Goal: Task Accomplishment & Management: Use online tool/utility

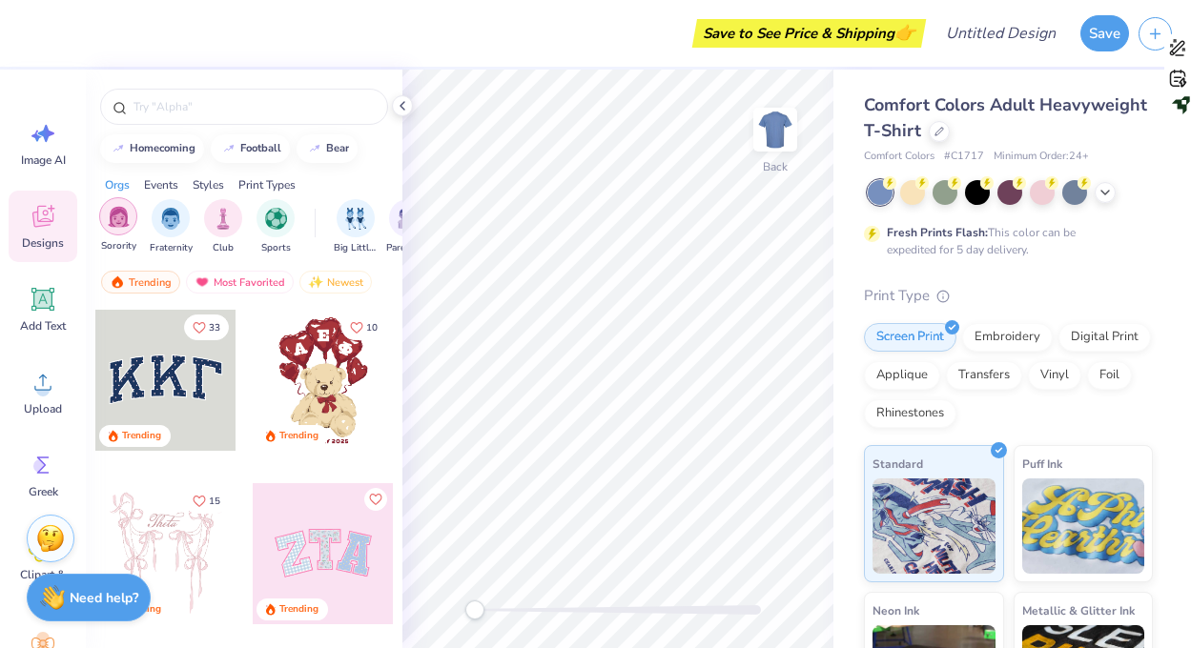
click at [130, 229] on div "filter for Sorority" at bounding box center [118, 216] width 38 height 38
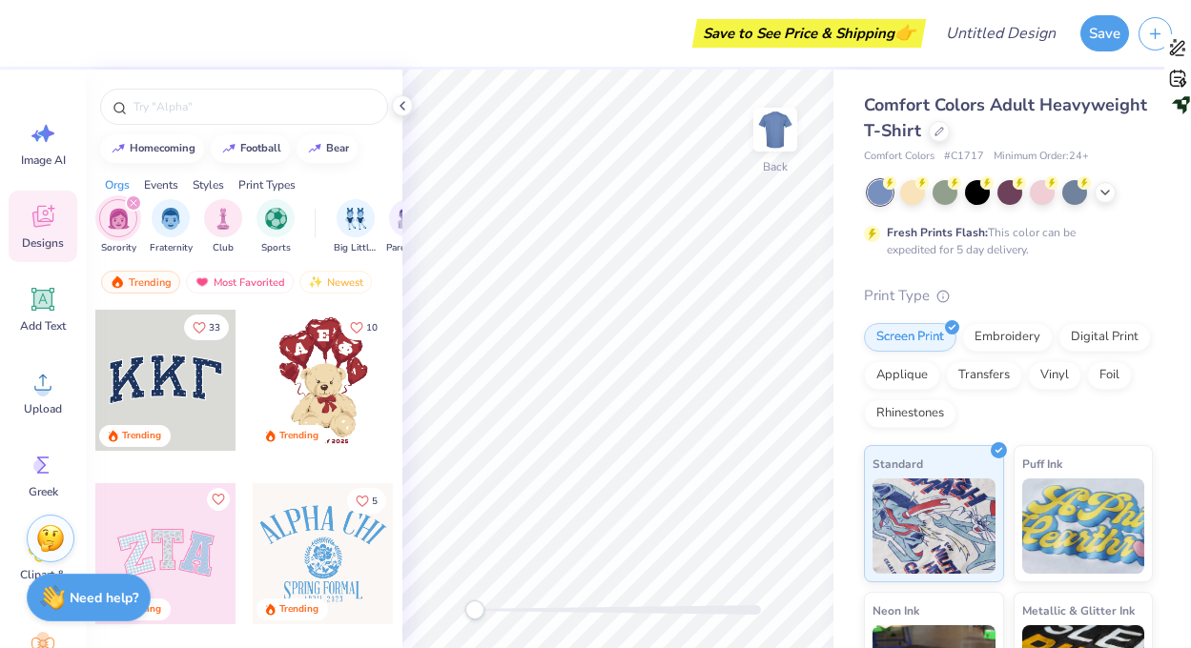
click at [160, 188] on div "Events" at bounding box center [161, 184] width 34 height 17
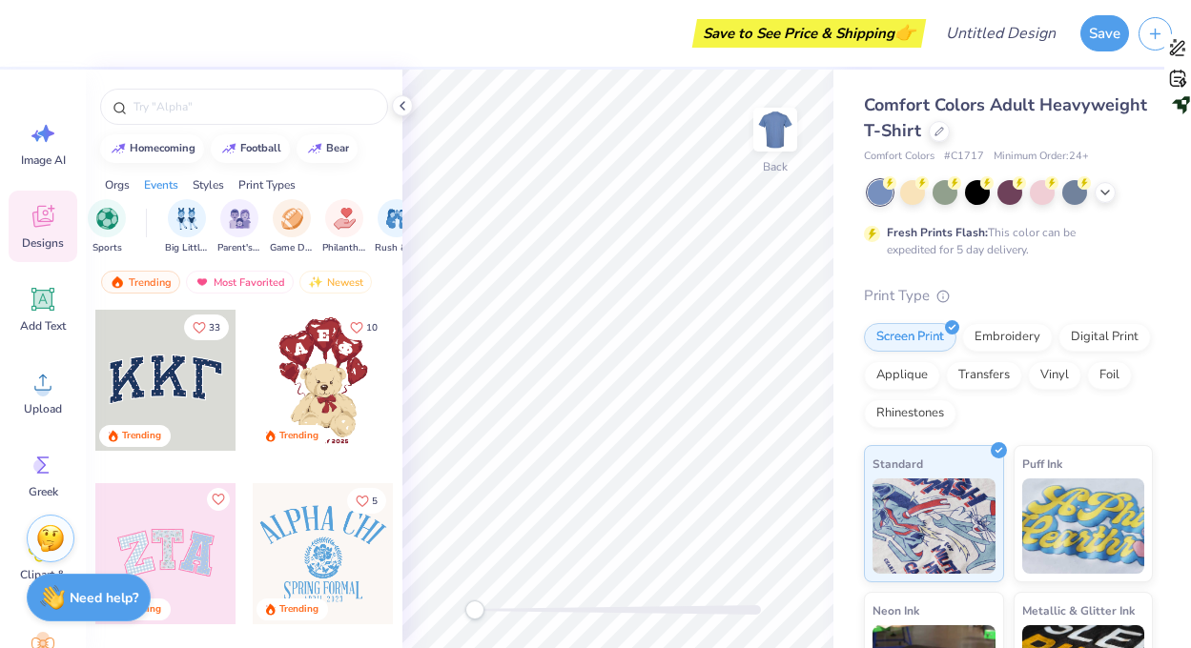
scroll to position [0, 237]
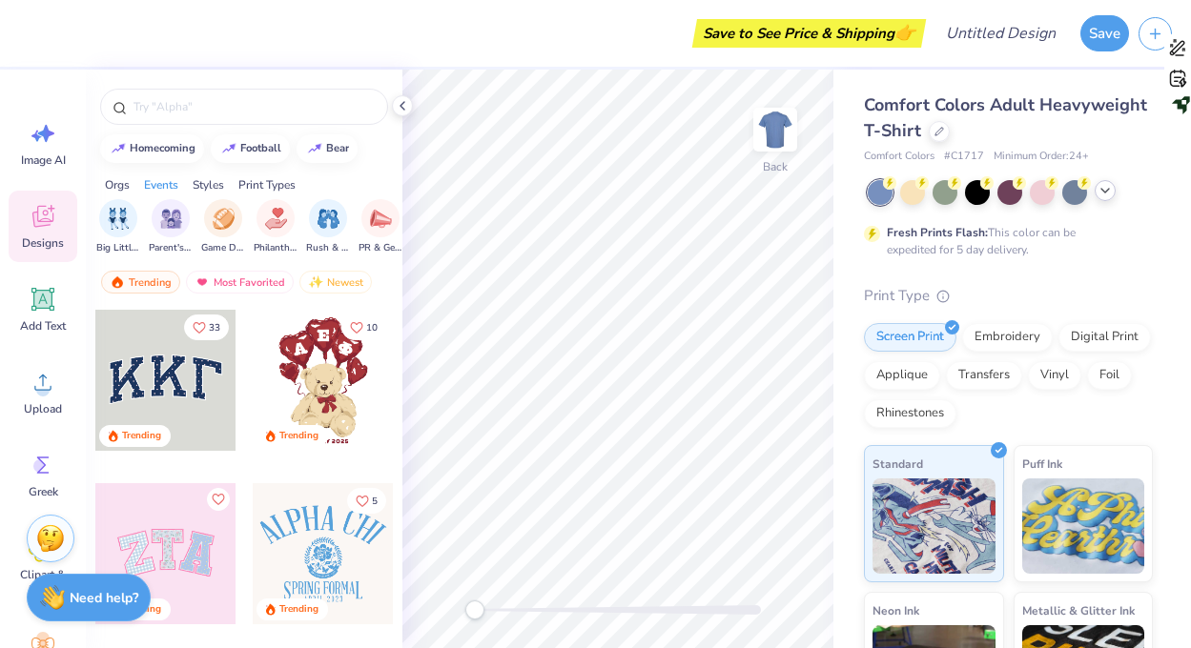
click at [1104, 191] on icon at bounding box center [1104, 190] width 15 height 15
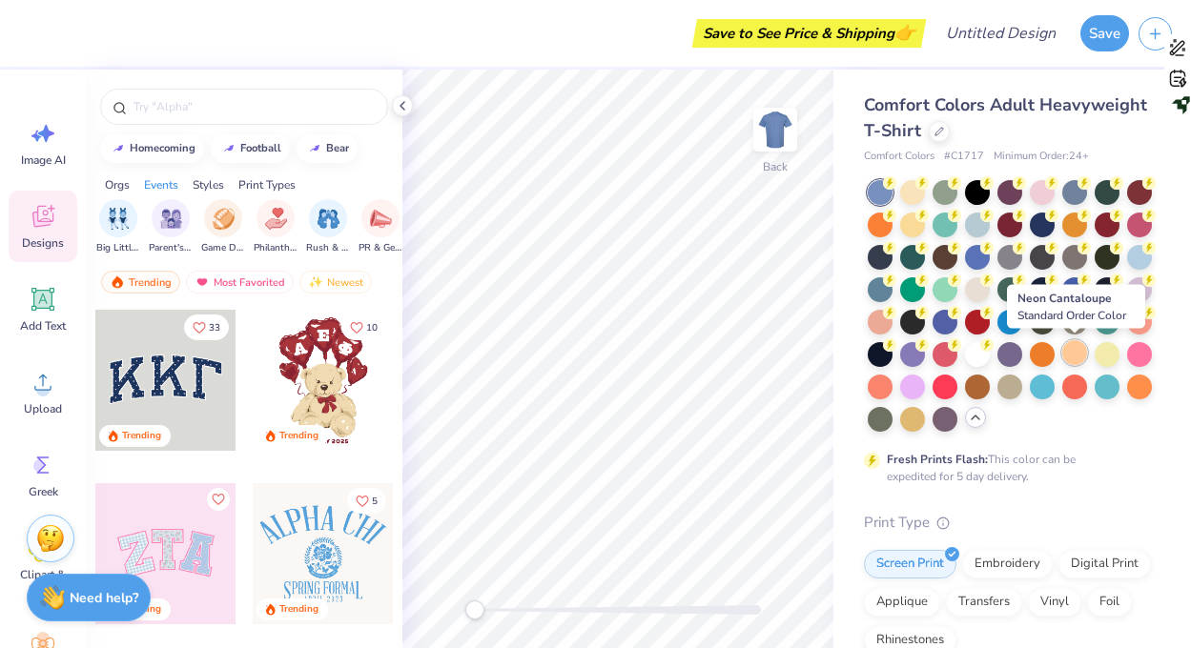
click at [1070, 352] on div at bounding box center [1074, 352] width 25 height 25
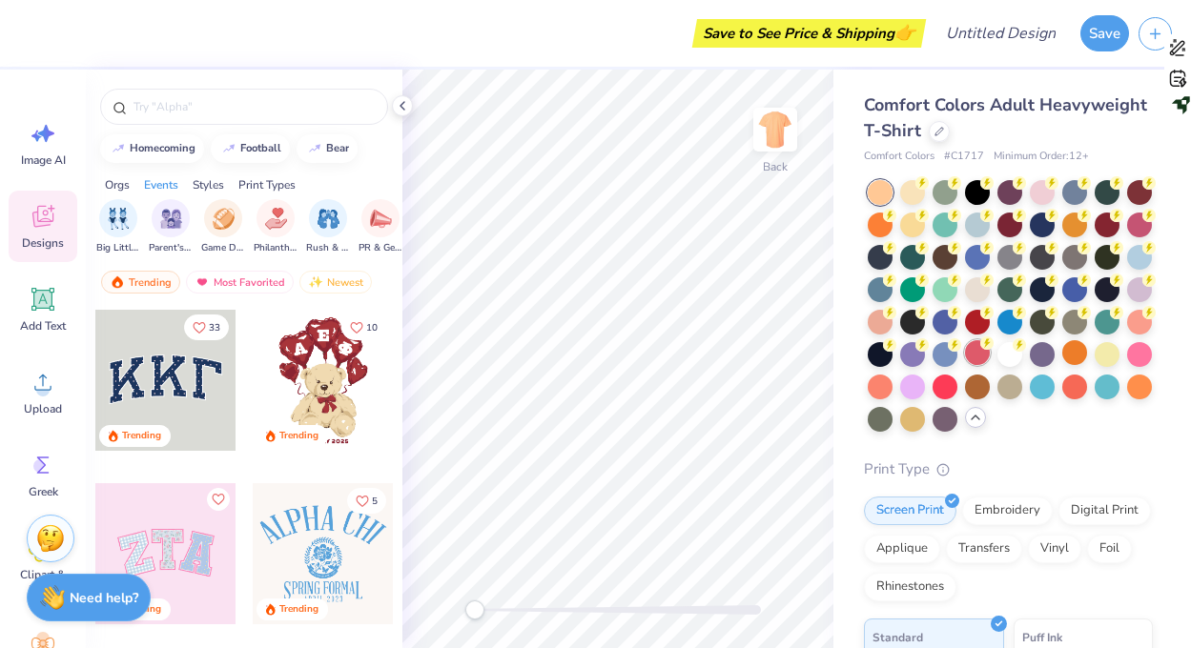
click at [974, 348] on div at bounding box center [977, 352] width 25 height 25
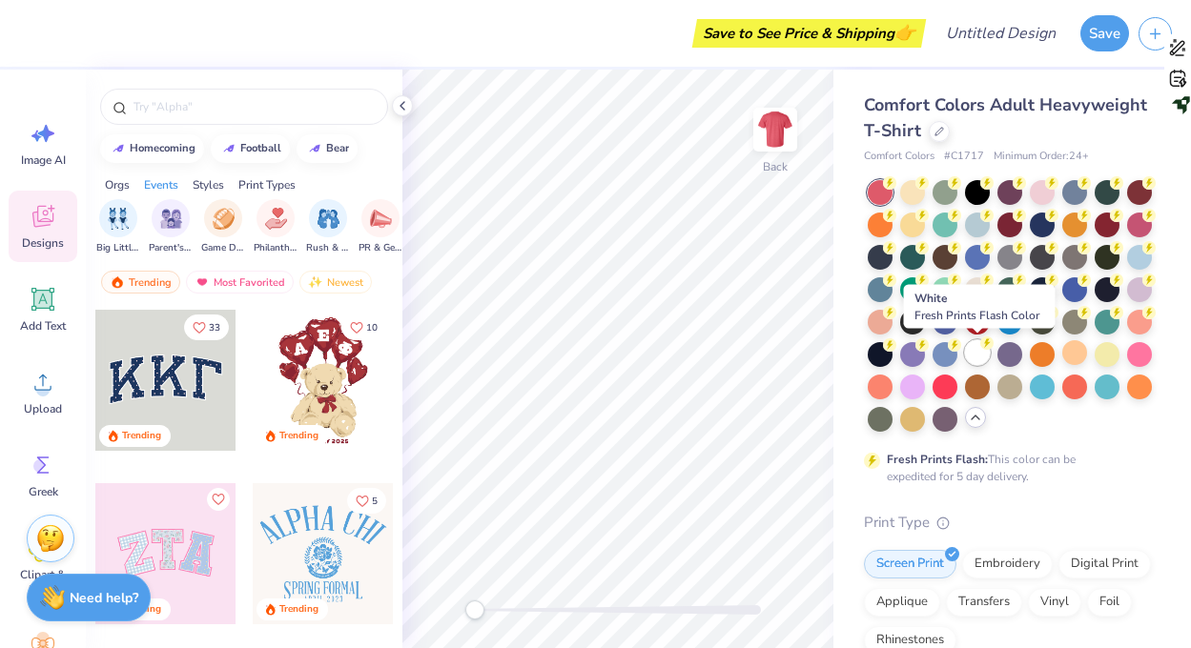
click at [973, 357] on div at bounding box center [977, 352] width 25 height 25
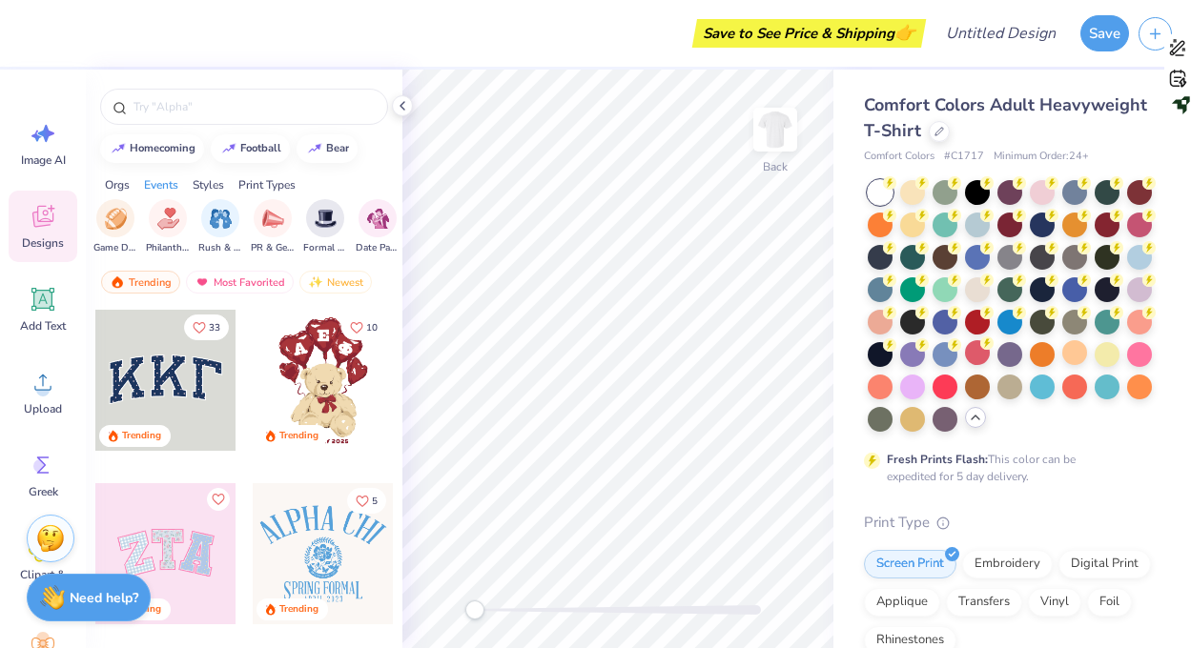
scroll to position [0, 436]
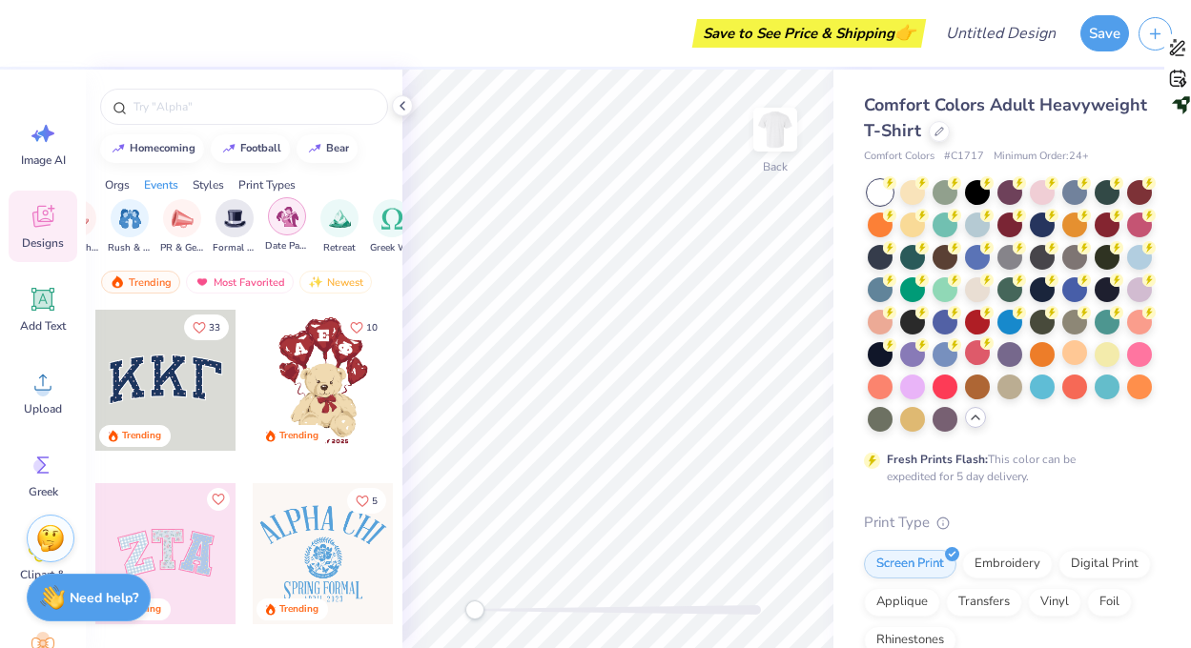
click at [302, 226] on div "filter for Date Parties & Socials" at bounding box center [287, 216] width 38 height 38
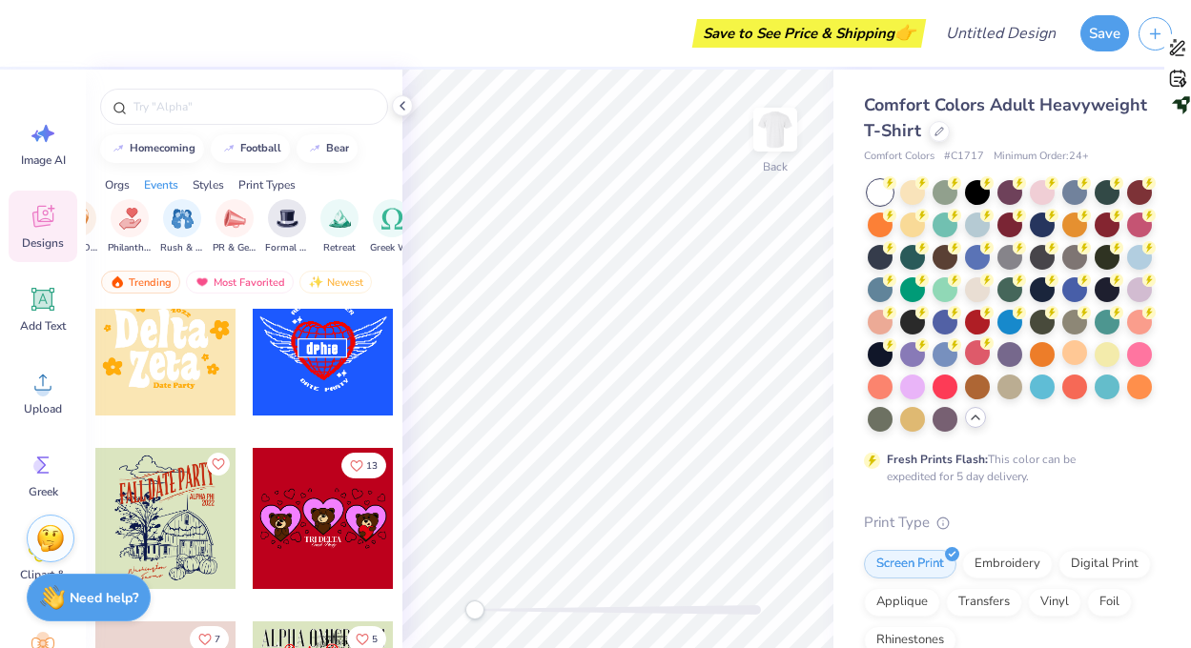
scroll to position [10110, 0]
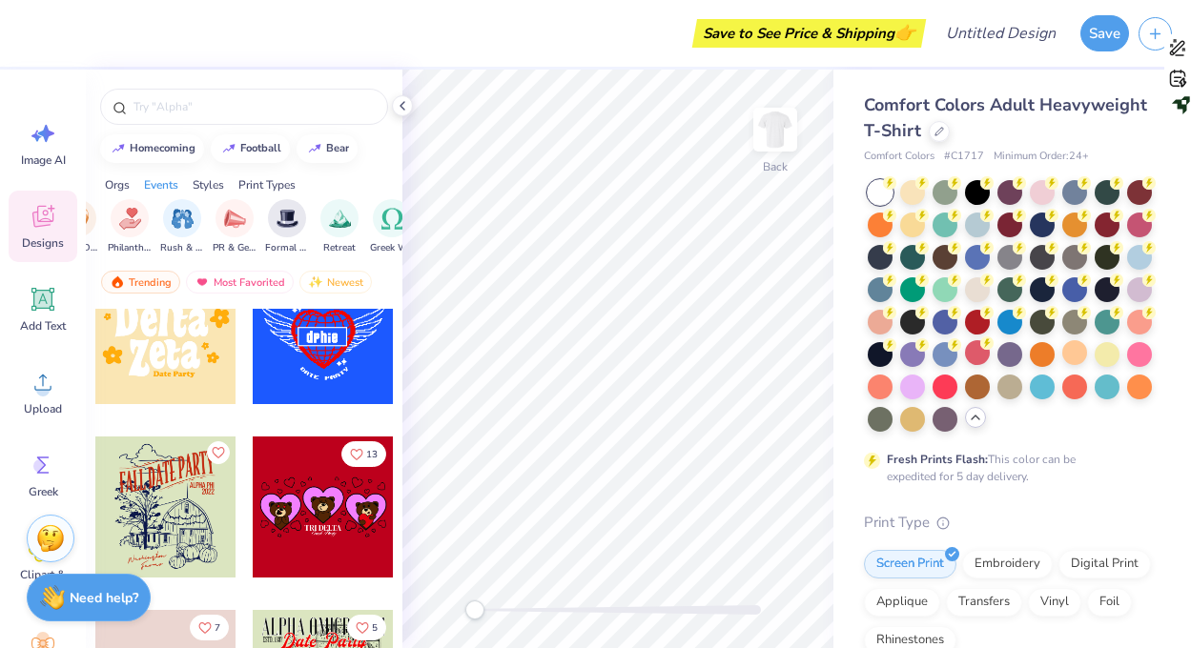
click at [195, 500] on div at bounding box center [165, 507] width 141 height 141
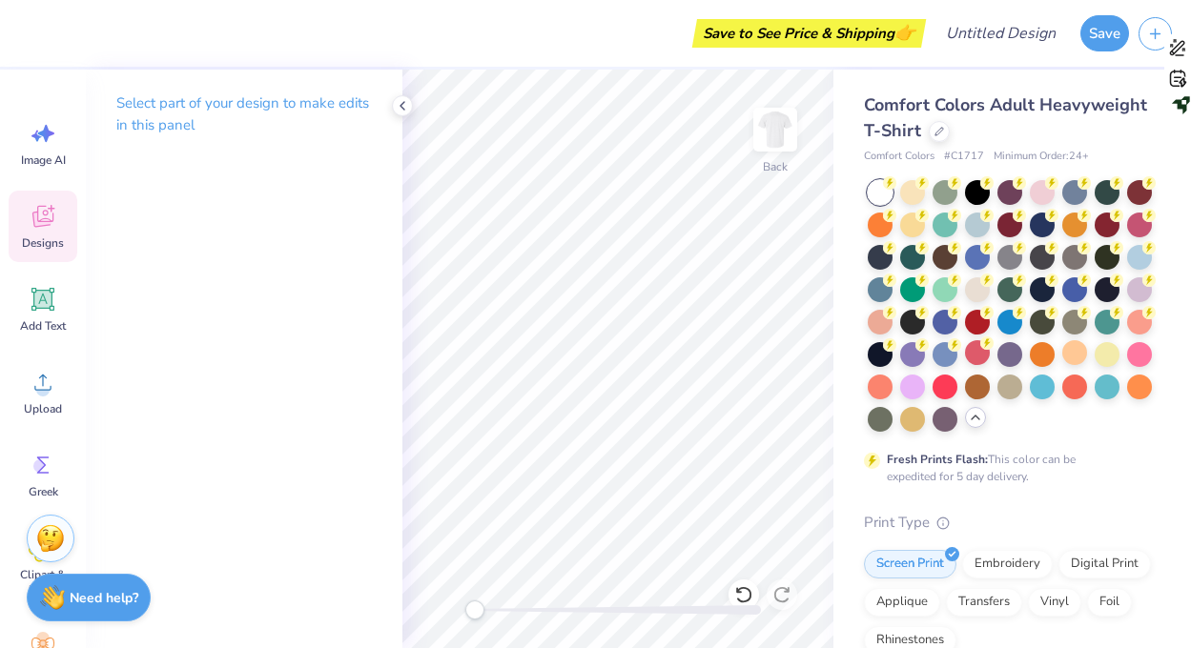
click at [24, 227] on div "Designs" at bounding box center [43, 227] width 69 height 72
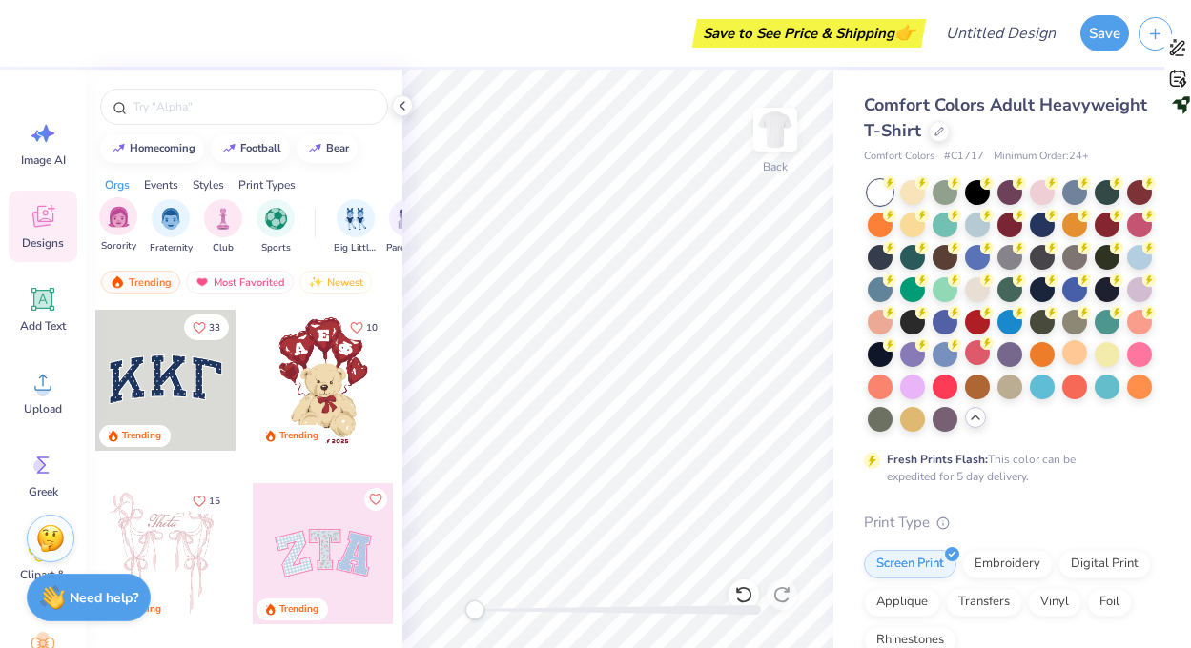
click at [126, 236] on div "Sorority" at bounding box center [118, 225] width 38 height 56
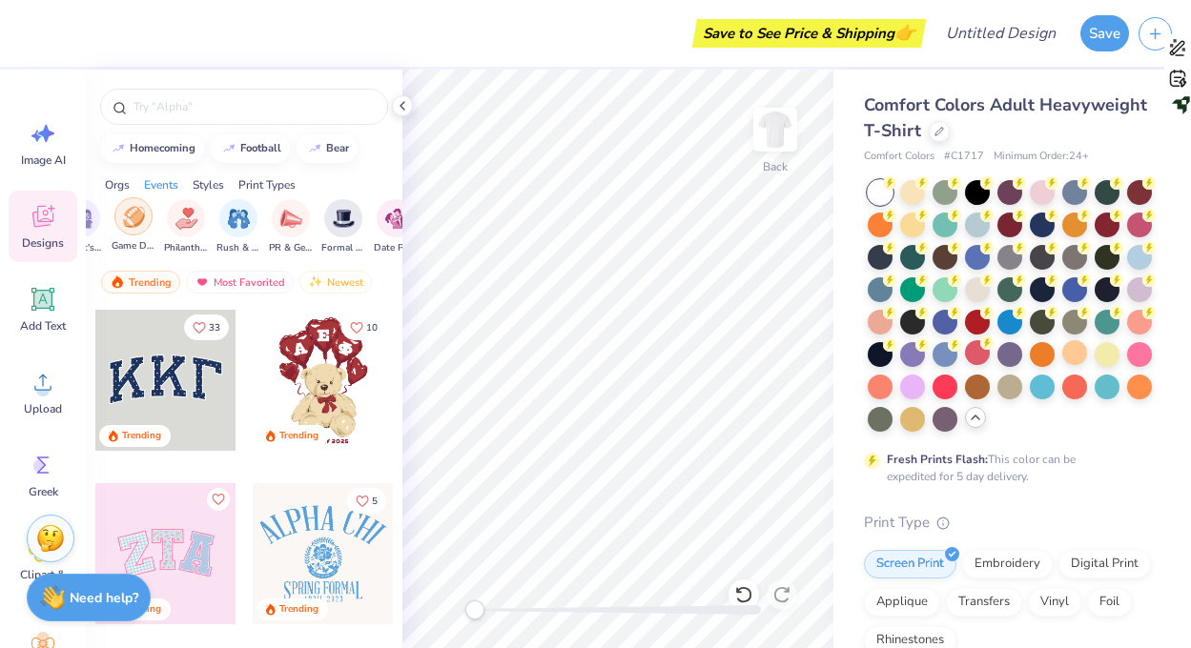
scroll to position [0, 433]
click at [295, 218] on img "filter for Date Parties & Socials" at bounding box center [290, 217] width 22 height 22
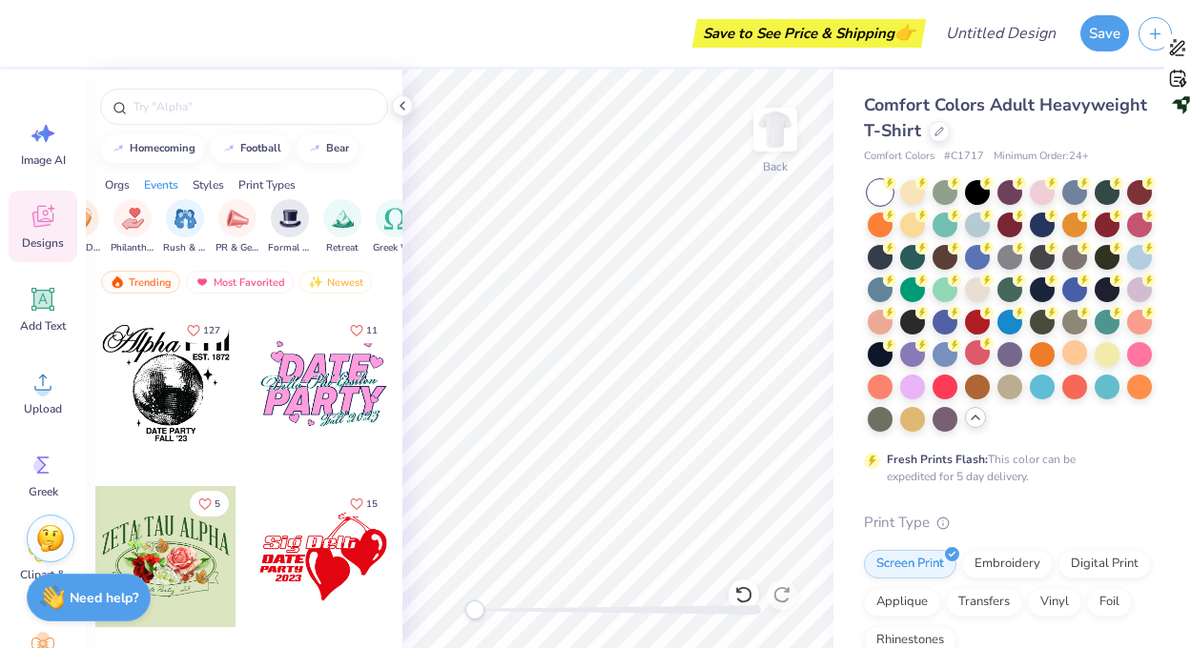
scroll to position [368, 0]
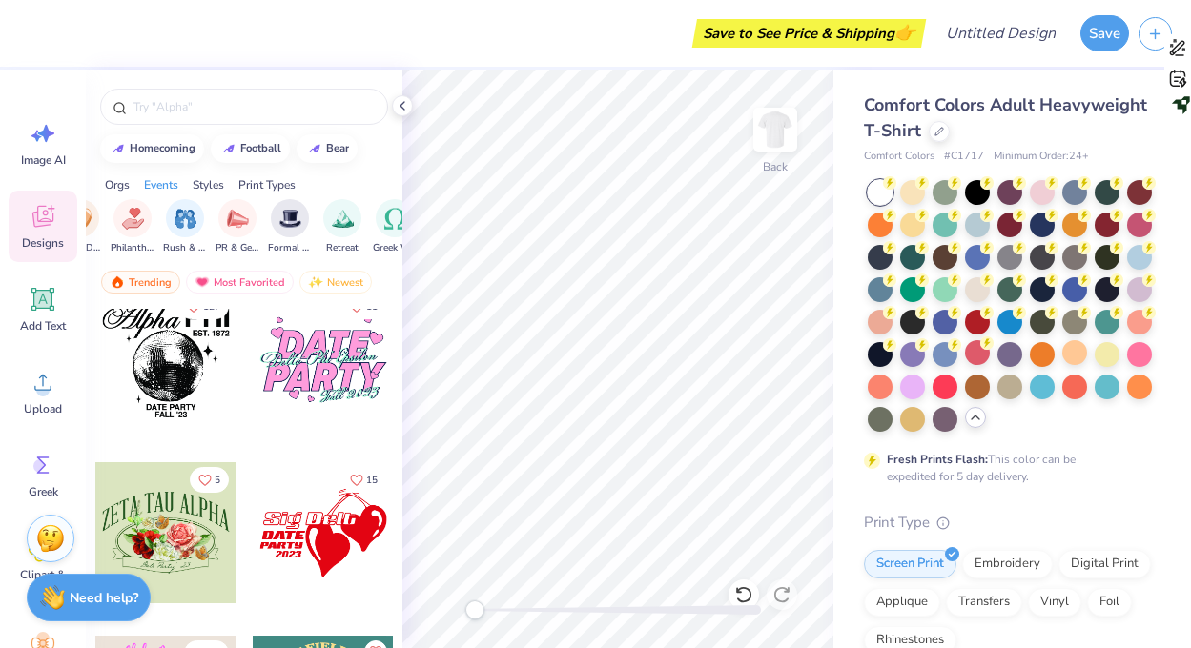
click at [188, 398] on div at bounding box center [165, 359] width 141 height 141
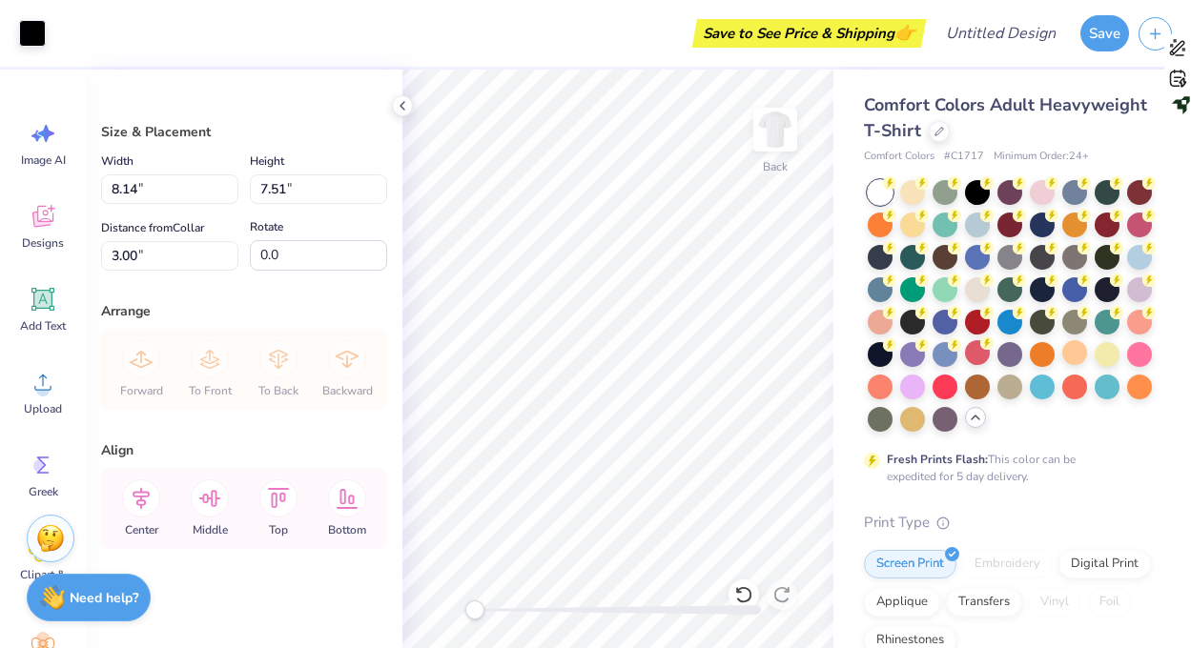
type input "10.94"
type input "10.09"
type input "3.02"
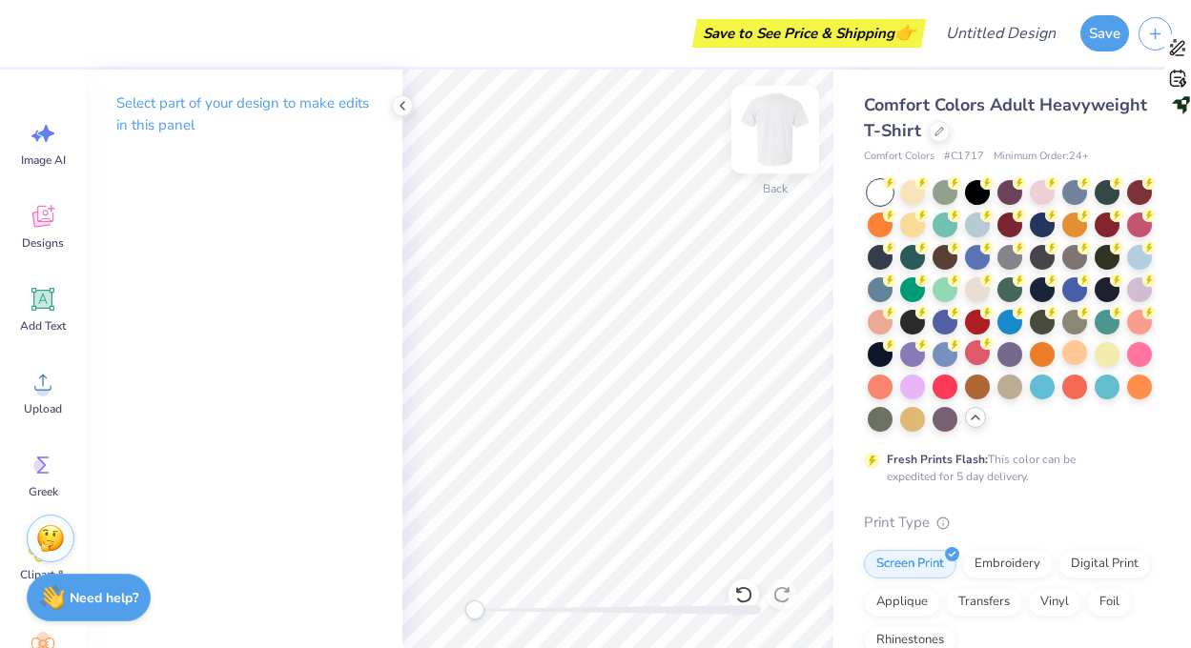
click at [766, 137] on img at bounding box center [775, 130] width 76 height 76
click at [33, 230] on icon at bounding box center [43, 216] width 29 height 29
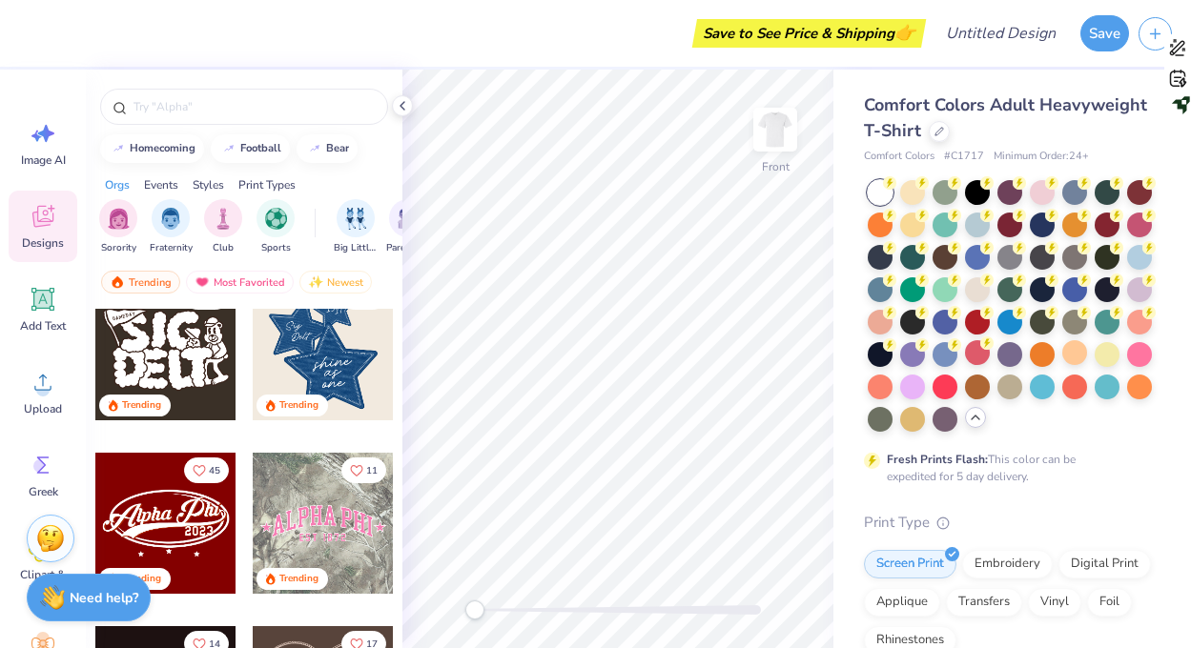
scroll to position [0, 0]
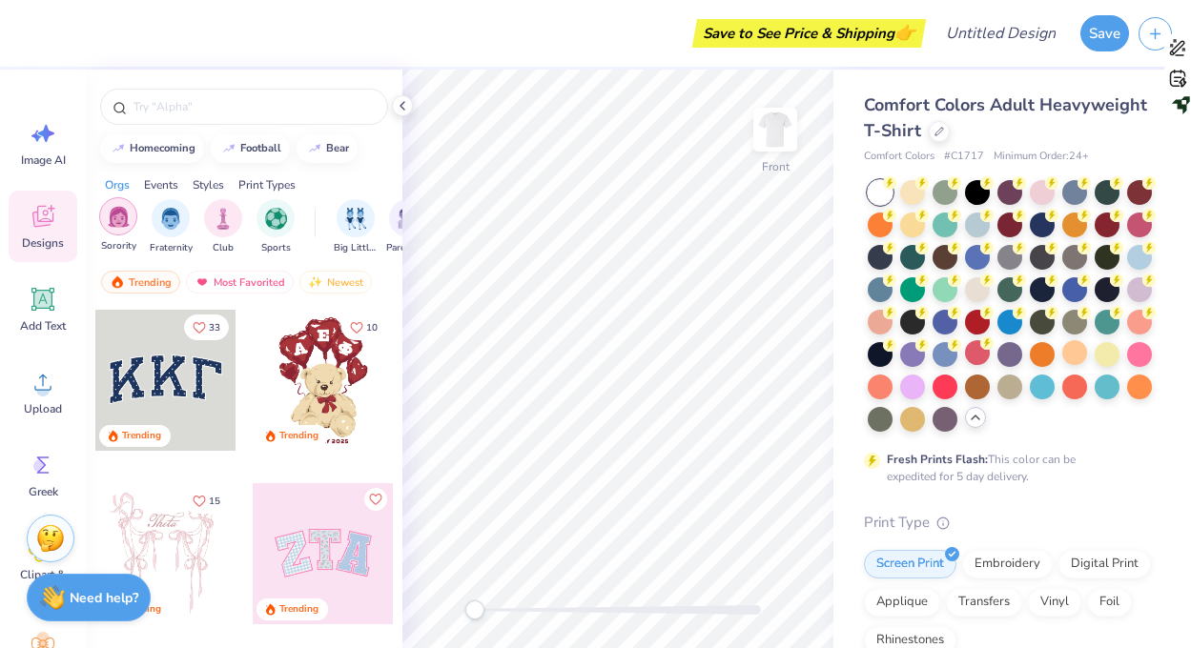
click at [123, 216] on img "filter for Sorority" at bounding box center [119, 217] width 22 height 22
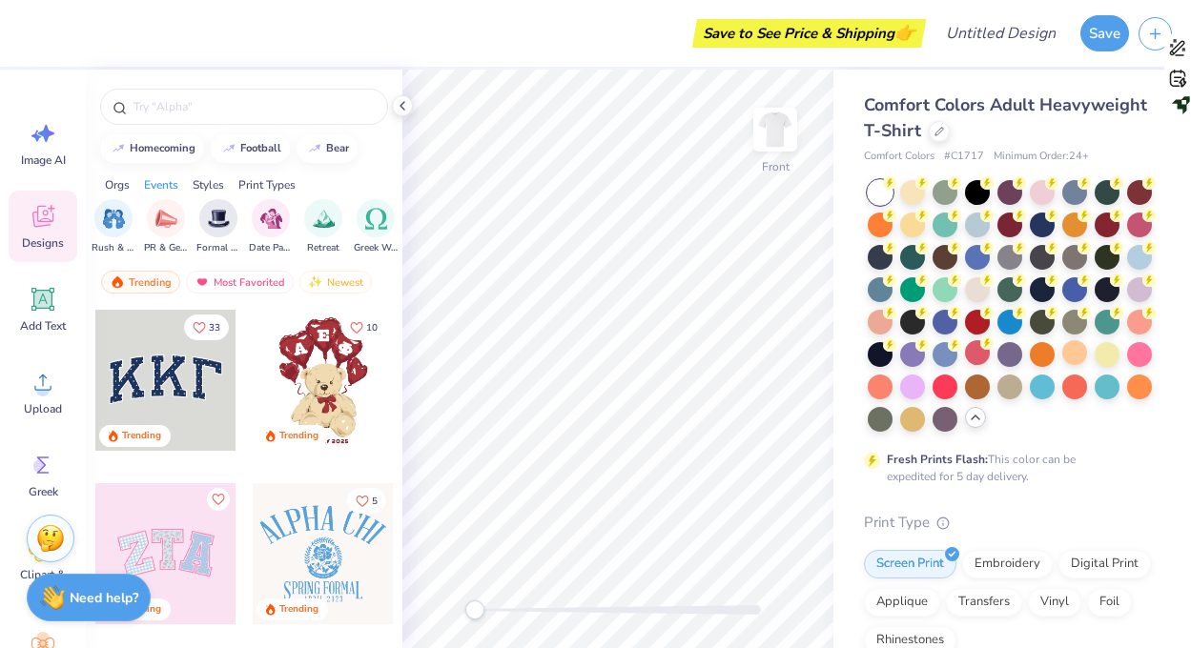
scroll to position [0, 453]
click at [260, 232] on div "filter for Date Parties & Socials" at bounding box center [270, 216] width 38 height 38
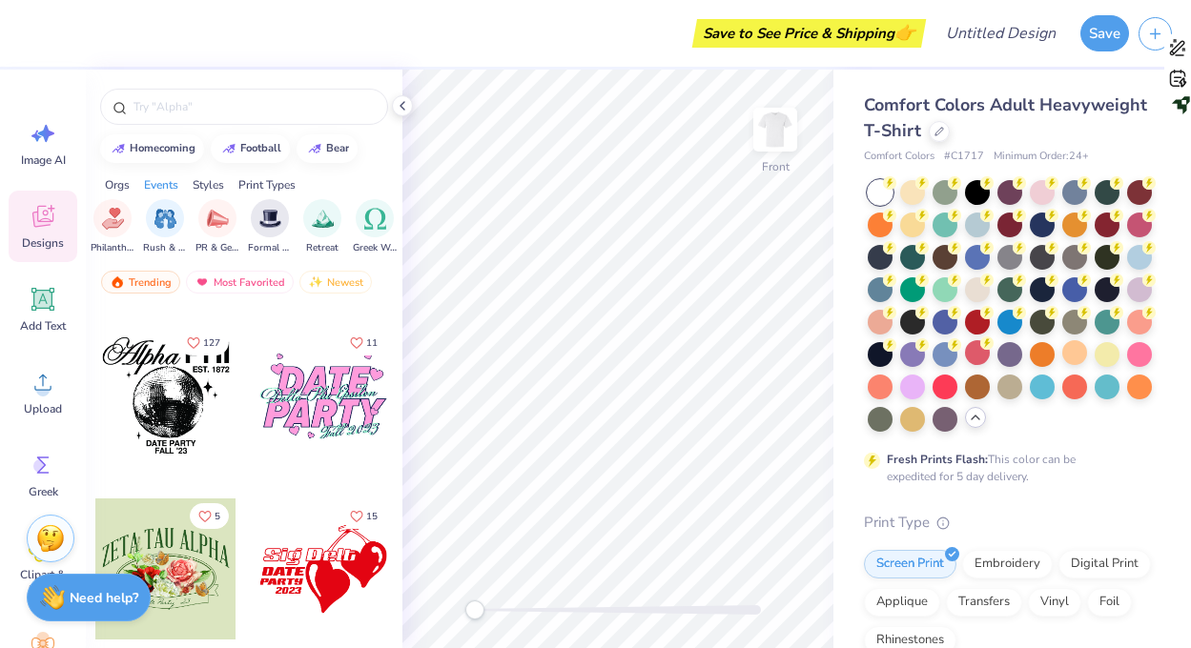
scroll to position [135, 0]
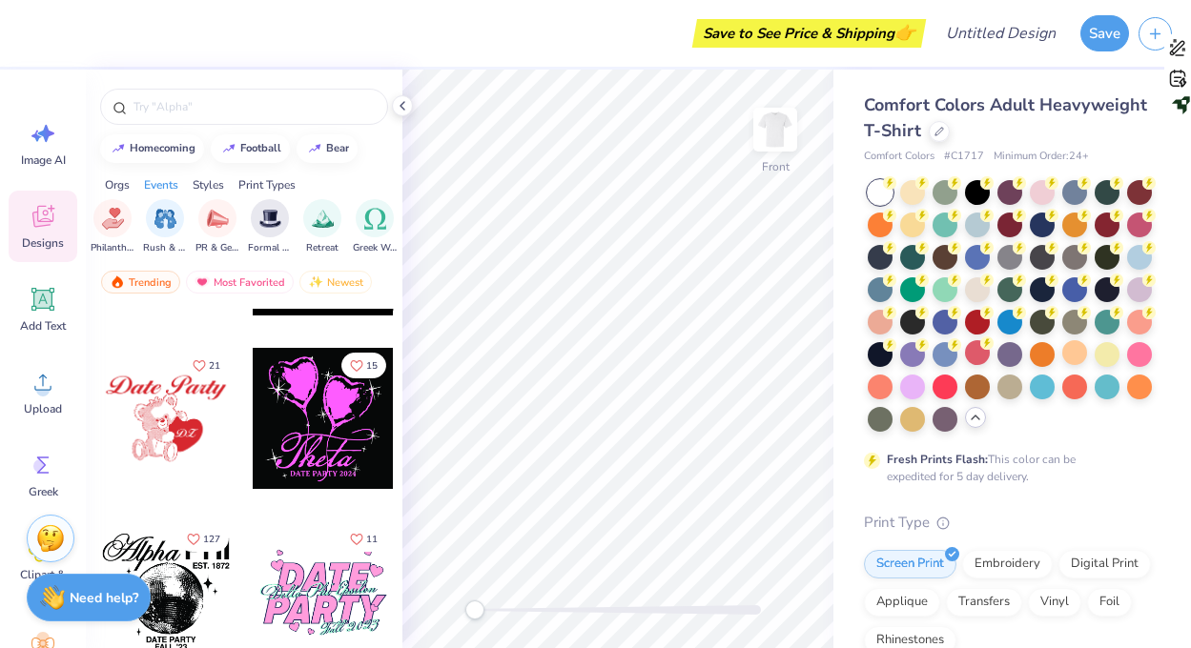
click at [166, 560] on div at bounding box center [165, 591] width 141 height 141
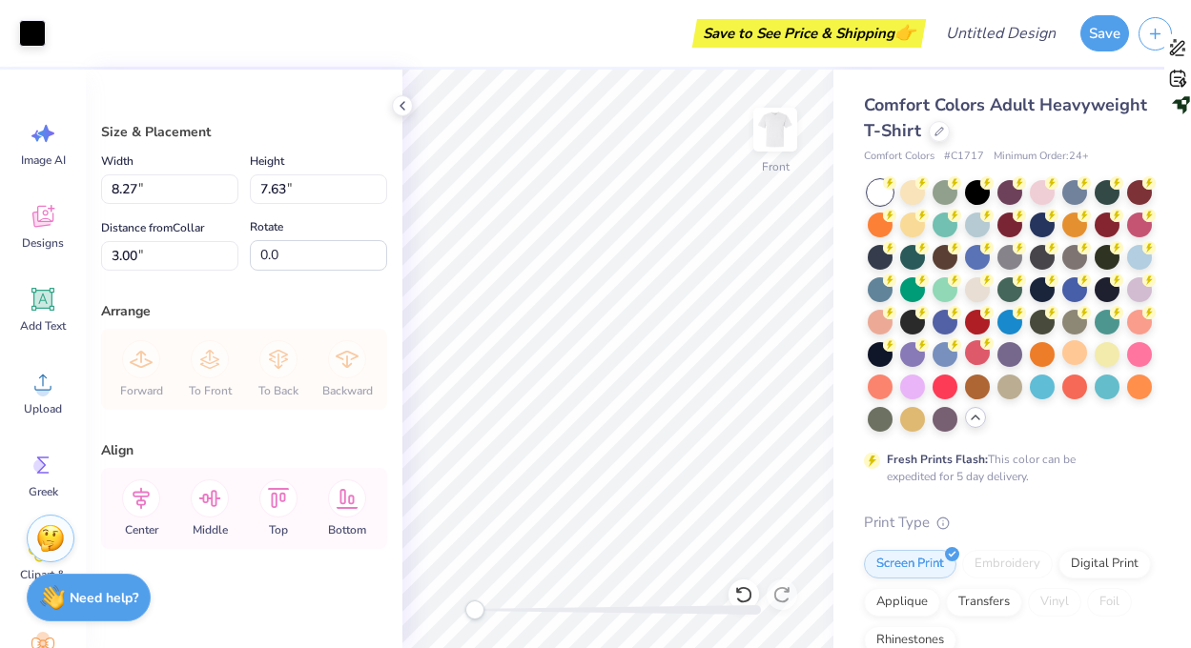
type input "8.14"
type input "9.32"
type input "8.60"
type input "8.18"
type input "9.91"
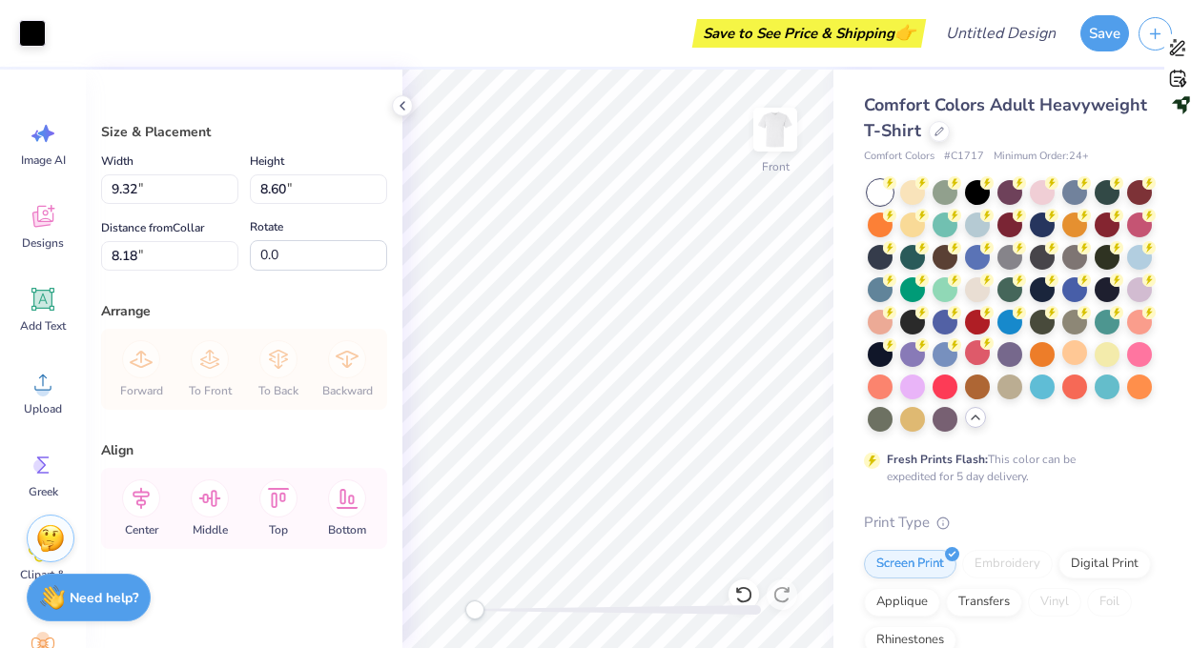
type input "9.14"
type input "7.63"
type input "10.81"
type input "9.97"
type input "6.80"
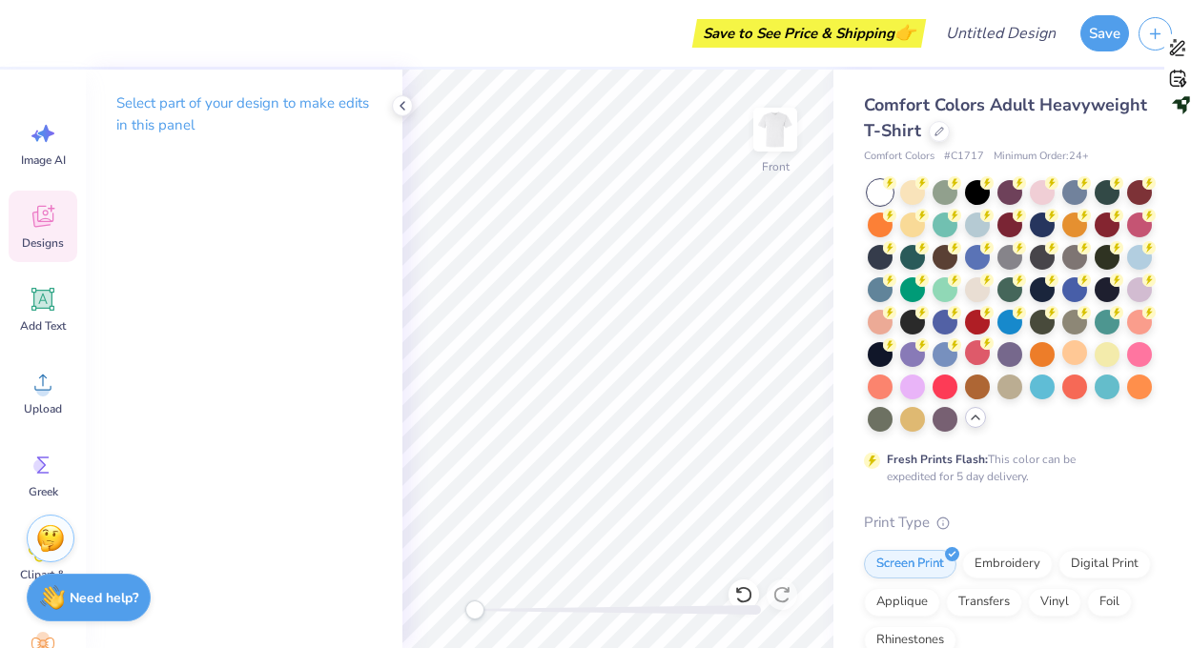
click at [29, 233] on div "Designs" at bounding box center [43, 227] width 69 height 72
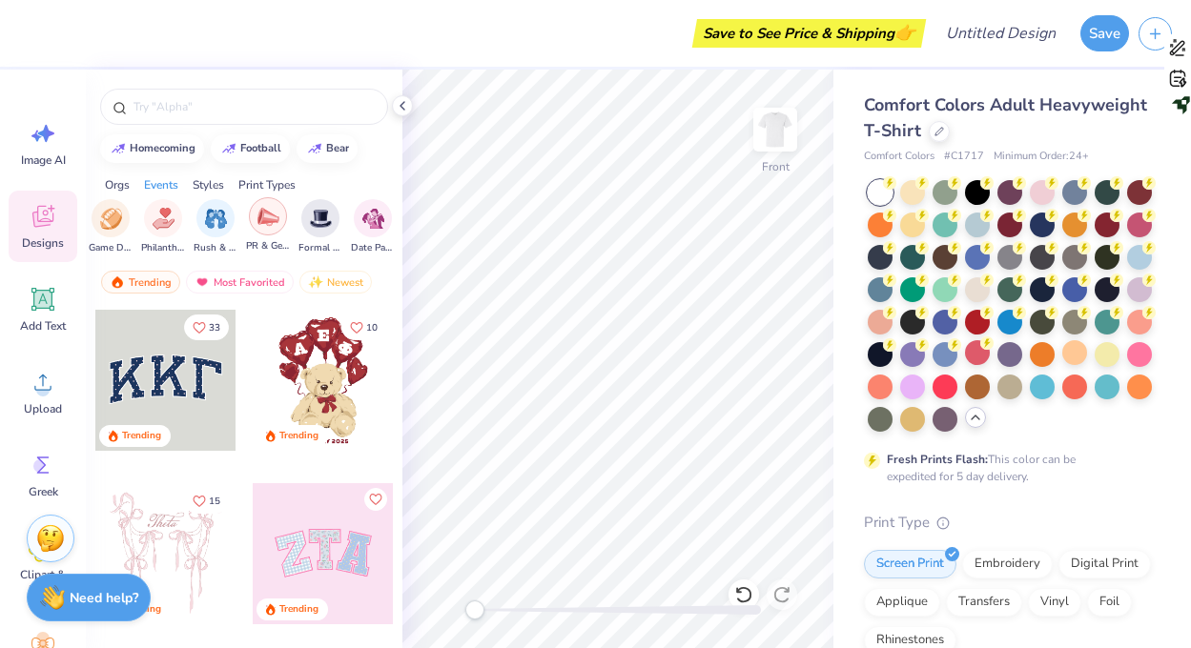
scroll to position [0, 359]
click at [351, 229] on div "filter for Date Parties & Socials" at bounding box center [363, 216] width 38 height 38
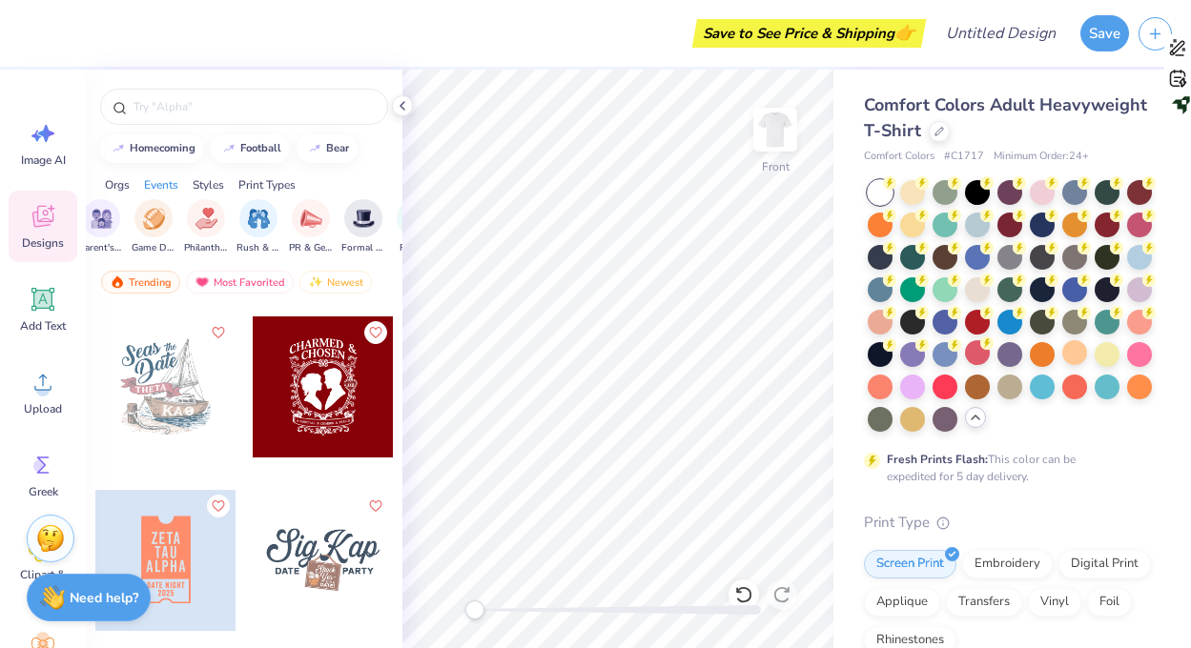
scroll to position [1209, 0]
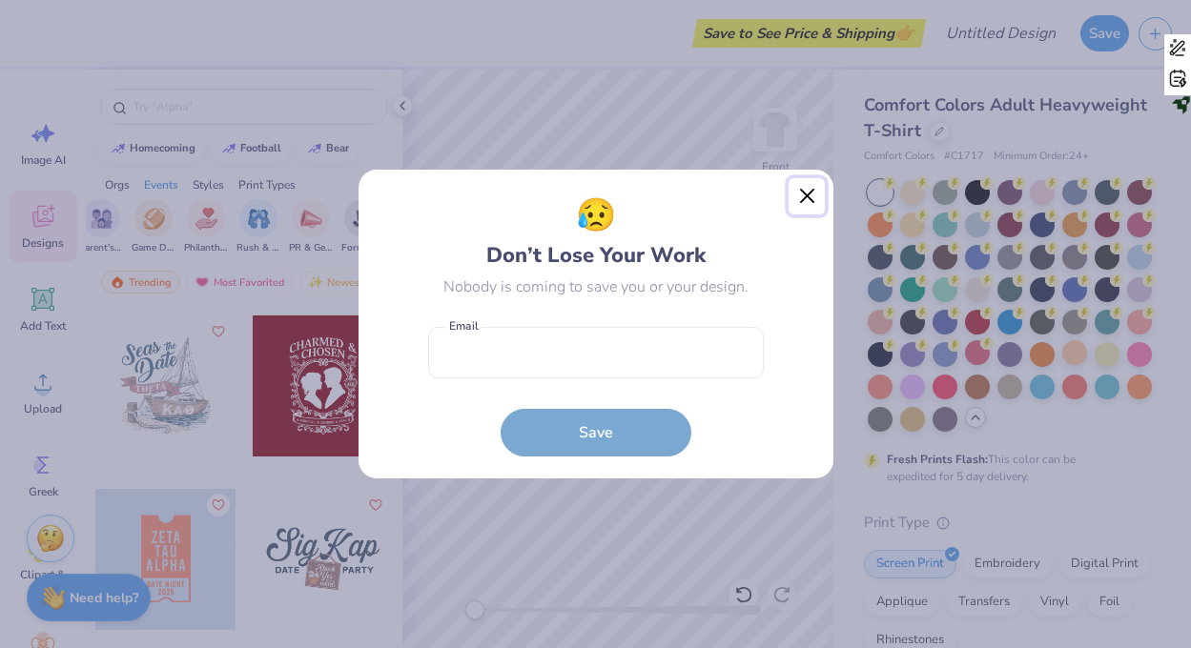
click at [802, 196] on button "Close" at bounding box center [806, 196] width 36 height 36
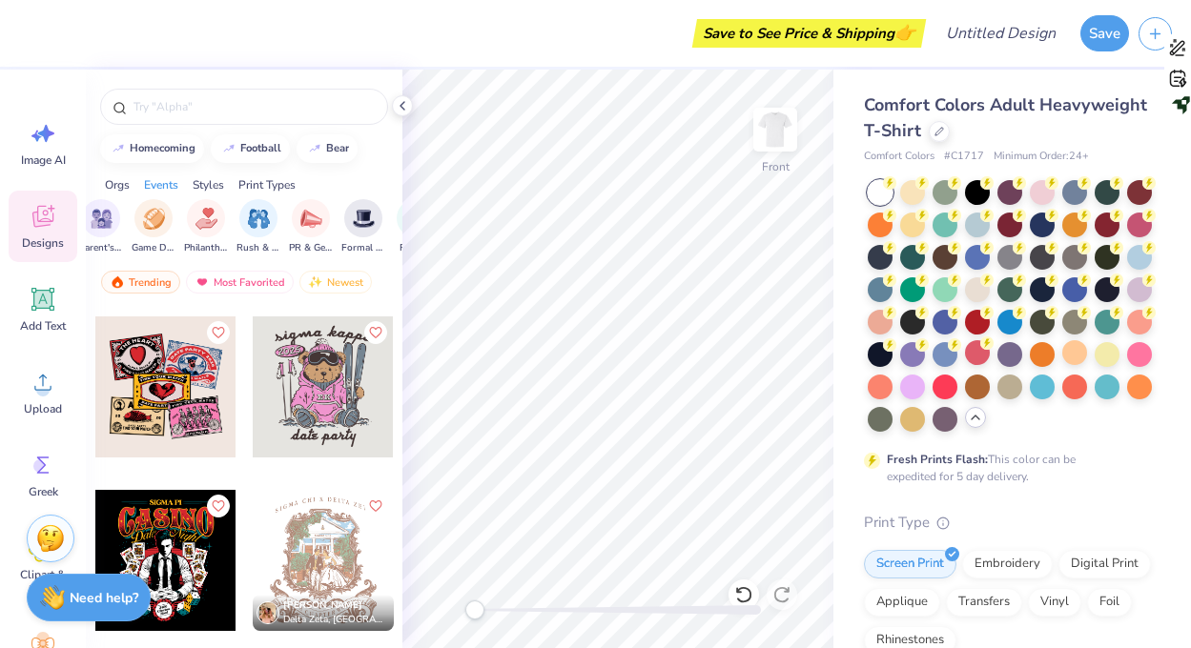
scroll to position [1905, 0]
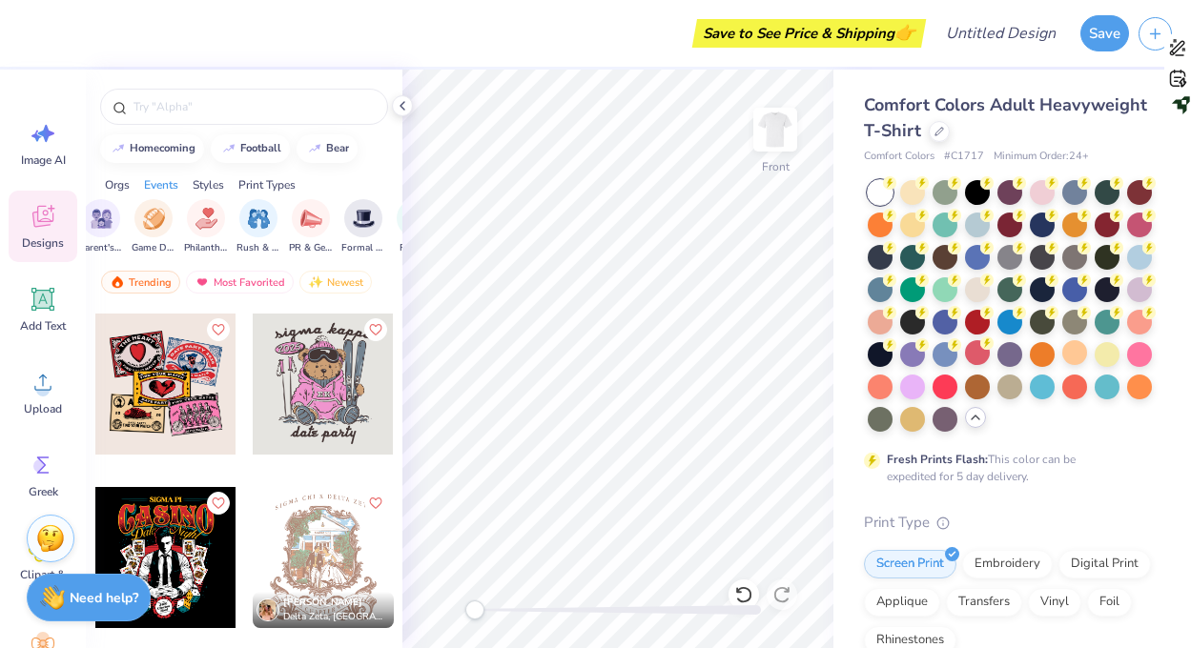
click at [187, 397] on div at bounding box center [165, 384] width 141 height 141
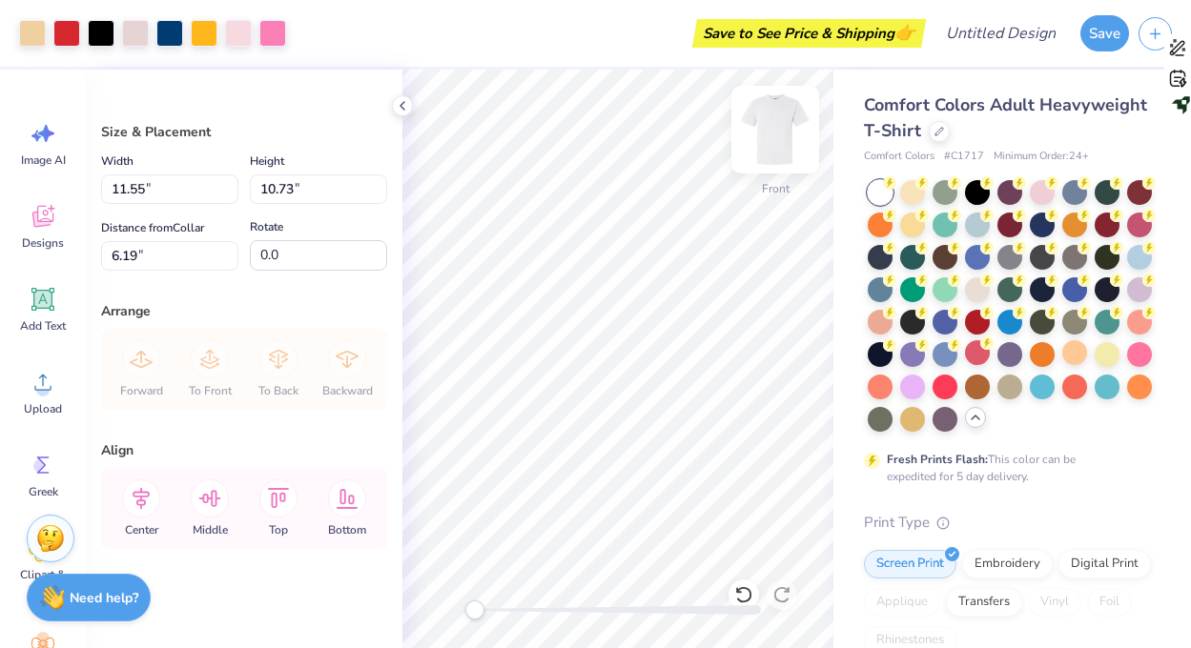
click at [773, 141] on img at bounding box center [775, 130] width 76 height 76
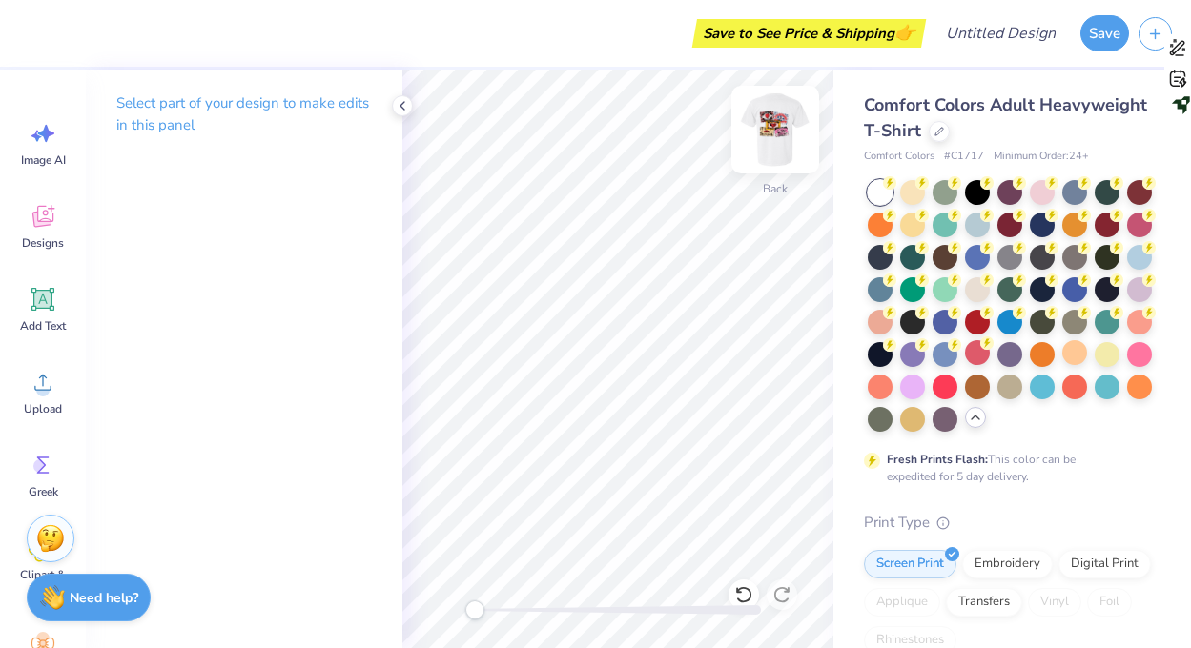
click at [772, 128] on img at bounding box center [775, 130] width 76 height 76
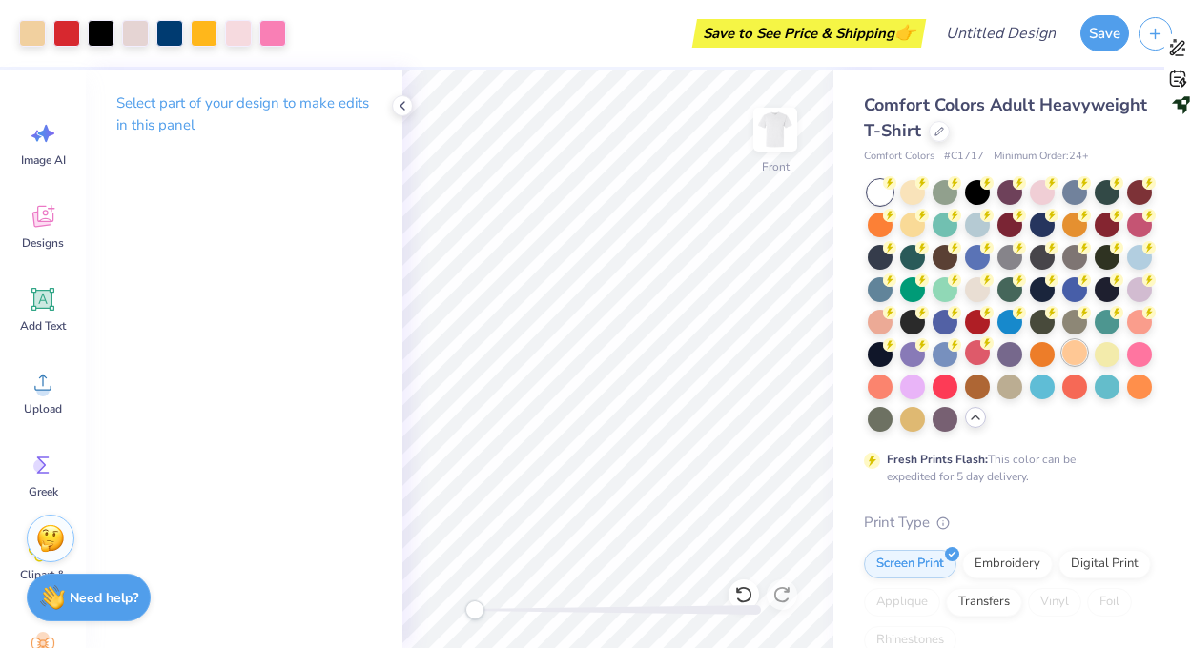
click at [1068, 350] on div at bounding box center [1074, 352] width 25 height 25
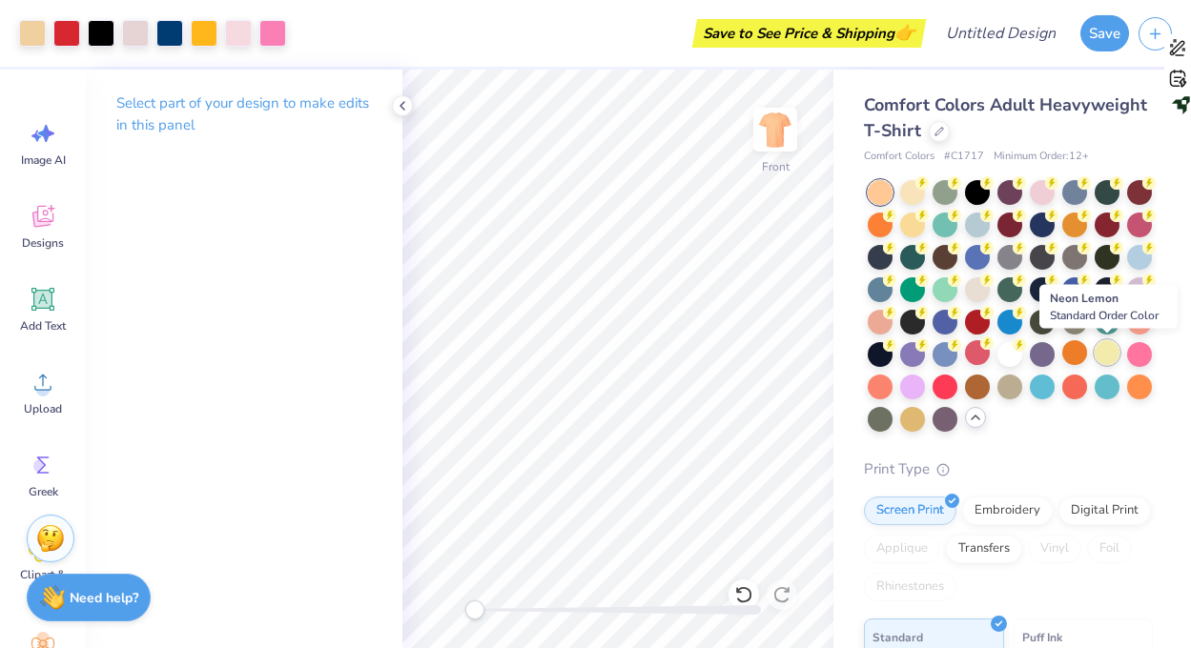
click at [1112, 354] on div at bounding box center [1106, 352] width 25 height 25
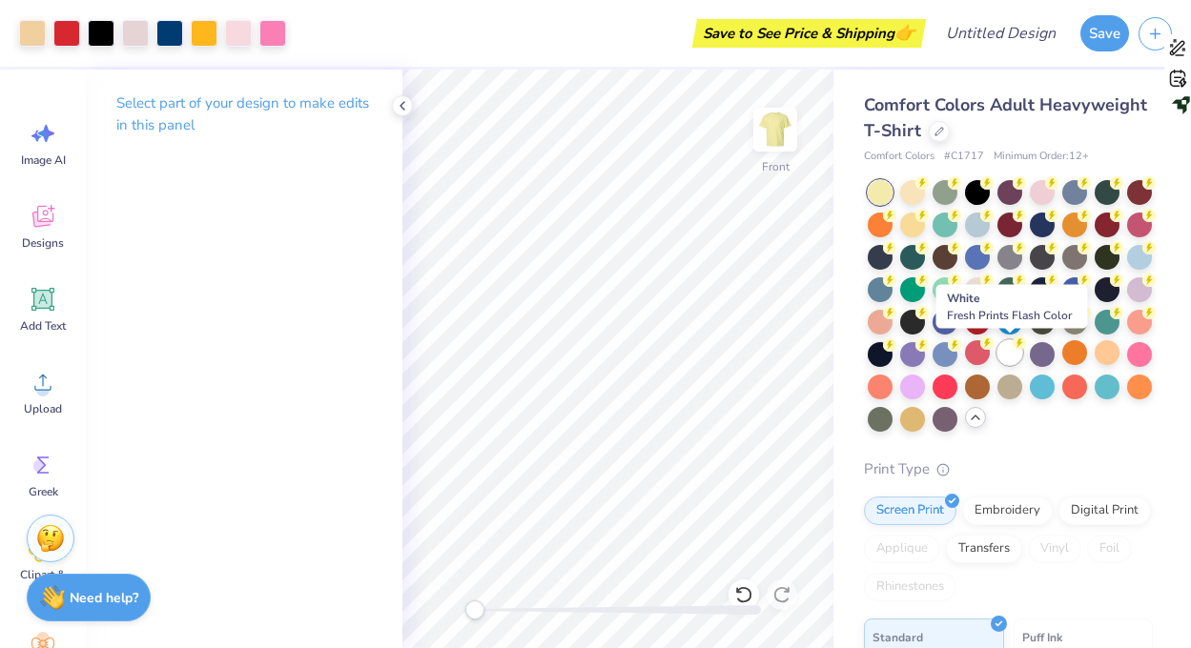
click at [1013, 356] on div at bounding box center [1009, 352] width 25 height 25
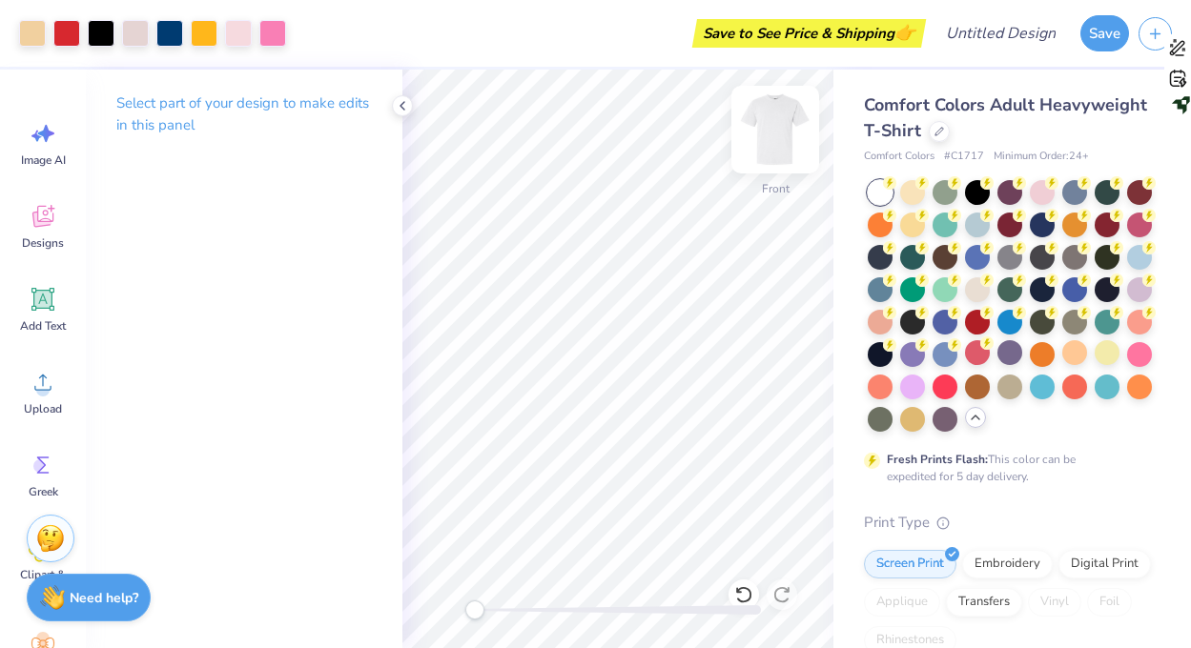
click at [759, 125] on img at bounding box center [775, 130] width 76 height 76
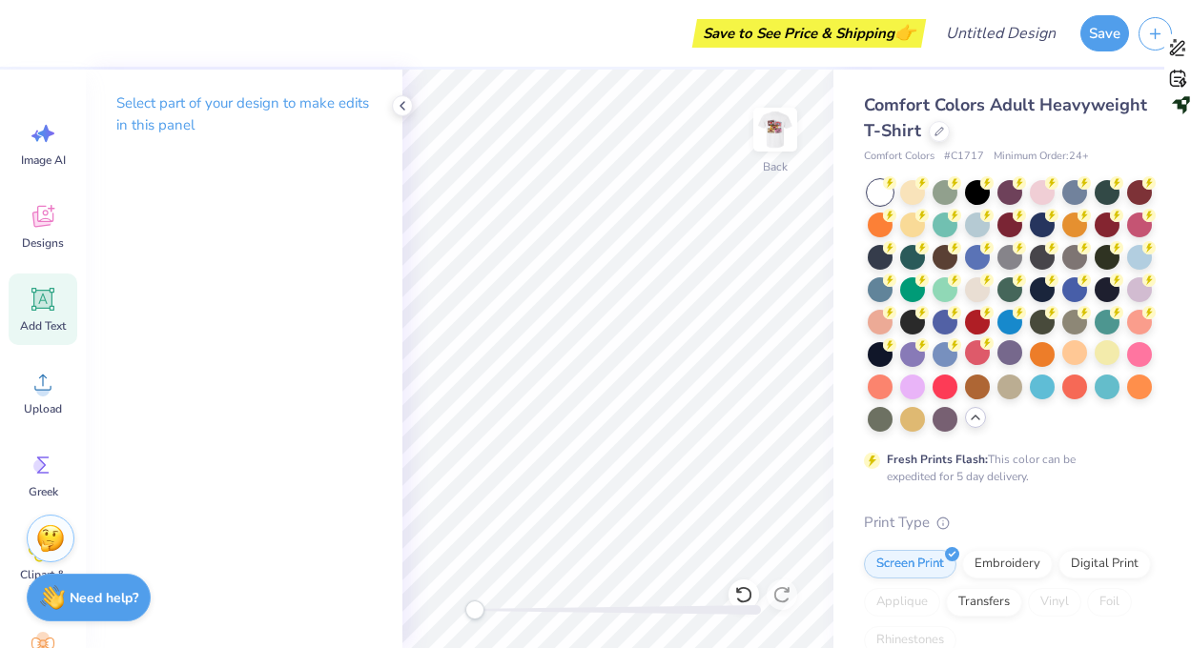
click at [45, 319] on span "Add Text" at bounding box center [43, 325] width 46 height 15
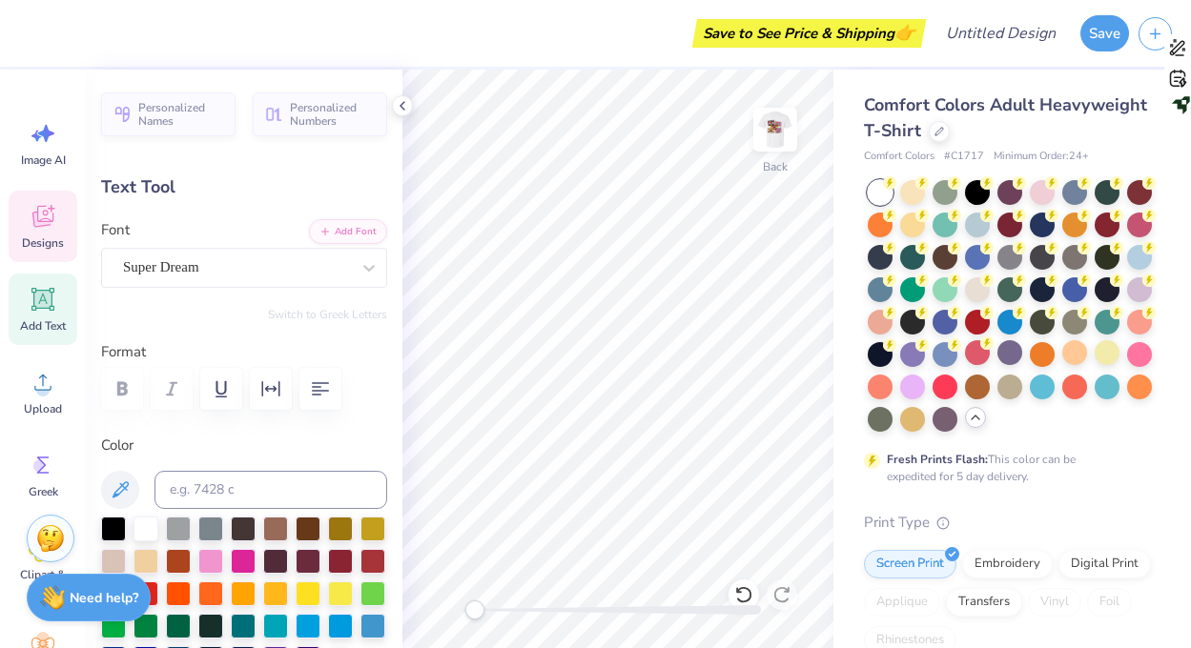
click at [50, 243] on span "Designs" at bounding box center [43, 242] width 42 height 15
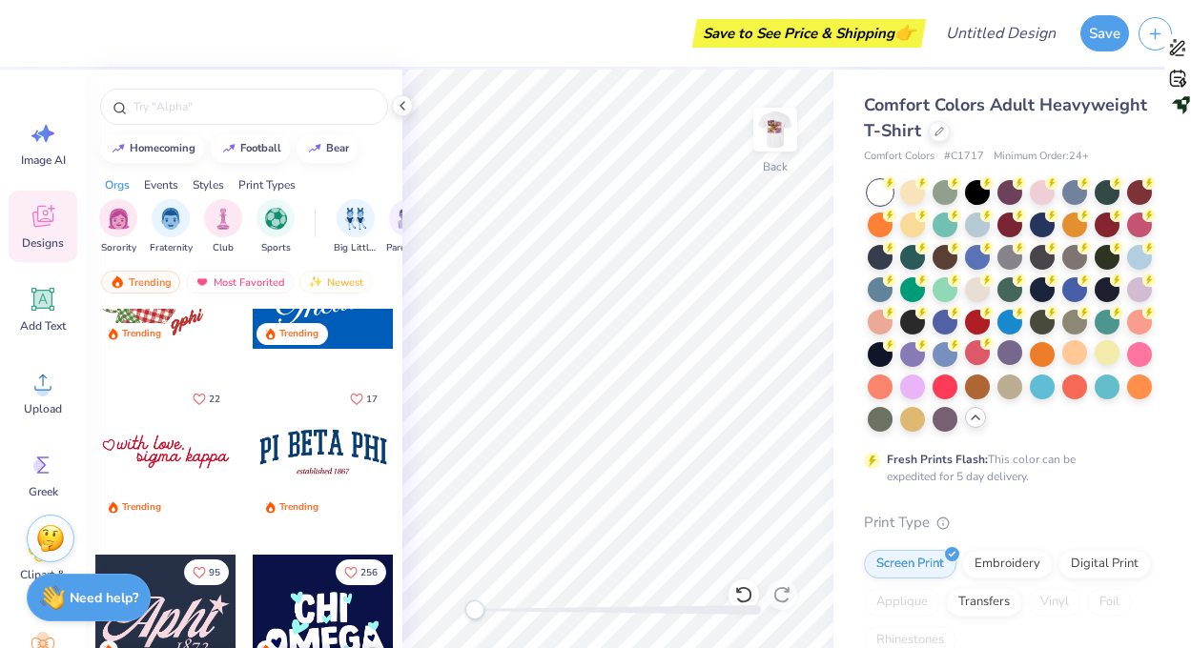
scroll to position [2243, 0]
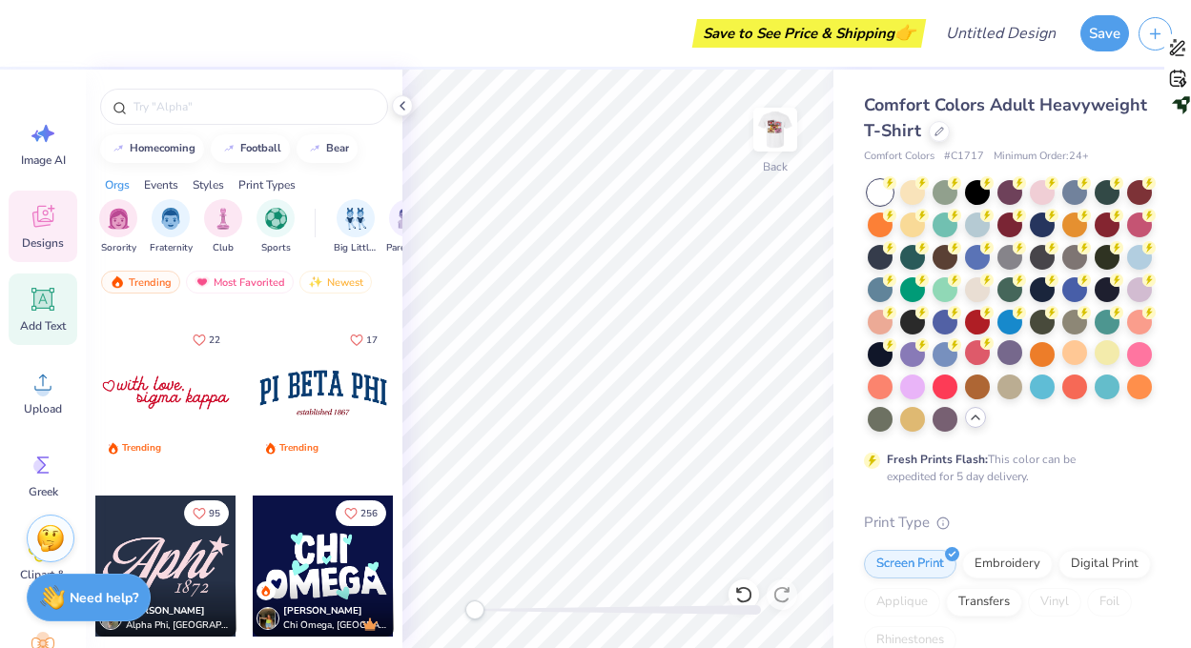
click at [35, 312] on icon at bounding box center [43, 299] width 29 height 29
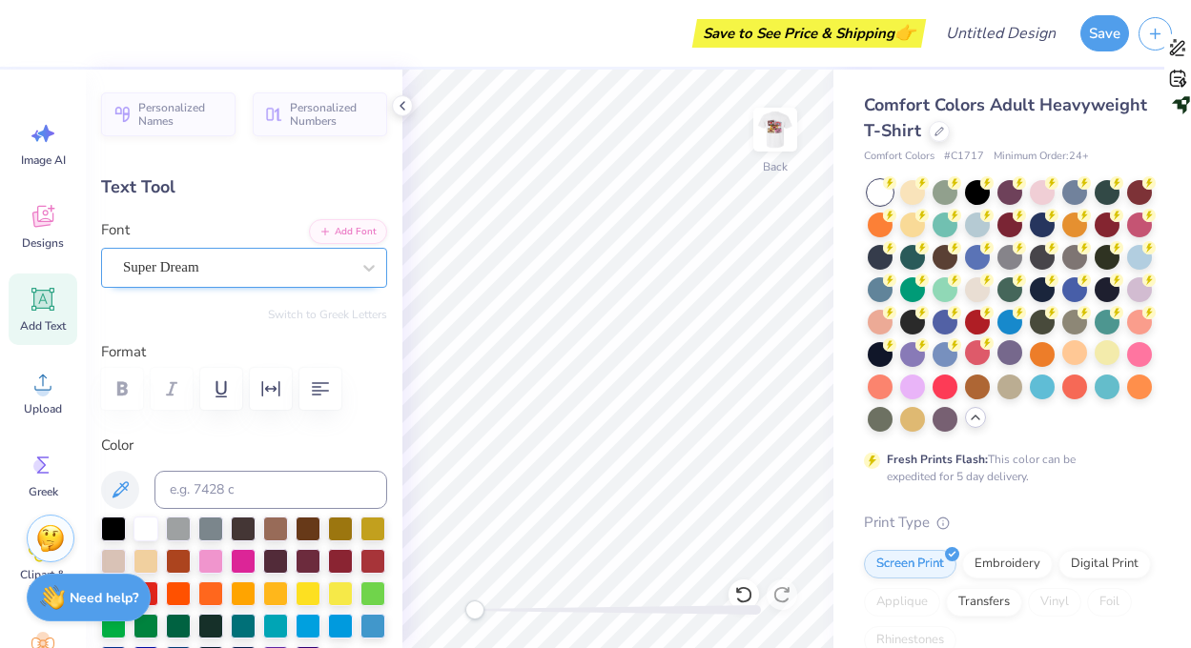
click at [247, 281] on div "Super Dream" at bounding box center [244, 268] width 286 height 40
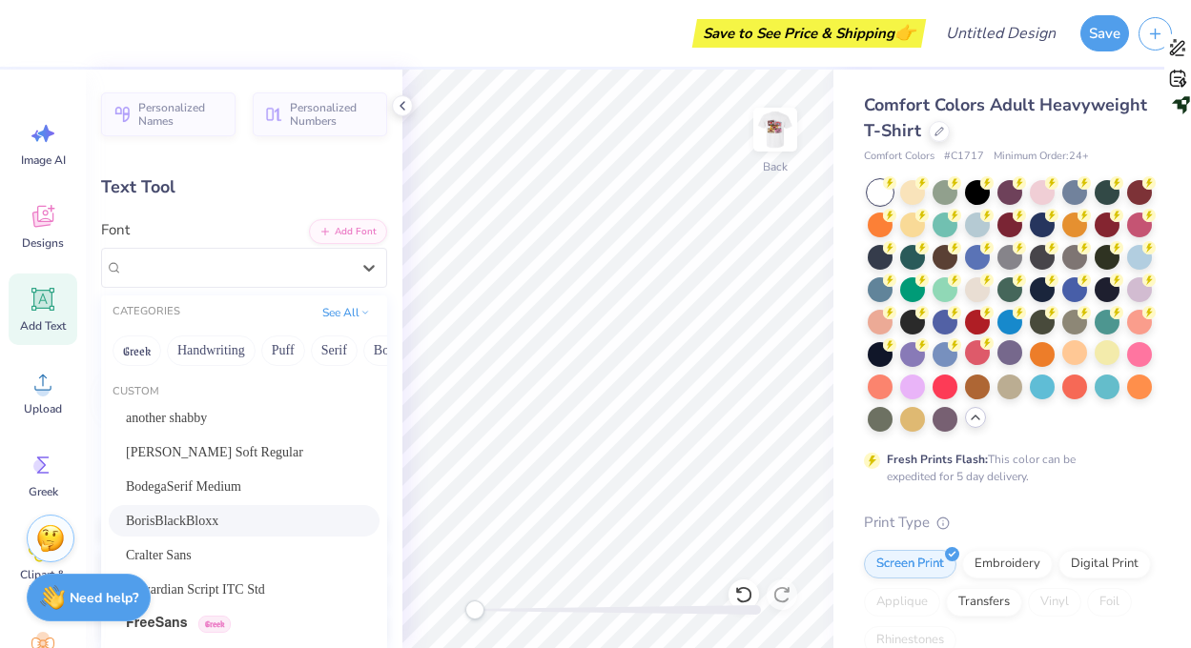
click at [194, 514] on span "BorisBlackBloxx" at bounding box center [172, 521] width 92 height 20
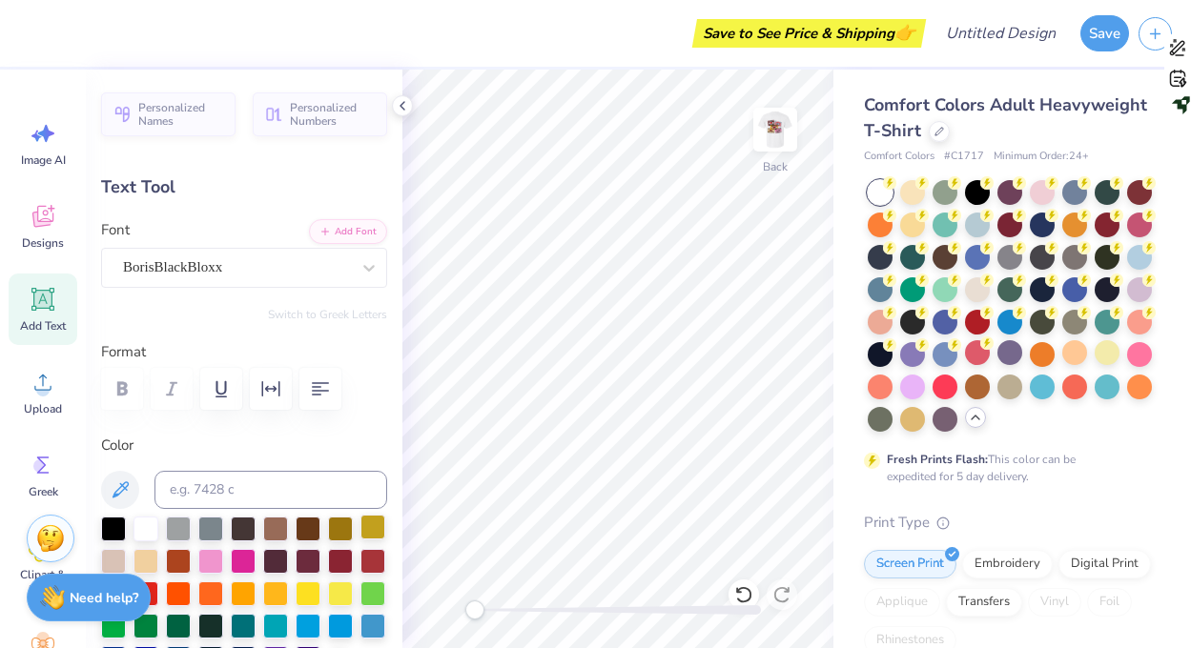
type textarea "ALPHA XI DELTA"
type input "14.17"
type input "1.10"
click at [302, 394] on button "button" at bounding box center [320, 389] width 42 height 42
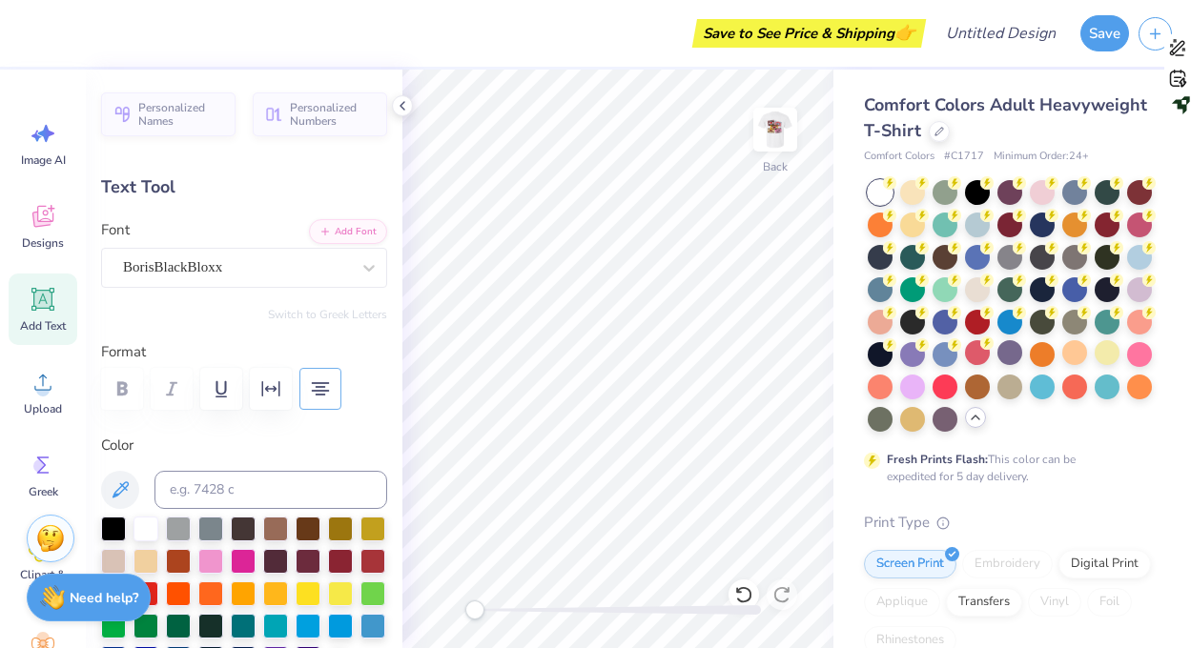
click at [309, 392] on icon "button" at bounding box center [320, 389] width 23 height 23
click at [368, 557] on div at bounding box center [372, 559] width 25 height 25
type input "3.59"
click at [780, 132] on img at bounding box center [775, 130] width 76 height 76
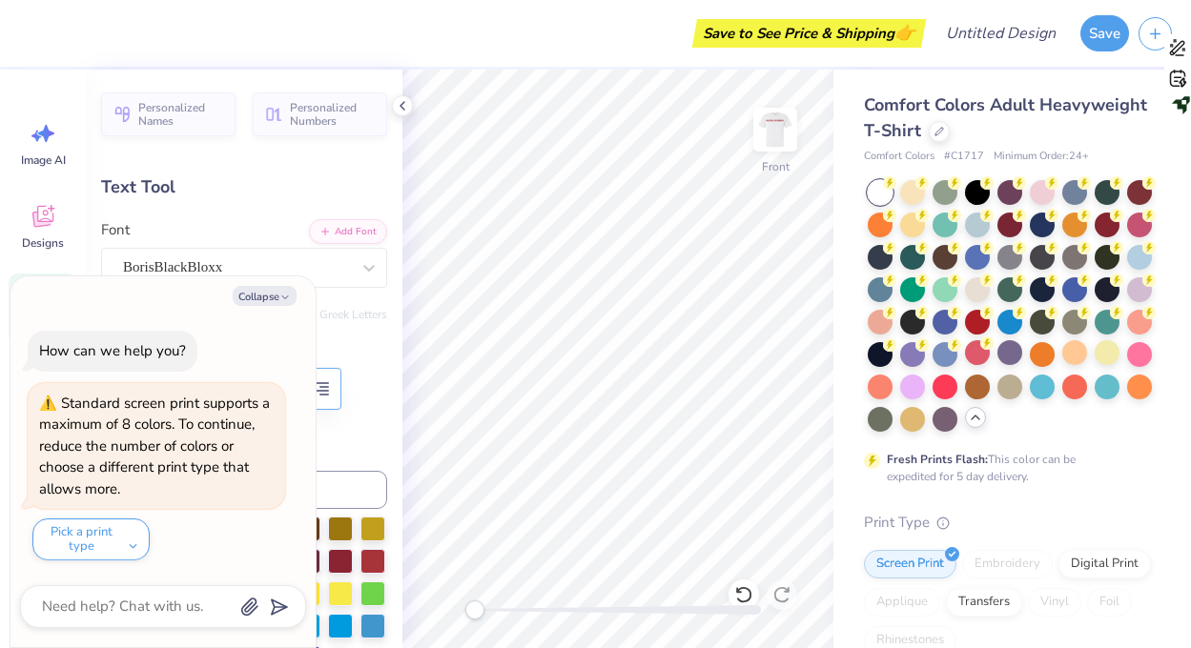
type input "14.41"
type input "1.12"
type input "5.99"
type textarea "x"
click at [781, 132] on img at bounding box center [775, 130] width 38 height 38
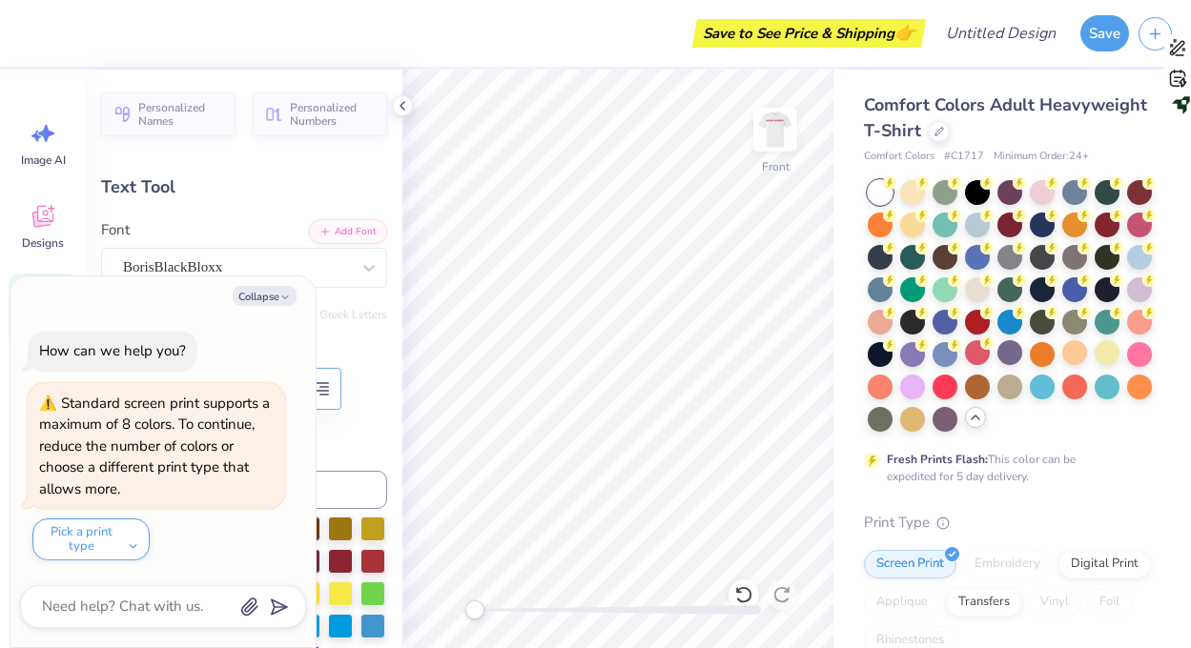
type input "14.17"
type input "1.10"
type input "3.59"
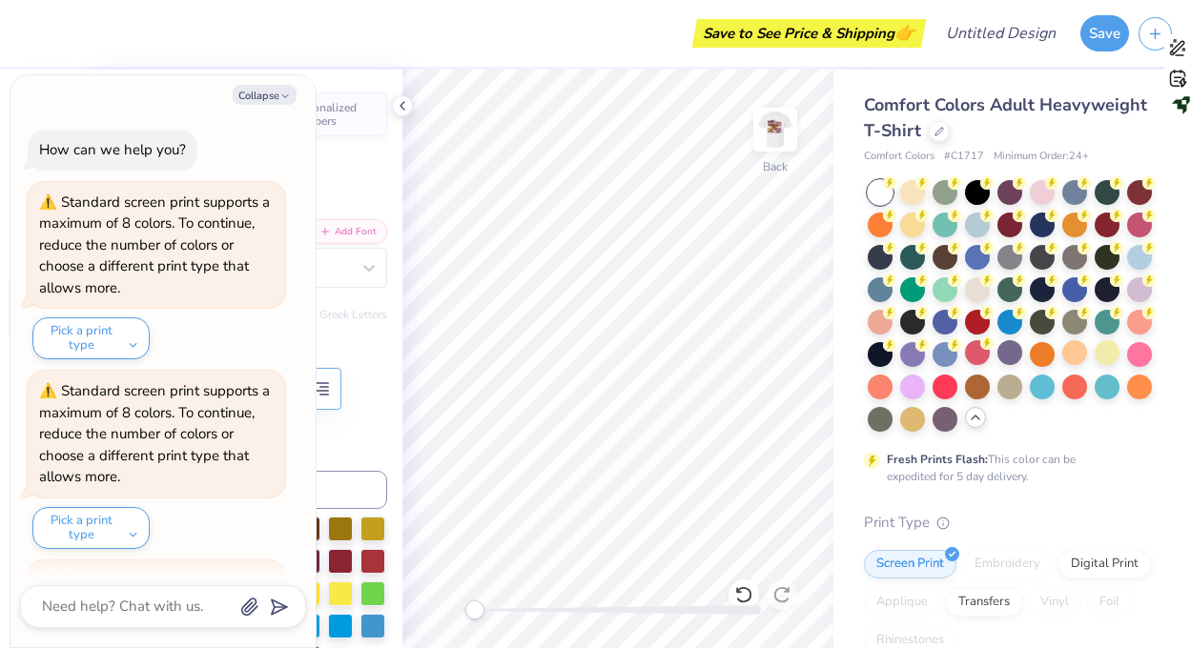
scroll to position [366, 0]
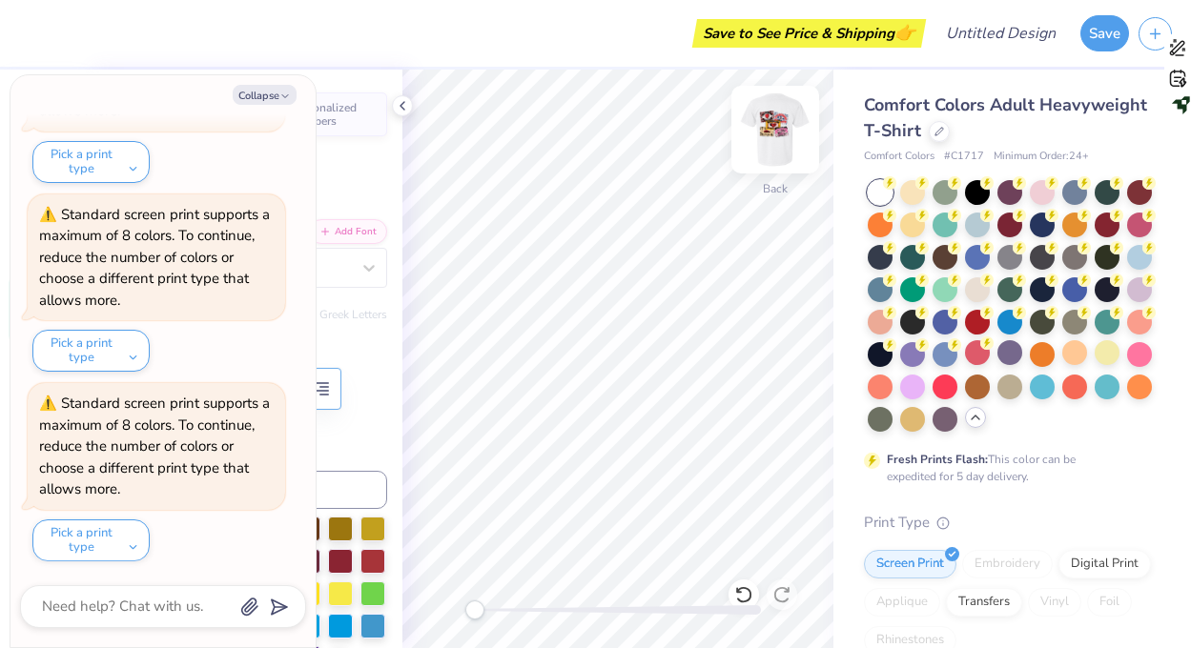
type textarea "x"
type input "3.88"
type textarea "x"
type input "10.47"
type input "0.82"
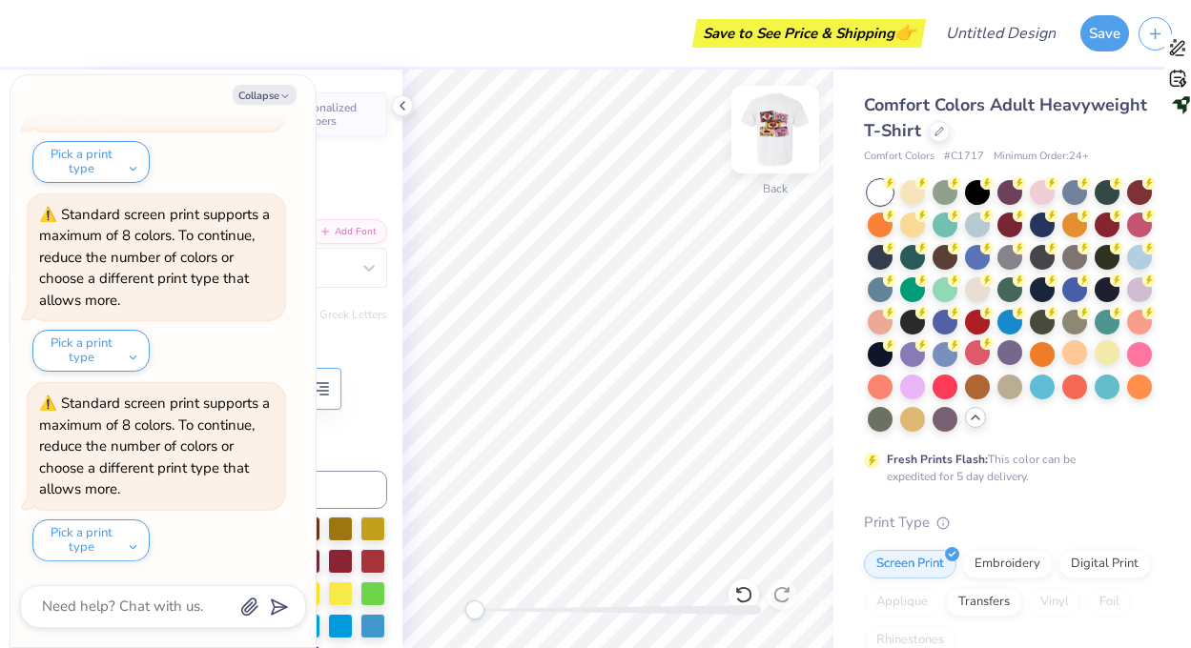
scroll to position [0, 6]
type textarea "x"
type textarea "ALPHA"
type textarea "x"
type textarea "ALPH"
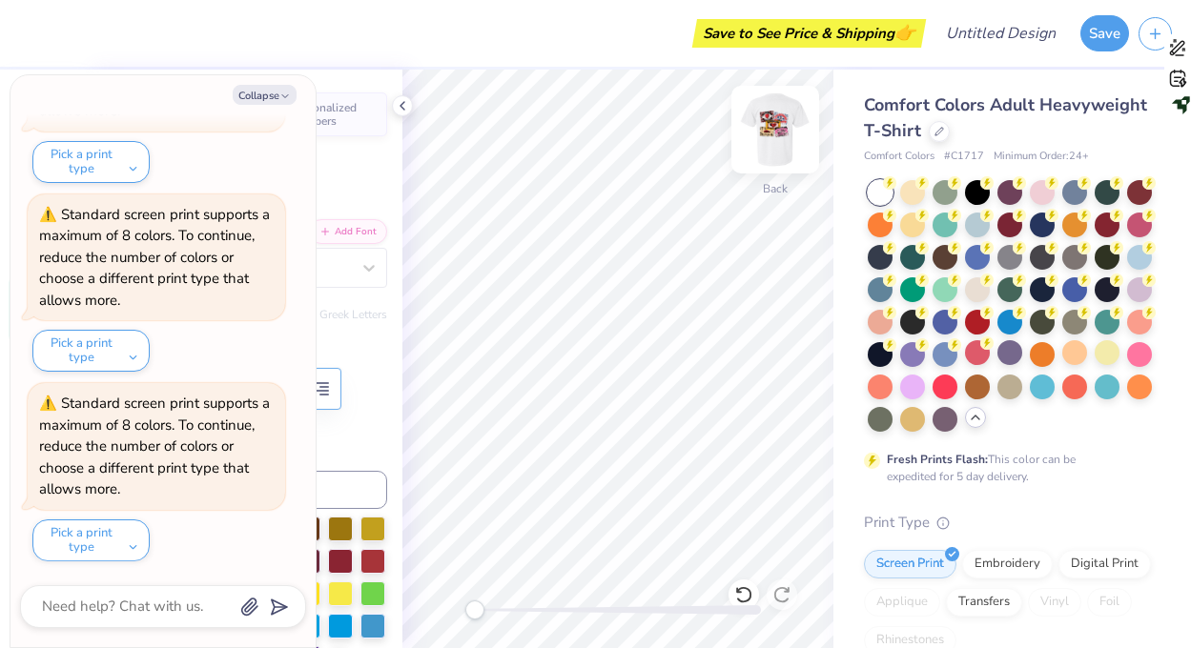
type textarea "x"
type textarea "ALP"
type textarea "x"
type textarea "AL"
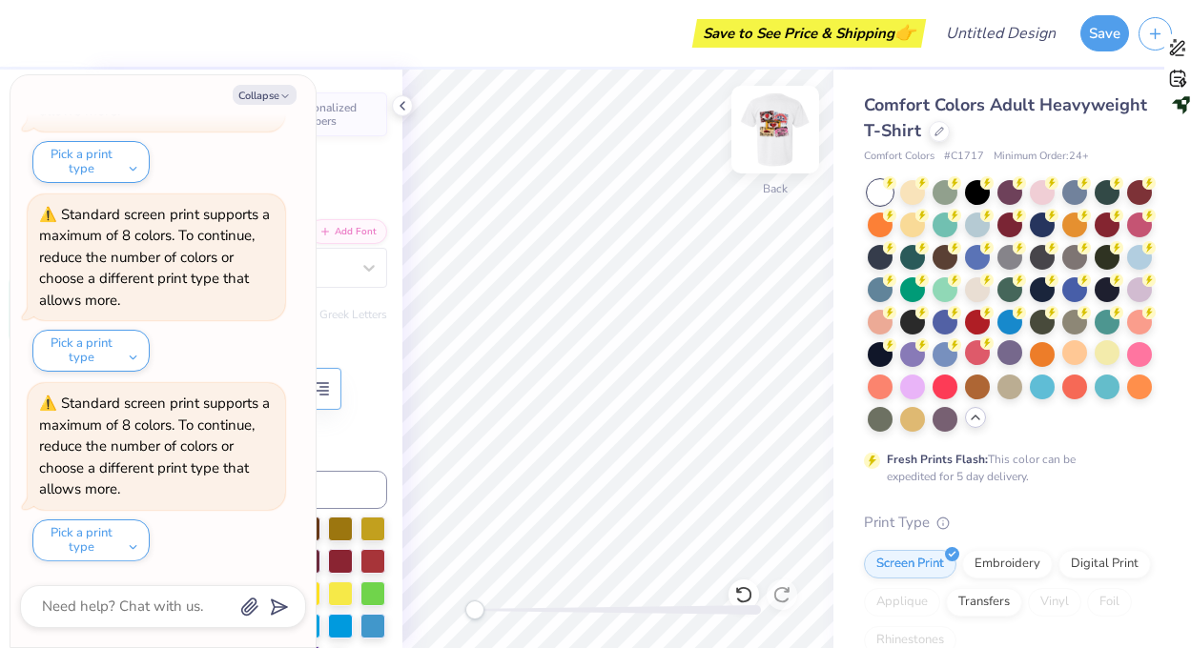
type textarea "x"
type textarea "A"
type textarea "x"
type textarea "AX"
type textarea "x"
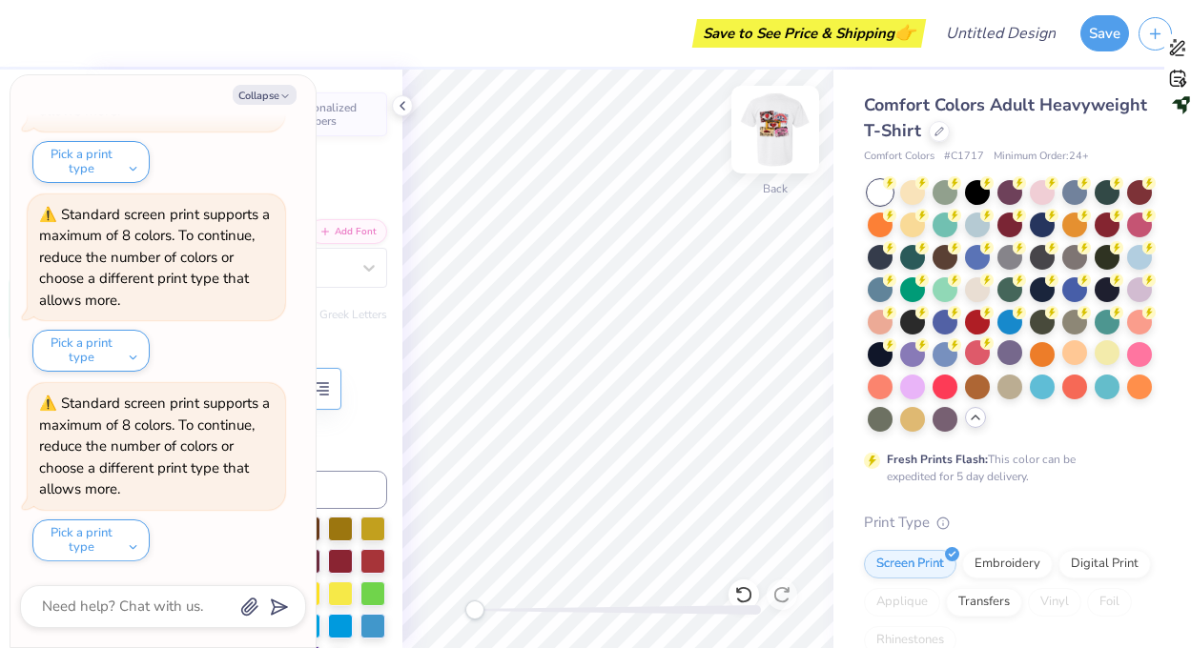
type textarea "AXI"
type textarea "x"
type textarea "[MEDICAL_DATA]"
type textarea "x"
type textarea "[MEDICAL_DATA]"
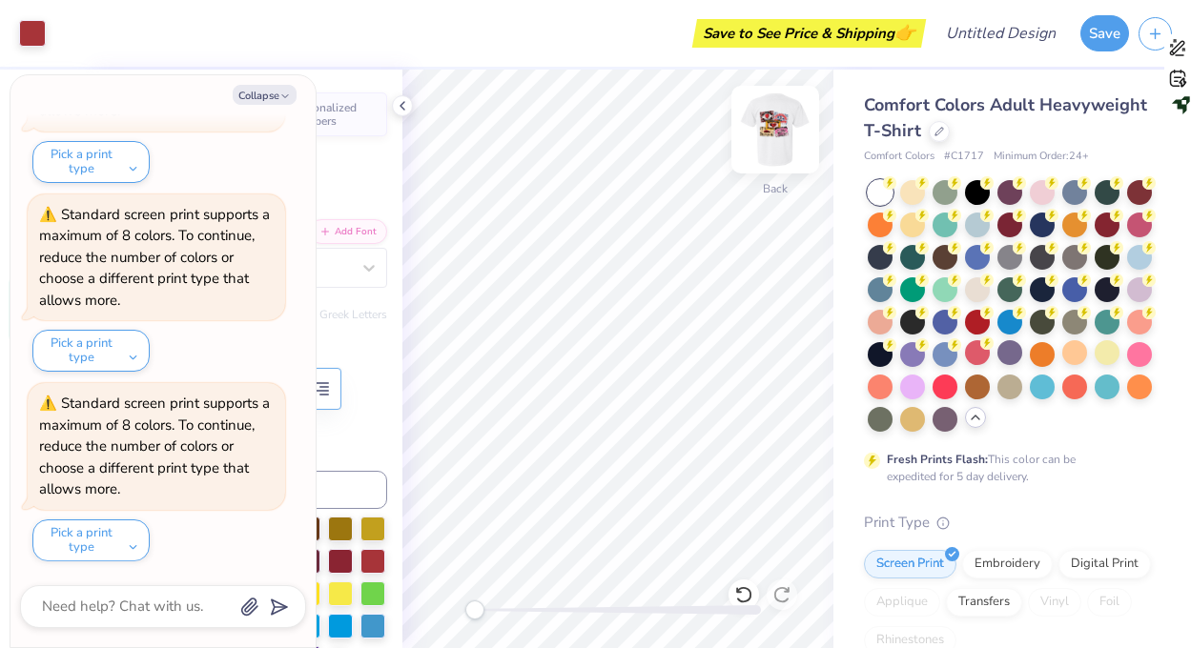
type textarea "x"
type input "3.37"
type input "3.87"
click at [383, 155] on div "Personalized Names Personalized Numbers Text Tool Add Font Font BorisBlackBloxx…" at bounding box center [244, 359] width 317 height 579
click at [270, 95] on button "Collapse" at bounding box center [265, 95] width 64 height 20
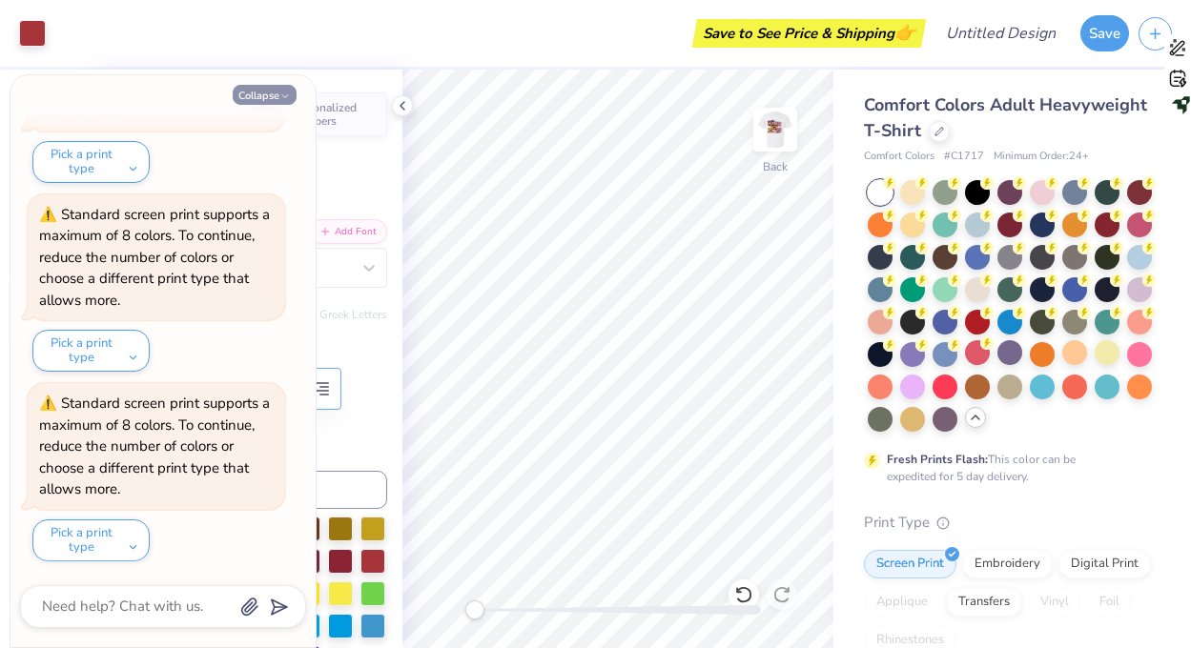
type textarea "x"
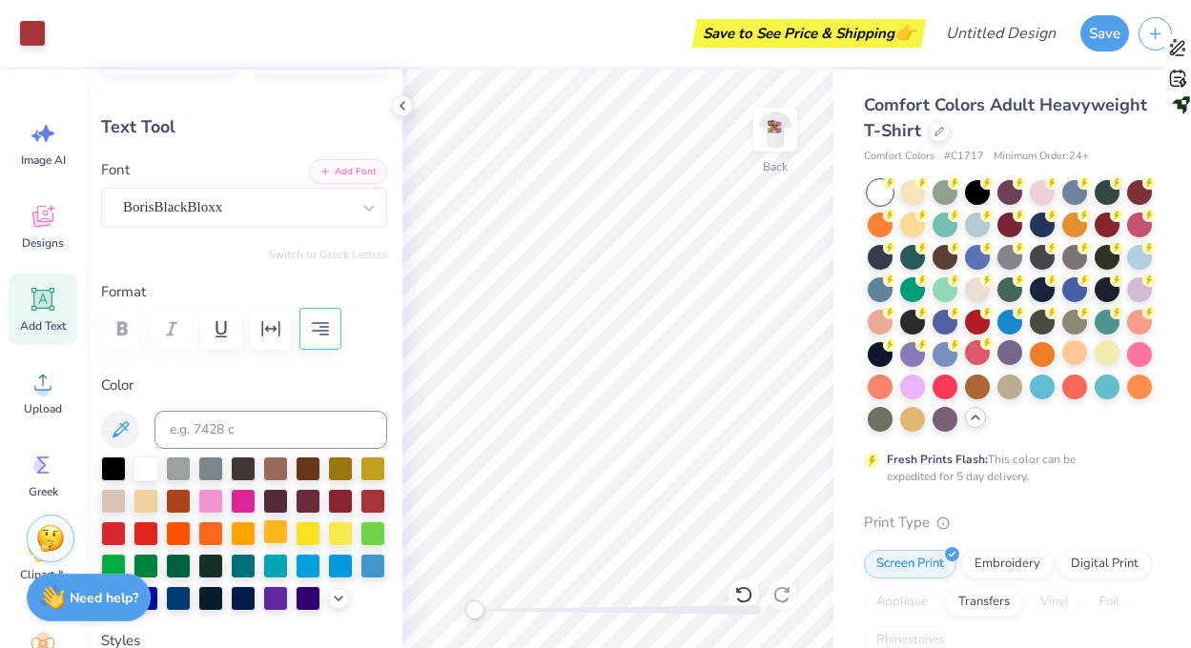
scroll to position [65, 0]
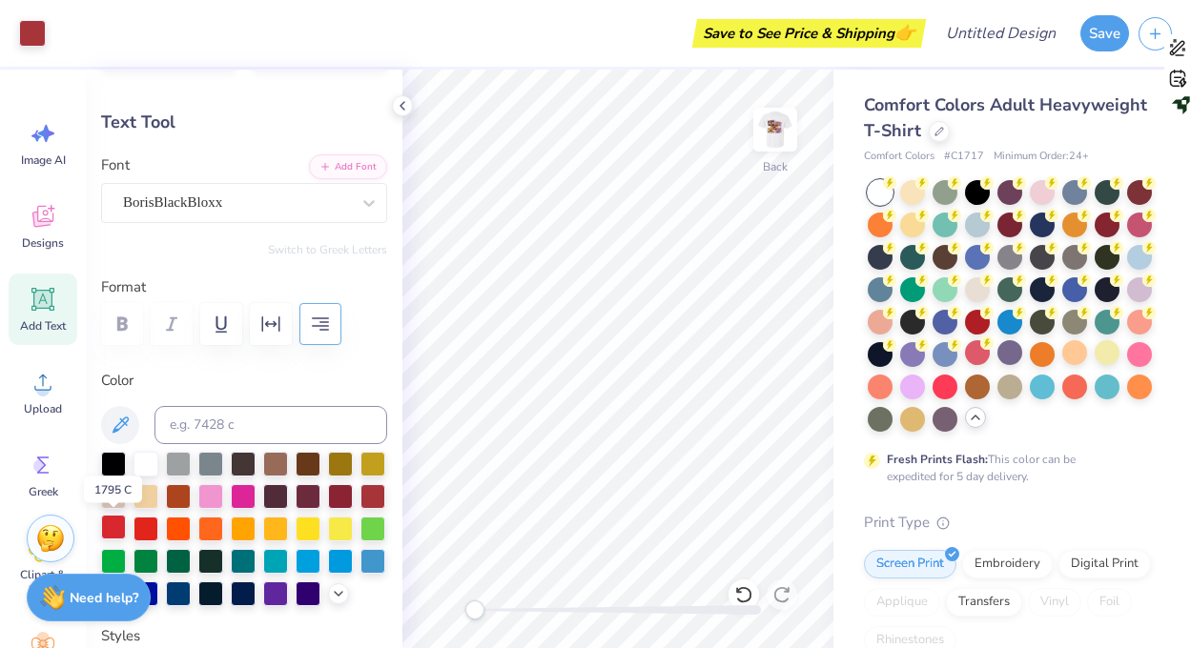
click at [112, 521] on div at bounding box center [113, 527] width 25 height 25
click at [152, 524] on div at bounding box center [145, 527] width 25 height 25
click at [117, 523] on div at bounding box center [113, 527] width 25 height 25
click at [192, 213] on div "BorisBlackBloxx" at bounding box center [236, 203] width 231 height 30
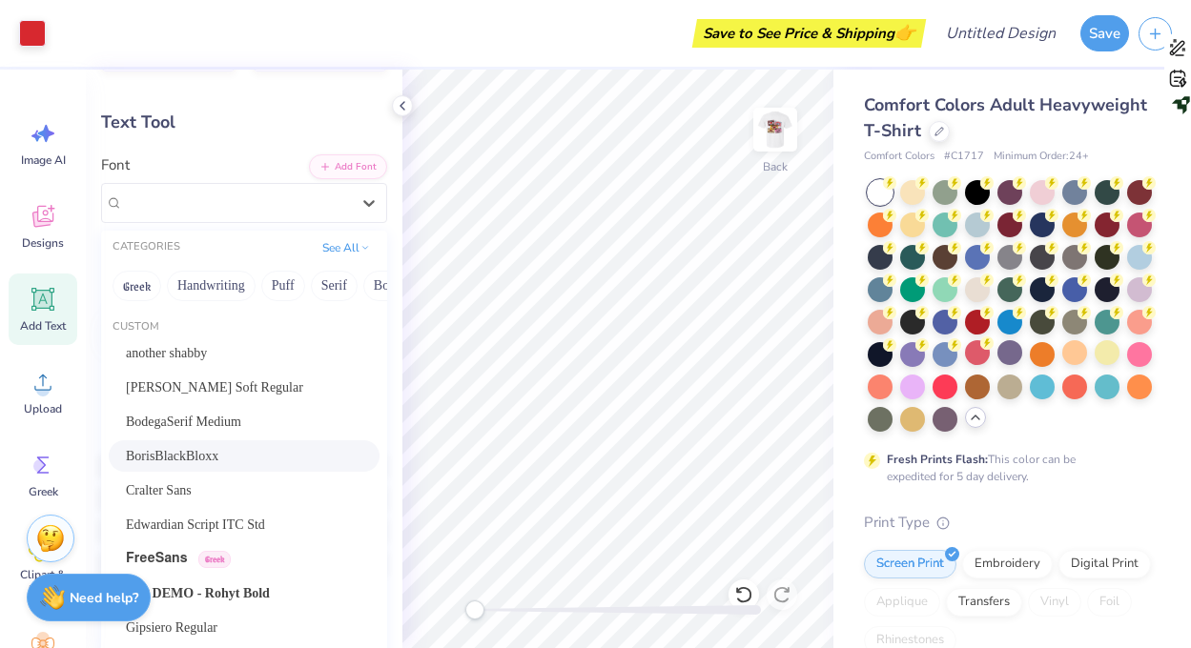
scroll to position [102, 0]
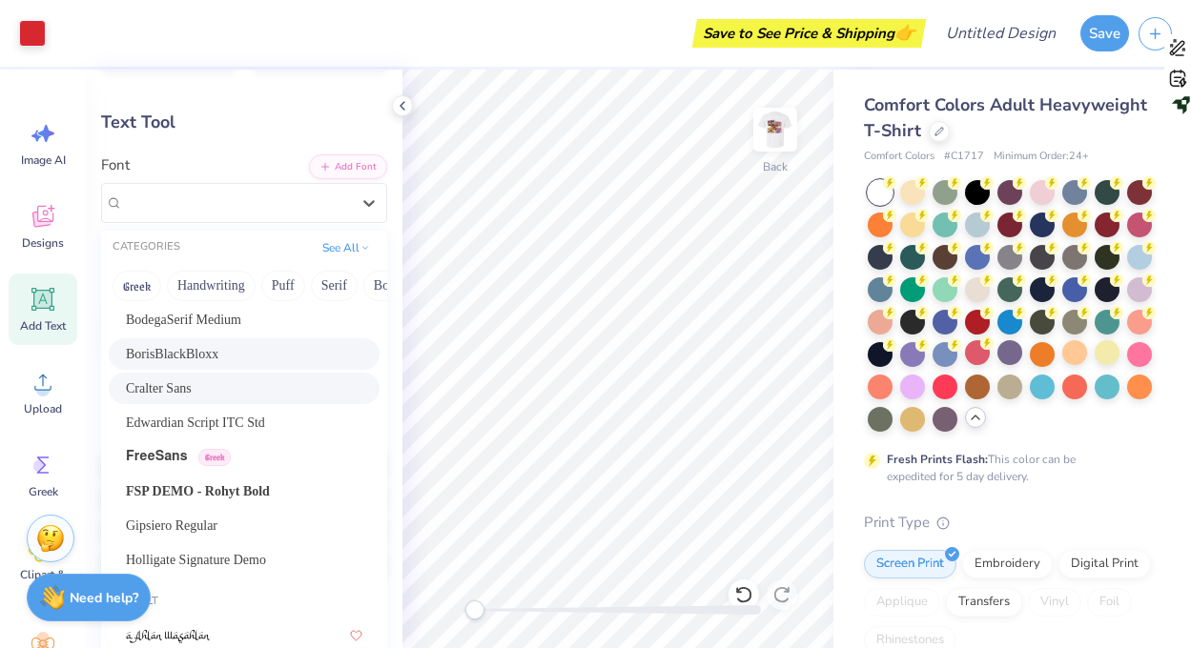
click at [171, 392] on span "Cralter Sans" at bounding box center [159, 388] width 66 height 20
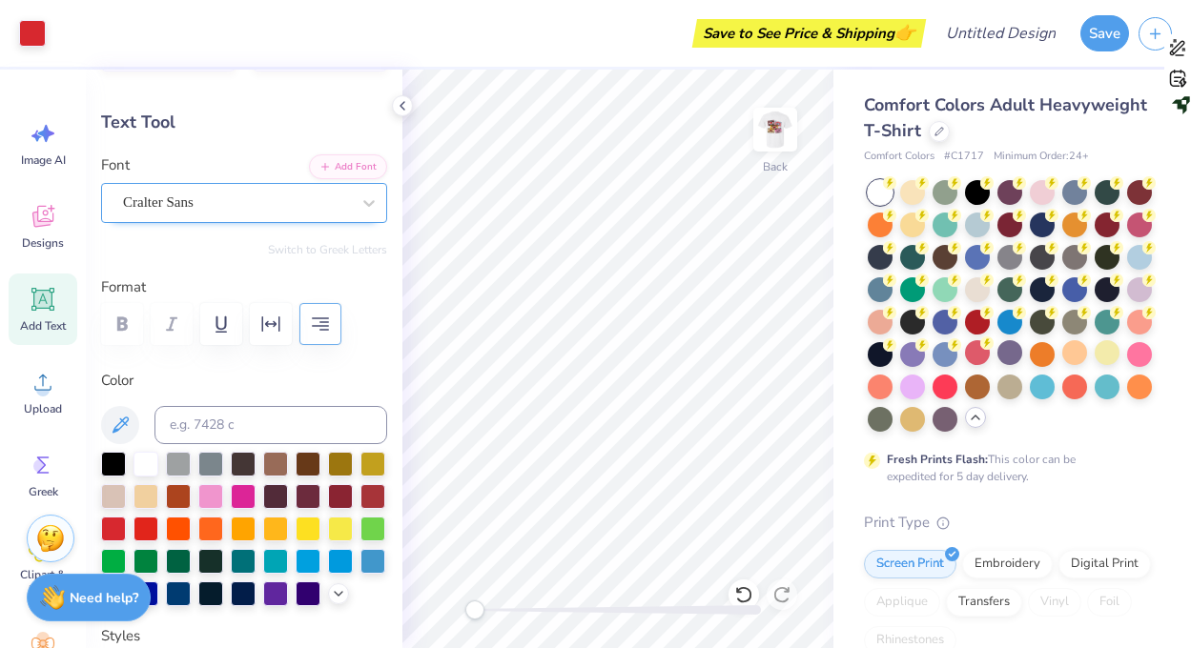
click at [191, 215] on div "Cralter Sans" at bounding box center [236, 203] width 231 height 30
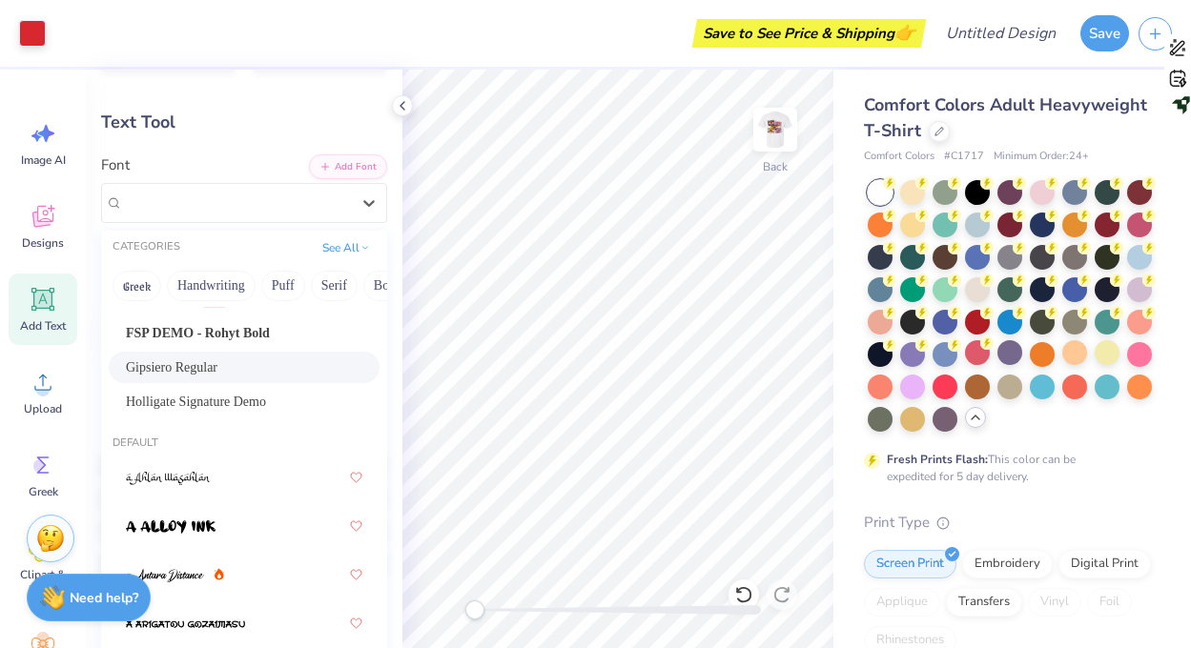
scroll to position [282, 0]
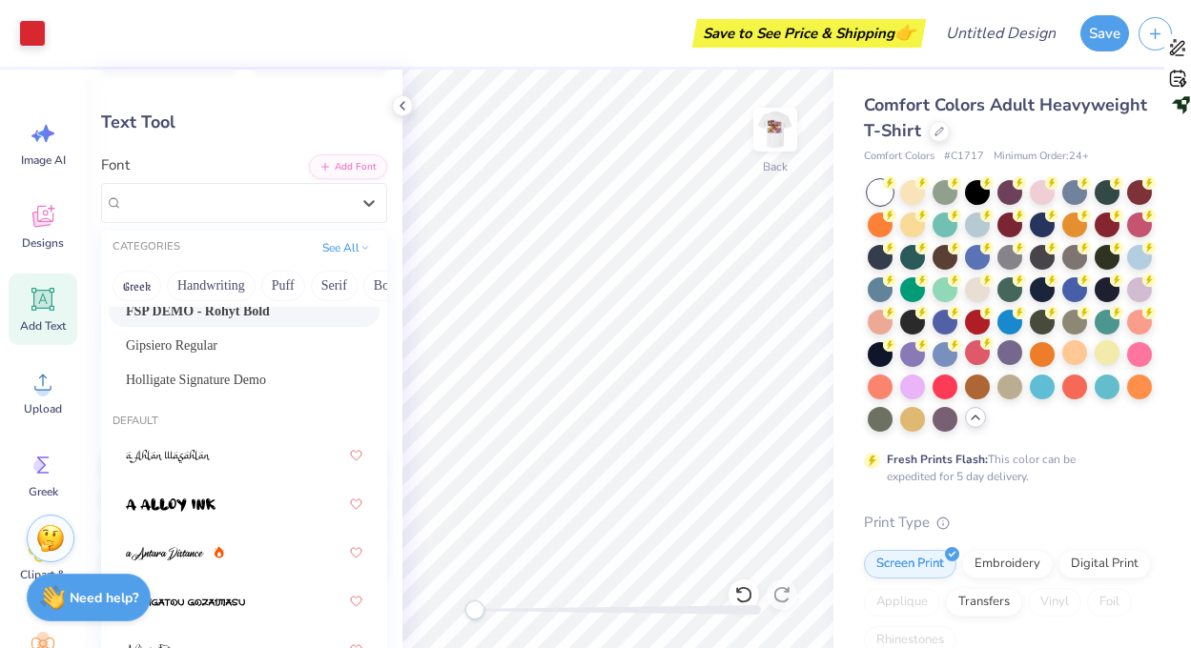
click at [185, 318] on span "FSP DEMO - Rohyt Bold" at bounding box center [198, 311] width 144 height 20
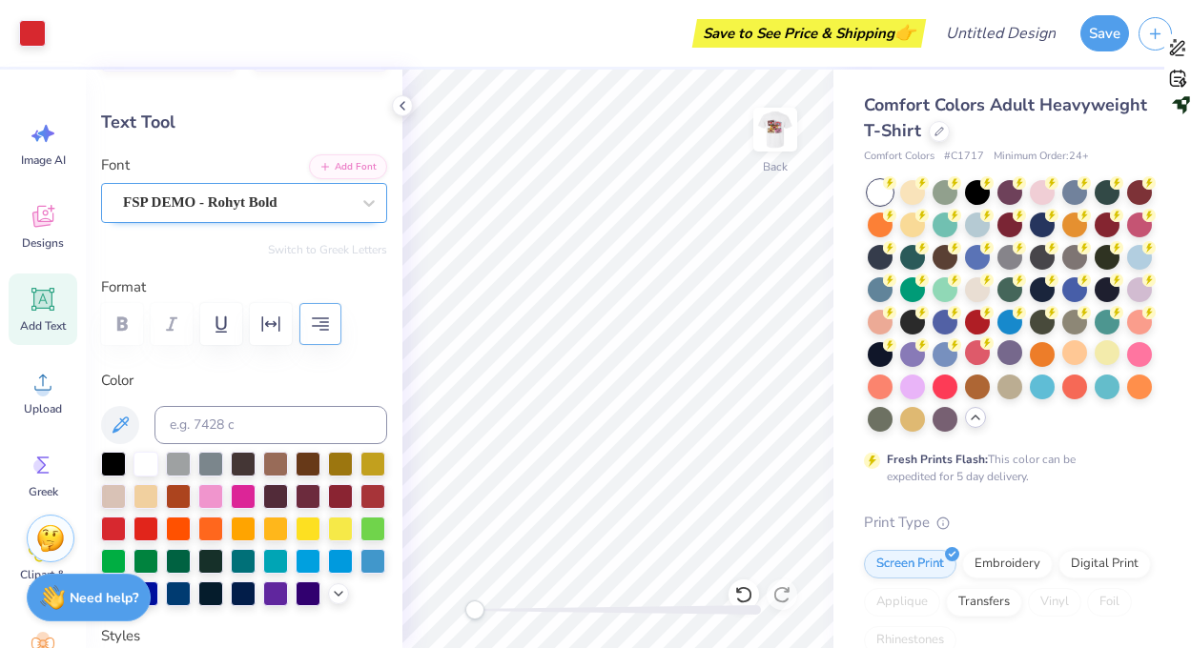
click at [179, 213] on div "FSP DEMO - Rohyt Bold" at bounding box center [236, 203] width 231 height 30
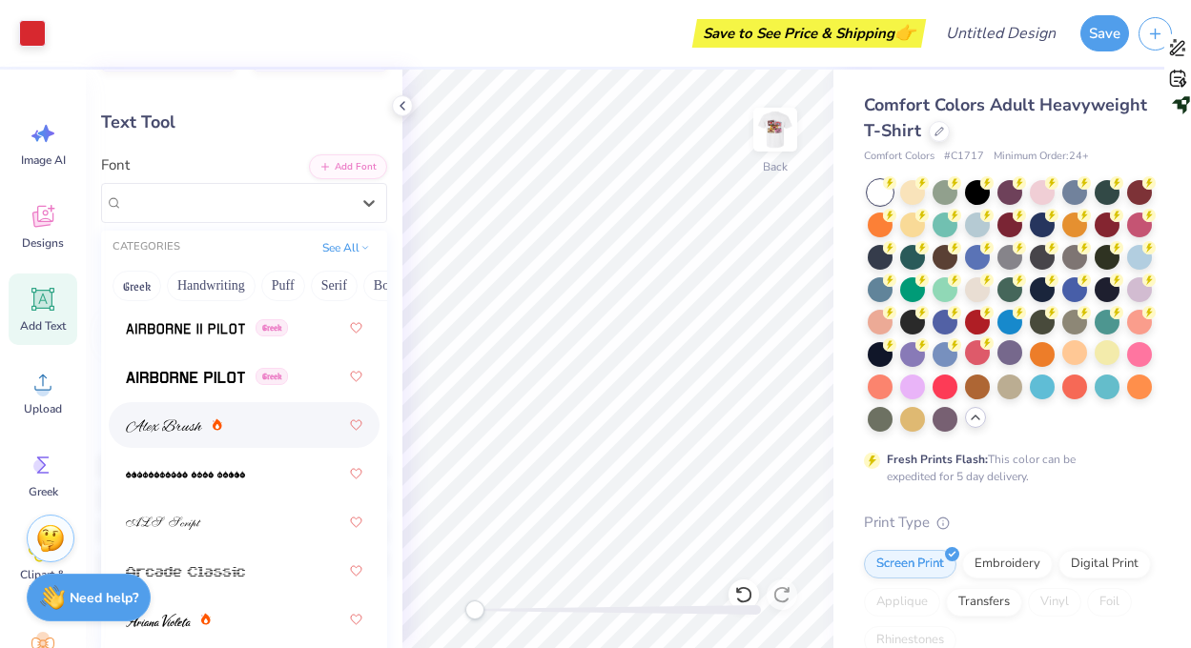
scroll to position [983, 0]
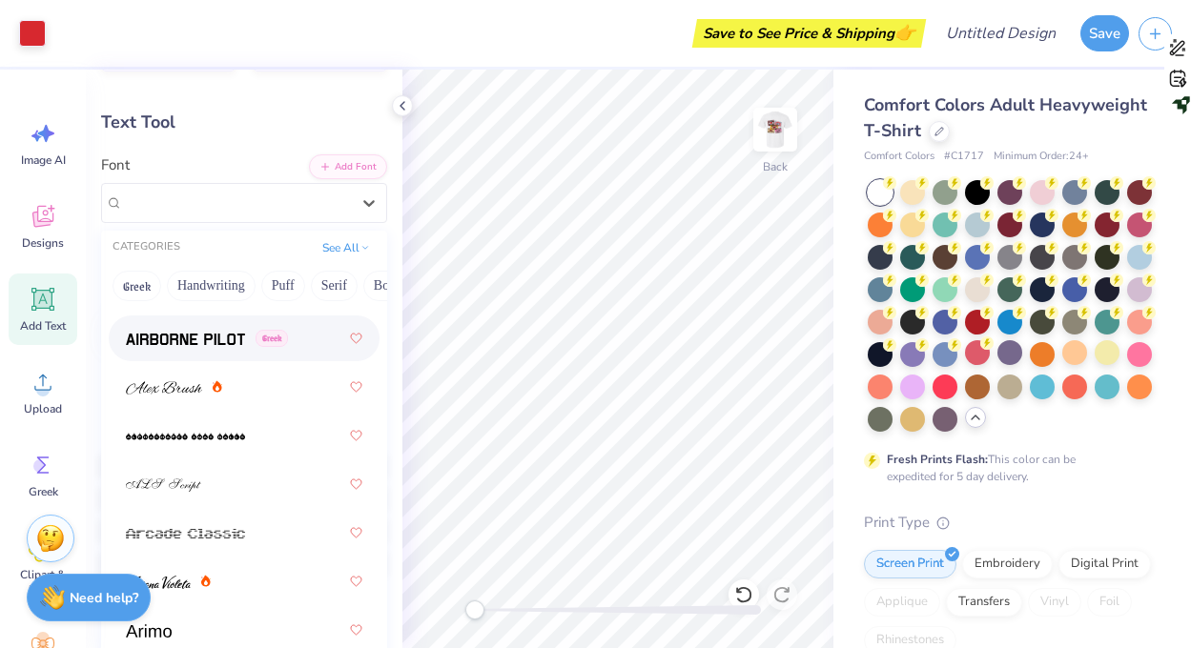
click at [183, 342] on img at bounding box center [185, 339] width 119 height 13
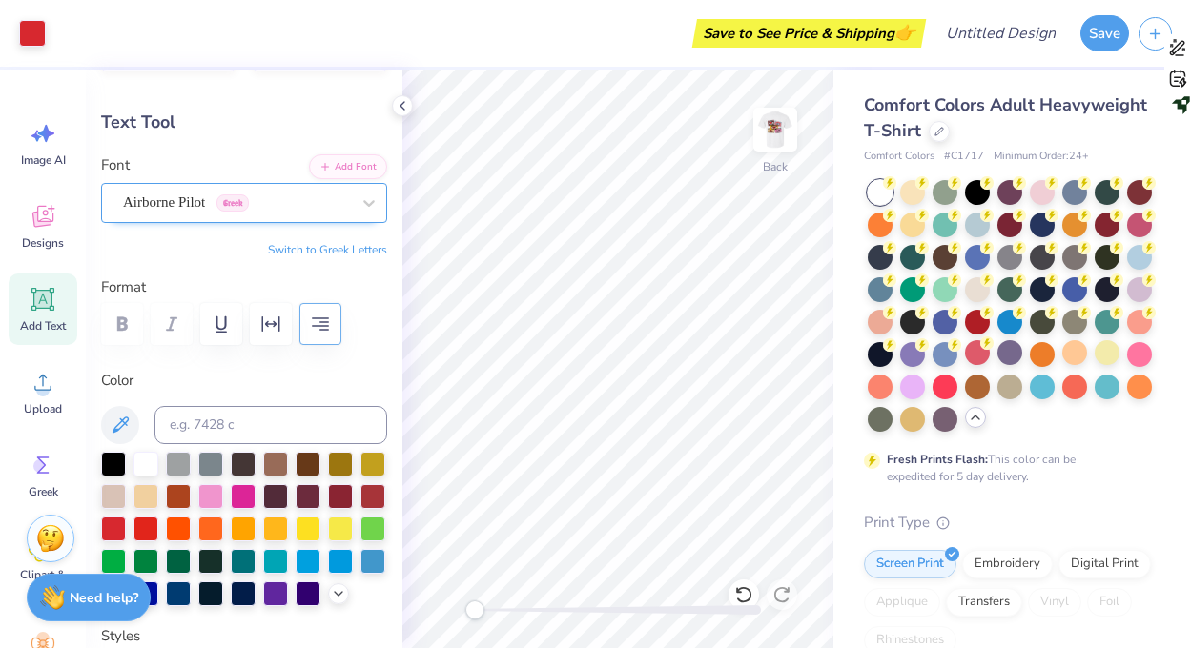
click at [157, 185] on div "Airborne Pilot Greek" at bounding box center [244, 203] width 286 height 40
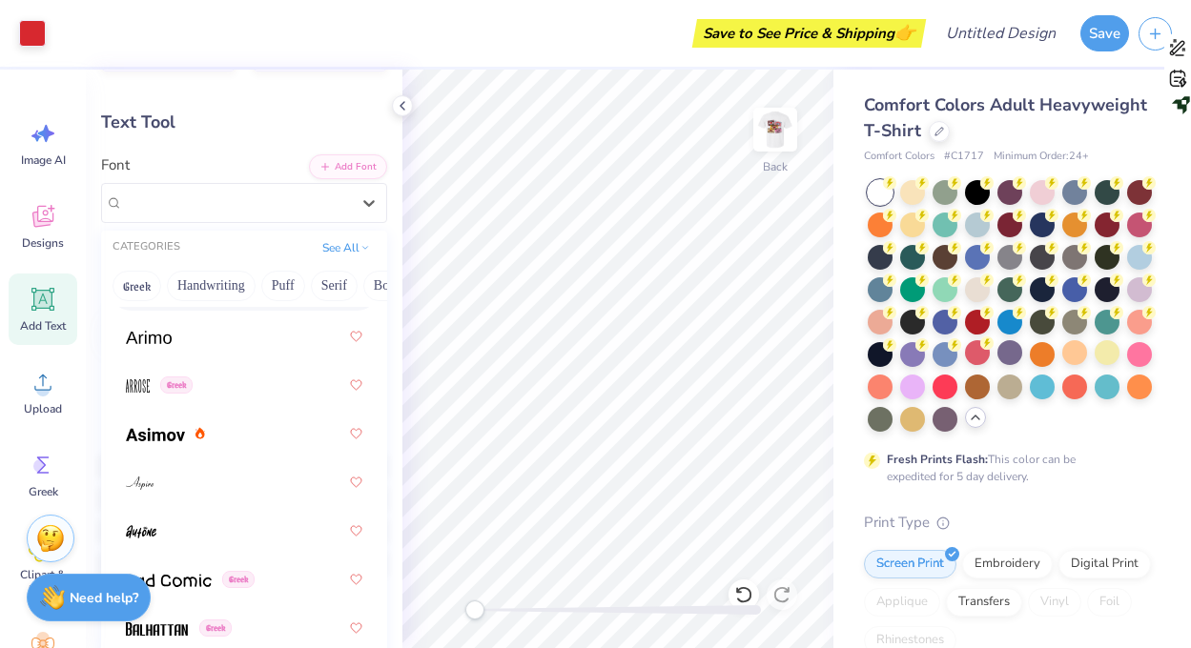
scroll to position [1281, 0]
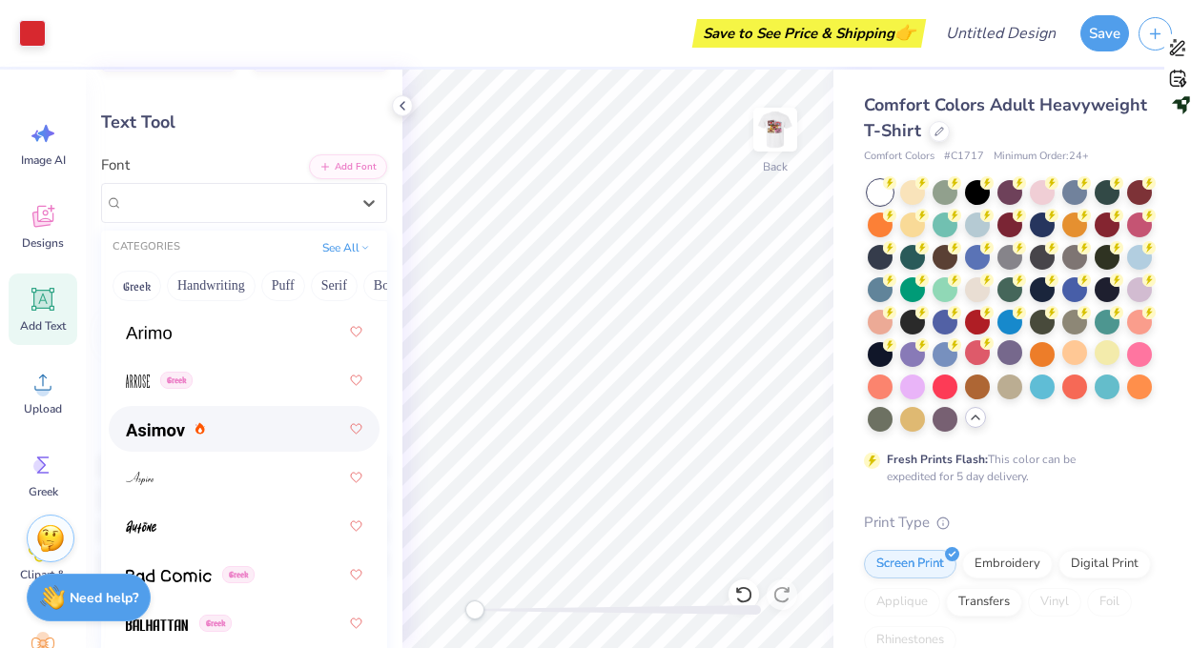
click at [176, 437] on img at bounding box center [155, 429] width 59 height 13
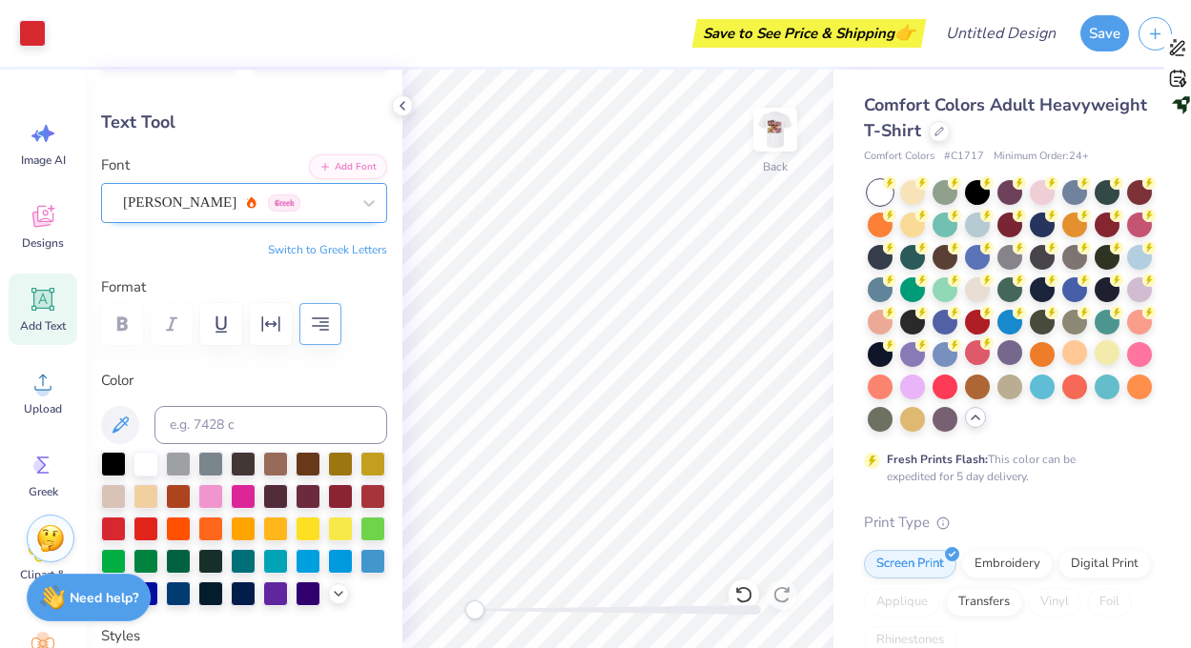
click at [158, 205] on div "Asimov Greek" at bounding box center [236, 203] width 231 height 30
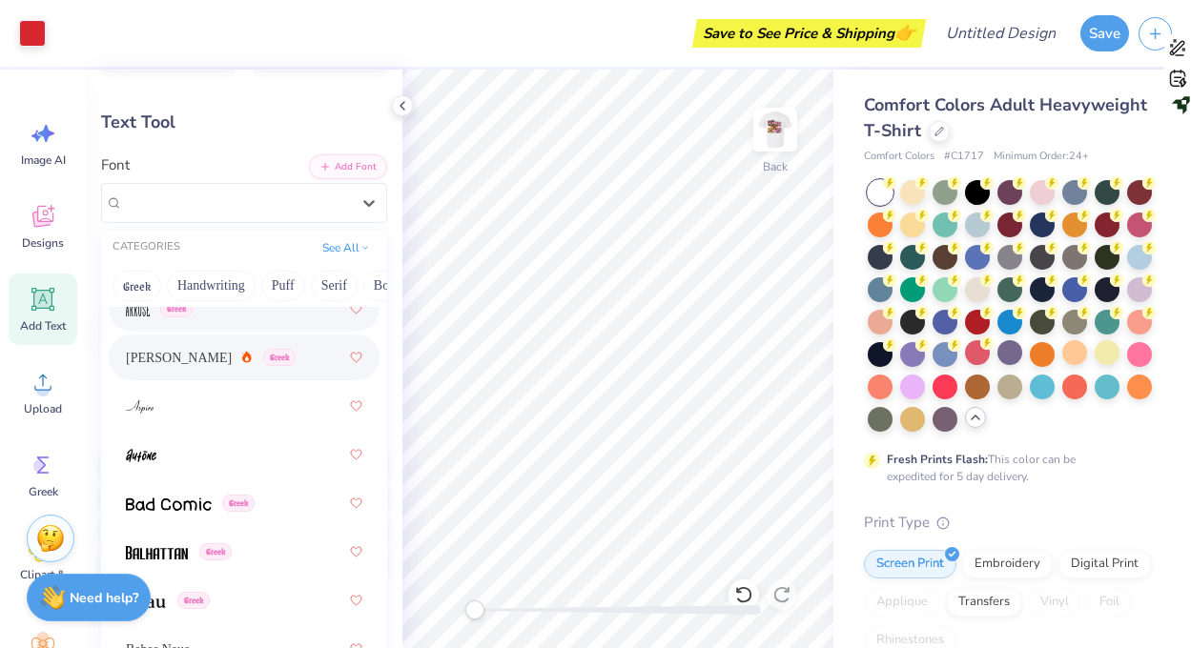
scroll to position [1523, 0]
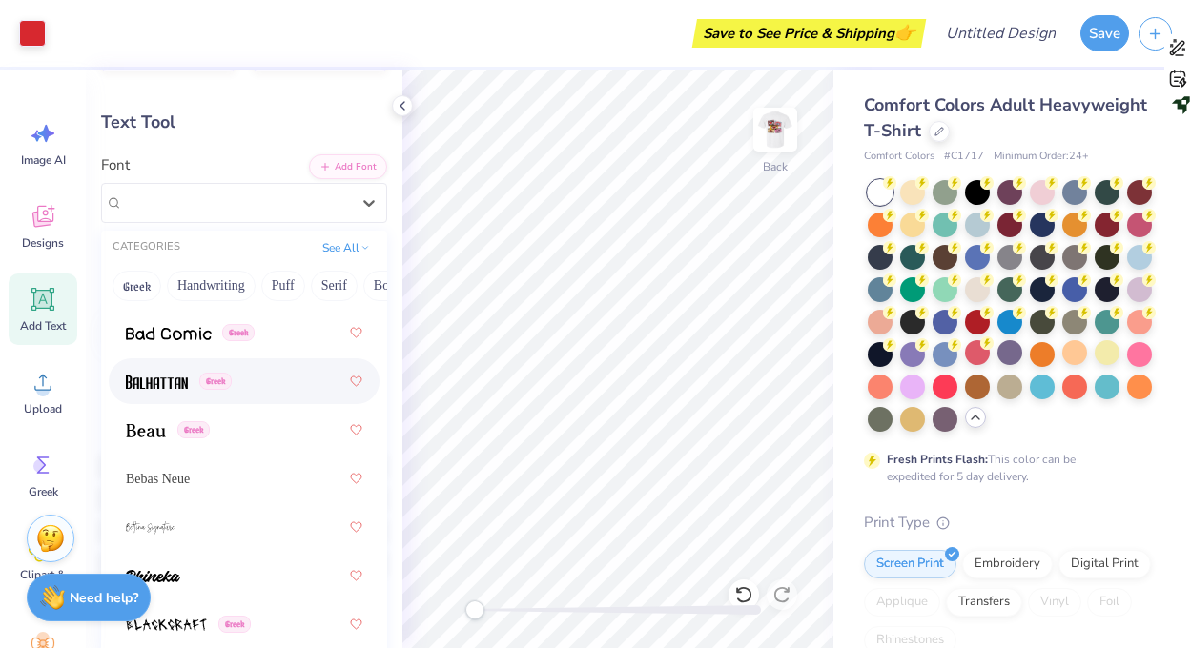
click at [164, 375] on span at bounding box center [157, 382] width 62 height 20
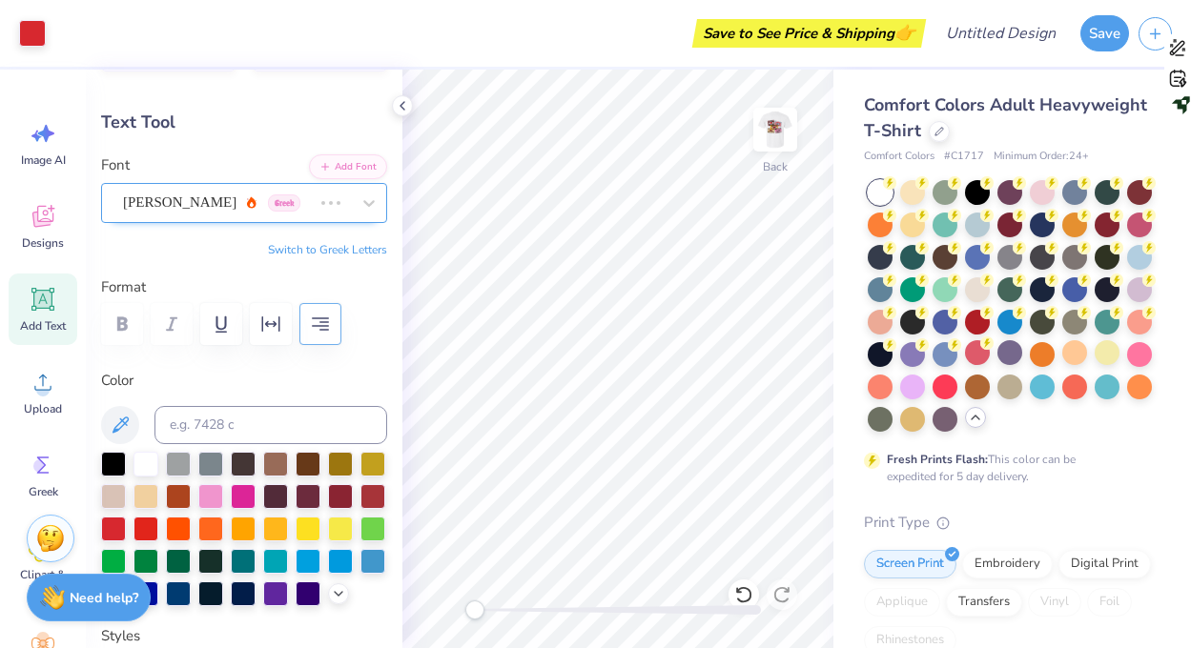
click at [174, 200] on div "Asimov Greek" at bounding box center [217, 203] width 193 height 30
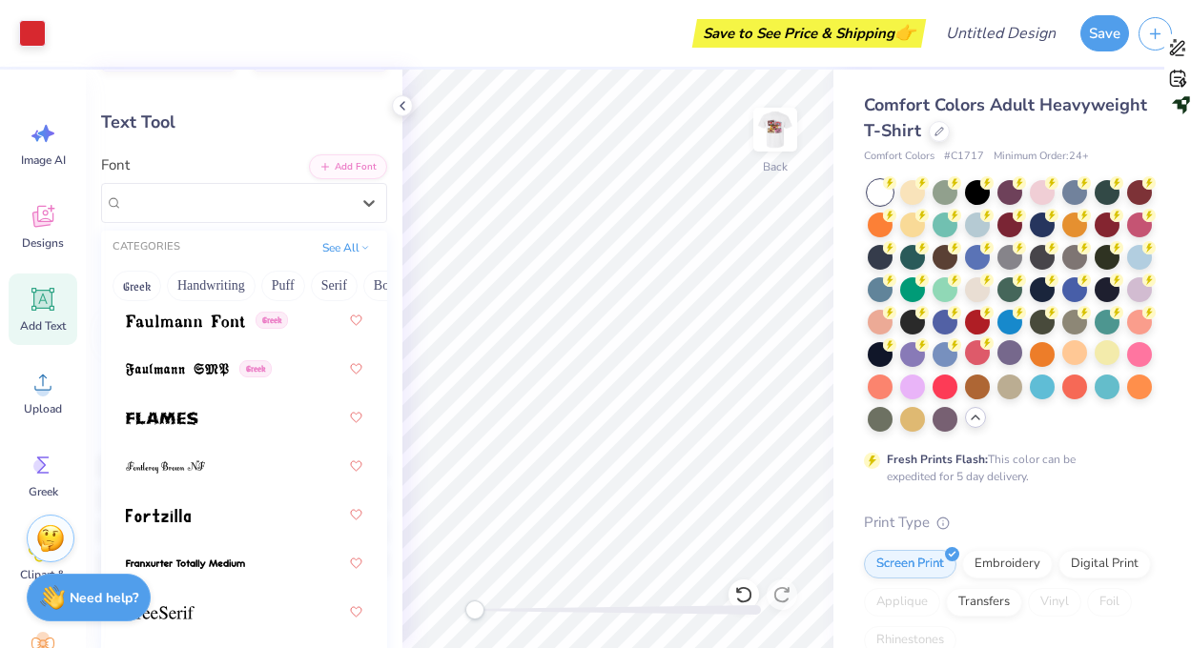
scroll to position [5916, 0]
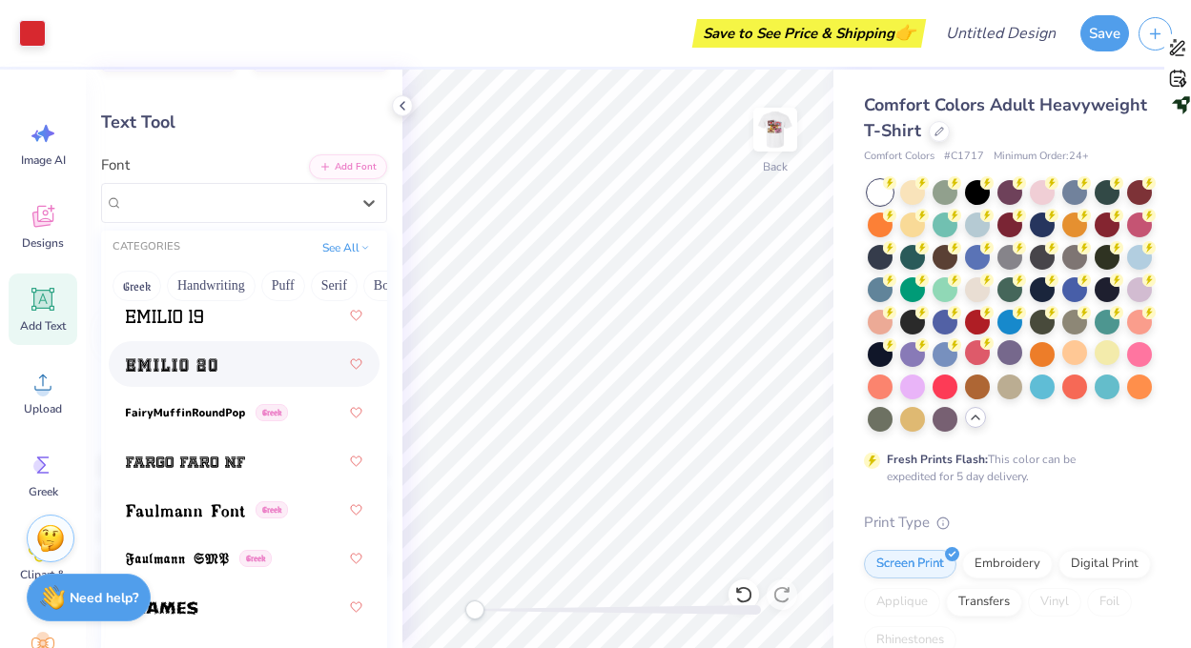
click at [194, 373] on span at bounding box center [172, 365] width 92 height 20
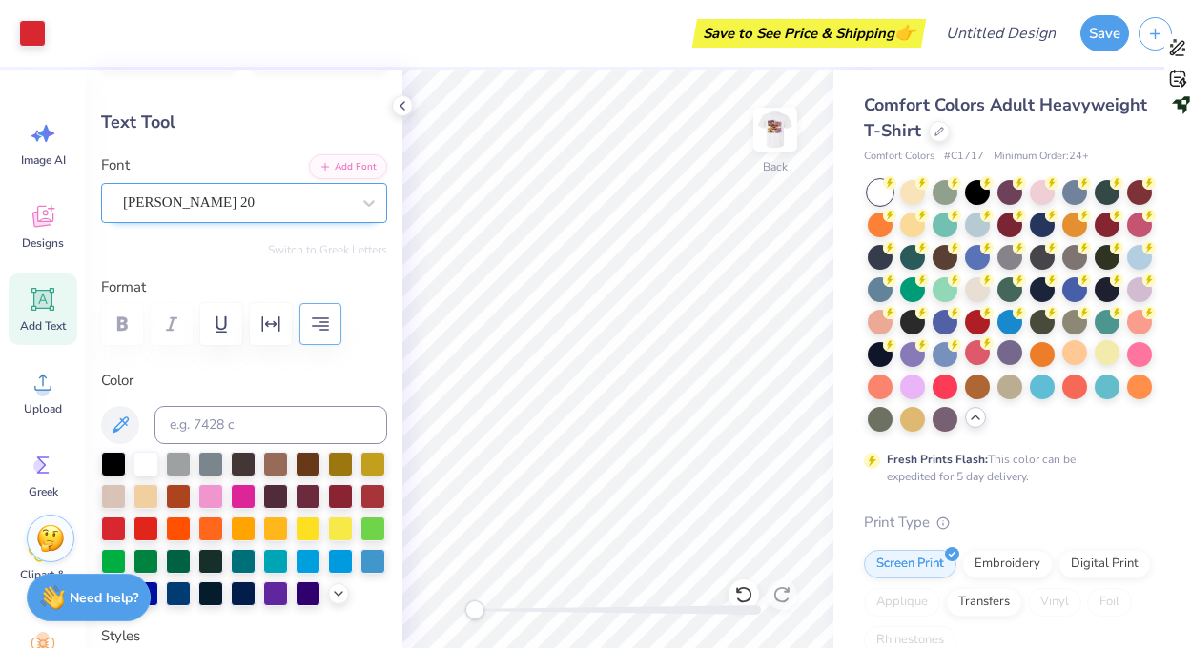
click at [196, 197] on div "Emilio 20" at bounding box center [236, 203] width 231 height 30
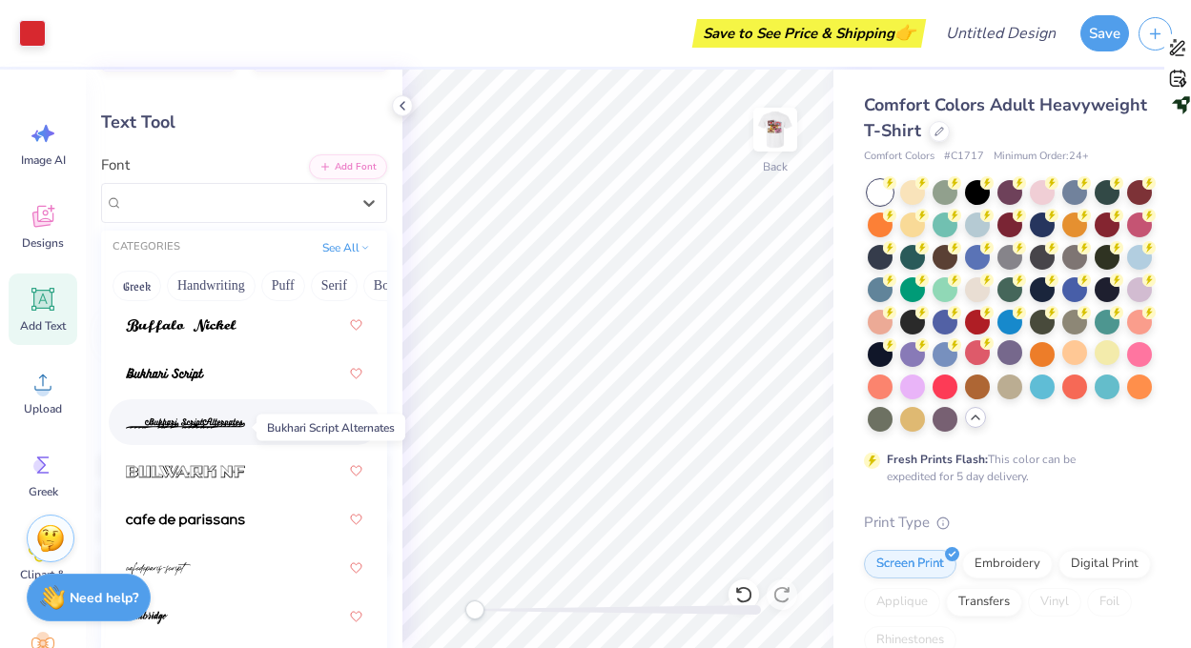
scroll to position [2821, 0]
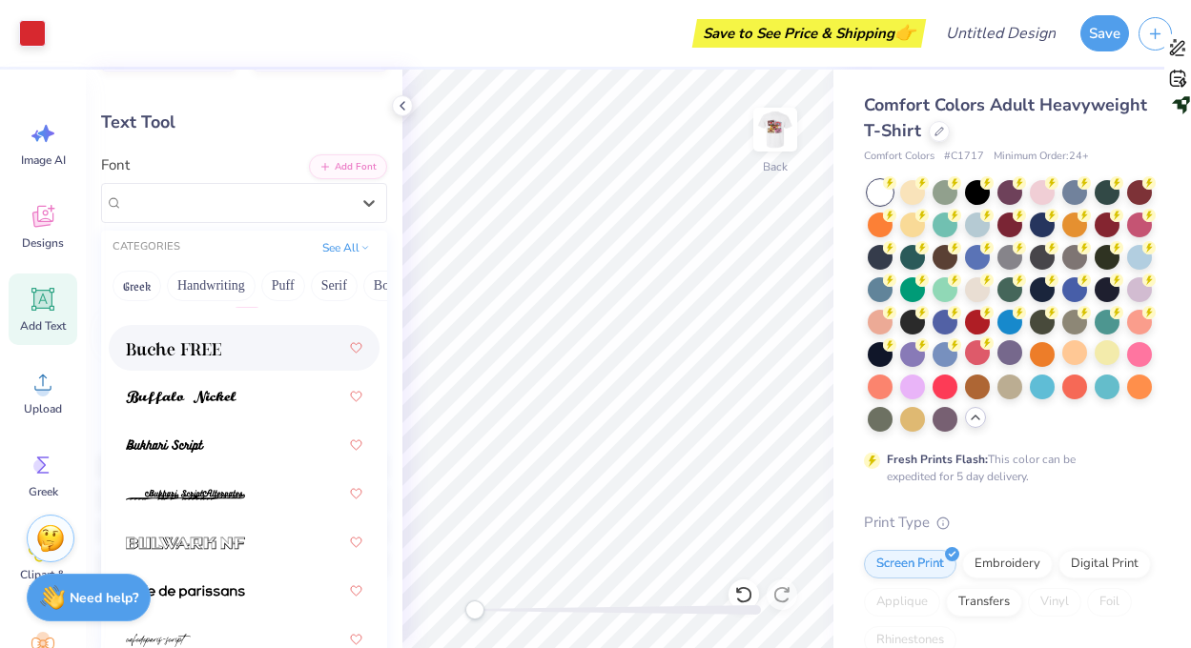
click at [187, 363] on div at bounding box center [244, 348] width 236 height 34
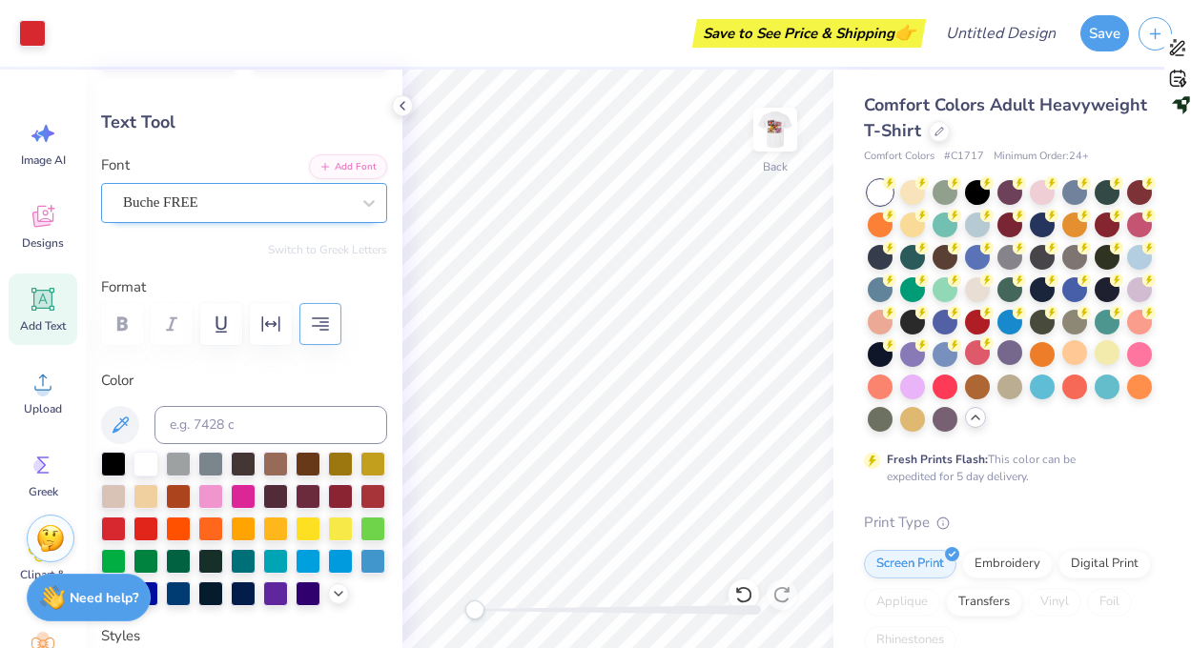
click at [189, 204] on div "Buche FREE" at bounding box center [236, 203] width 231 height 30
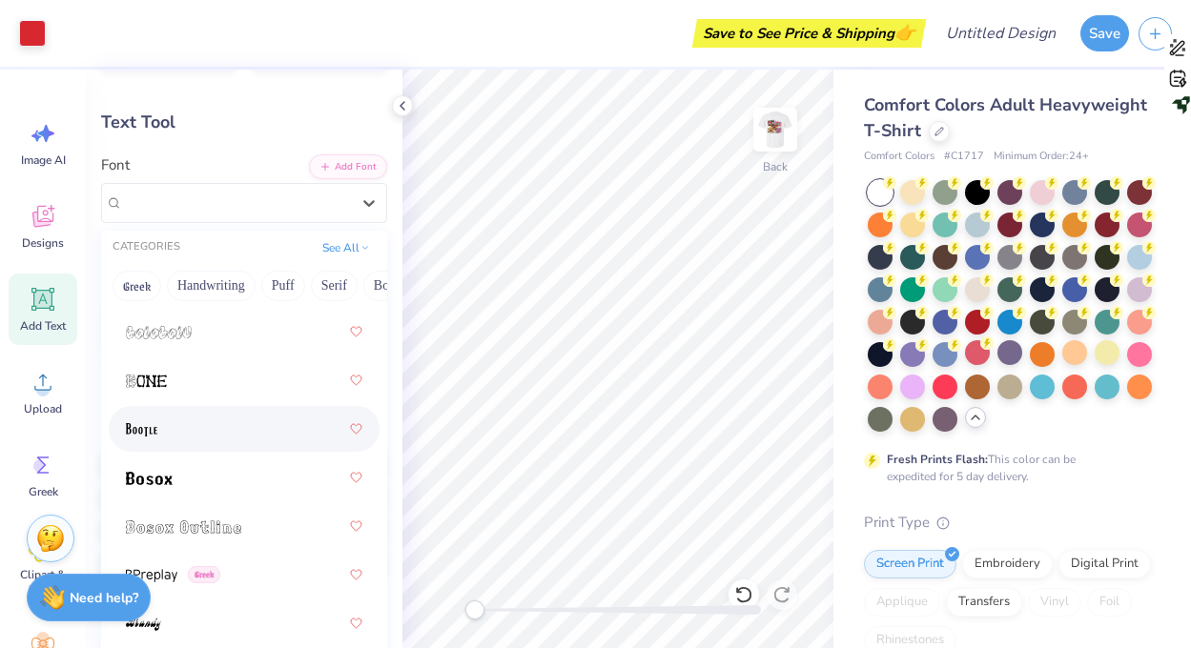
scroll to position [2154, 0]
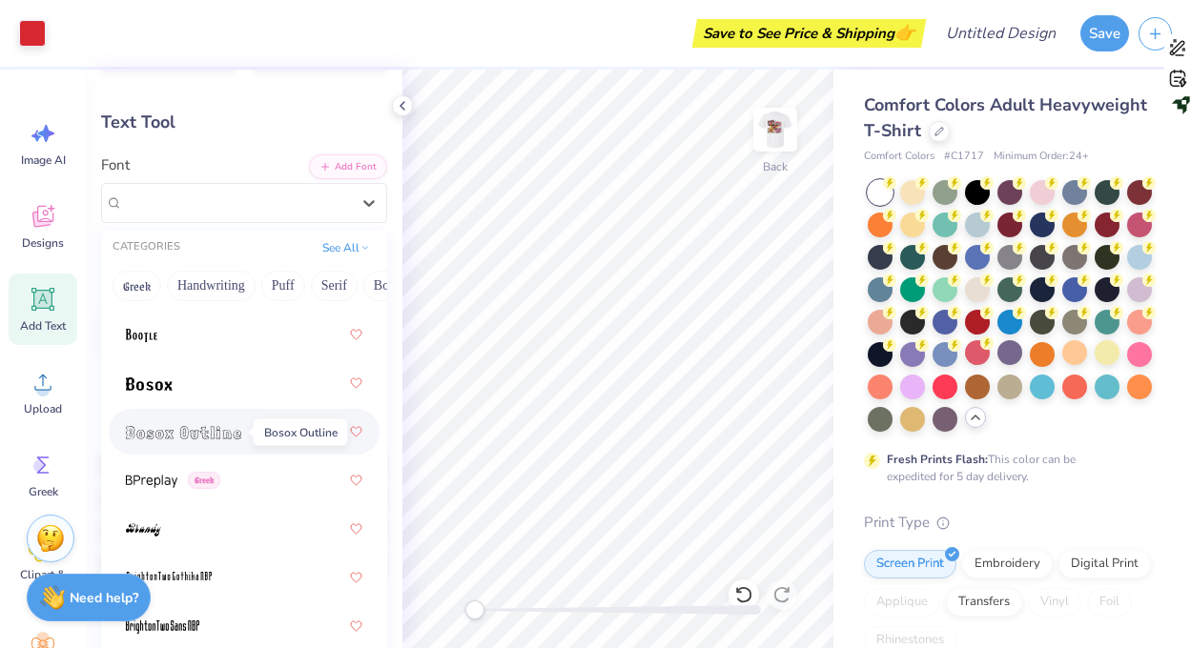
click at [192, 428] on img at bounding box center [183, 432] width 115 height 13
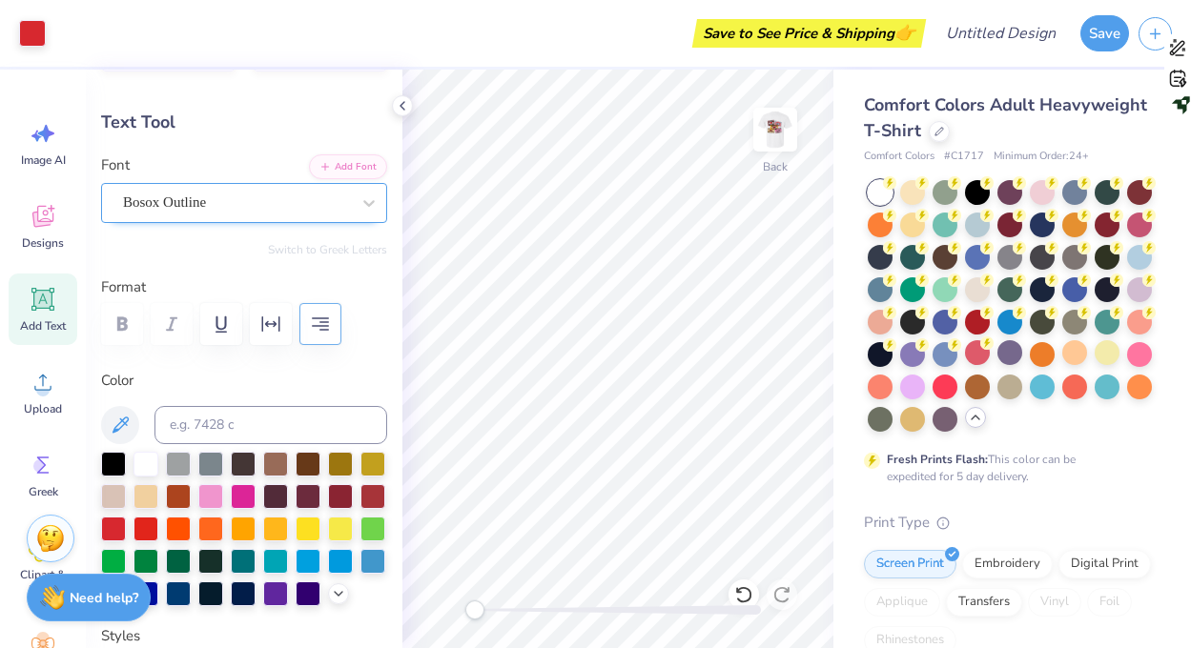
click at [199, 193] on div "Bosox Outline" at bounding box center [236, 203] width 231 height 30
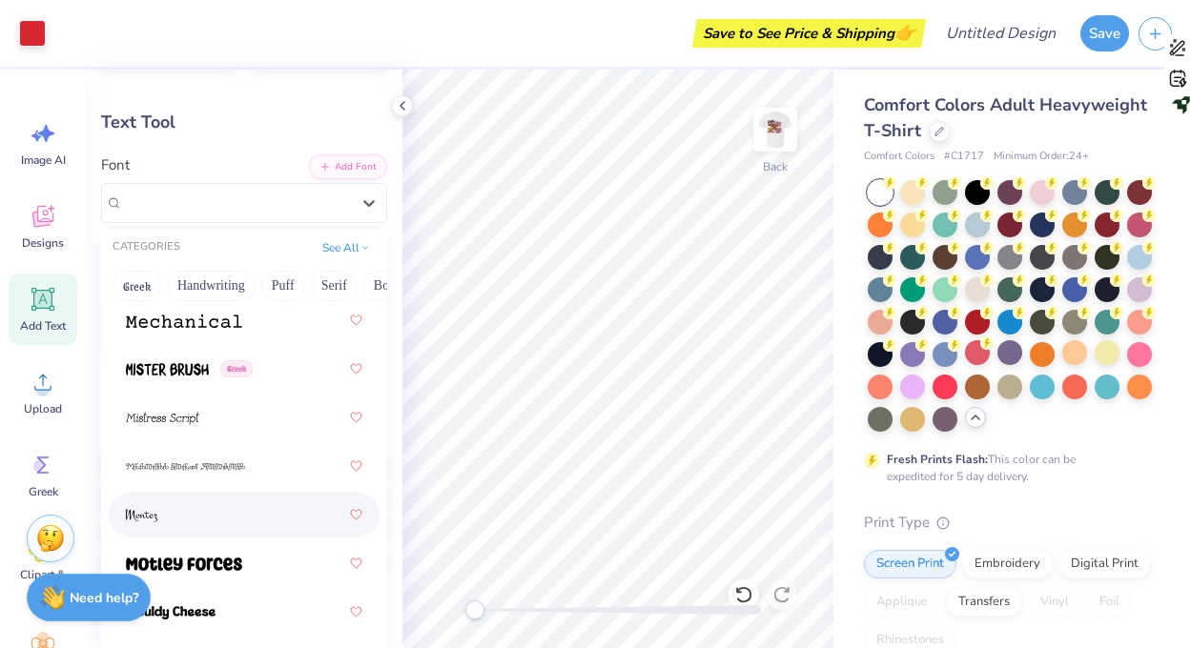
scroll to position [10246, 0]
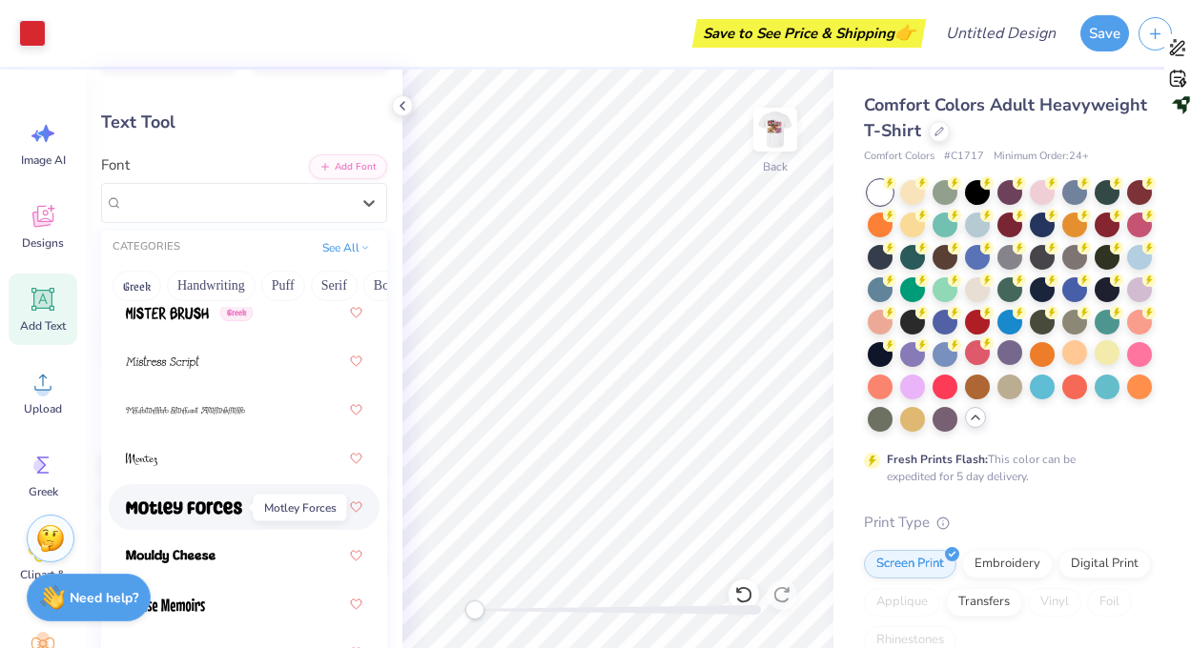
click at [193, 512] on img at bounding box center [184, 507] width 116 height 13
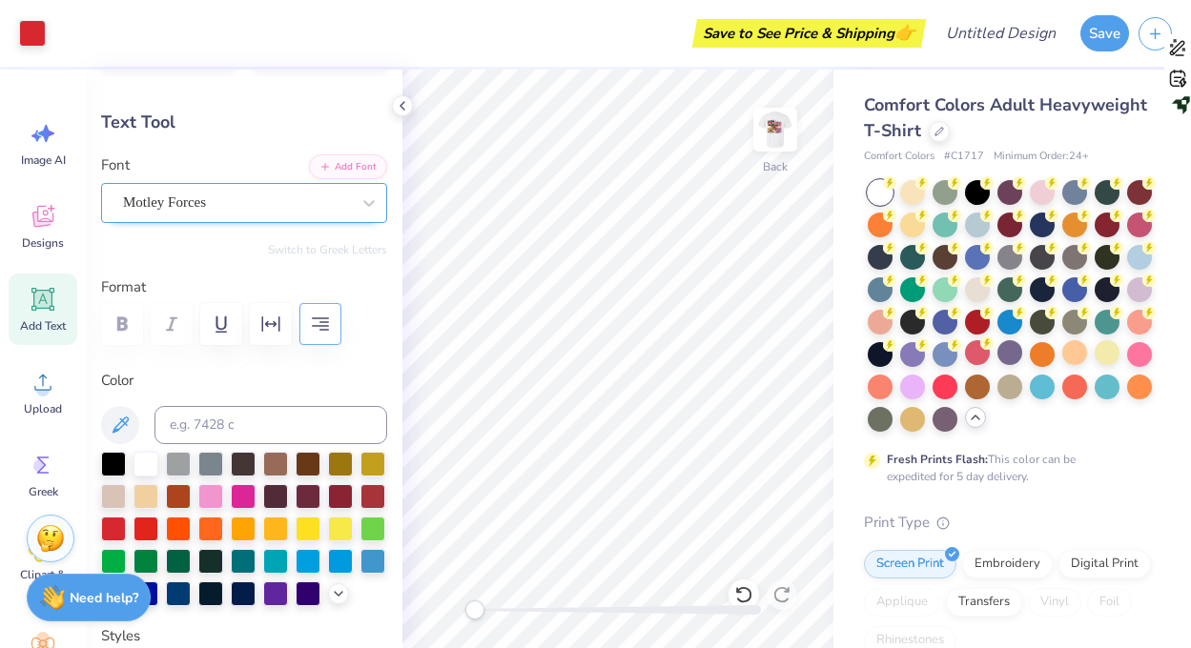
click at [232, 211] on div "Motley Forces" at bounding box center [236, 203] width 231 height 30
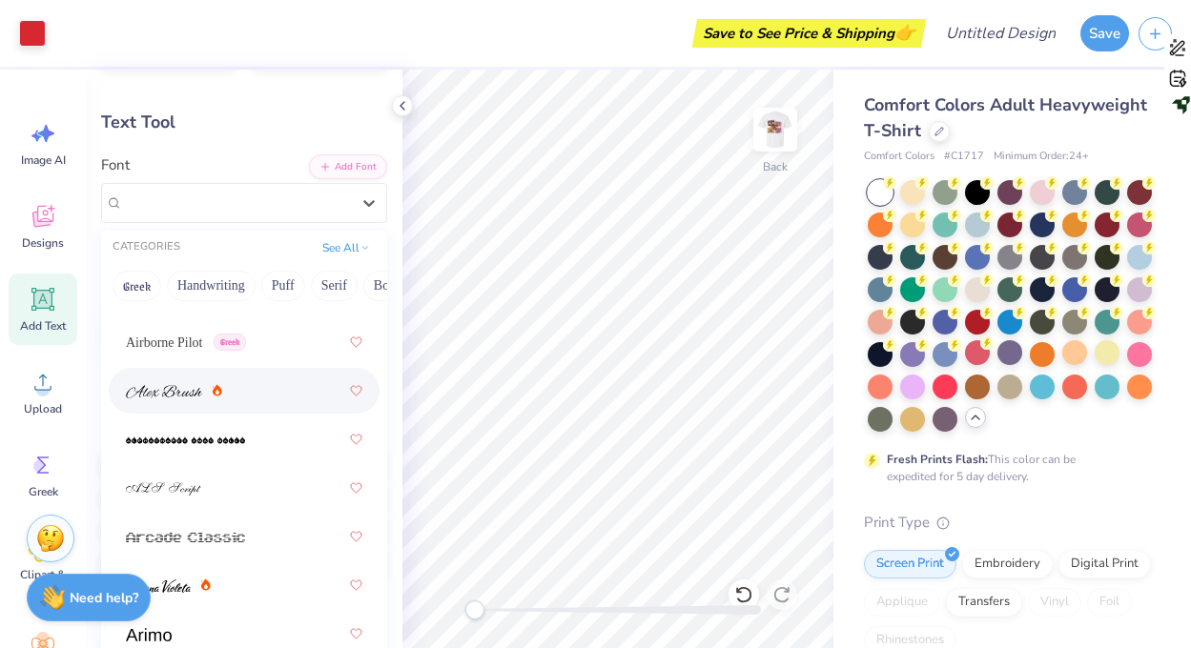
scroll to position [0, 0]
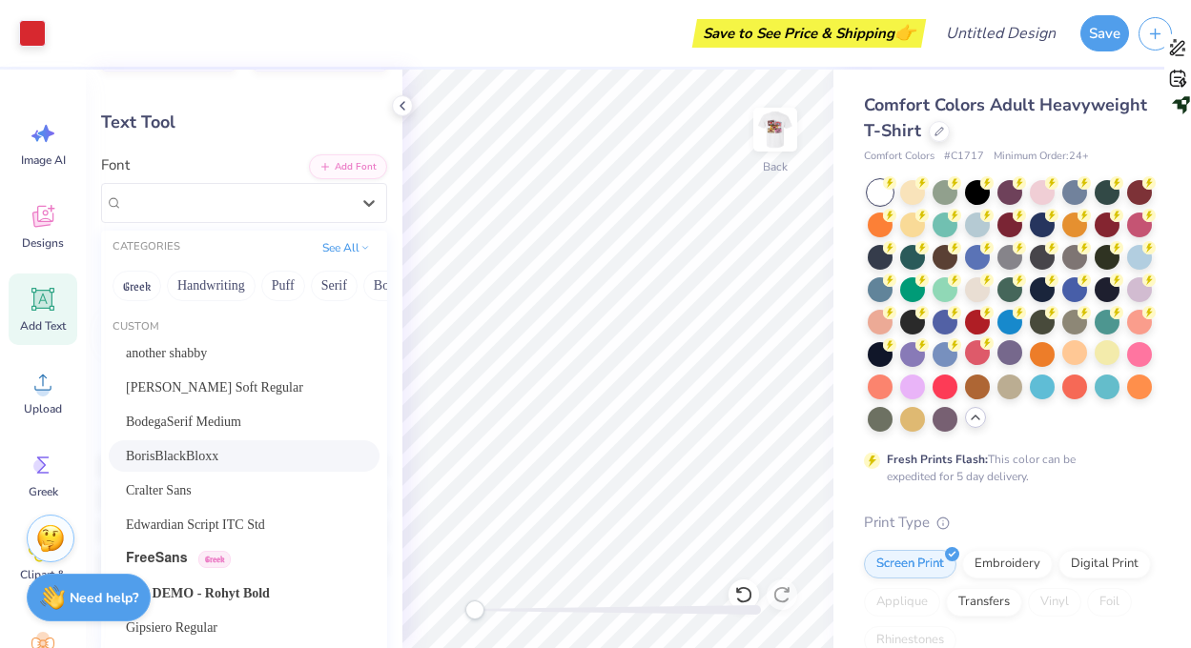
click at [195, 454] on span "BorisBlackBloxx" at bounding box center [172, 456] width 92 height 20
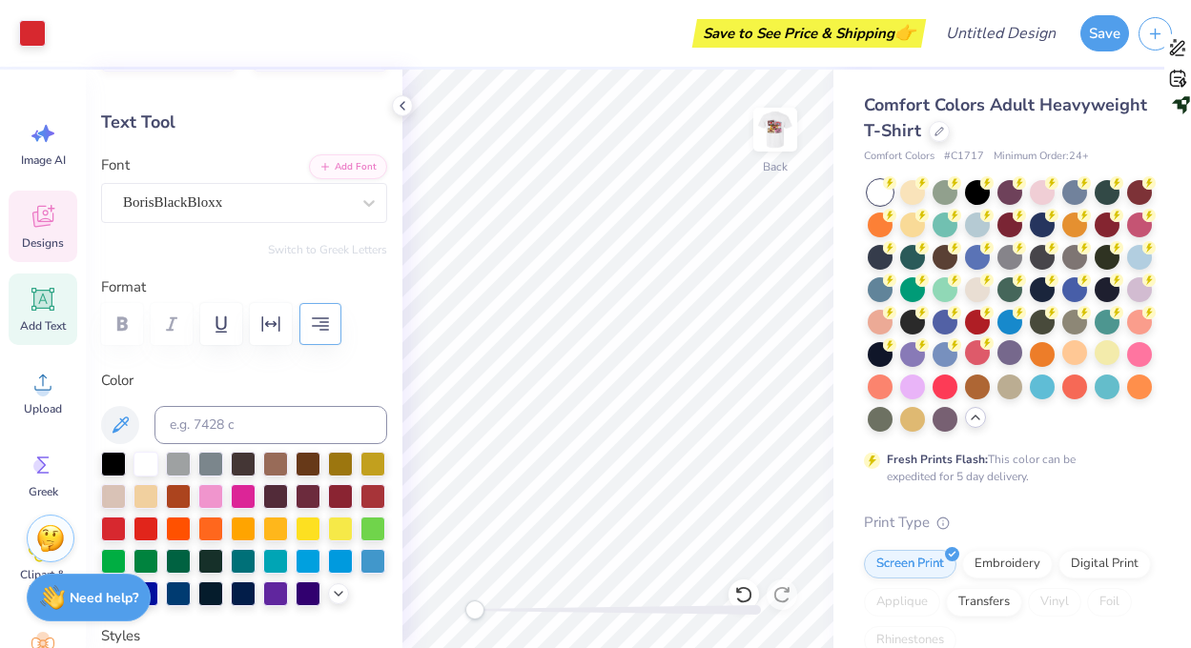
click at [18, 230] on div "Designs" at bounding box center [43, 227] width 69 height 72
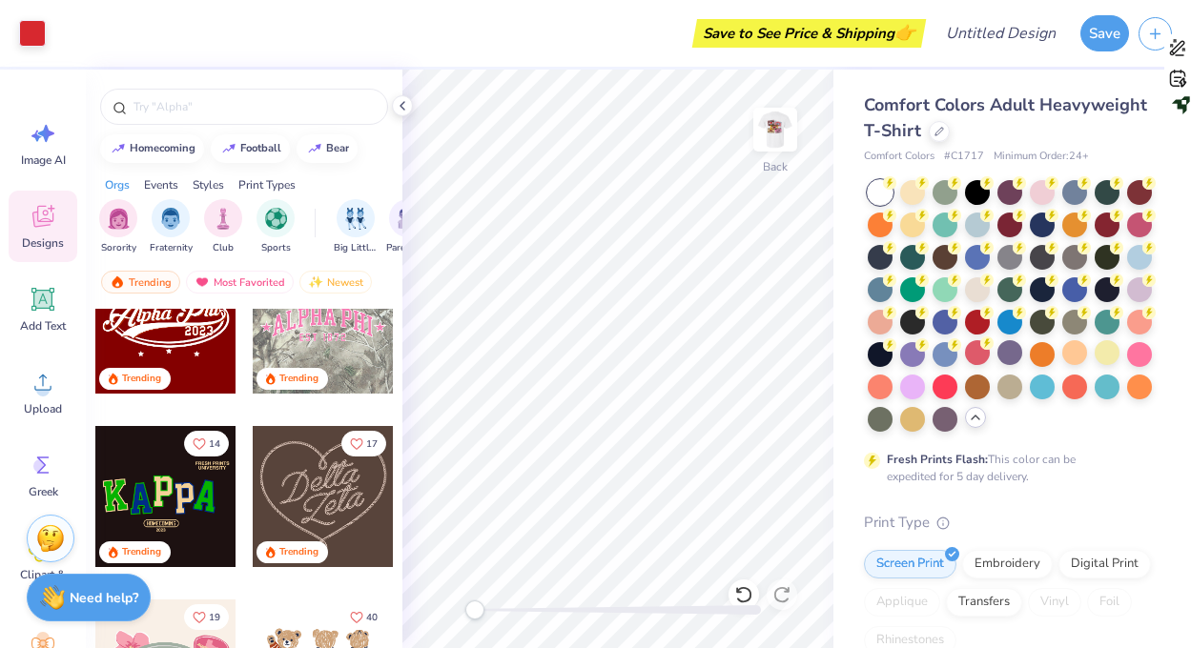
scroll to position [777, 0]
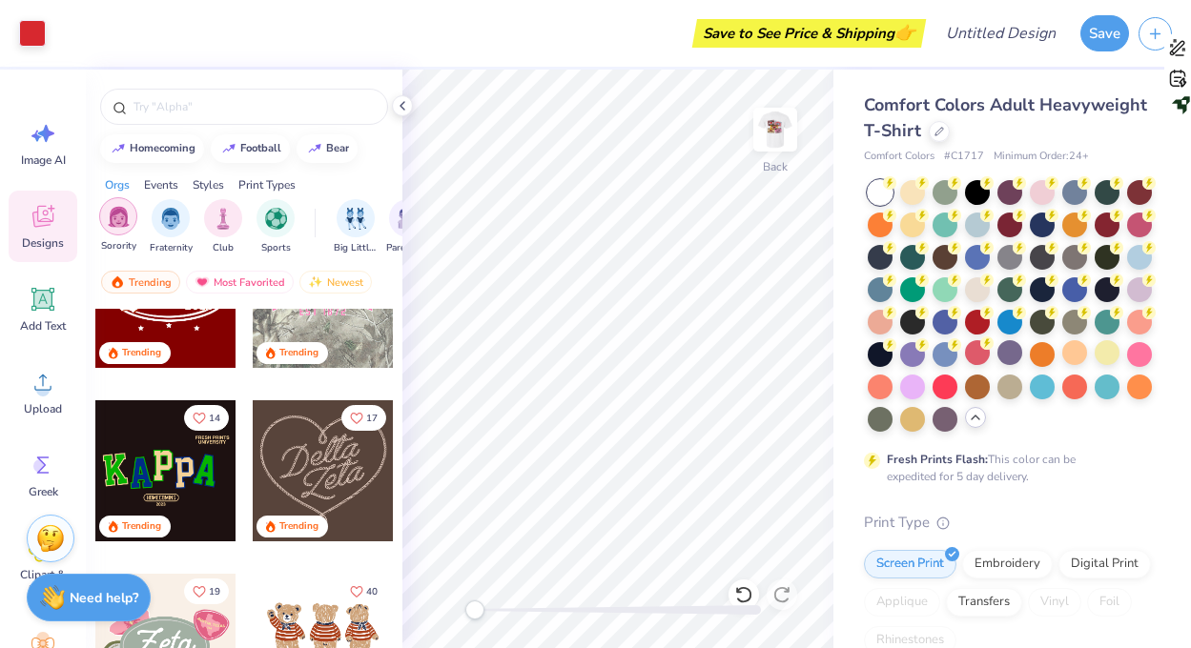
click at [116, 216] on img "filter for Sorority" at bounding box center [119, 217] width 22 height 22
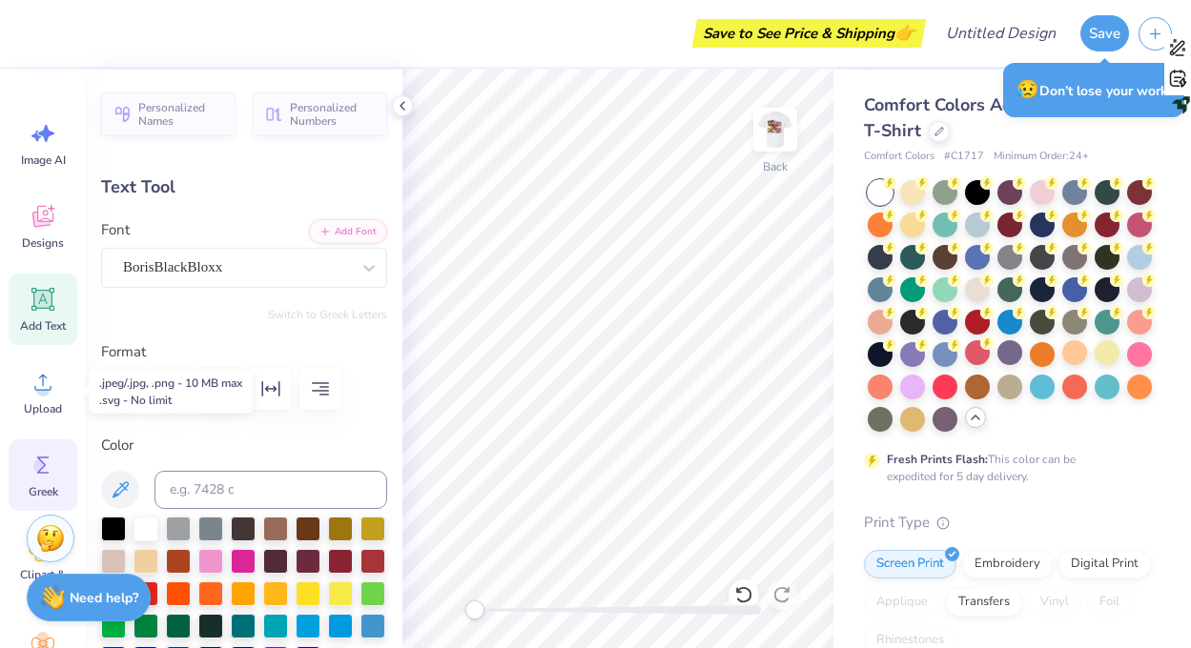
scroll to position [1, 0]
click at [32, 474] on icon at bounding box center [43, 464] width 29 height 29
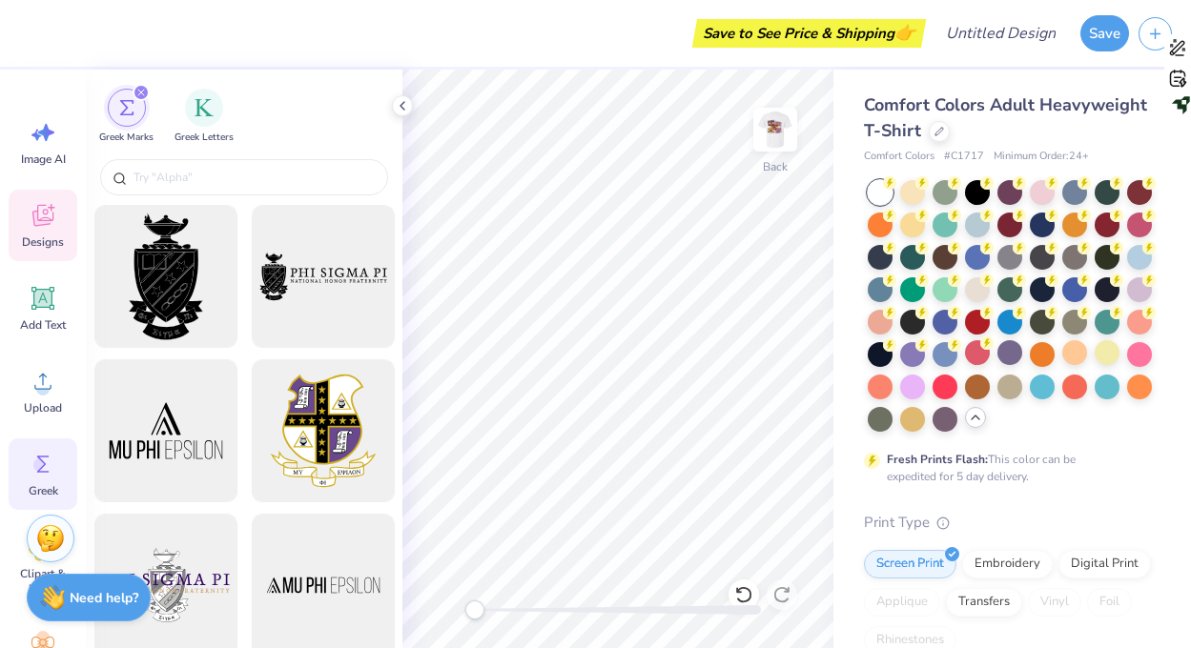
click at [30, 229] on icon at bounding box center [43, 215] width 29 height 29
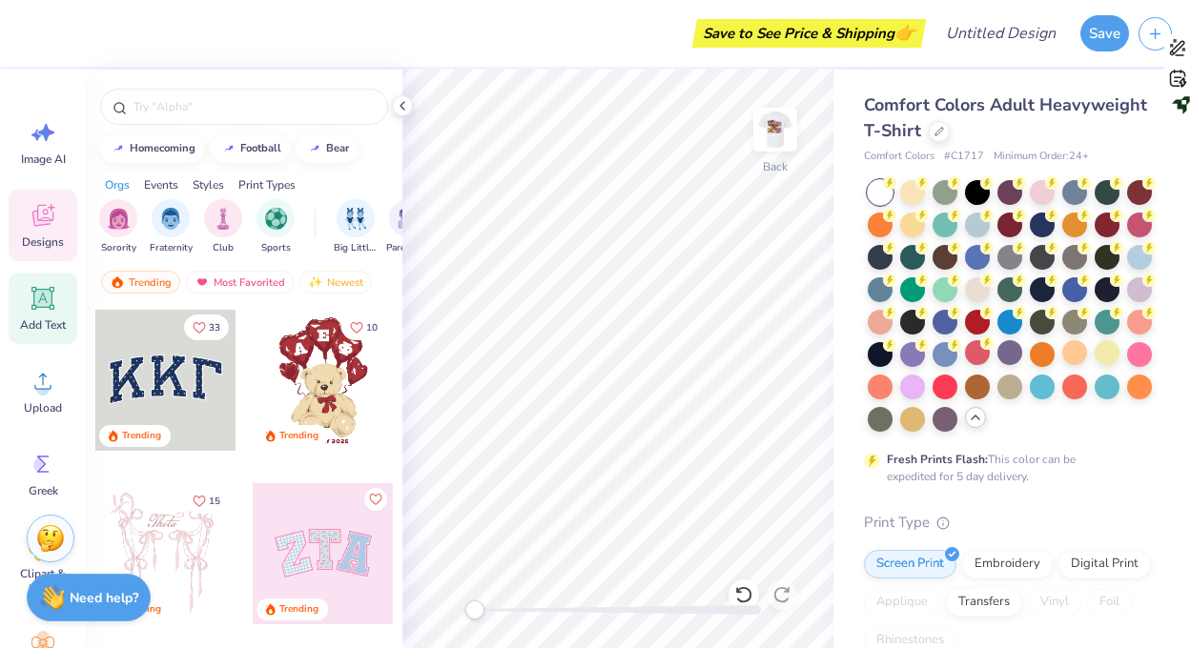
click at [32, 307] on icon at bounding box center [43, 298] width 29 height 29
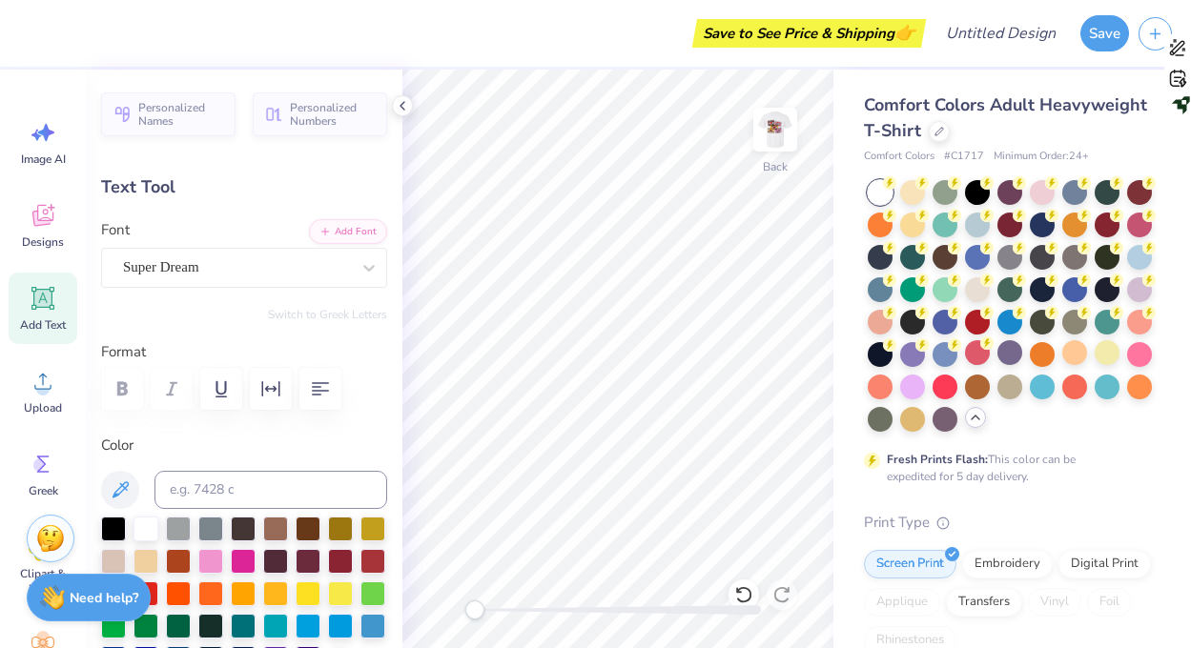
type input "3.37"
type input "0.82"
type input "3.55"
type input "5.59"
type input "1.62"
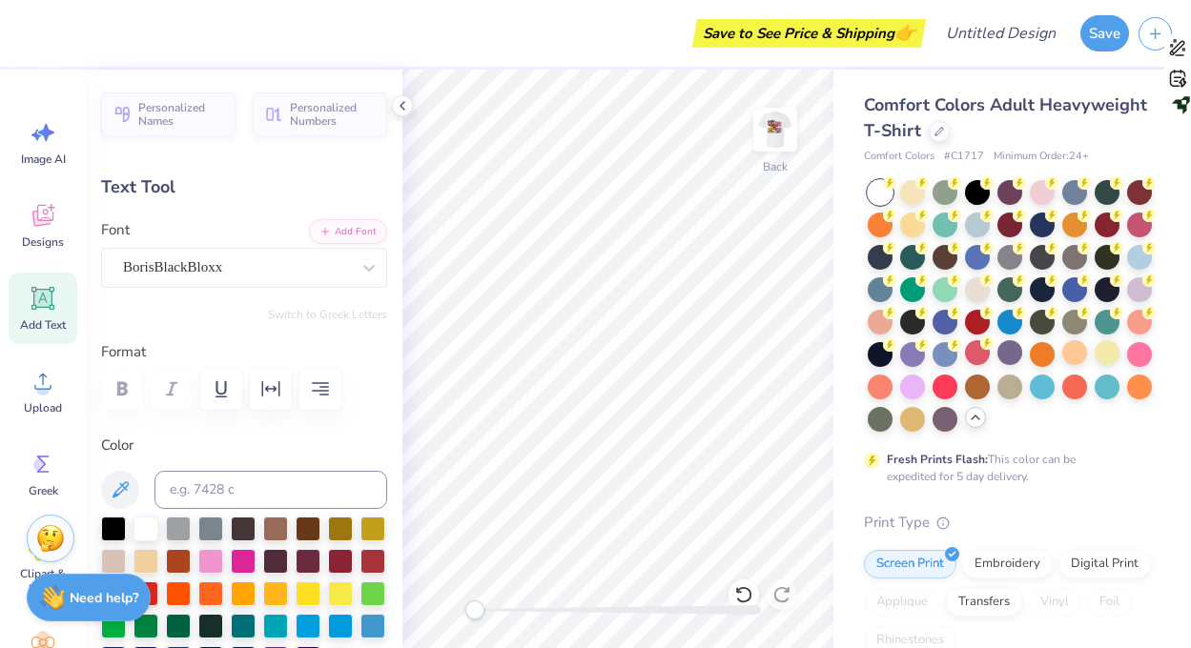
type input "11.69"
type input "3.37"
type input "0.82"
type input "3.54"
type input "6.36"
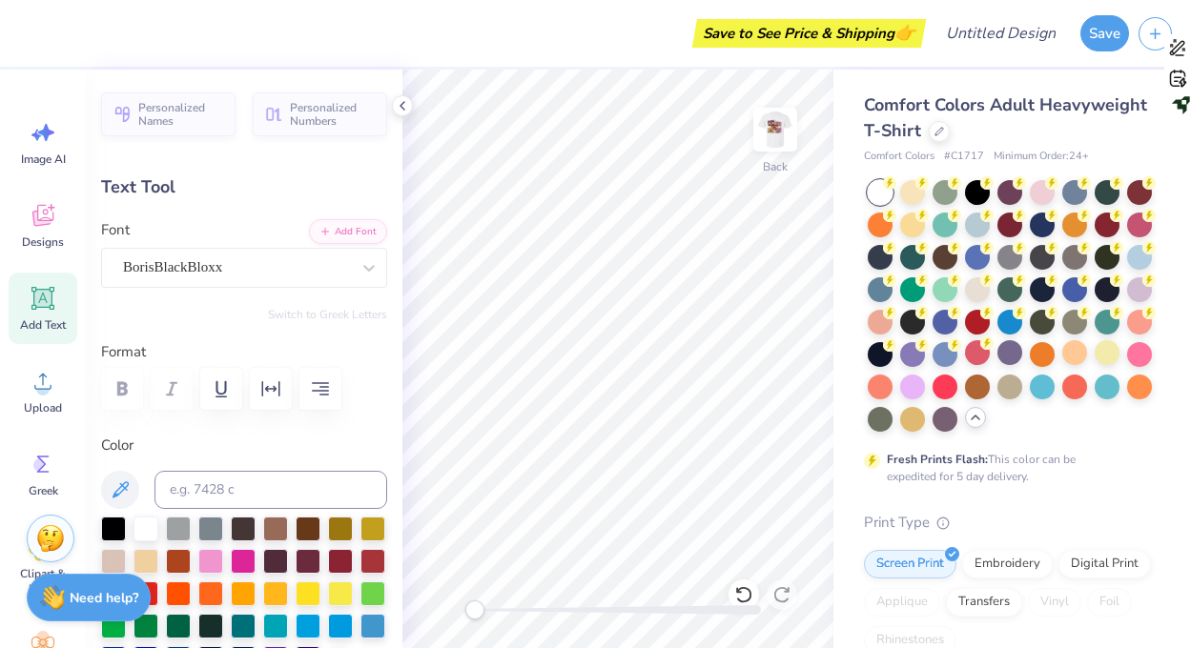
type input "1.54"
type input "2.82"
type input "0.0"
type input "5.80"
type input "3.36"
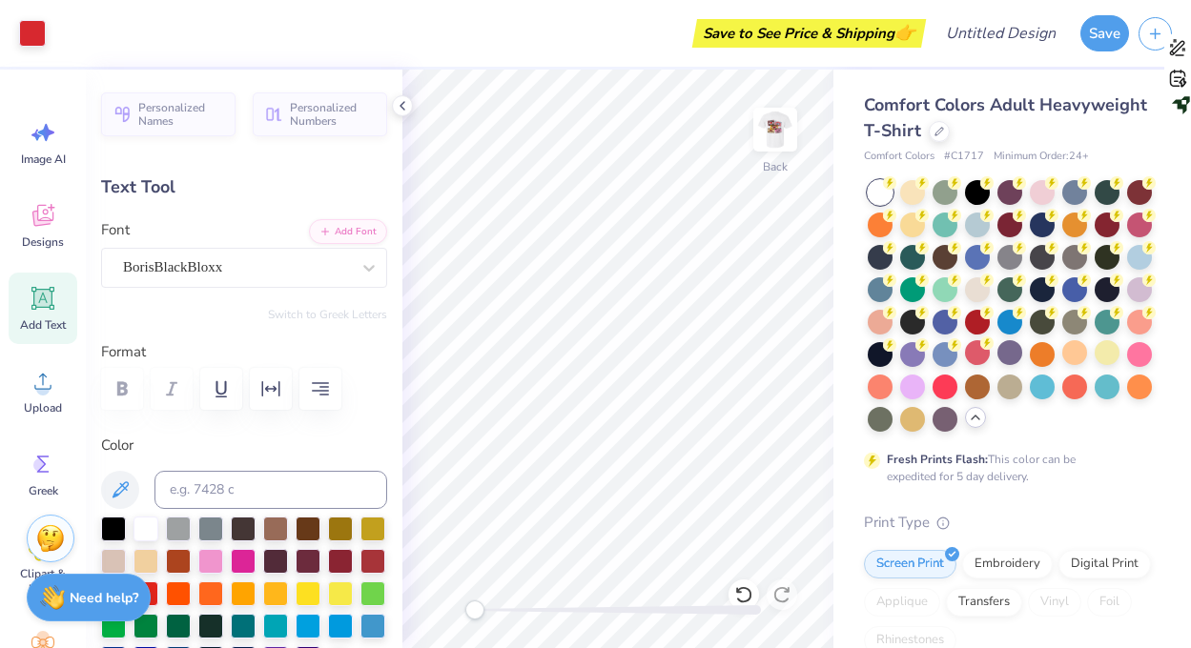
type input "2.19"
type input "-19.6"
click at [184, 262] on div "BorisBlackBloxx" at bounding box center [236, 268] width 231 height 30
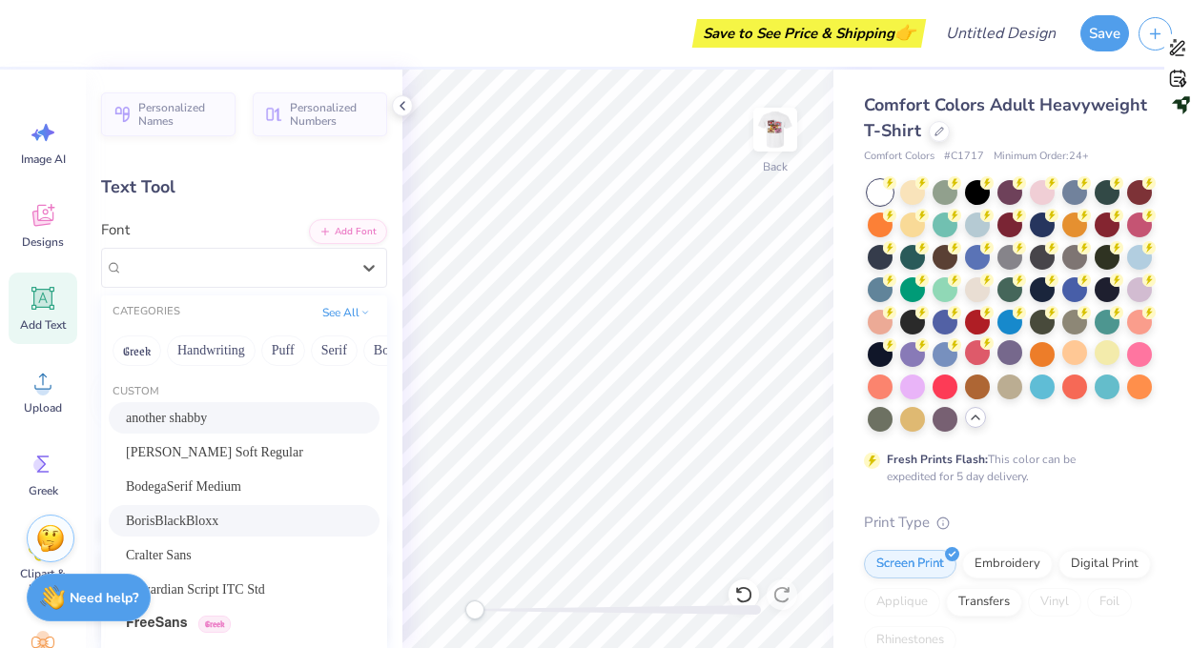
click at [192, 417] on span "another shabby" at bounding box center [166, 418] width 81 height 20
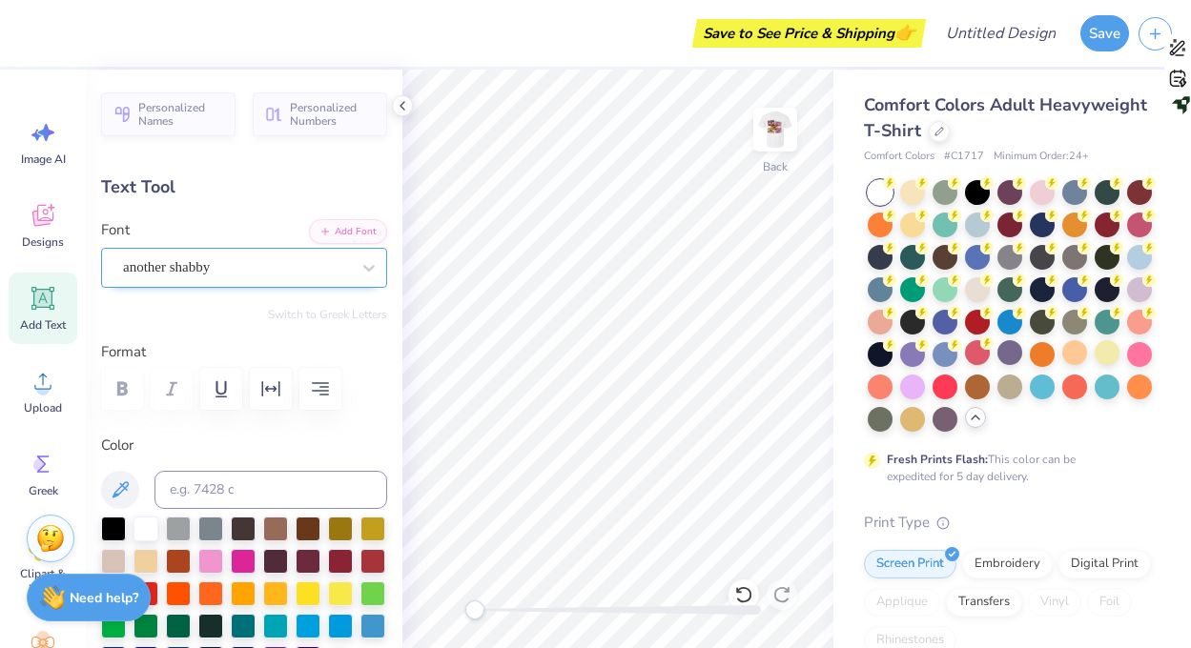
click at [211, 258] on div "another shabby" at bounding box center [236, 268] width 231 height 30
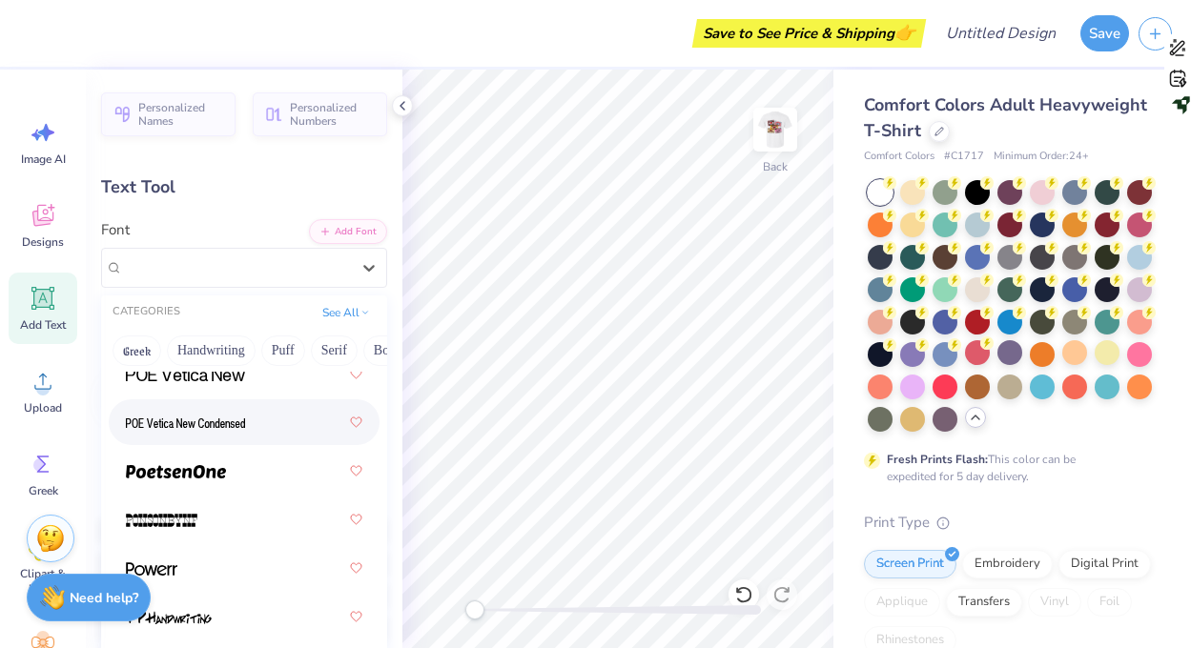
scroll to position [11920, 0]
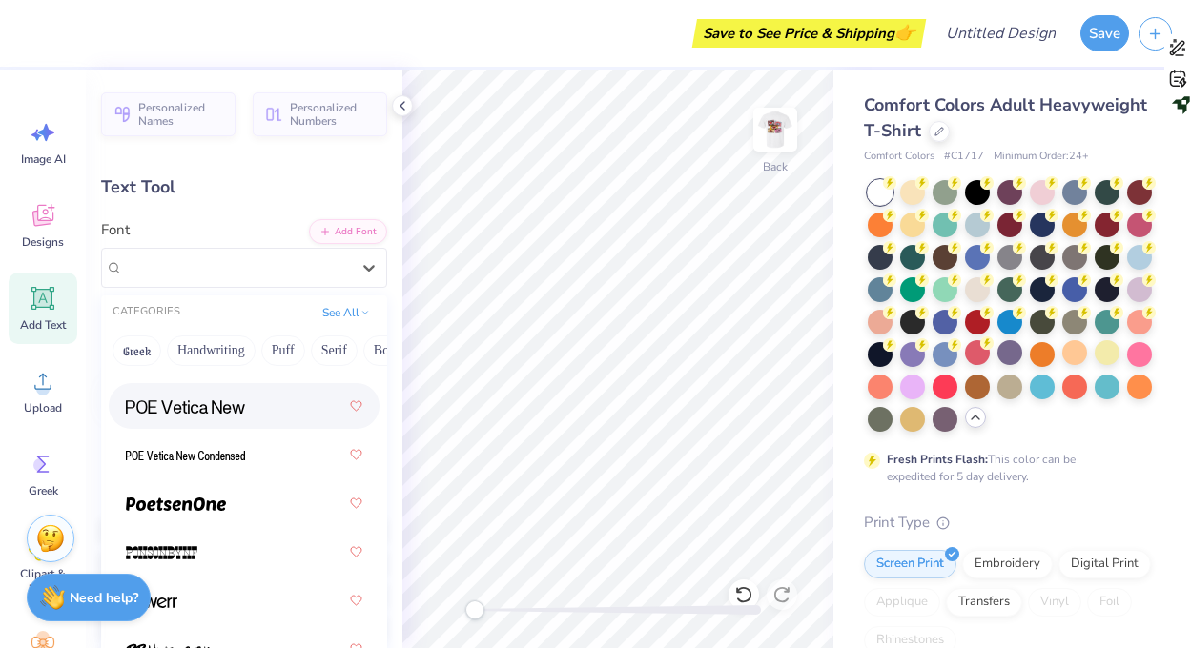
click at [174, 407] on img at bounding box center [185, 406] width 119 height 13
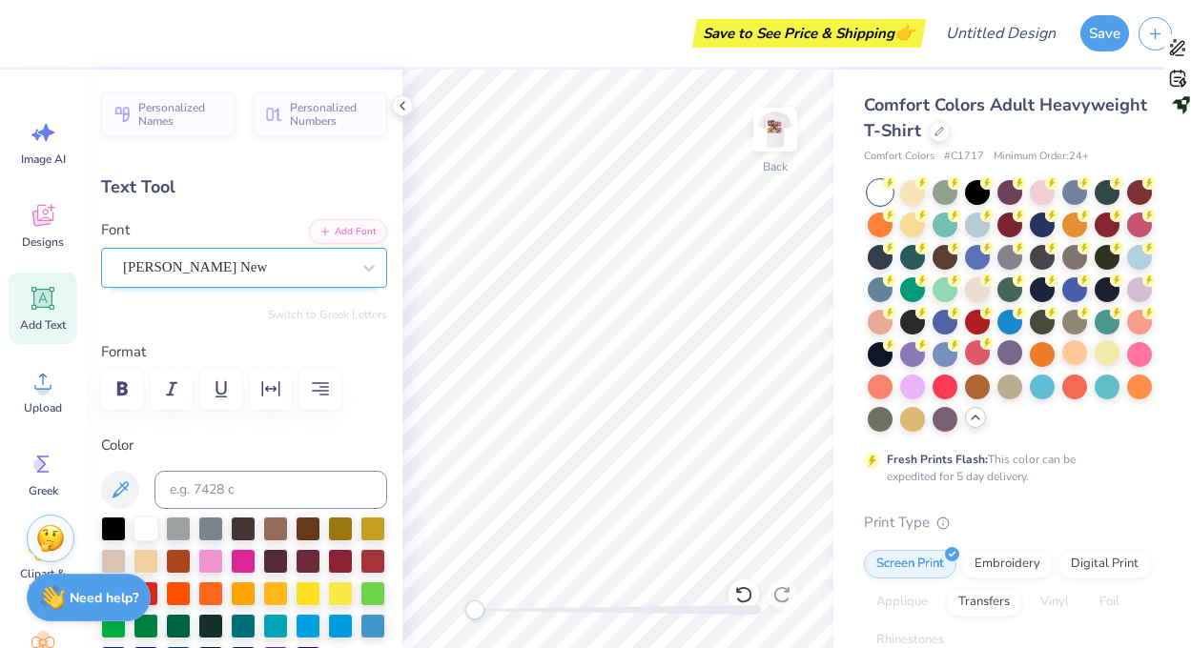
click at [193, 271] on div "POE Vetica New" at bounding box center [236, 268] width 231 height 30
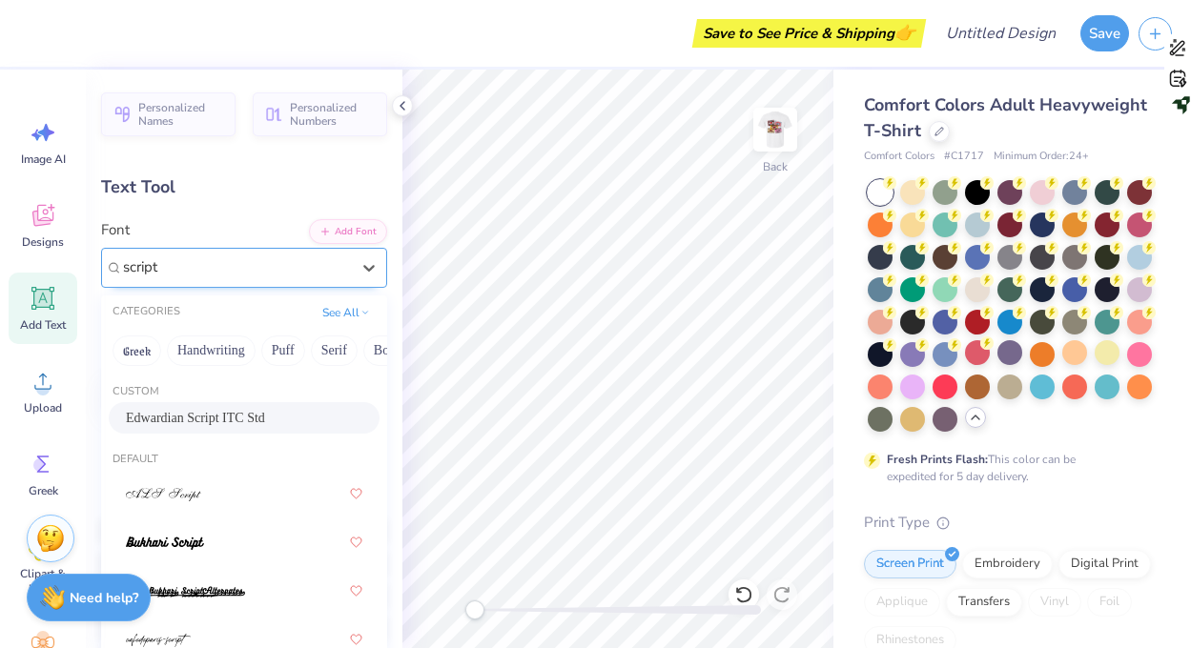
type input "script"
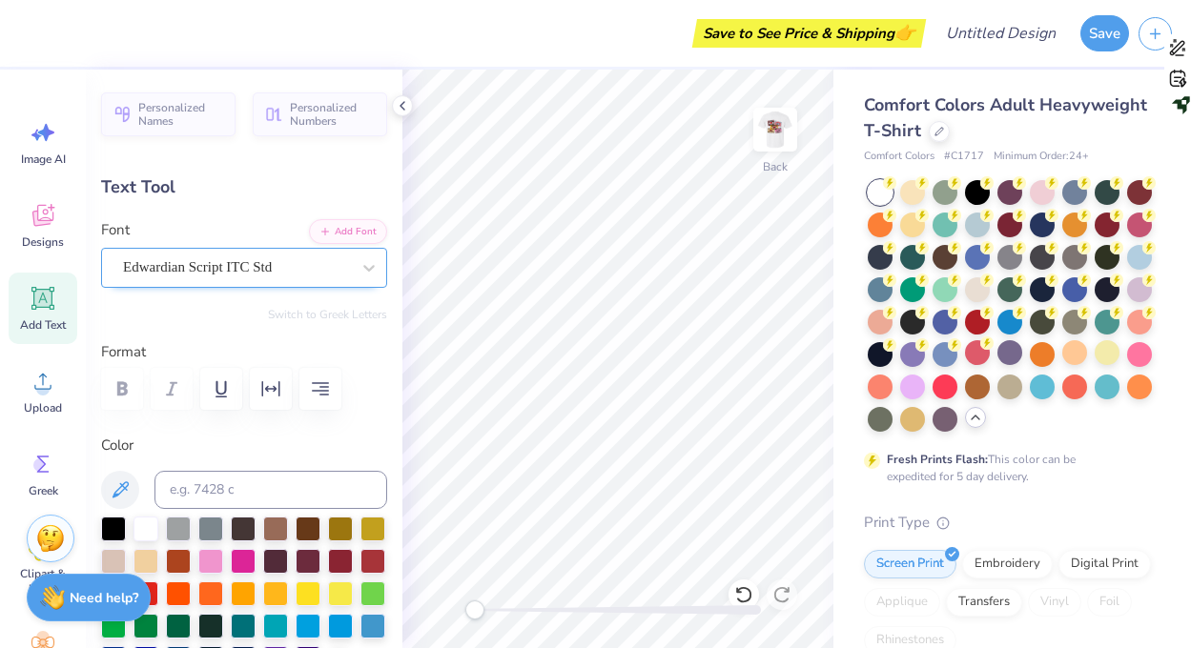
click at [169, 278] on div at bounding box center [236, 268] width 227 height 26
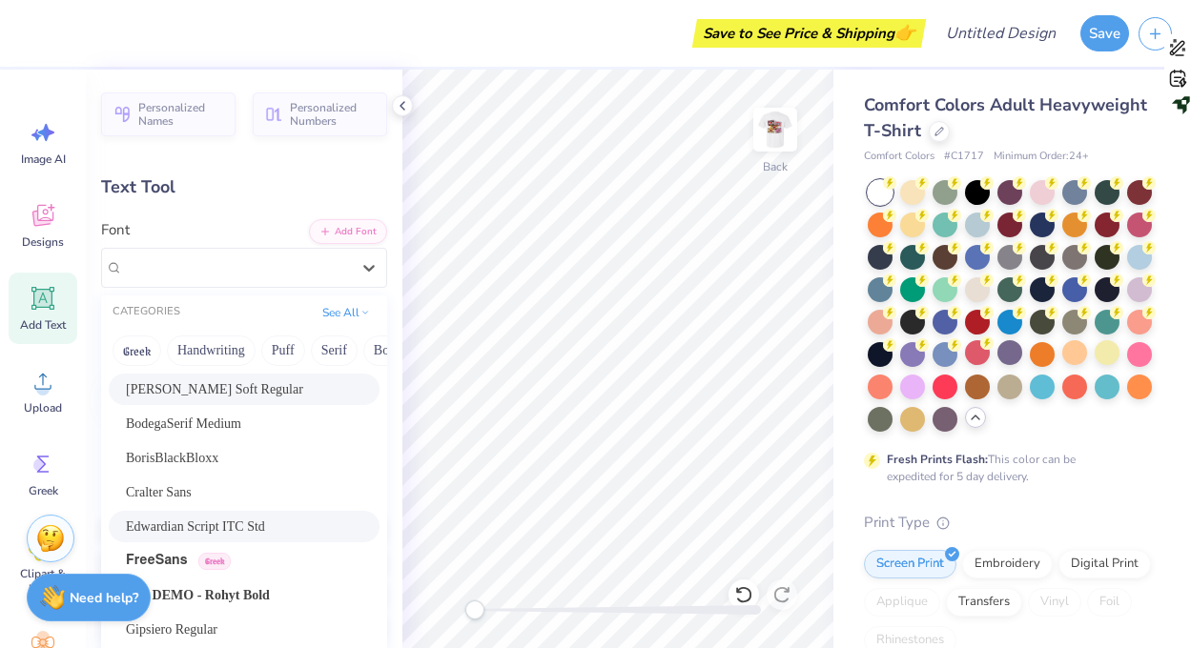
scroll to position [73, 0]
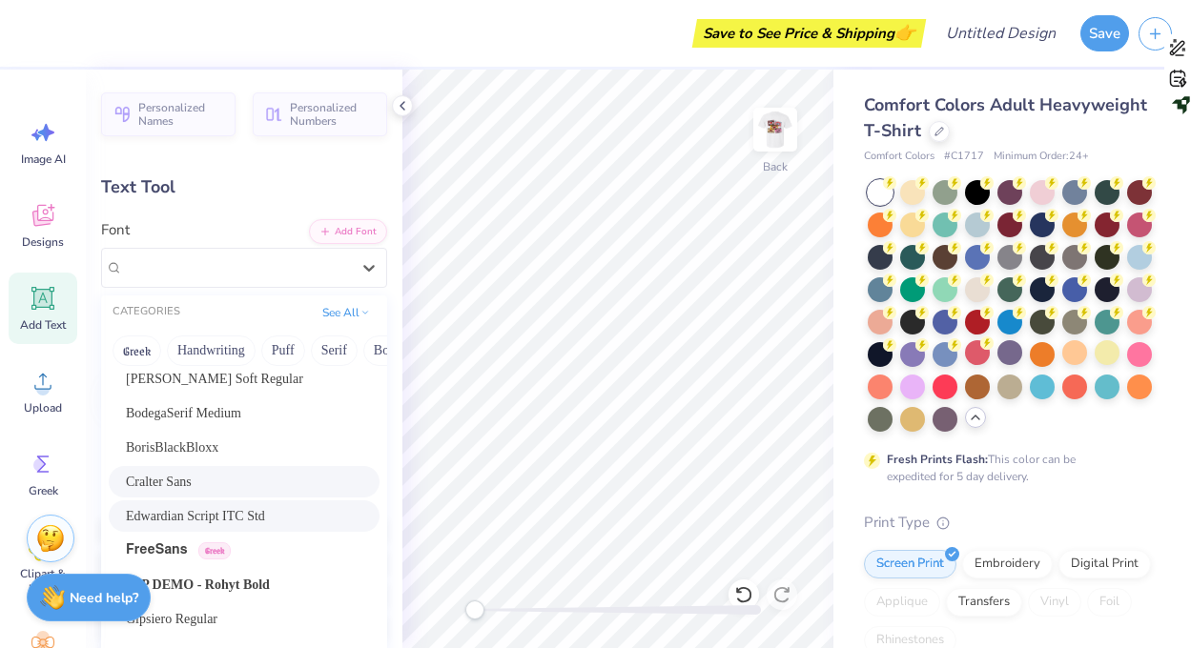
click at [165, 483] on span "Cralter Sans" at bounding box center [159, 482] width 66 height 20
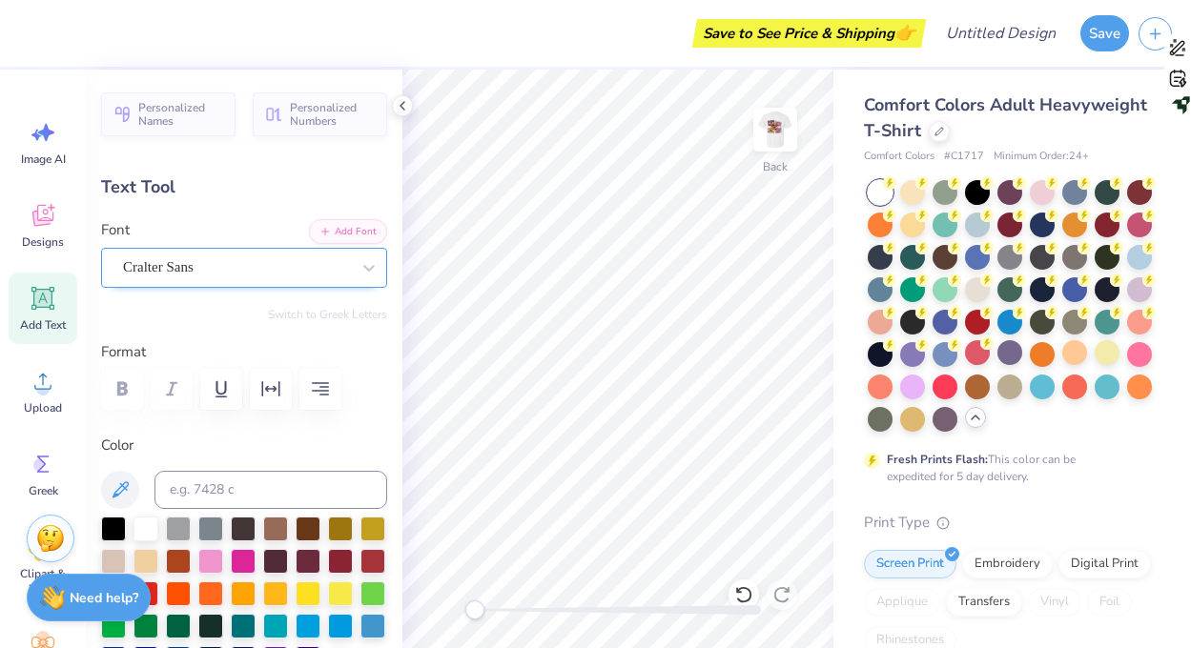
click at [172, 262] on div "Cralter Sans" at bounding box center [236, 268] width 231 height 30
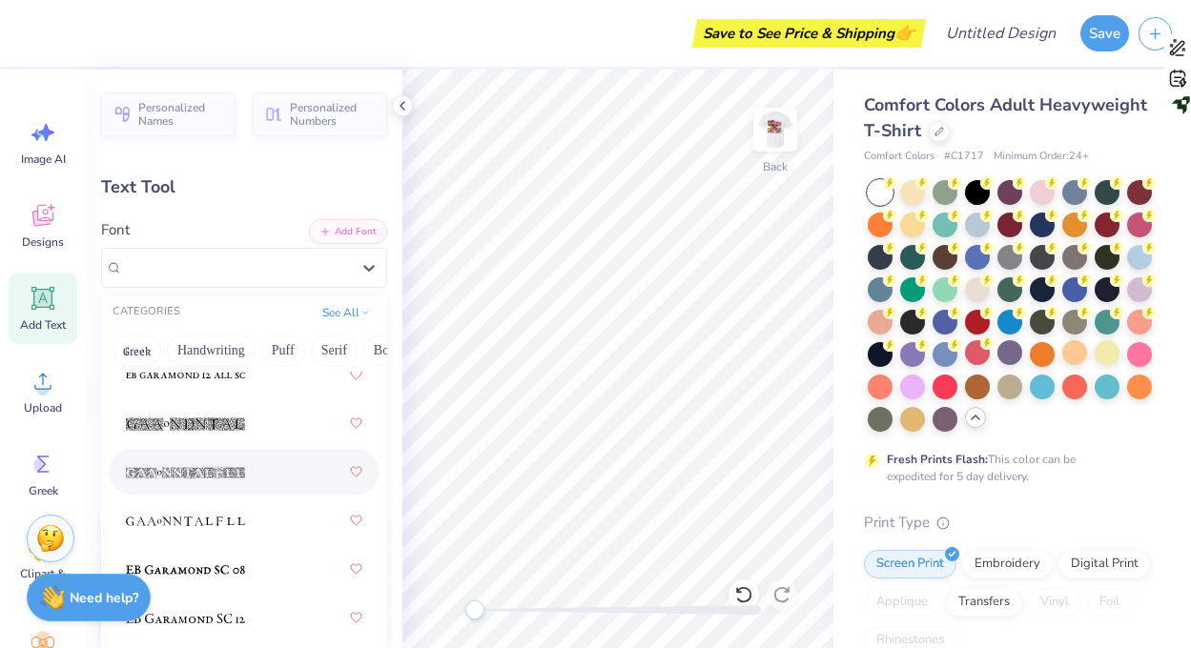
scroll to position [5224, 0]
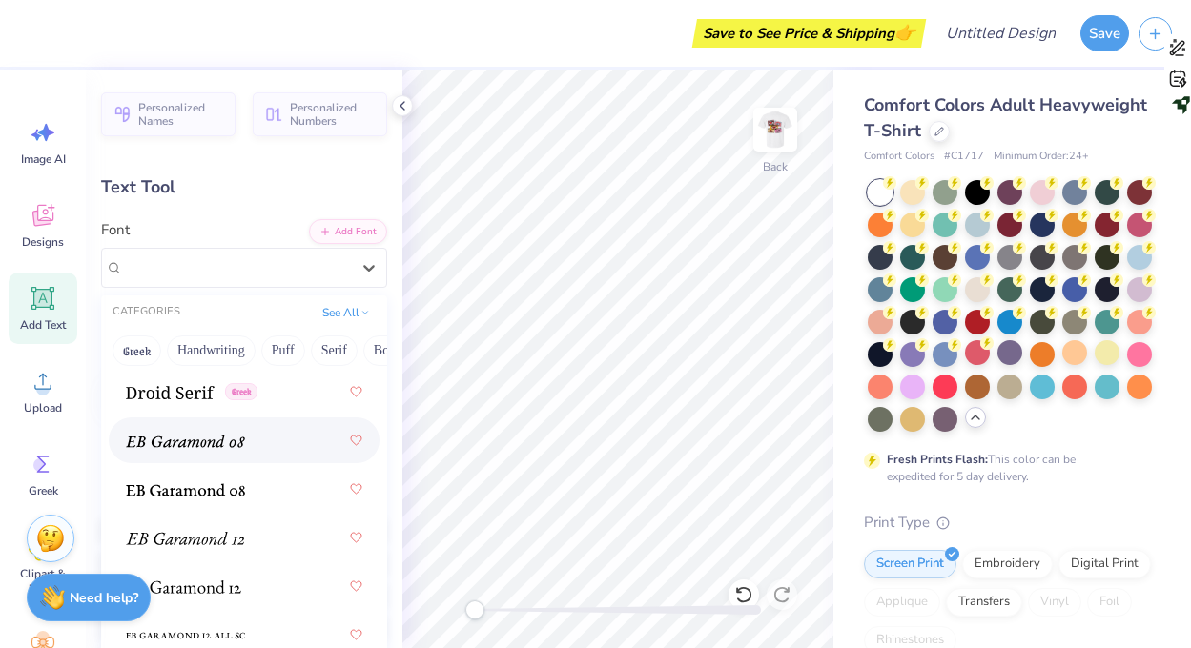
click at [201, 443] on img at bounding box center [185, 441] width 119 height 13
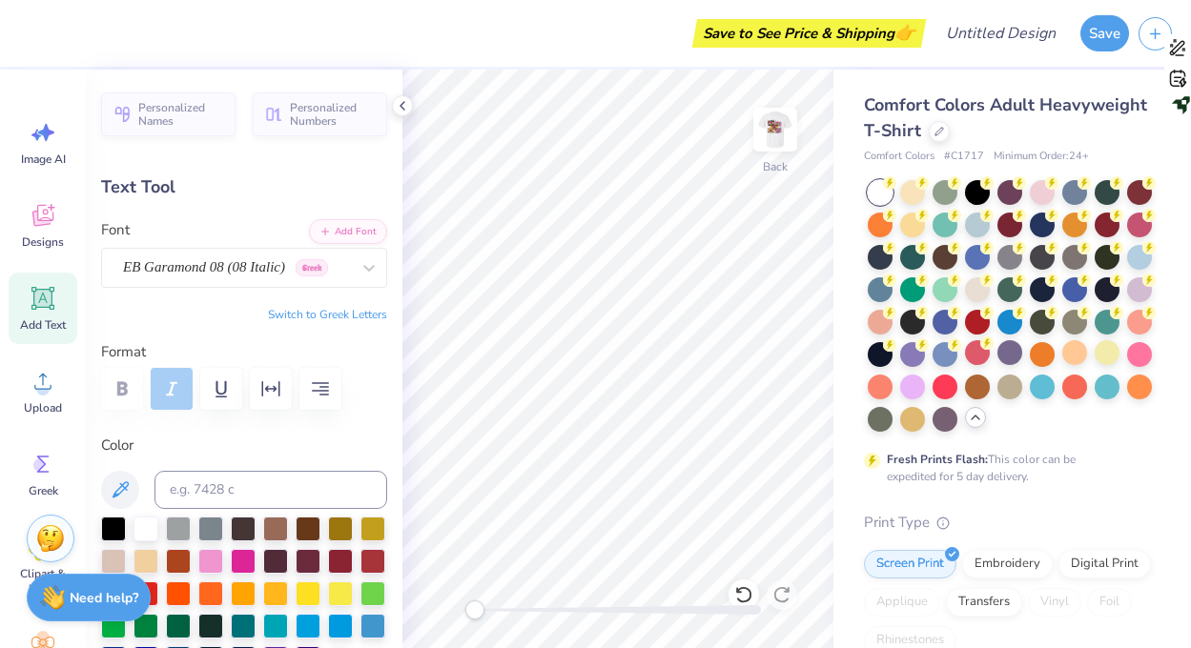
type input "0.0"
type input "4.20"
type input "2.52"
type input "3.39"
type input "0.0"
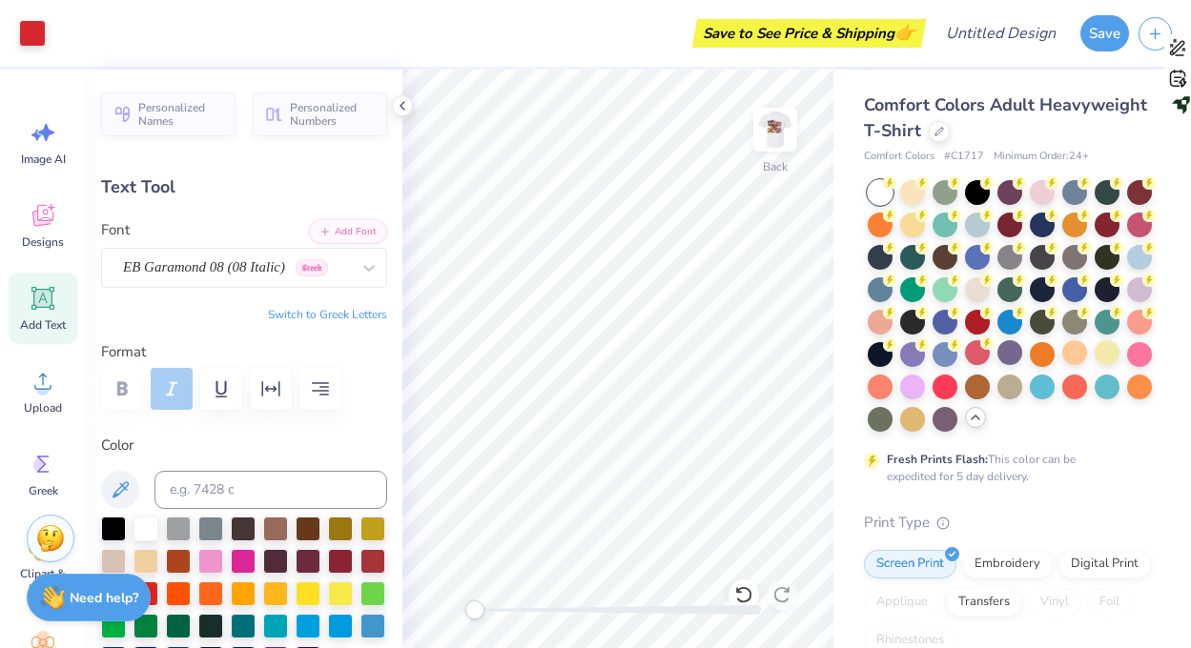
type input "4.65"
type input "1.21"
type input "3.98"
type input "0.1"
type input "3.75"
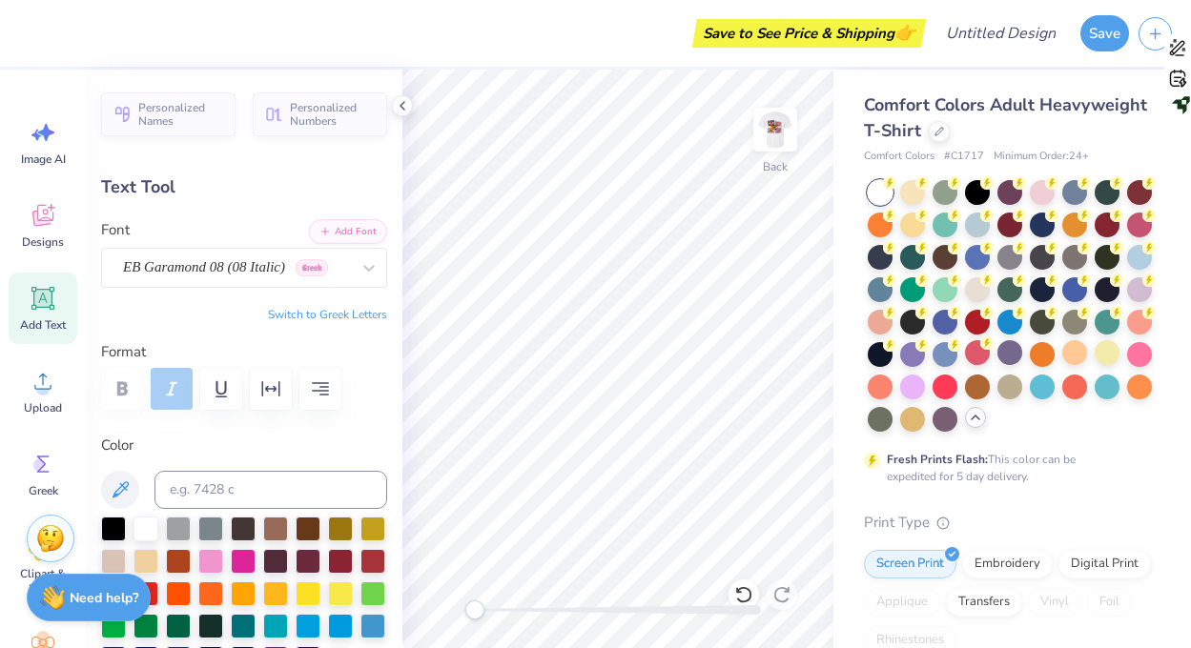
type input "0.97"
type input "4.72"
type input "0.0"
type input "4.56"
type input "0.0"
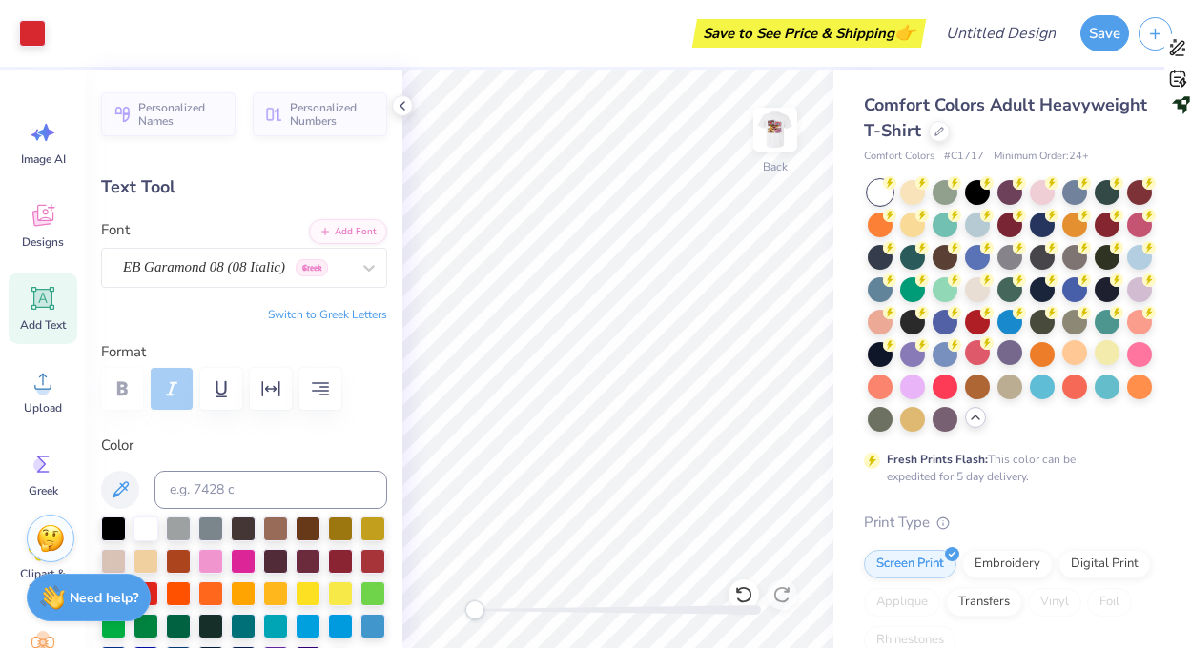
type input "3.95"
click at [766, 129] on img at bounding box center [775, 130] width 76 height 76
type input "0.0"
type input "3.81"
type input "0.99"
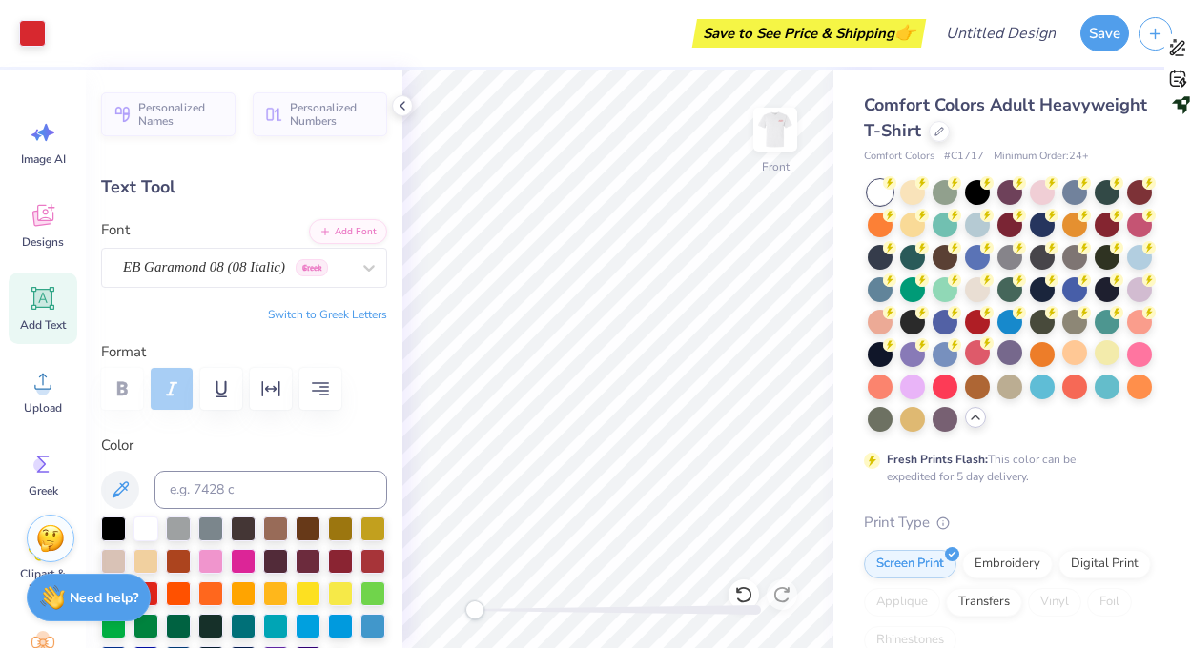
type input "6.37"
type input "0.1"
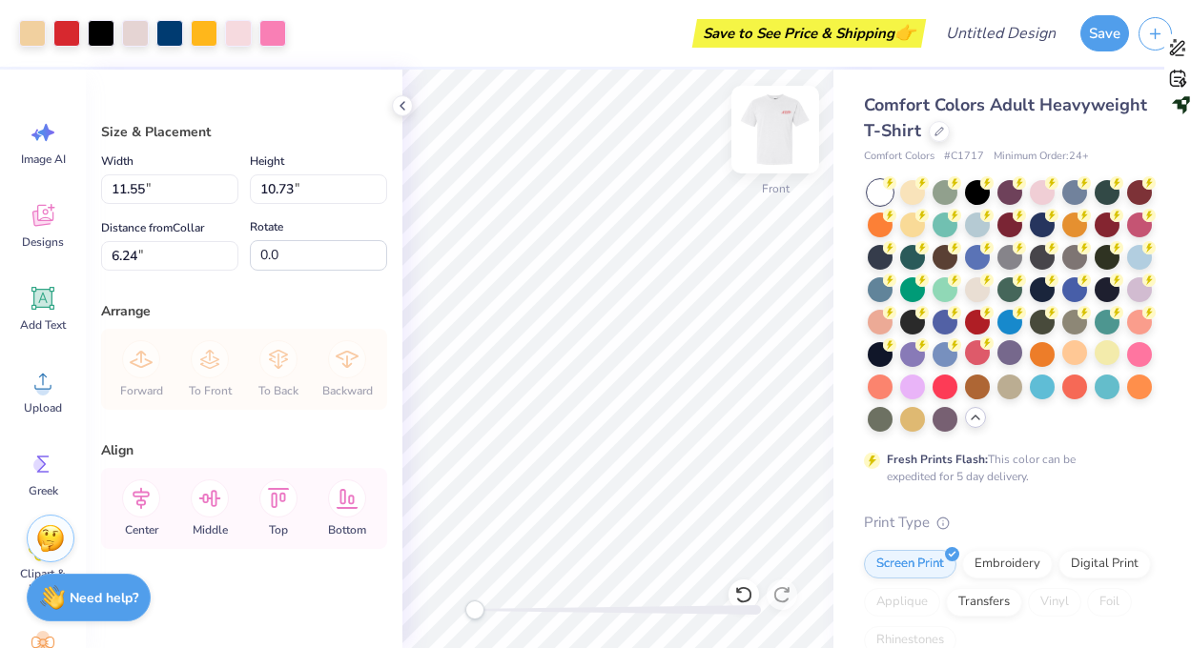
click at [774, 145] on img at bounding box center [775, 130] width 76 height 76
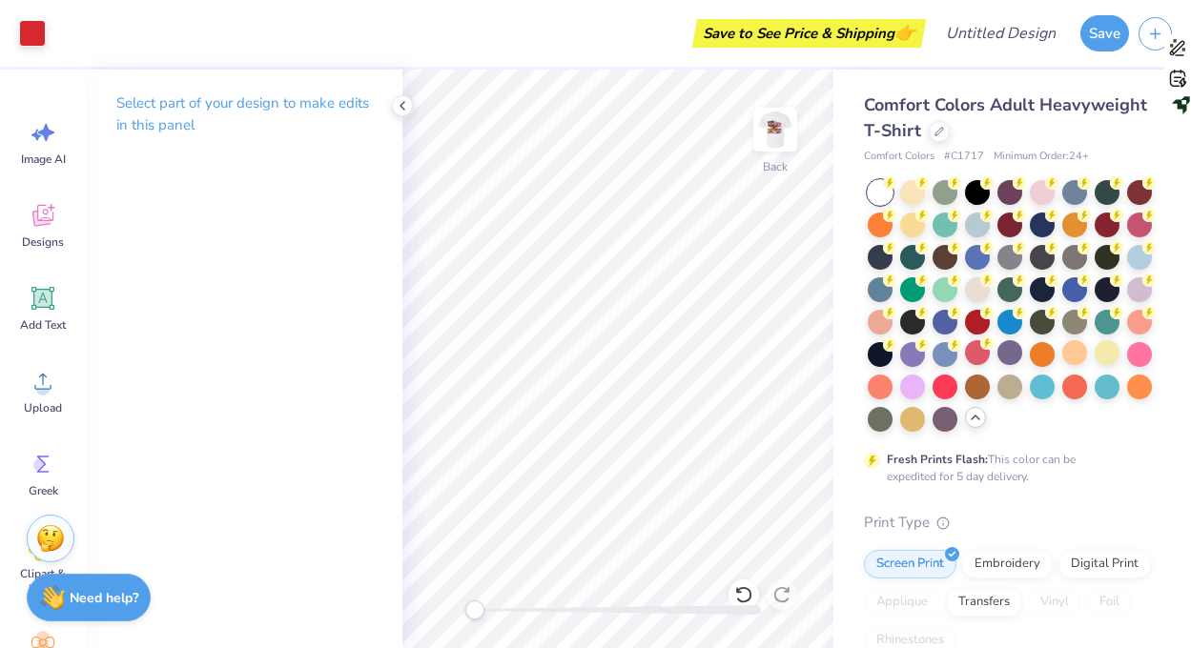
click at [760, 143] on img at bounding box center [775, 130] width 38 height 38
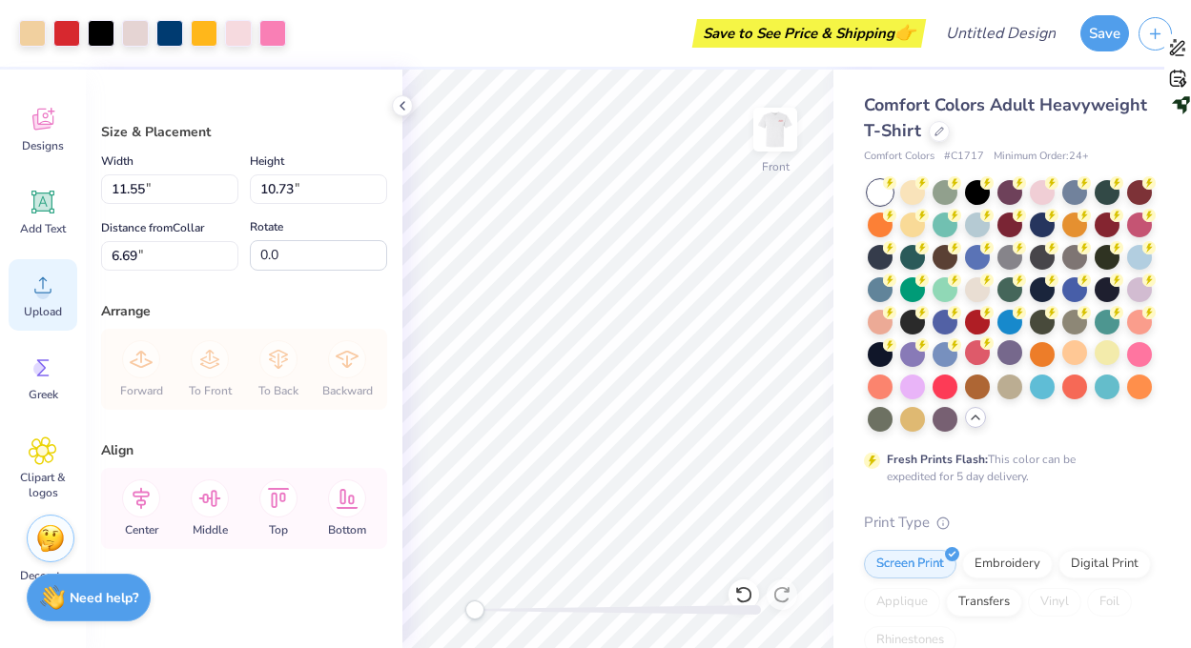
scroll to position [161, 0]
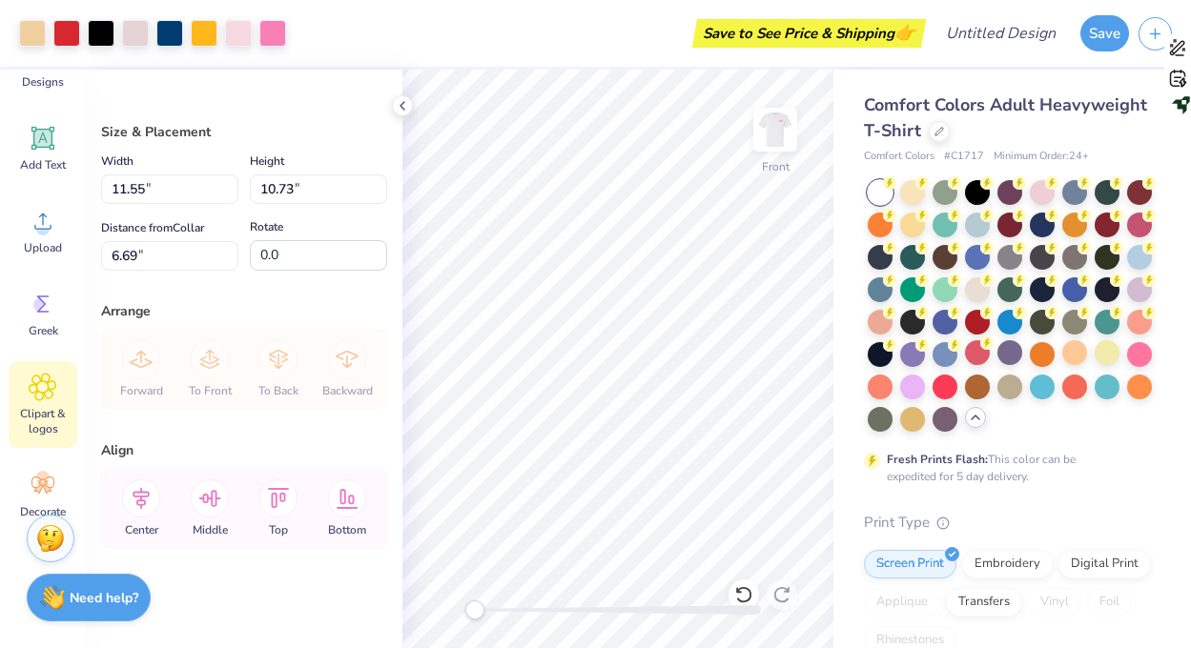
click at [45, 398] on icon at bounding box center [43, 387] width 28 height 29
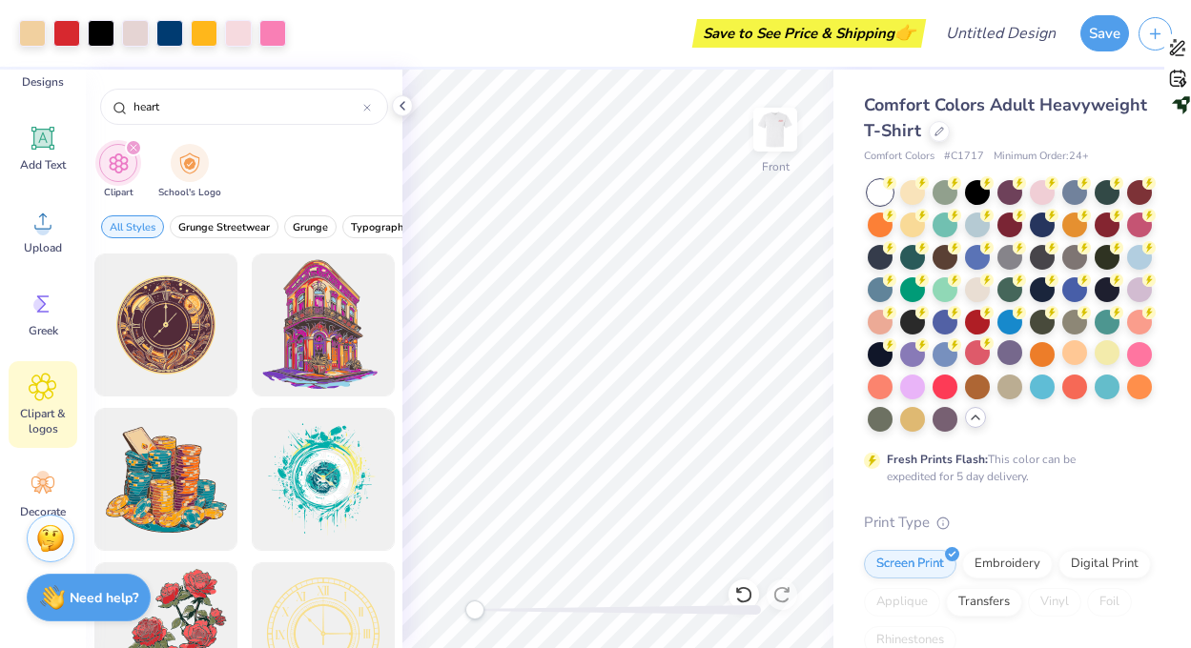
type input "heart"
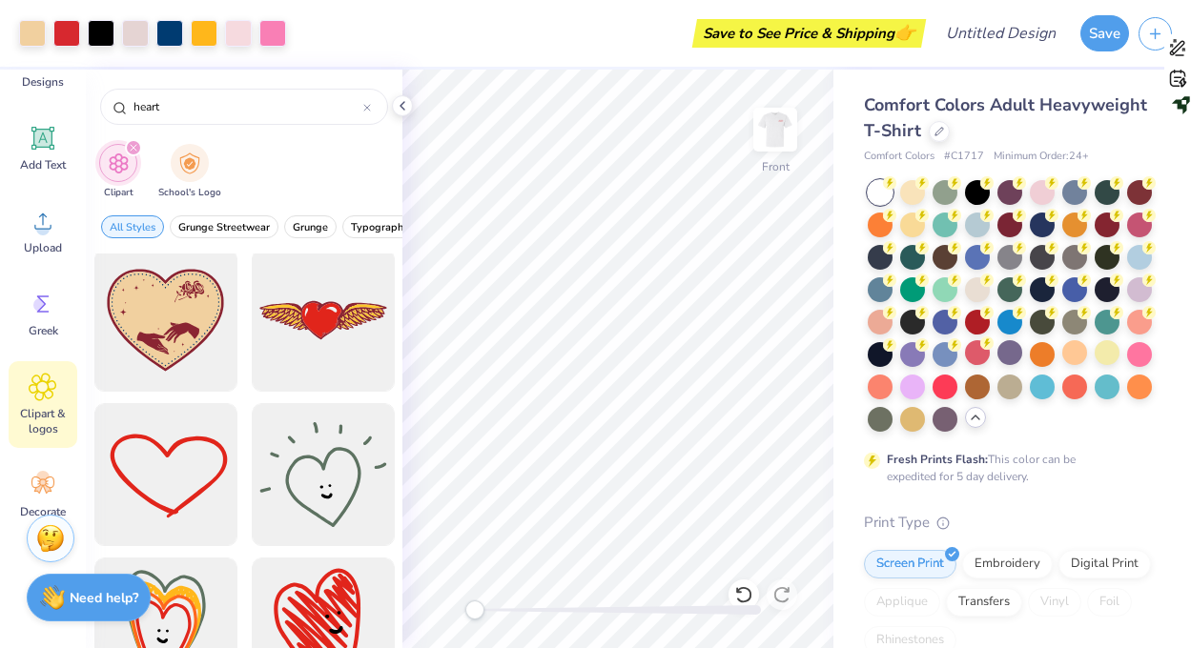
scroll to position [935, 0]
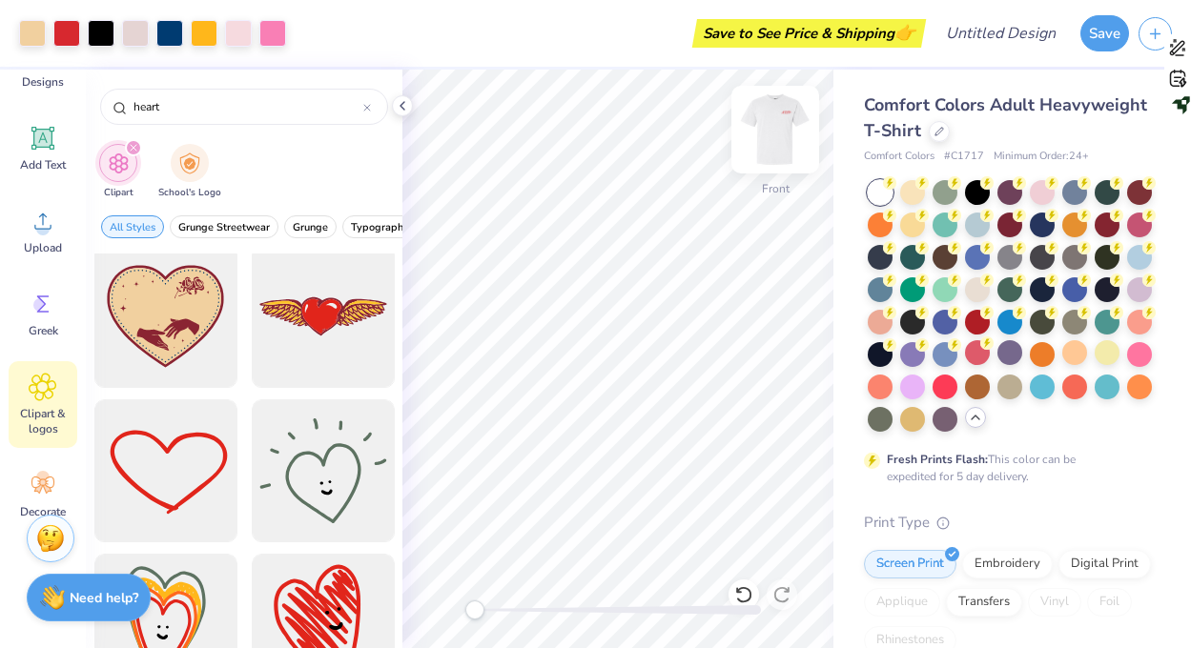
click at [770, 148] on img at bounding box center [775, 130] width 76 height 76
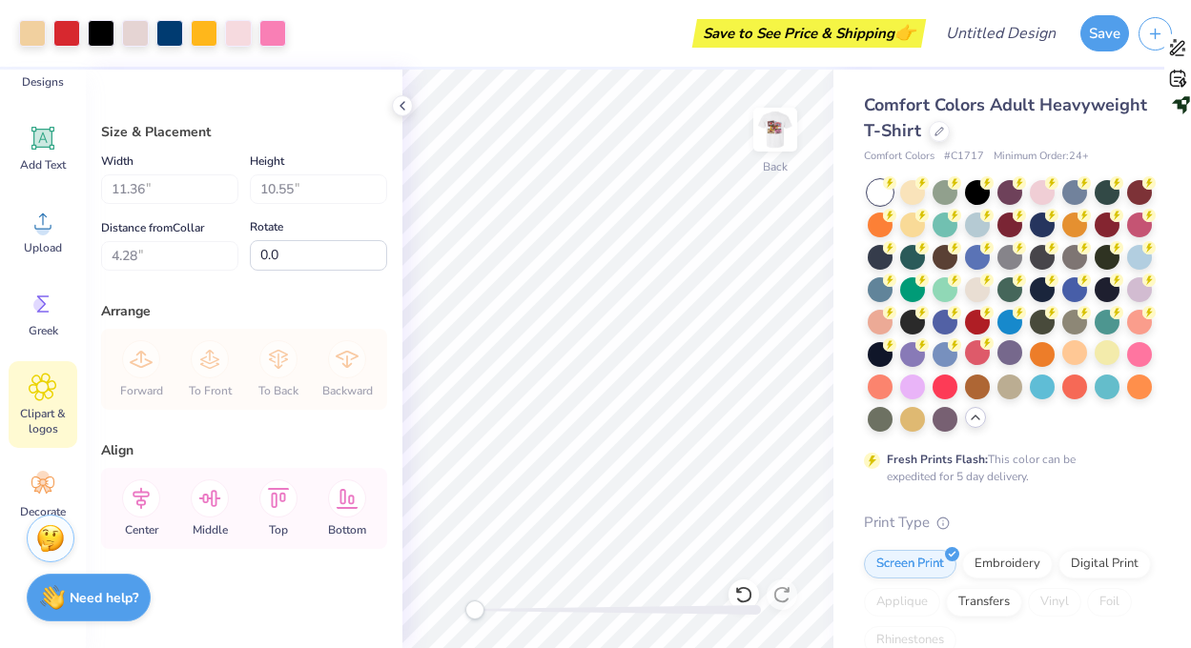
click at [43, 417] on span "Clipart & logos" at bounding box center [42, 421] width 63 height 31
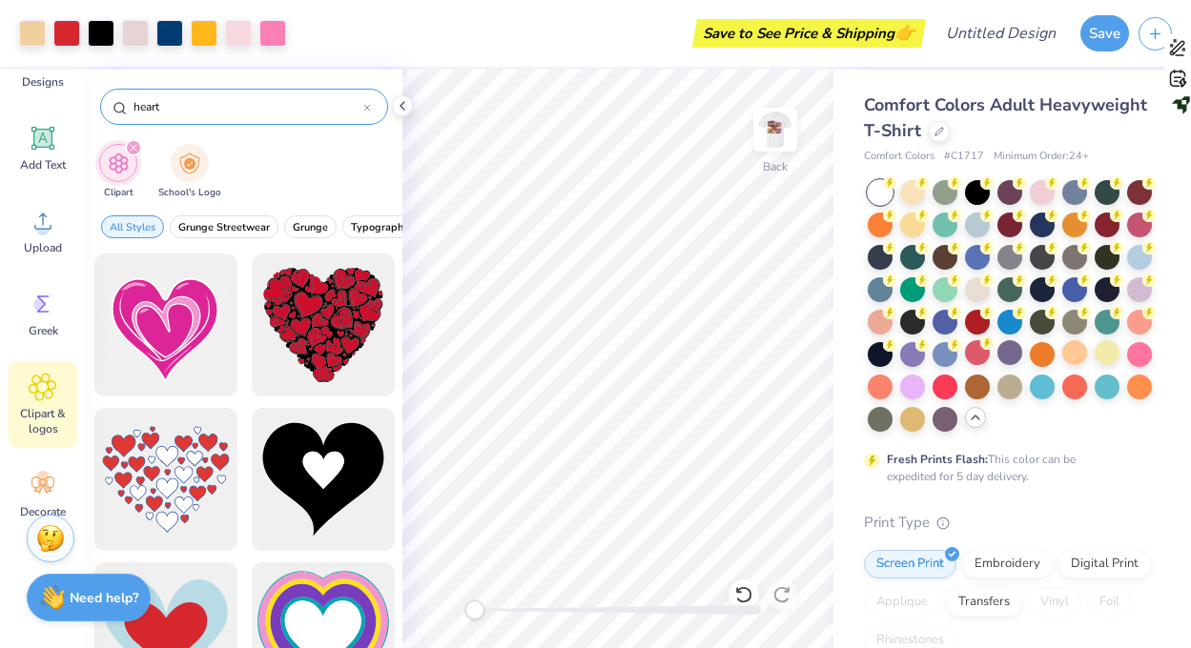
click at [187, 119] on div "heart" at bounding box center [244, 107] width 288 height 36
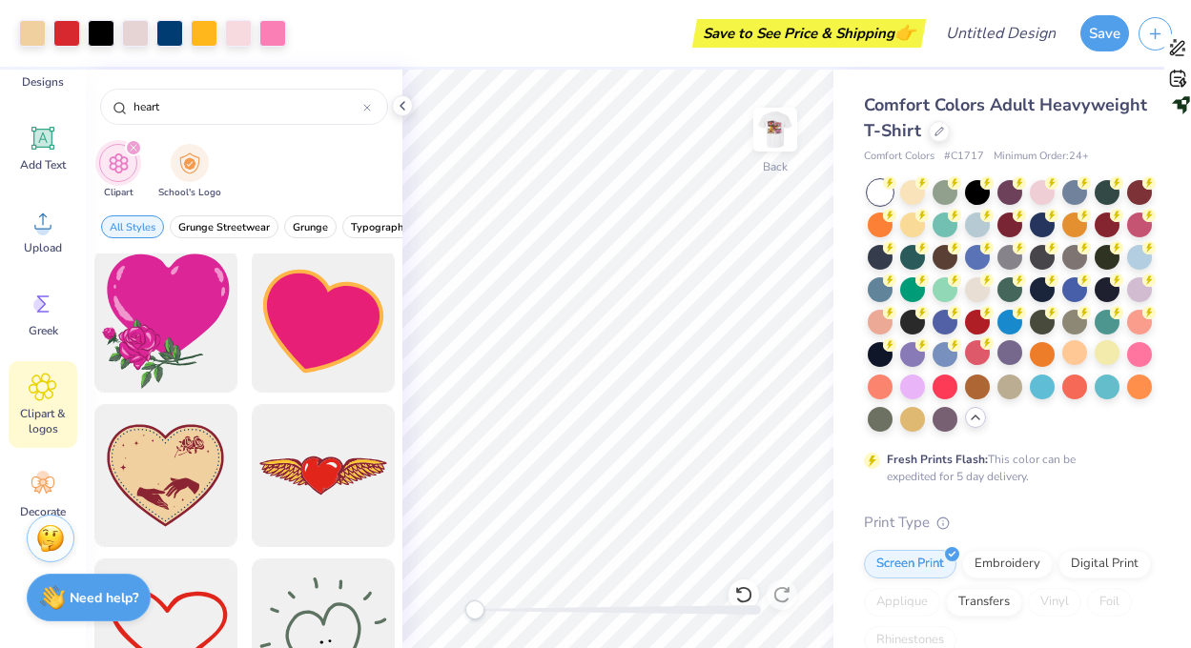
scroll to position [720, 0]
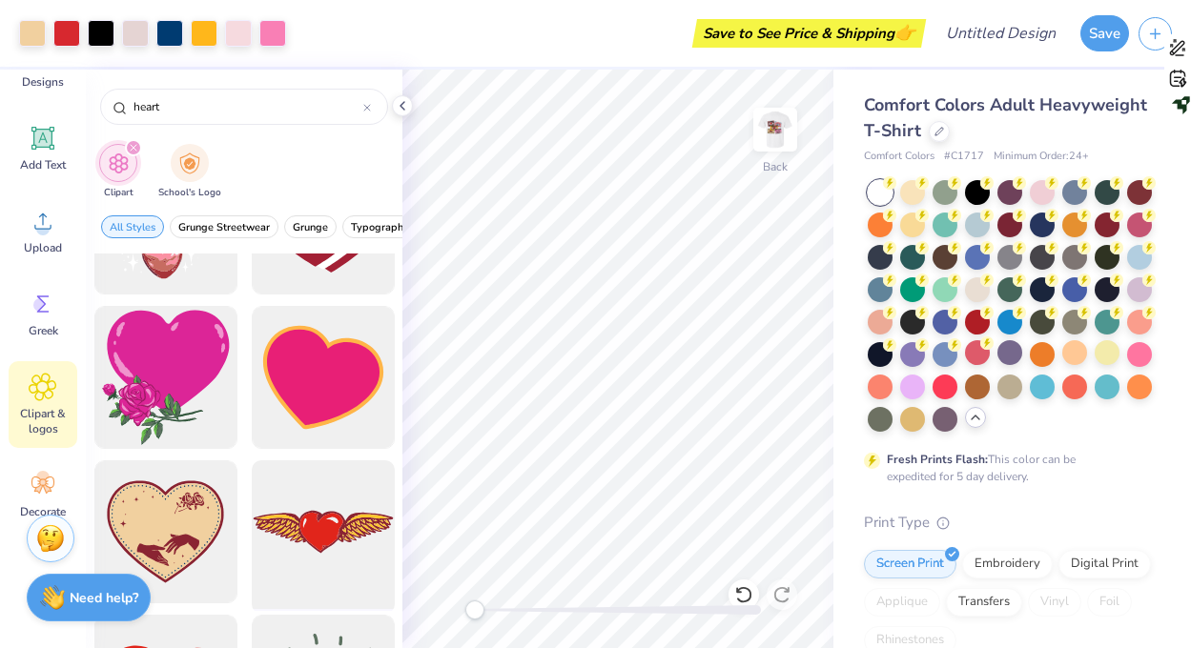
click at [321, 507] on div at bounding box center [322, 532] width 157 height 157
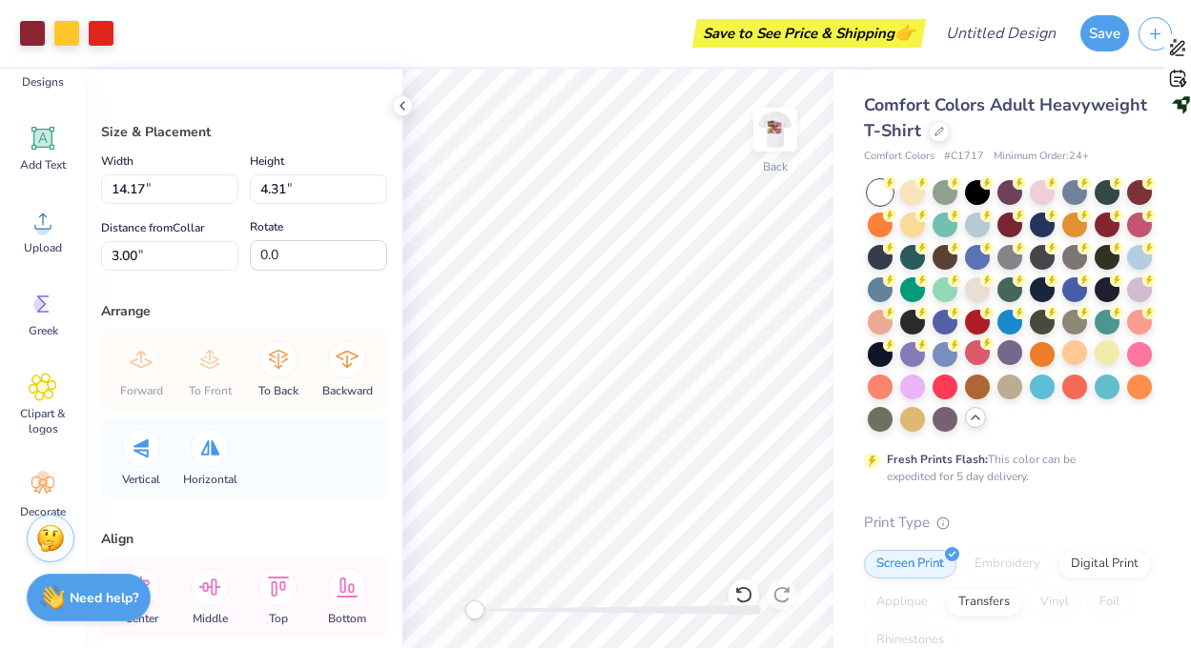
type input "6.41"
type input "1.95"
type input "8.52"
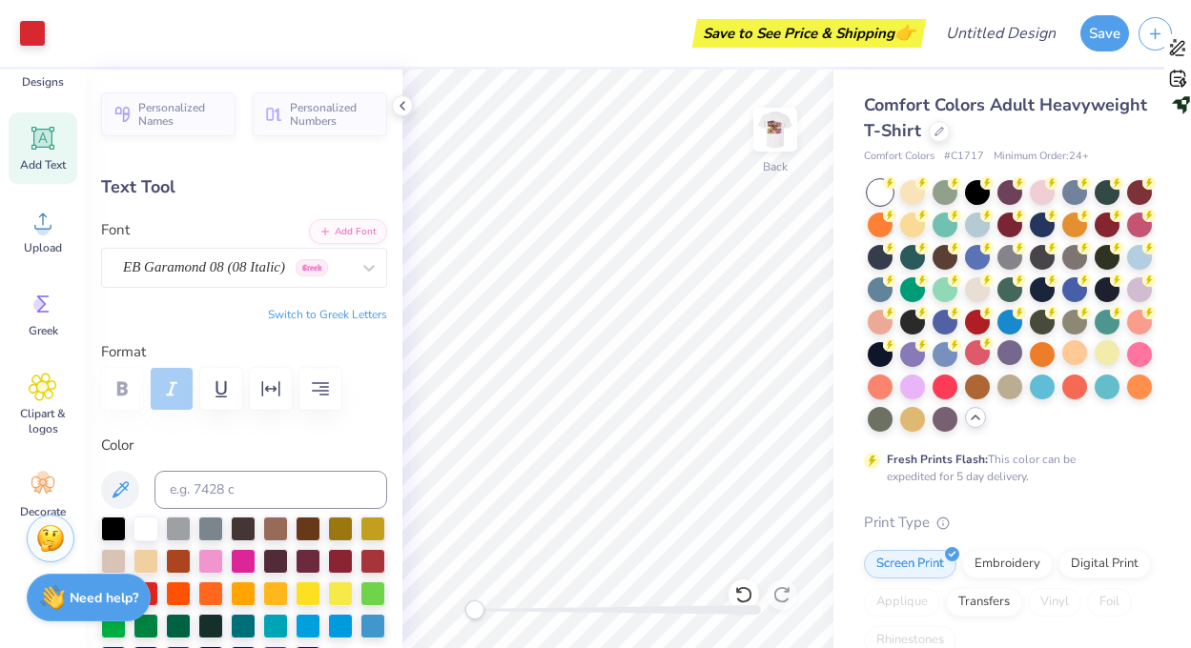
type input "0.0"
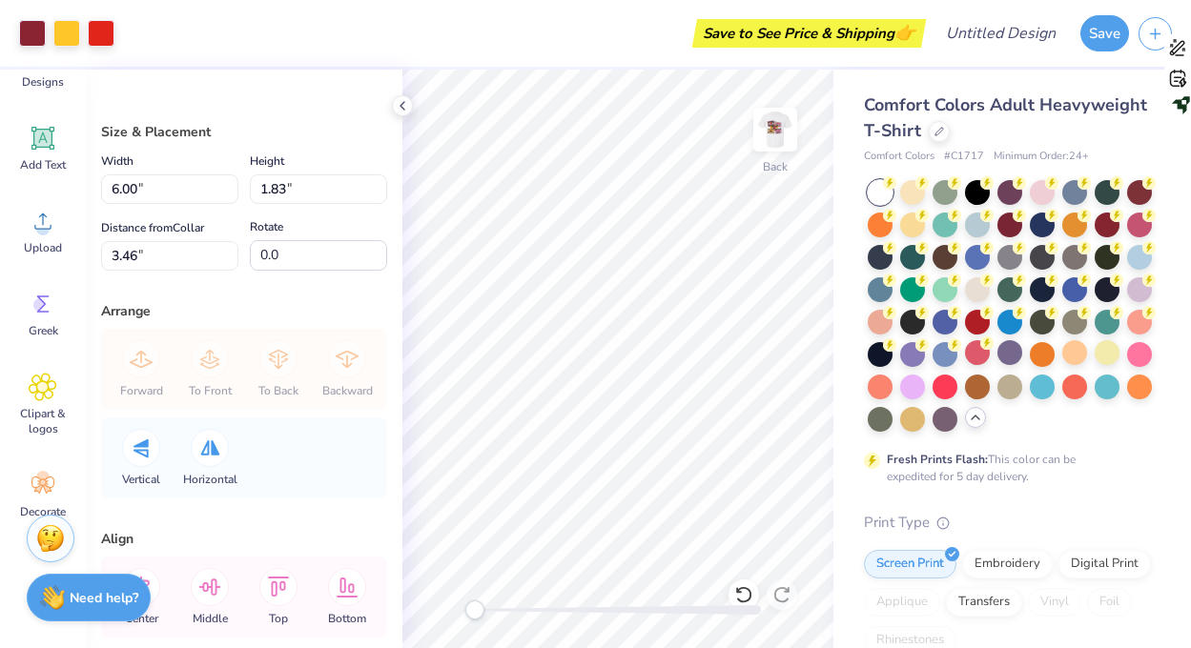
type input "6.00"
type input "1.83"
type input "3.46"
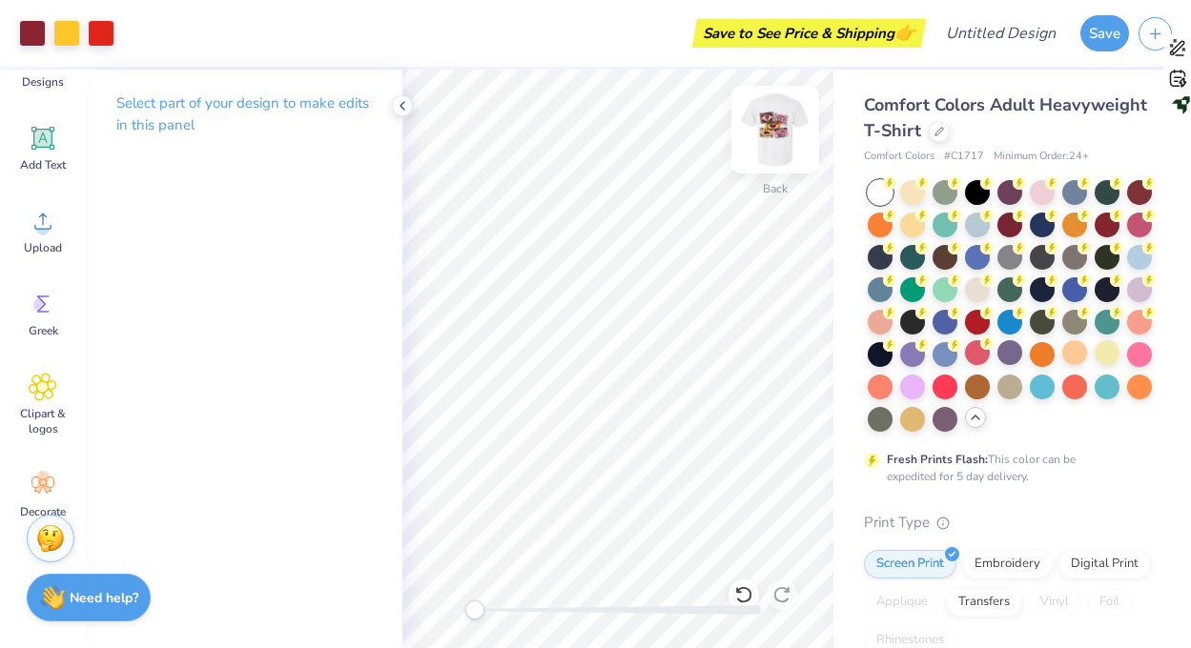
click at [768, 156] on img at bounding box center [775, 130] width 76 height 76
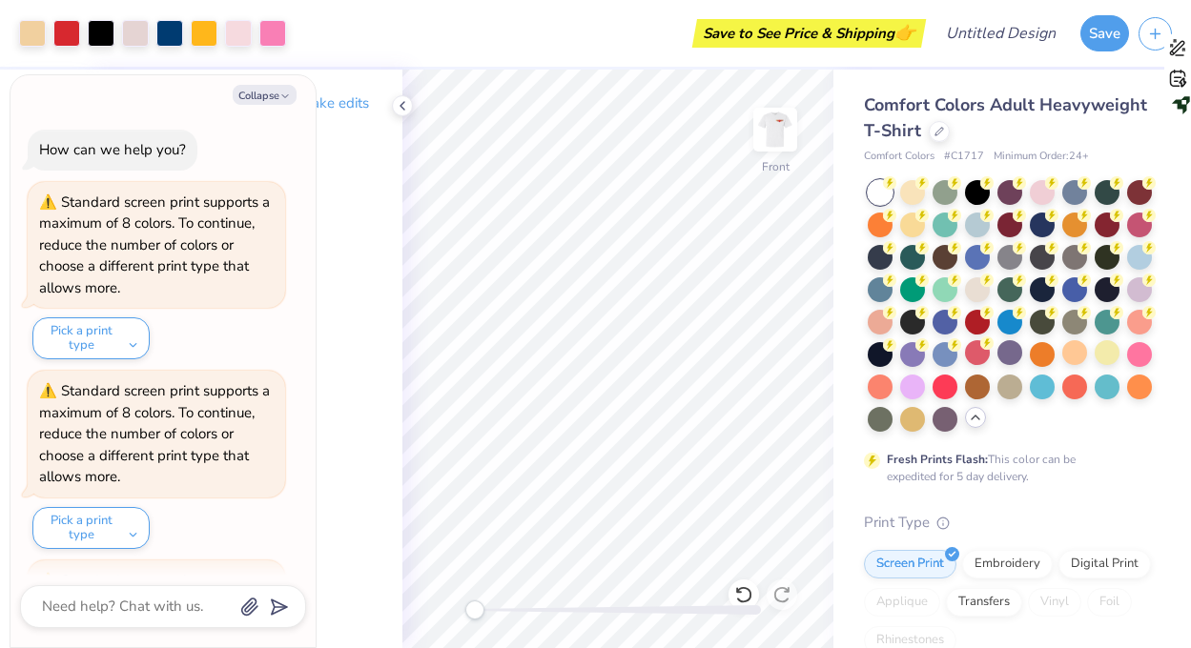
scroll to position [556, 0]
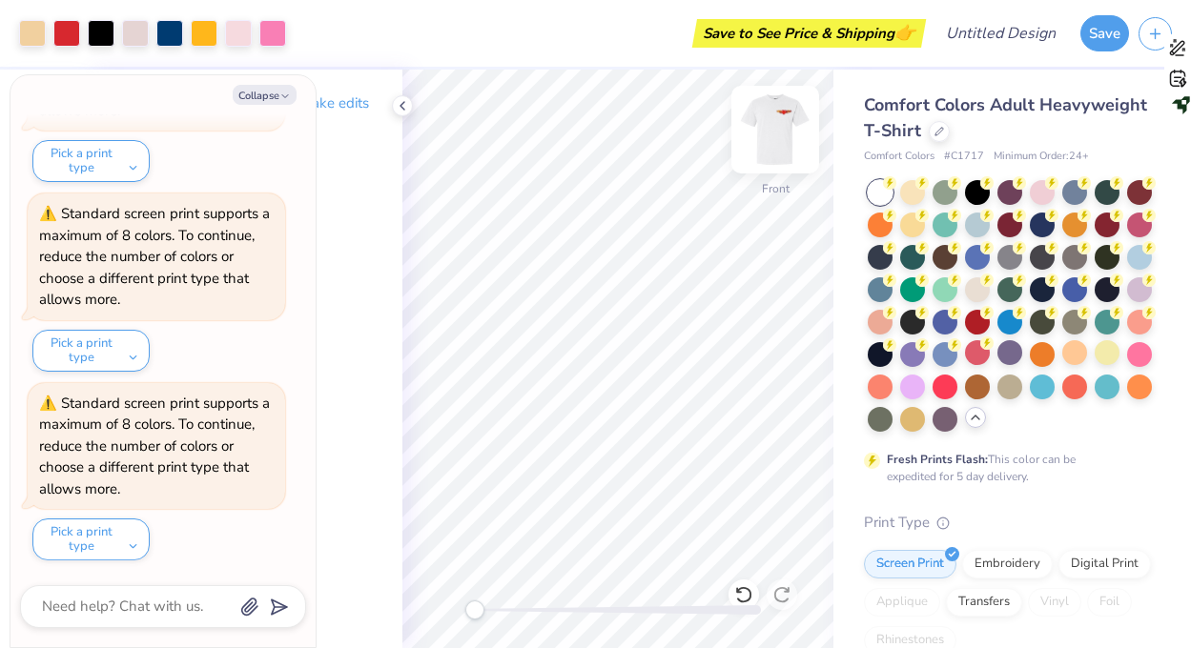
click at [771, 149] on img at bounding box center [775, 130] width 76 height 76
click at [770, 129] on img at bounding box center [775, 130] width 38 height 38
click at [735, 588] on icon at bounding box center [743, 594] width 19 height 19
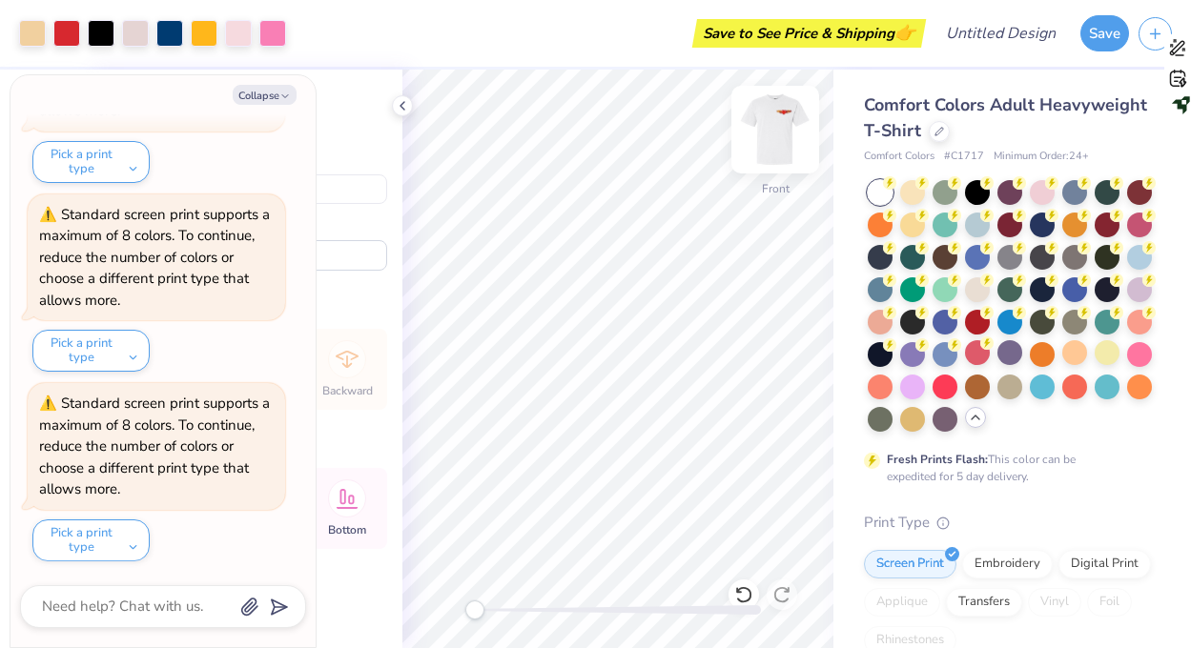
click at [769, 135] on img at bounding box center [775, 130] width 76 height 76
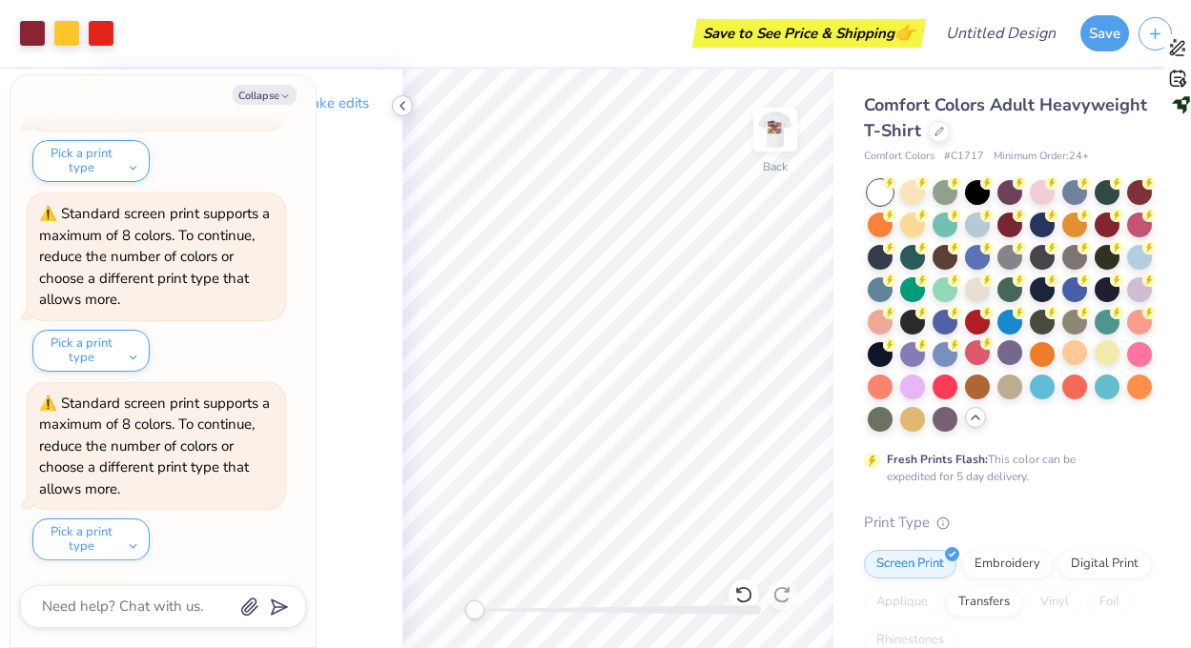
click at [400, 110] on icon at bounding box center [402, 105] width 15 height 15
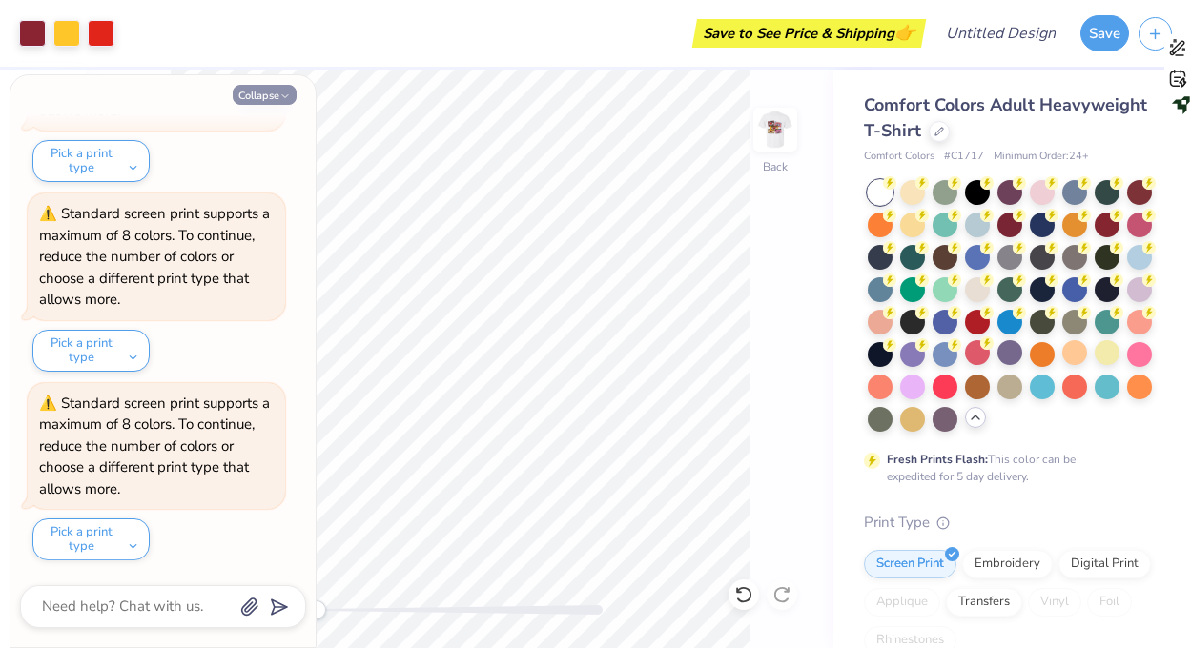
click at [267, 101] on button "Collapse" at bounding box center [265, 95] width 64 height 20
type textarea "x"
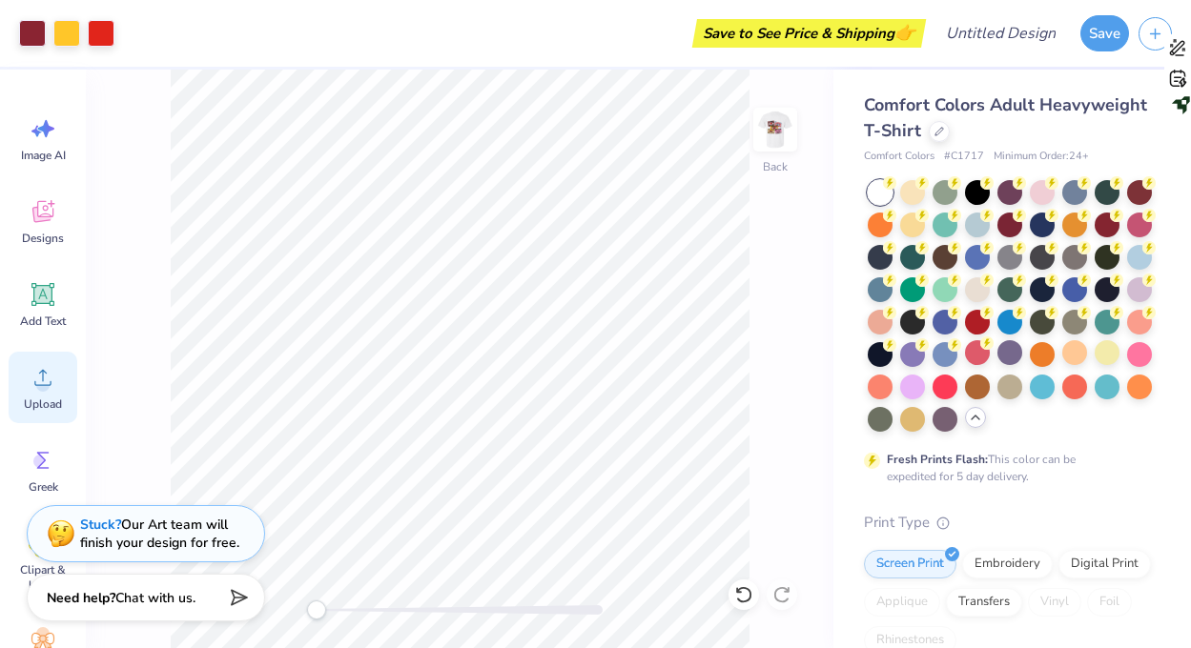
scroll to position [0, 0]
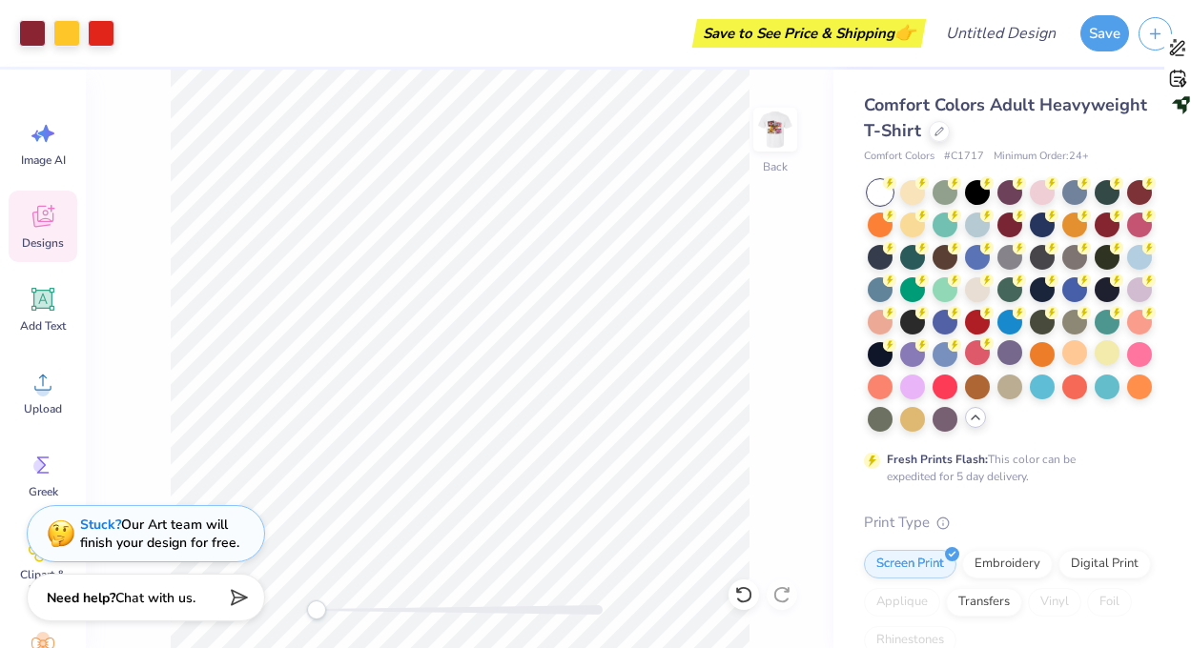
click at [45, 238] on span "Designs" at bounding box center [43, 242] width 42 height 15
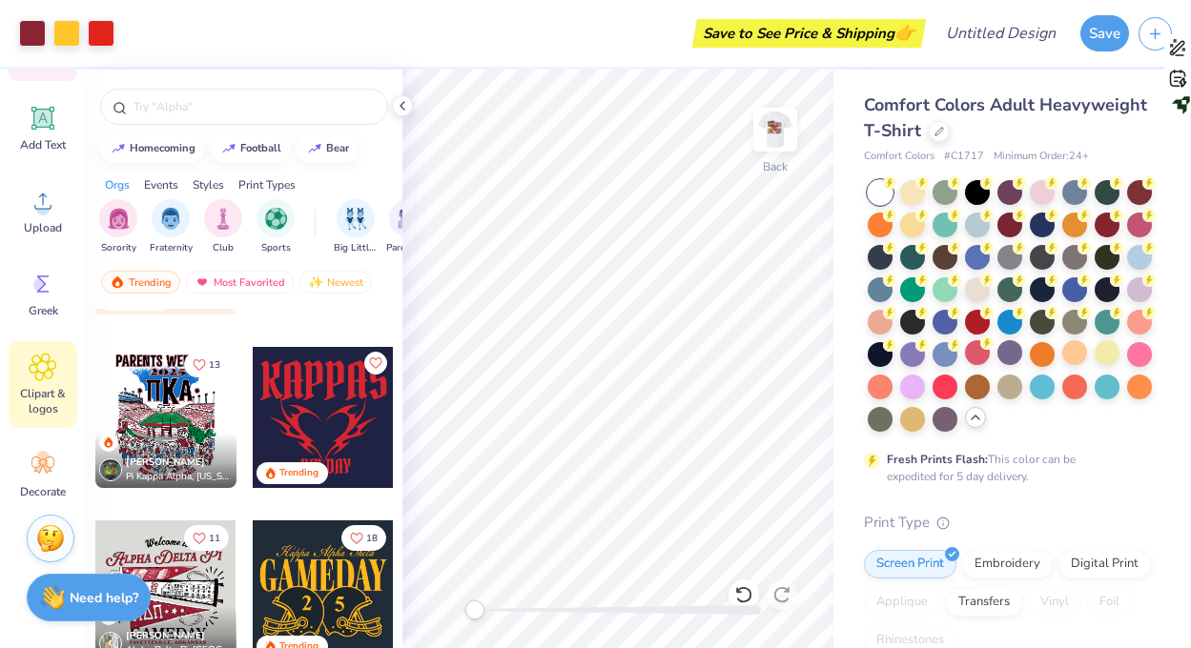
scroll to position [187, 0]
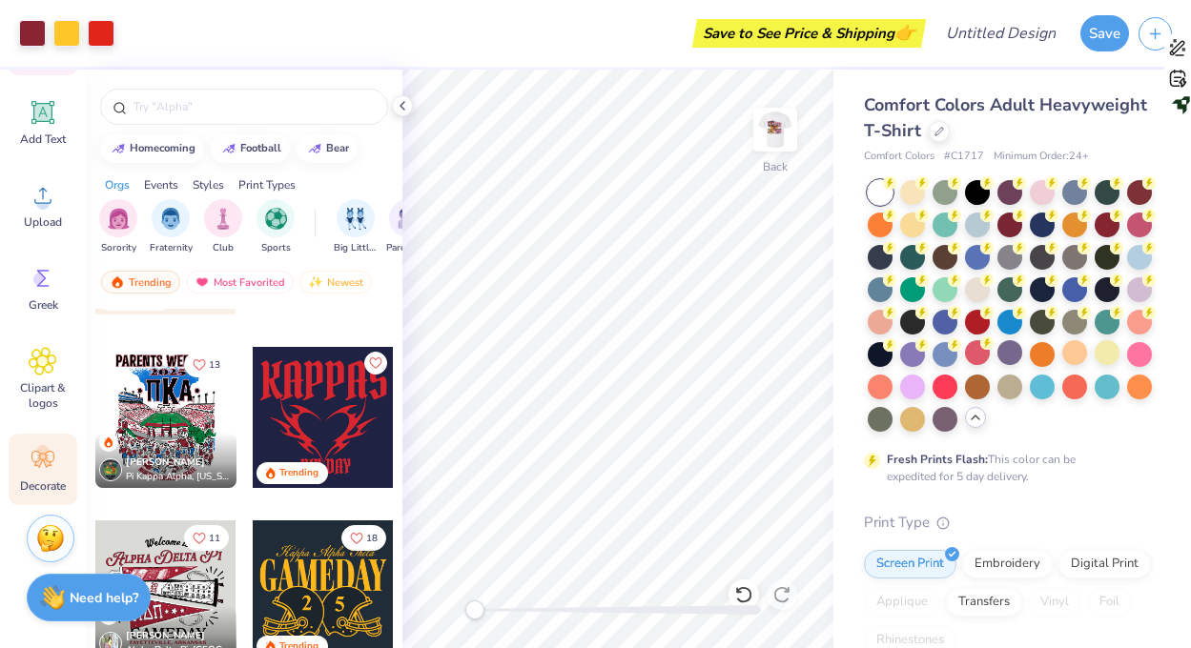
click at [37, 462] on icon at bounding box center [38, 464] width 9 height 9
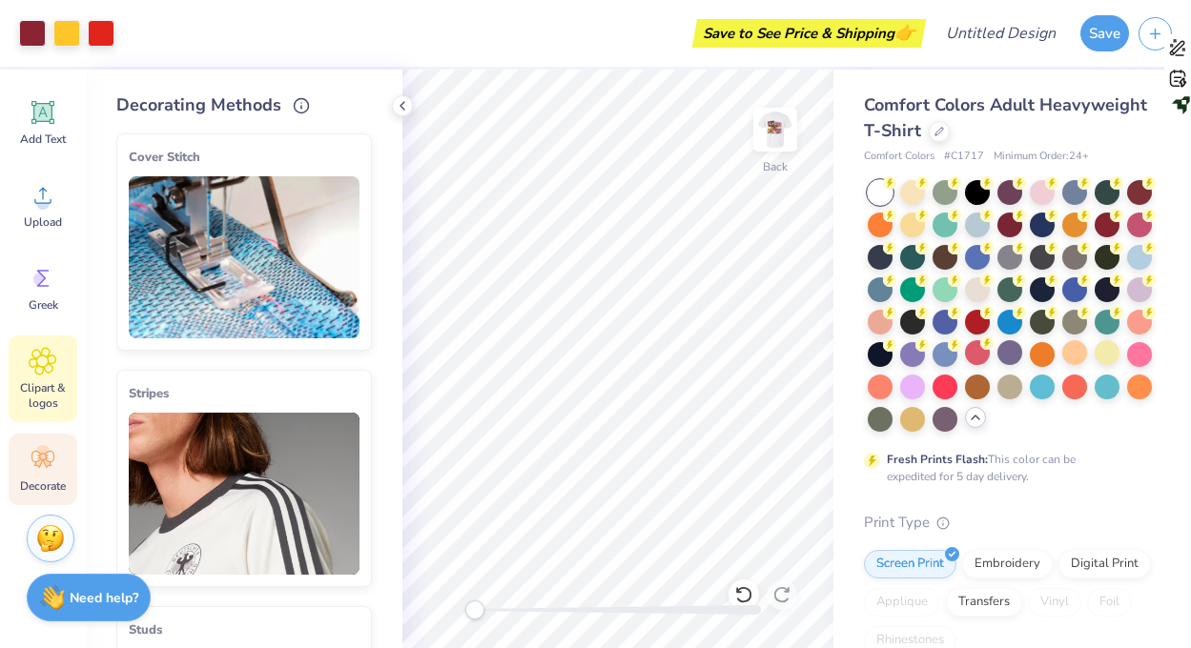
scroll to position [0, 0]
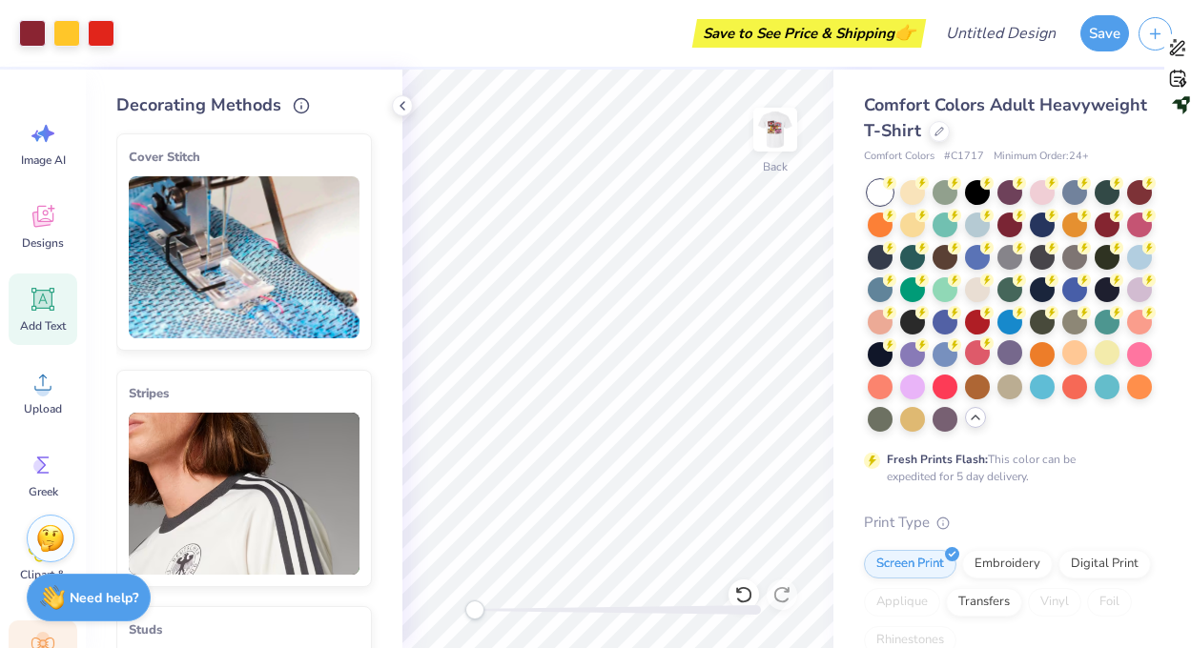
click at [33, 329] on span "Add Text" at bounding box center [43, 325] width 46 height 15
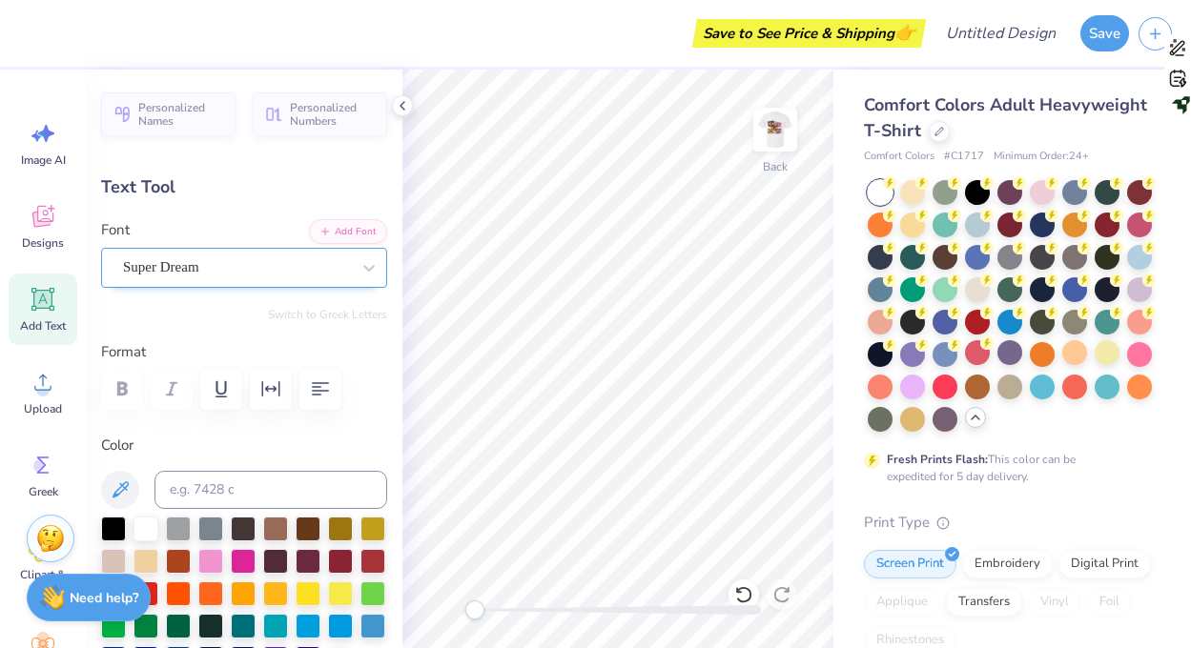
click at [180, 272] on div "Super Dream" at bounding box center [236, 268] width 231 height 30
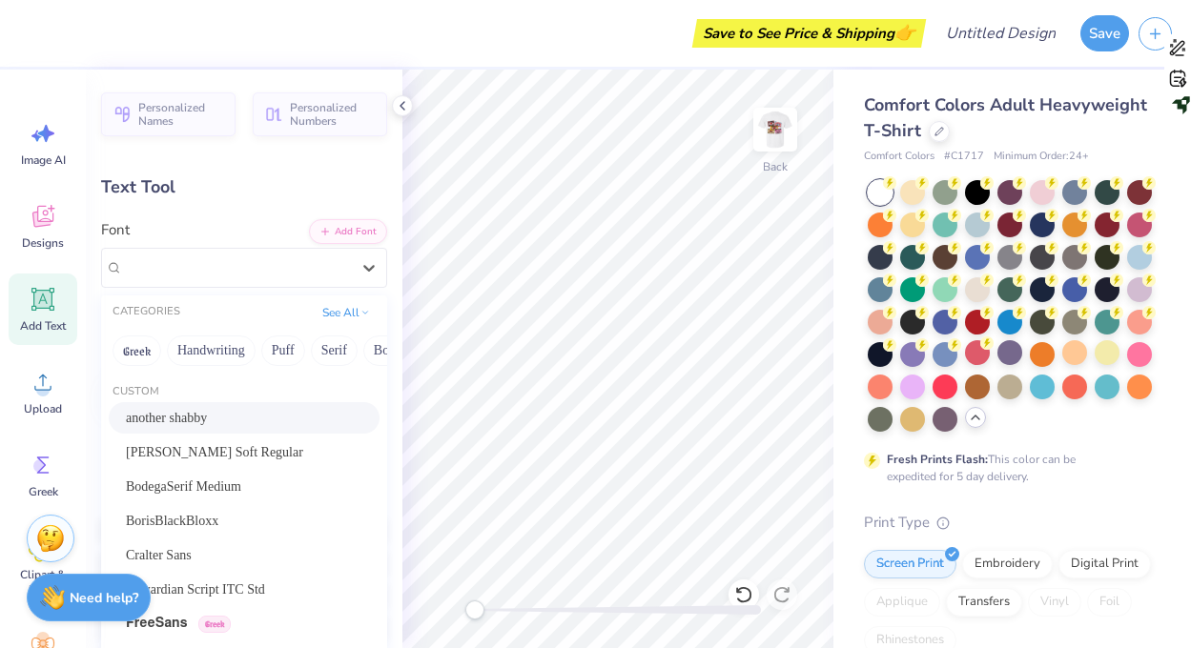
click at [206, 423] on span "another shabby" at bounding box center [166, 418] width 81 height 20
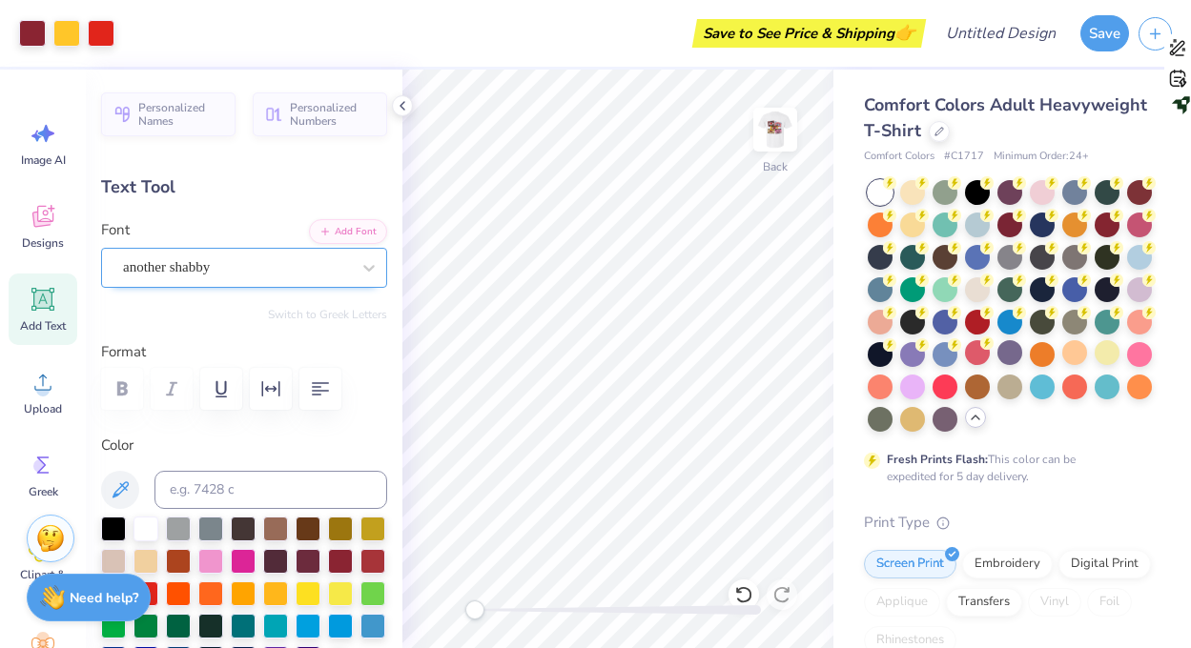
click at [258, 273] on div "another shabby" at bounding box center [236, 268] width 231 height 30
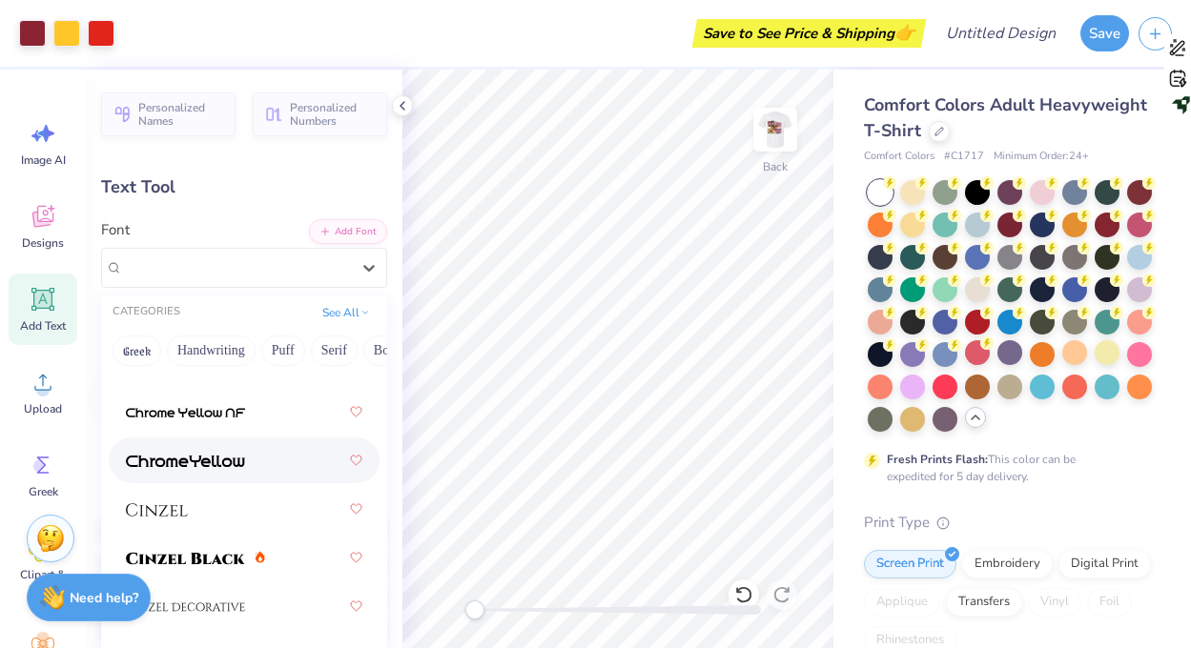
scroll to position [3577, 0]
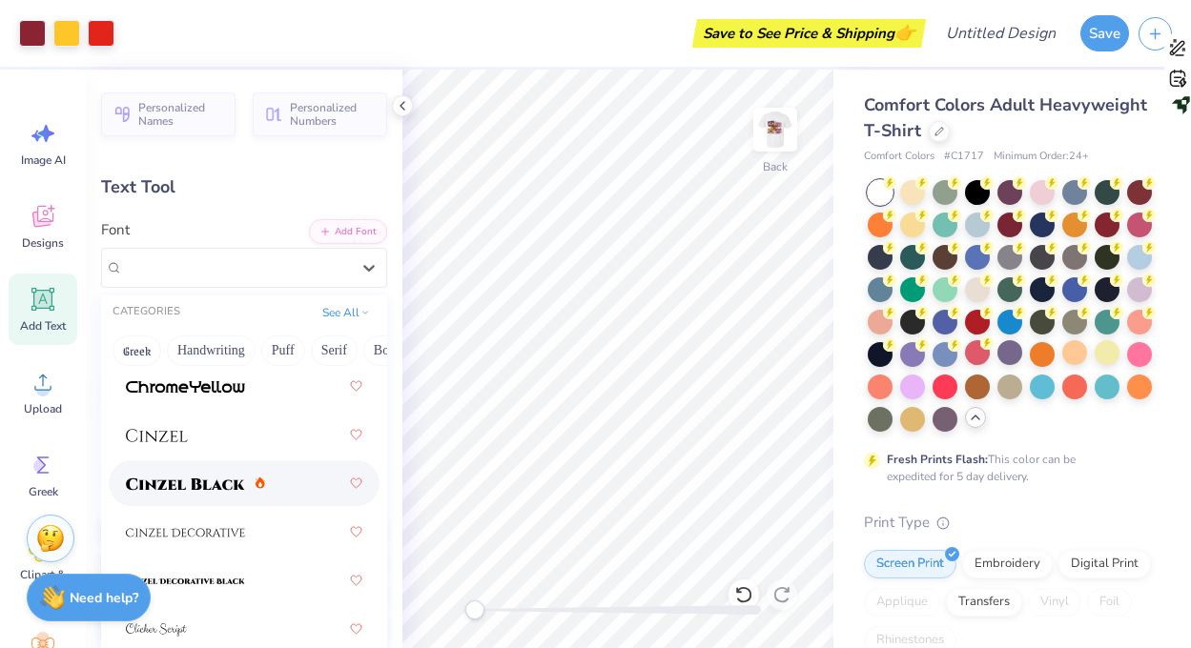
click at [218, 478] on img at bounding box center [185, 484] width 119 height 13
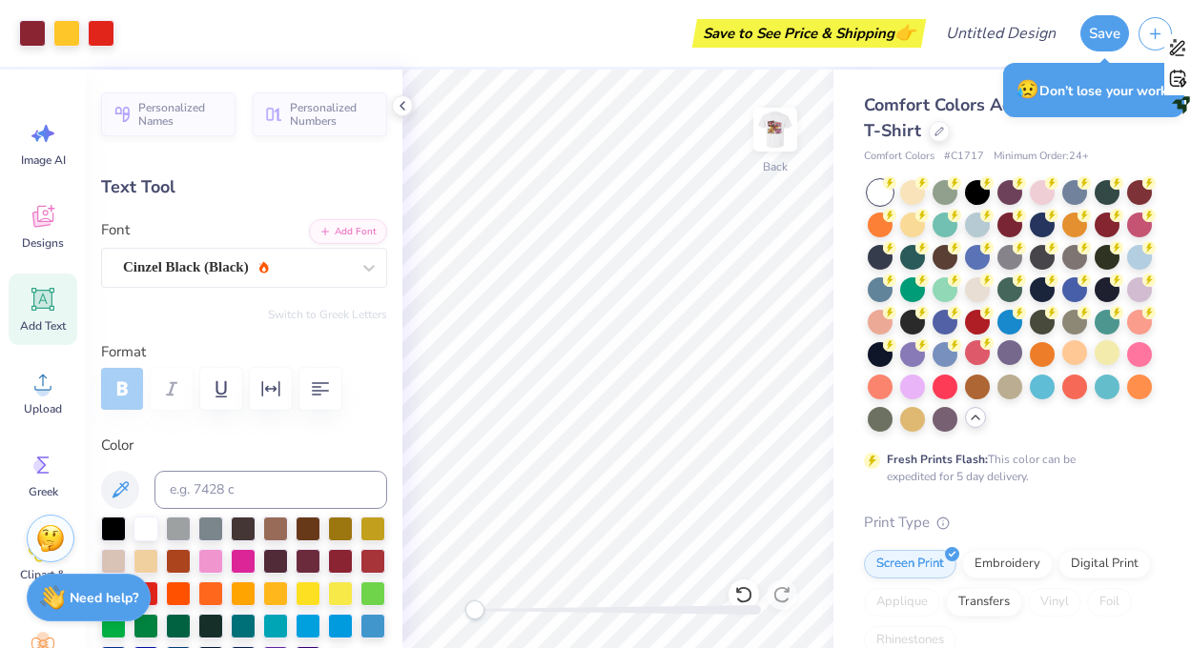
click at [55, 304] on icon at bounding box center [43, 299] width 29 height 29
type textarea "A"
type textarea "[MEDICAL_DATA]"
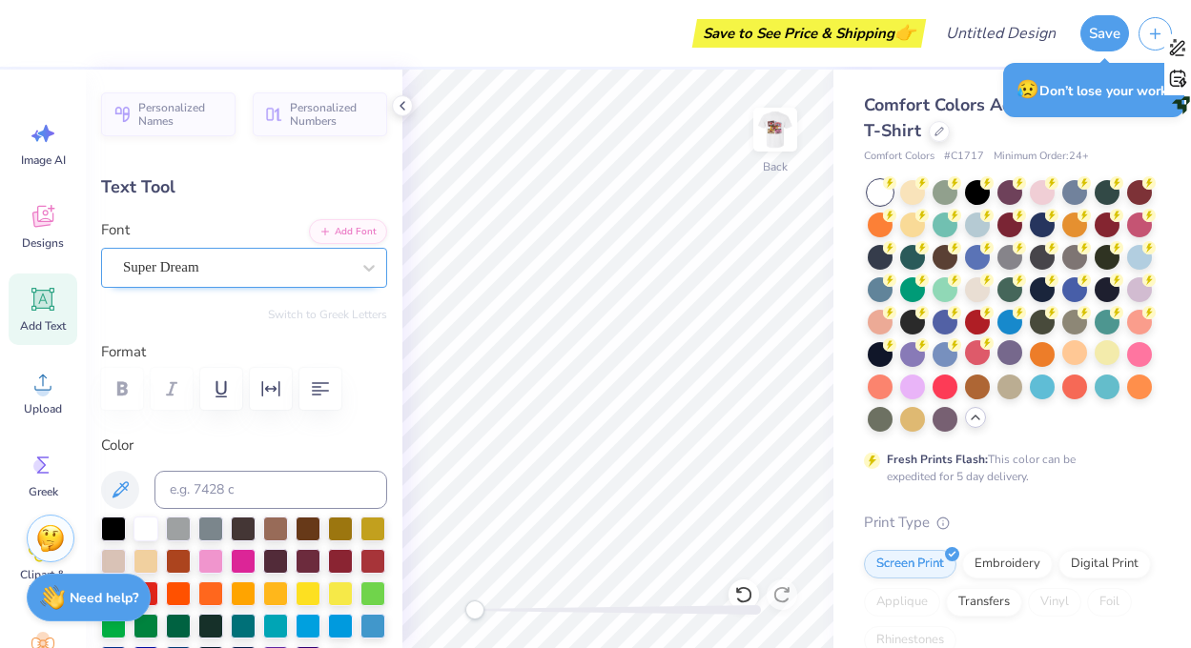
click at [242, 266] on div "Super Dream" at bounding box center [236, 268] width 231 height 30
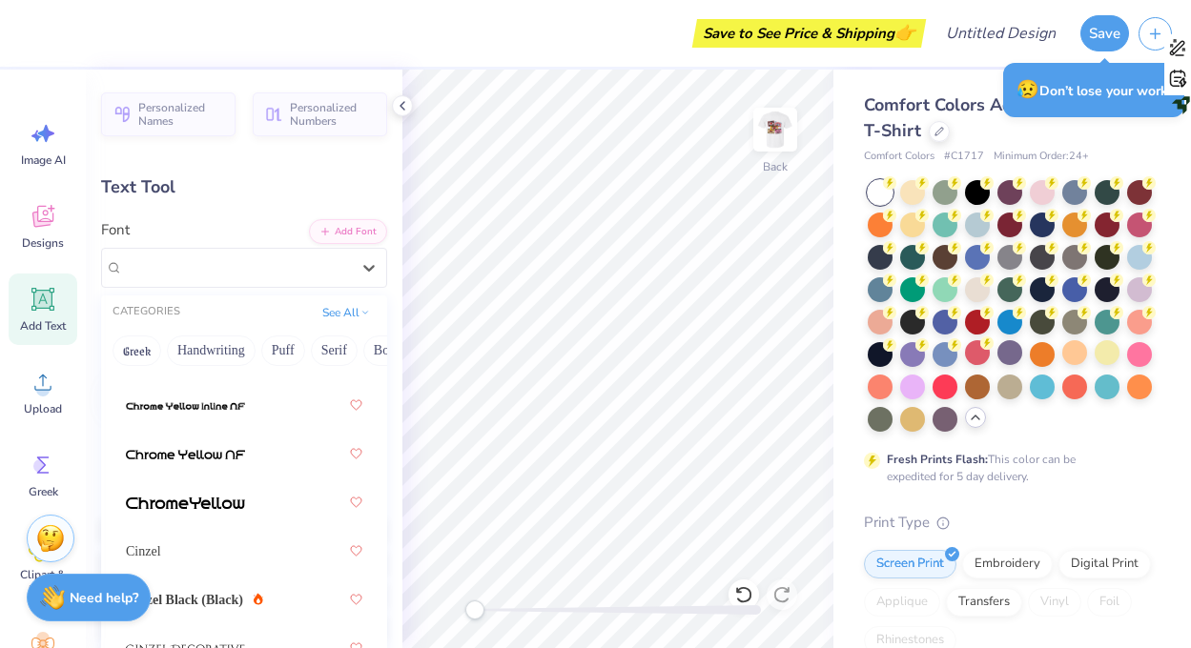
scroll to position [3542, 0]
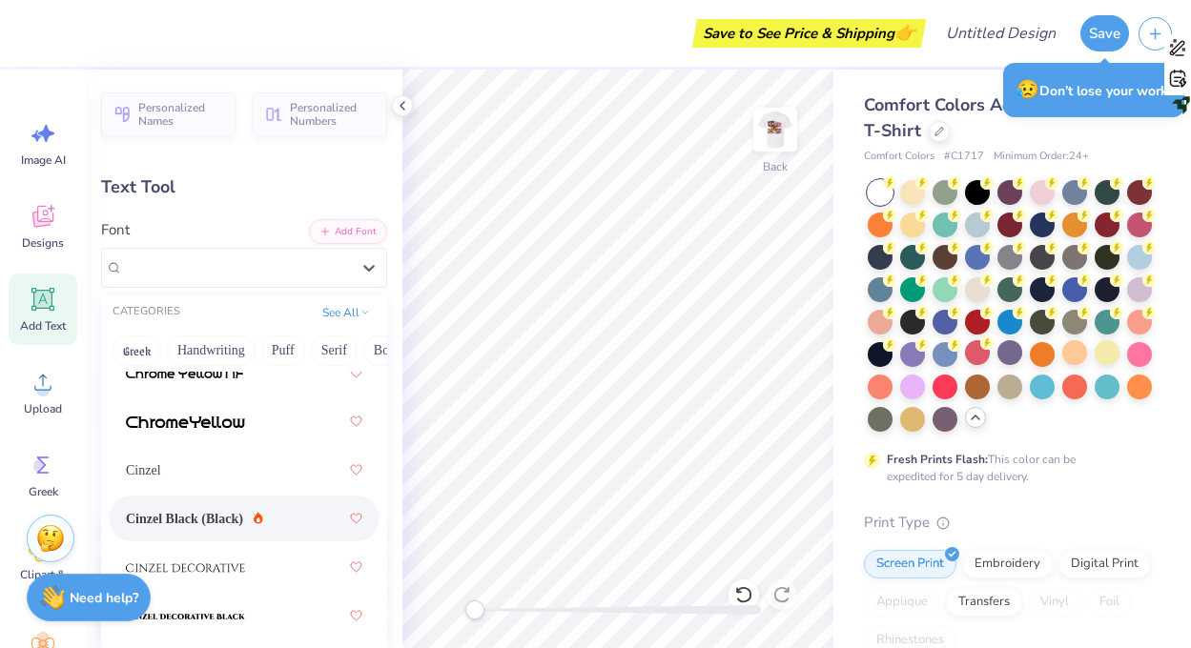
click at [202, 506] on div "Cinzel Black (Black)" at bounding box center [244, 518] width 236 height 34
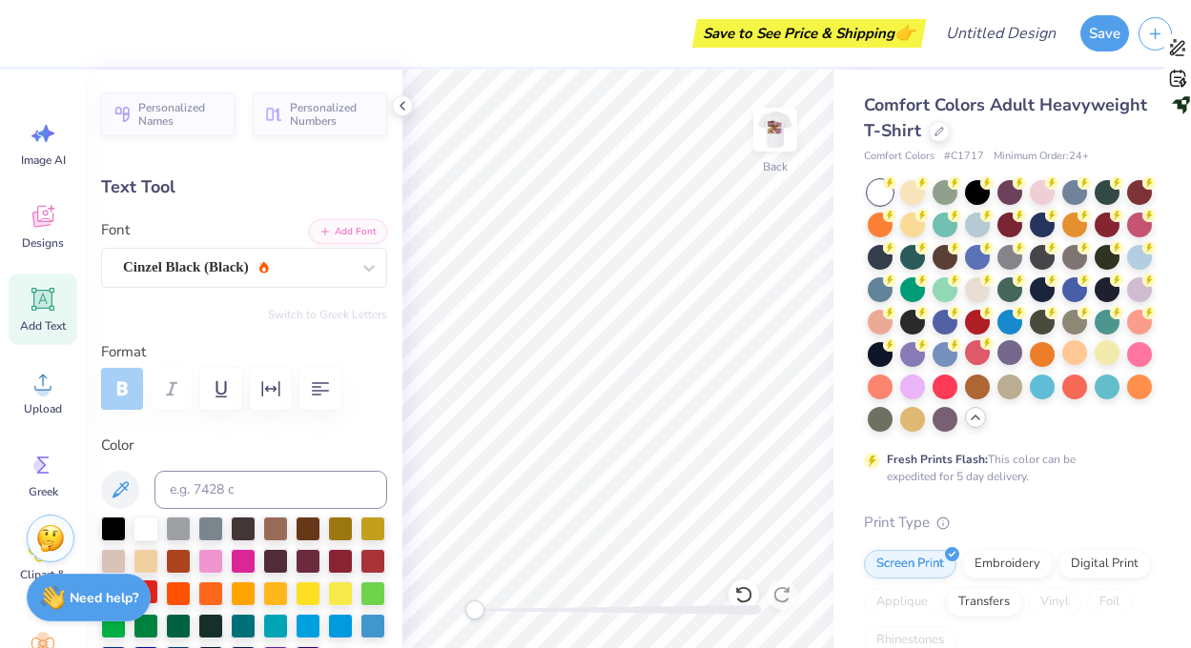
click at [154, 587] on div at bounding box center [145, 592] width 25 height 25
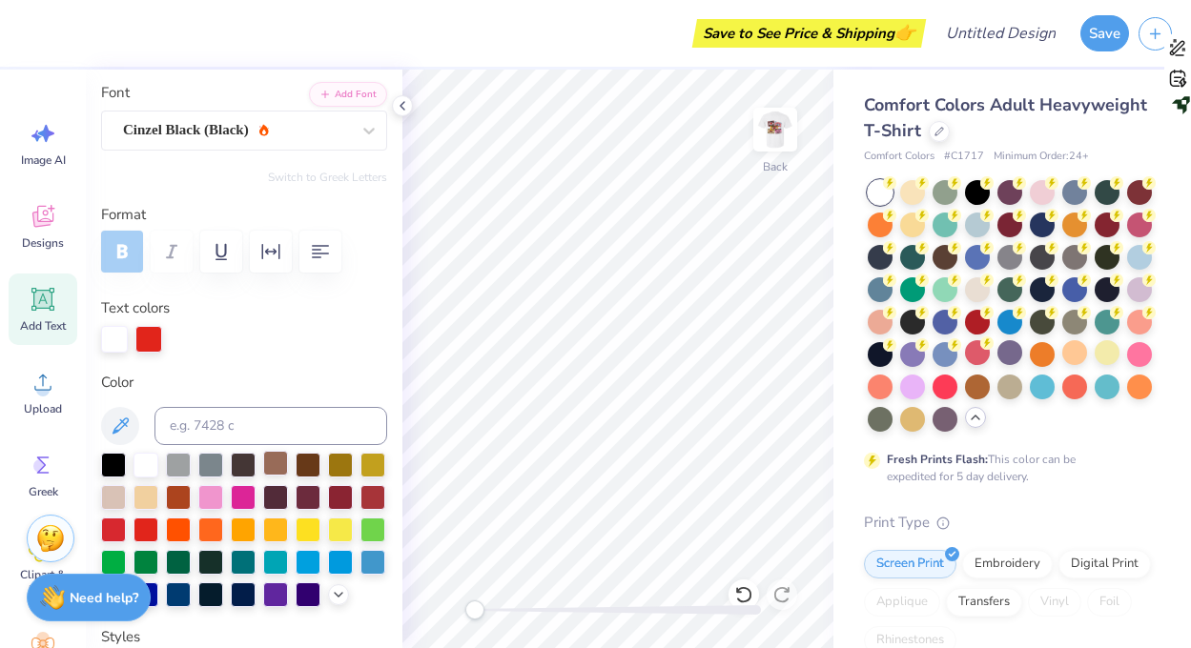
scroll to position [161, 0]
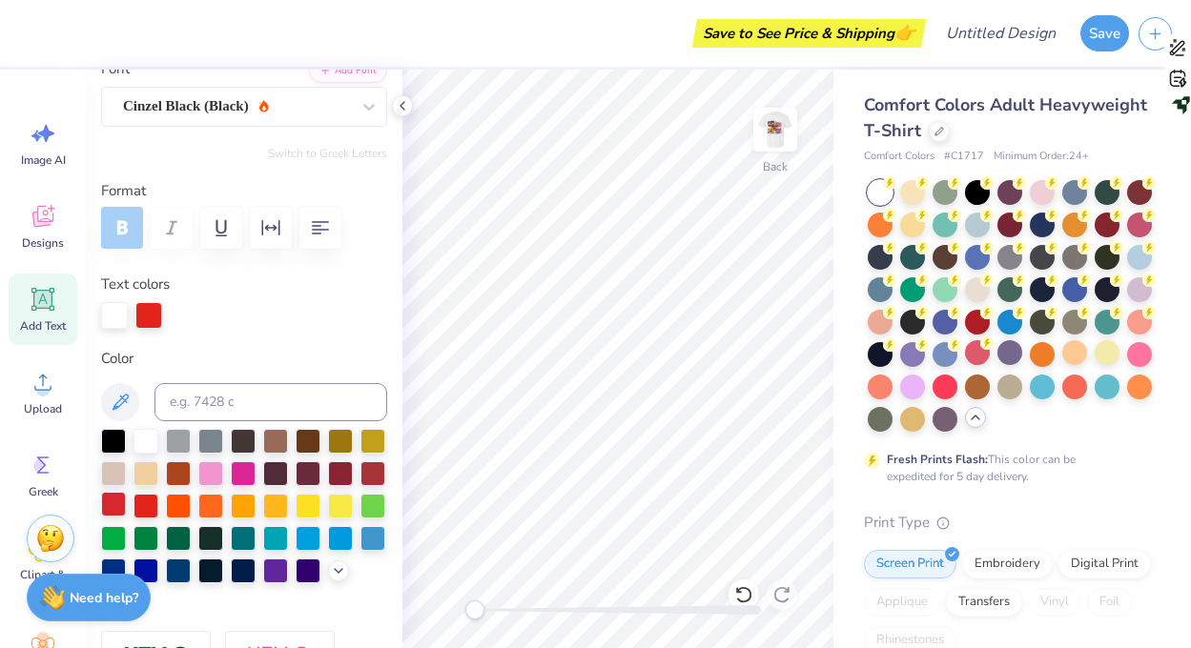
click at [114, 498] on div at bounding box center [113, 504] width 25 height 25
type input "6.38"
type input "1.67"
type input "11.66"
click at [174, 103] on div "Cinzel Black (Black)" at bounding box center [236, 107] width 231 height 30
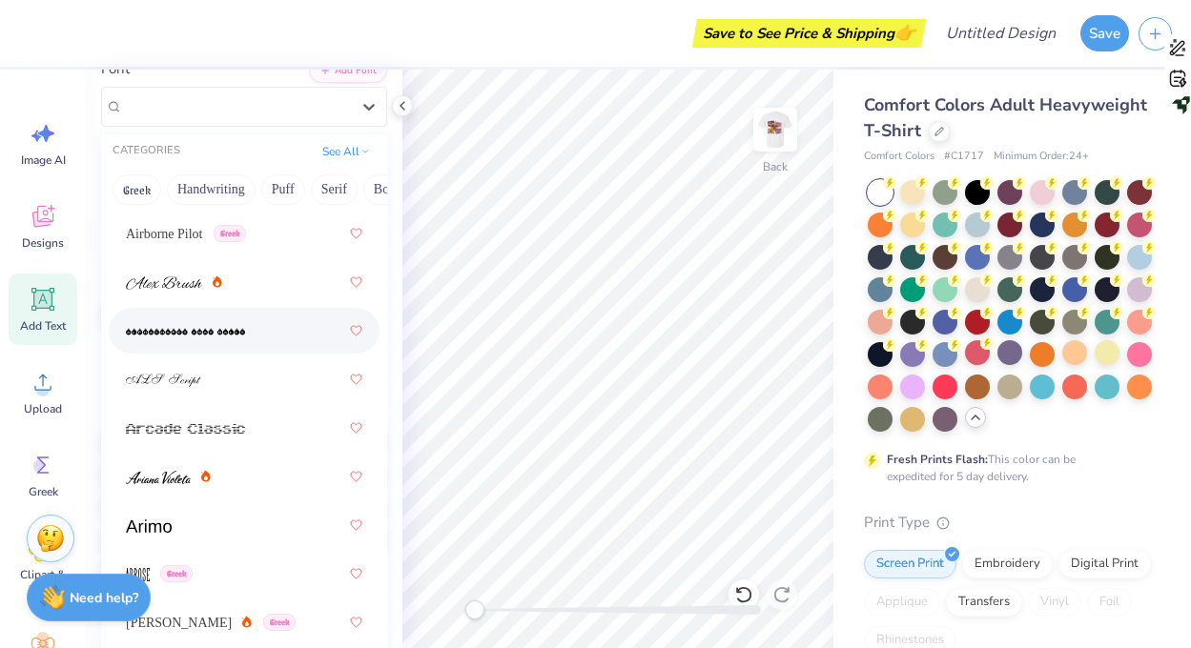
scroll to position [861, 0]
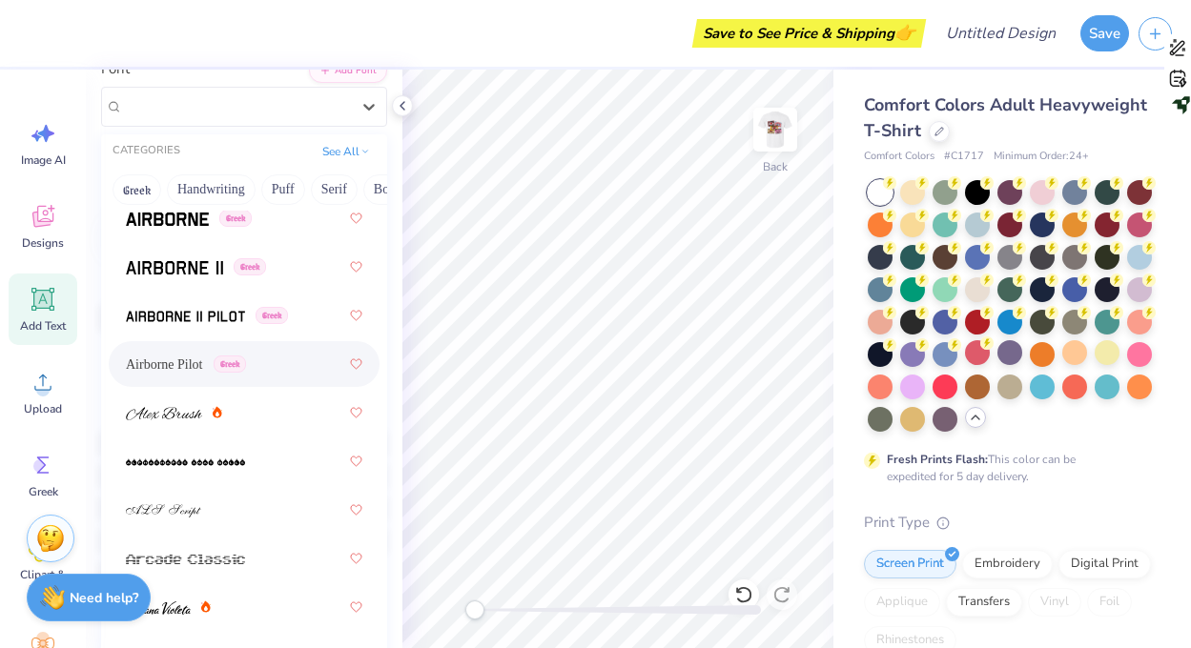
click at [195, 362] on span "Airborne Pilot" at bounding box center [164, 365] width 77 height 20
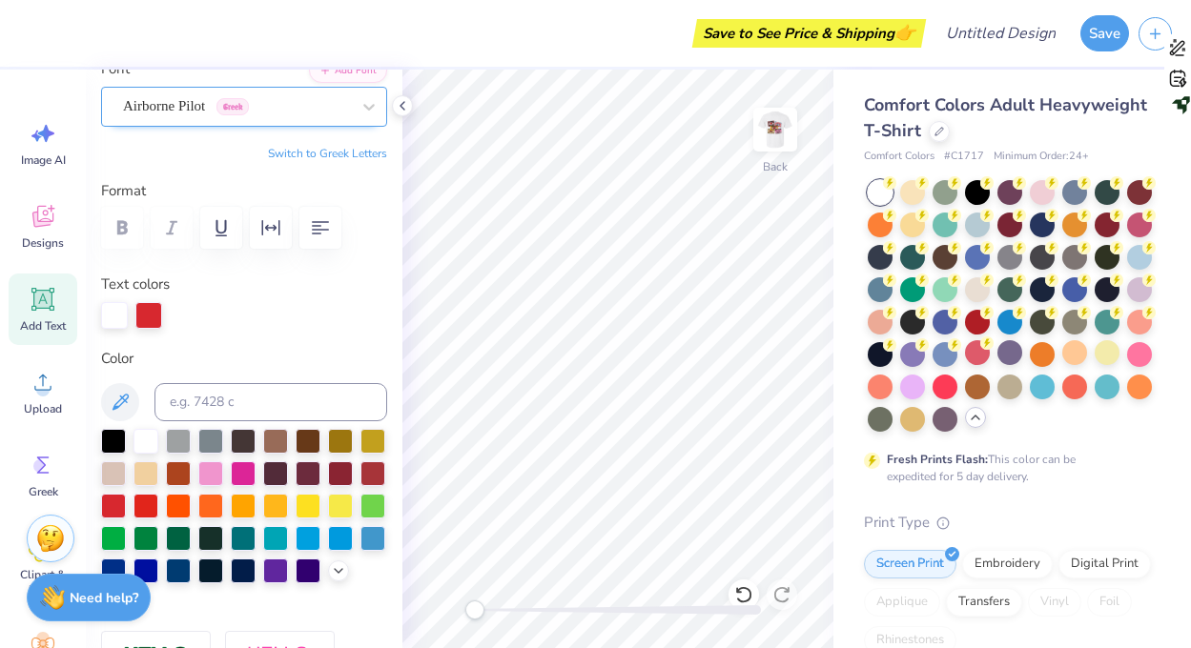
click at [171, 115] on div "Airborne Pilot Greek" at bounding box center [236, 107] width 231 height 30
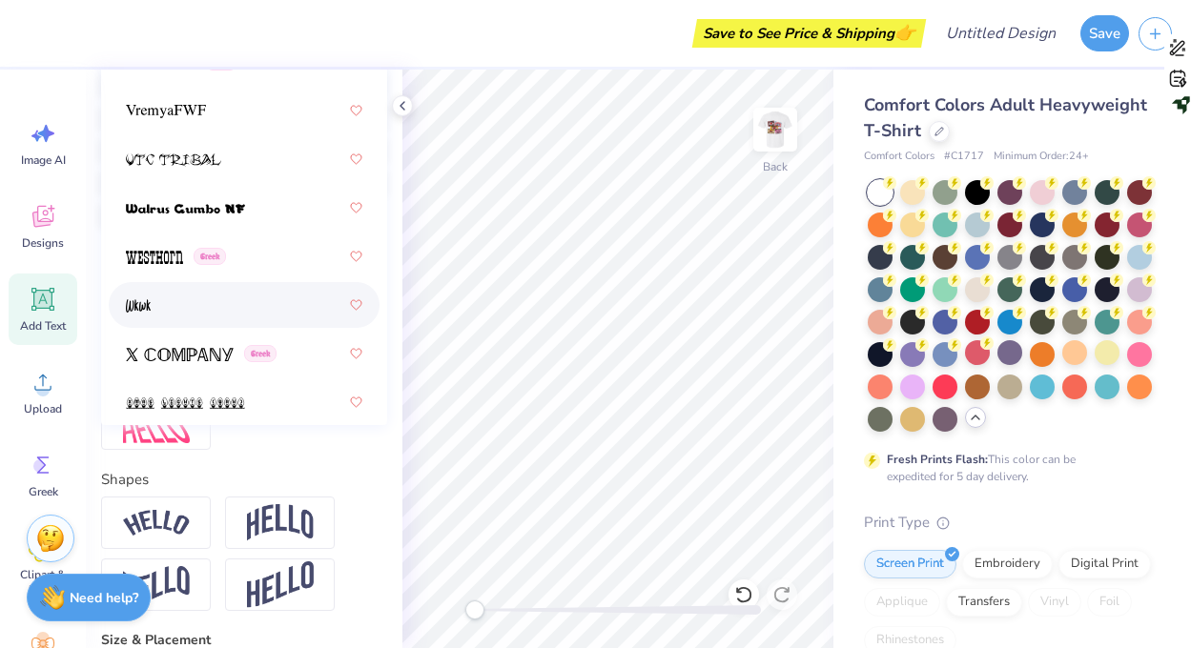
scroll to position [14760, 0]
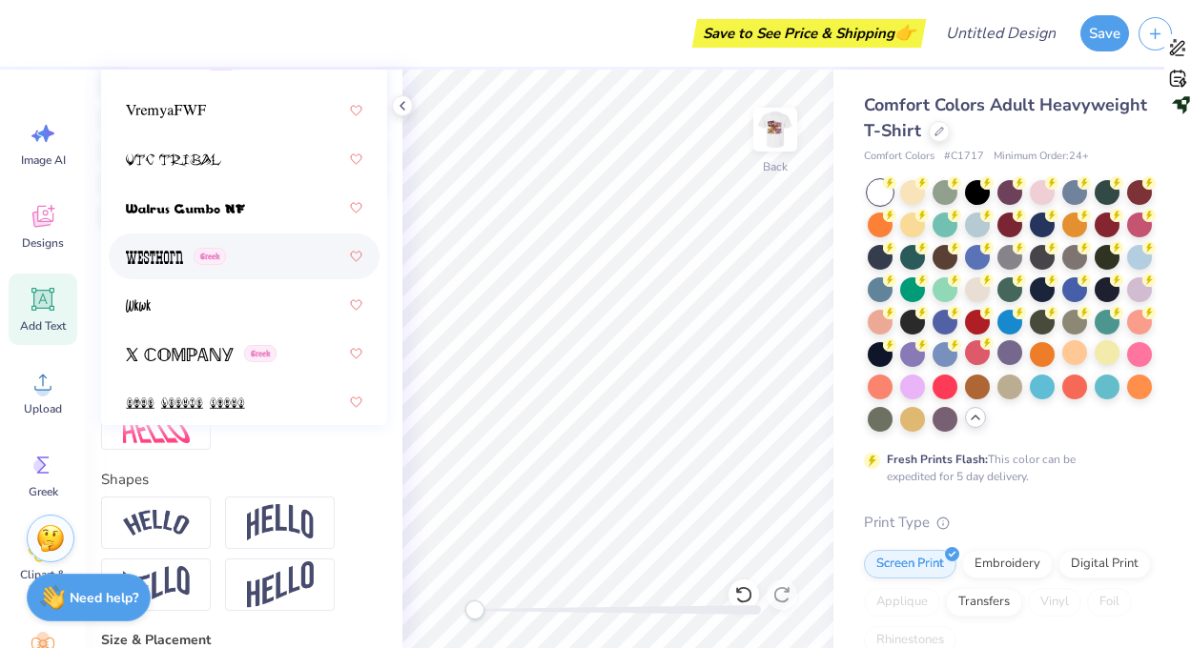
click at [170, 270] on div "Greek" at bounding box center [244, 256] width 236 height 34
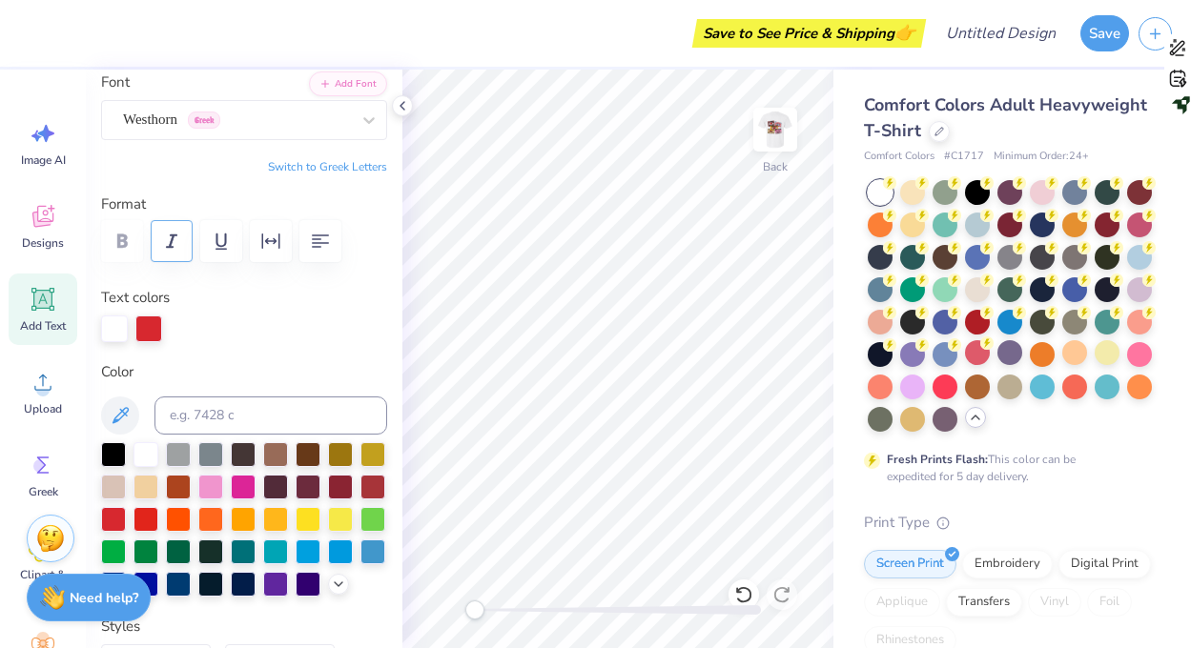
scroll to position [122, 0]
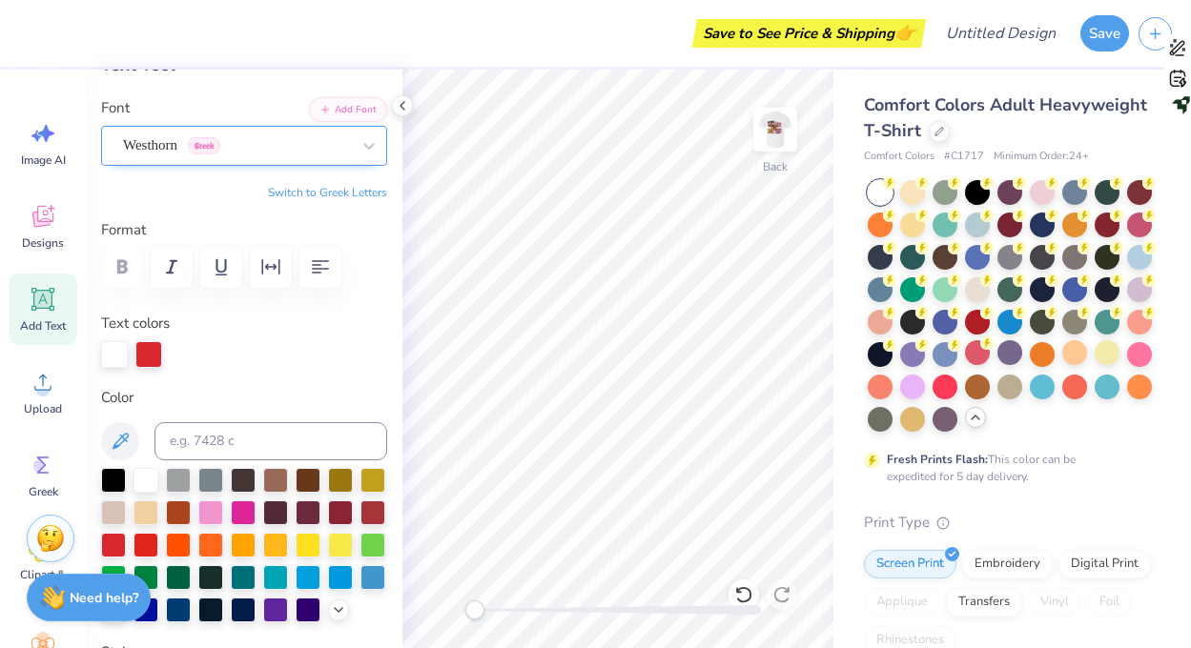
click at [164, 153] on div "Westhorn Greek" at bounding box center [236, 146] width 231 height 30
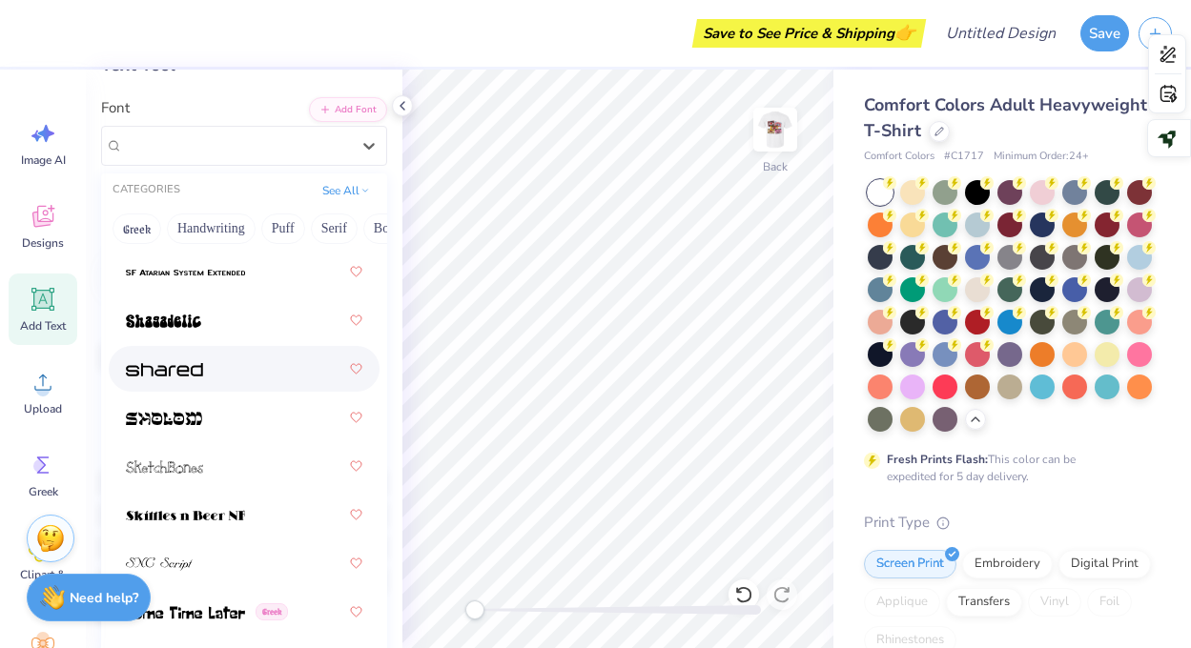
scroll to position [13100, 0]
click at [181, 380] on div at bounding box center [244, 368] width 236 height 34
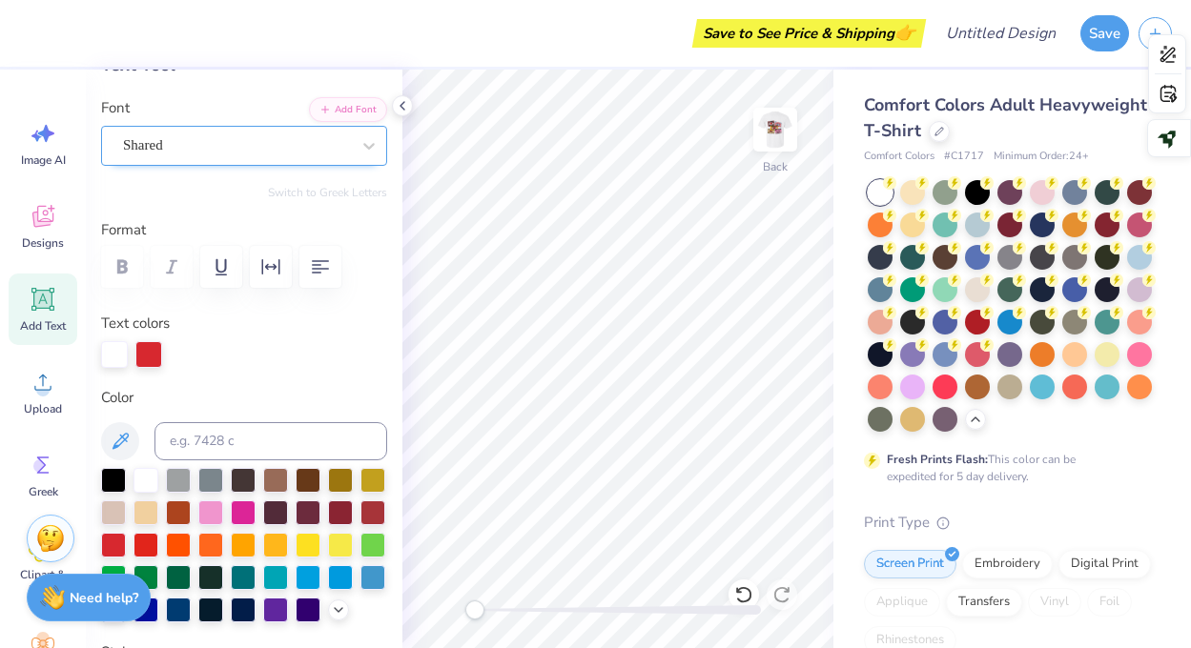
click at [196, 148] on div "Shared" at bounding box center [236, 146] width 231 height 30
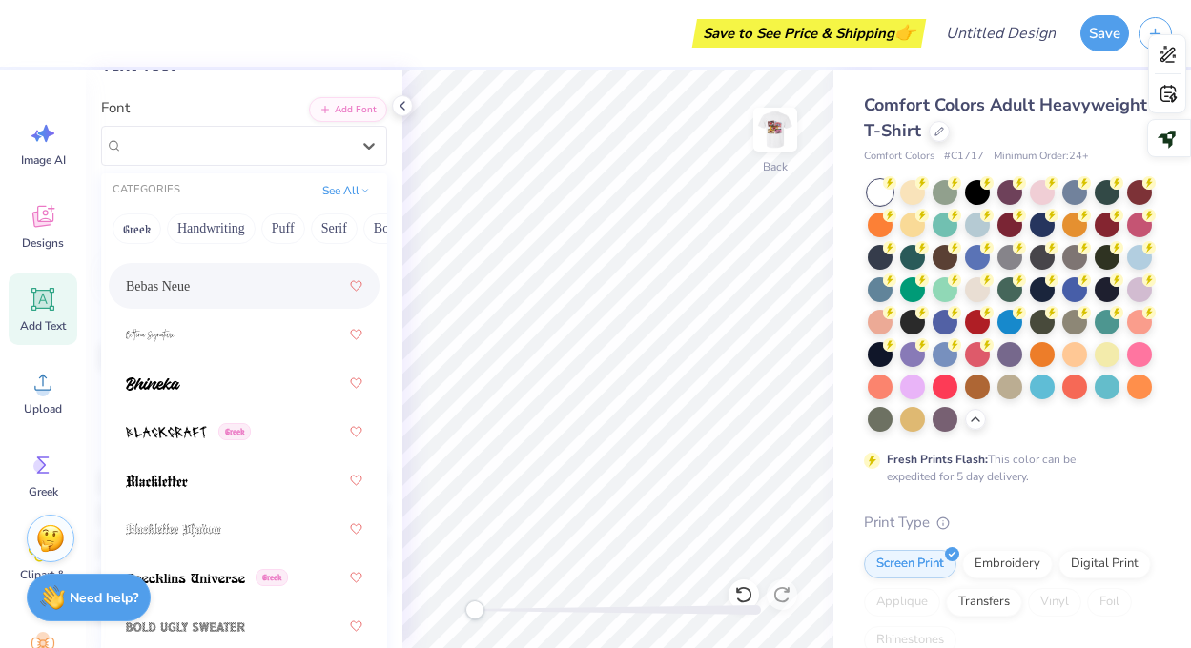
scroll to position [1685, 0]
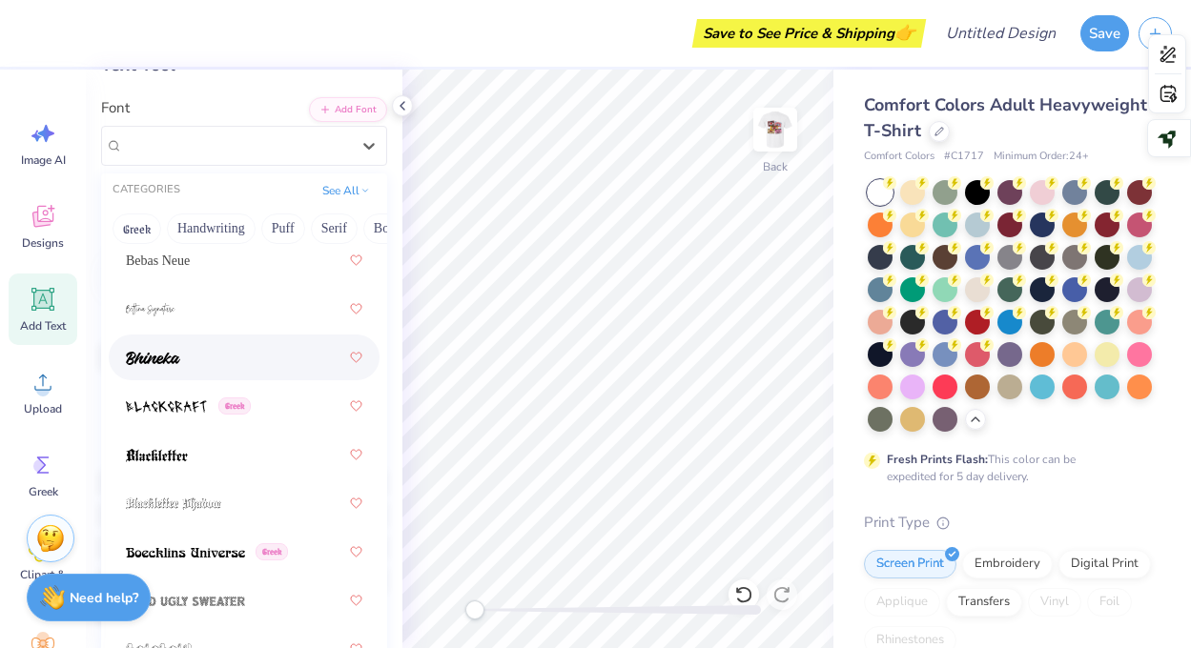
click at [166, 366] on span at bounding box center [153, 358] width 54 height 20
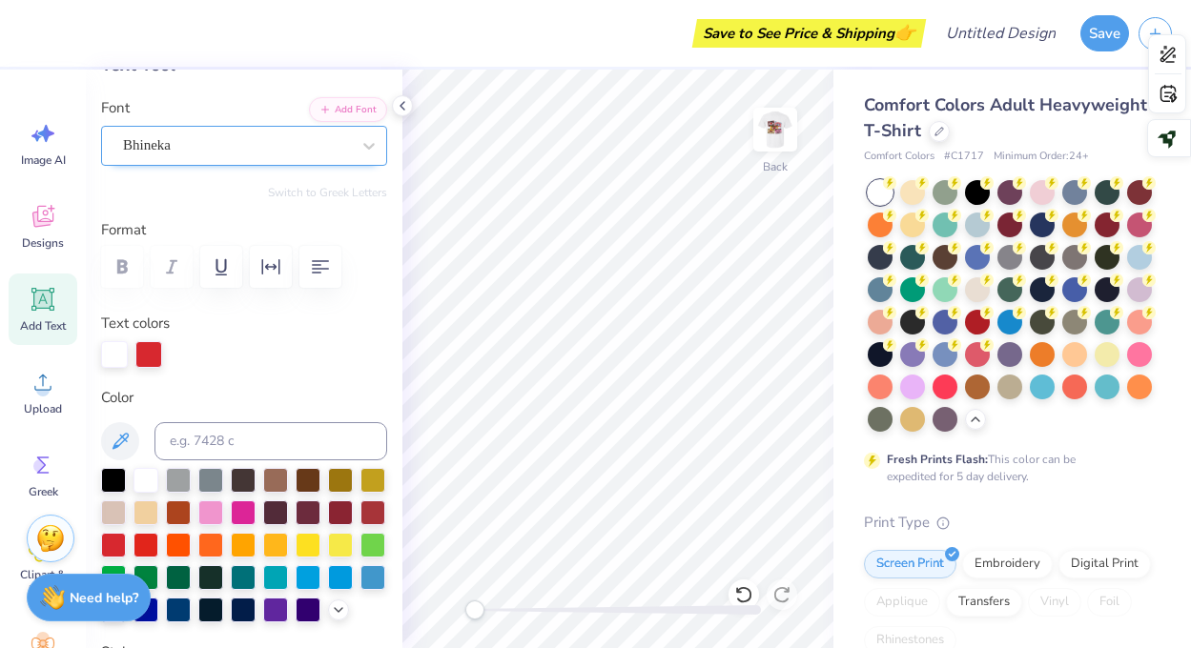
click at [161, 137] on div "Bhineka" at bounding box center [236, 146] width 231 height 30
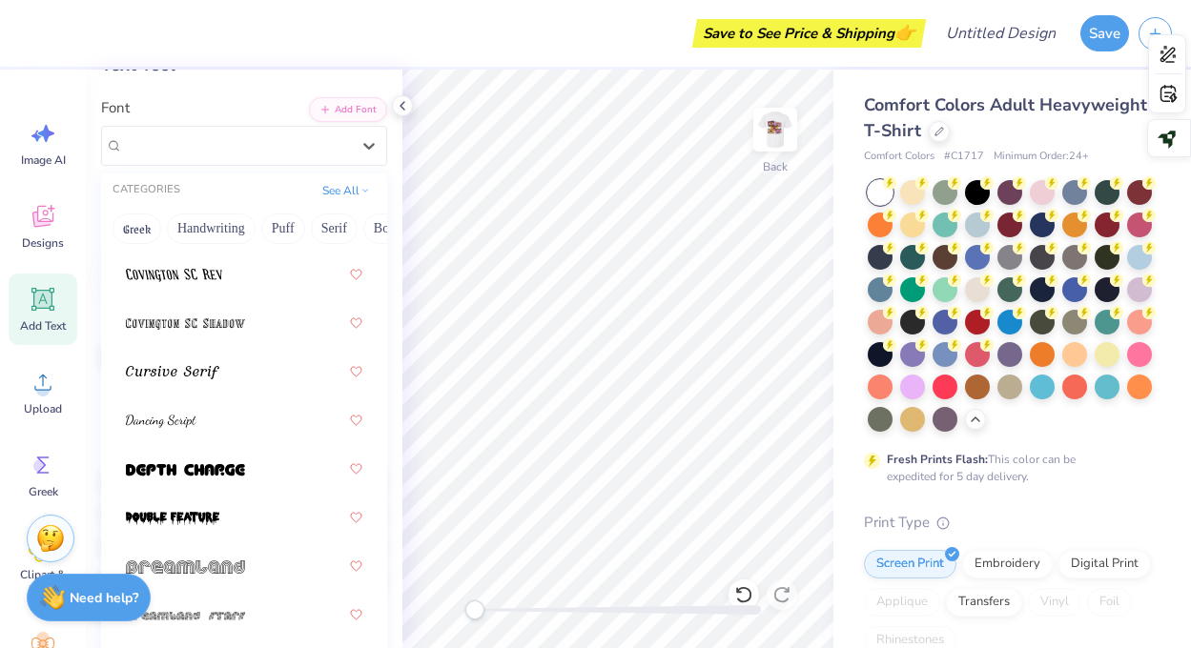
scroll to position [6286, 0]
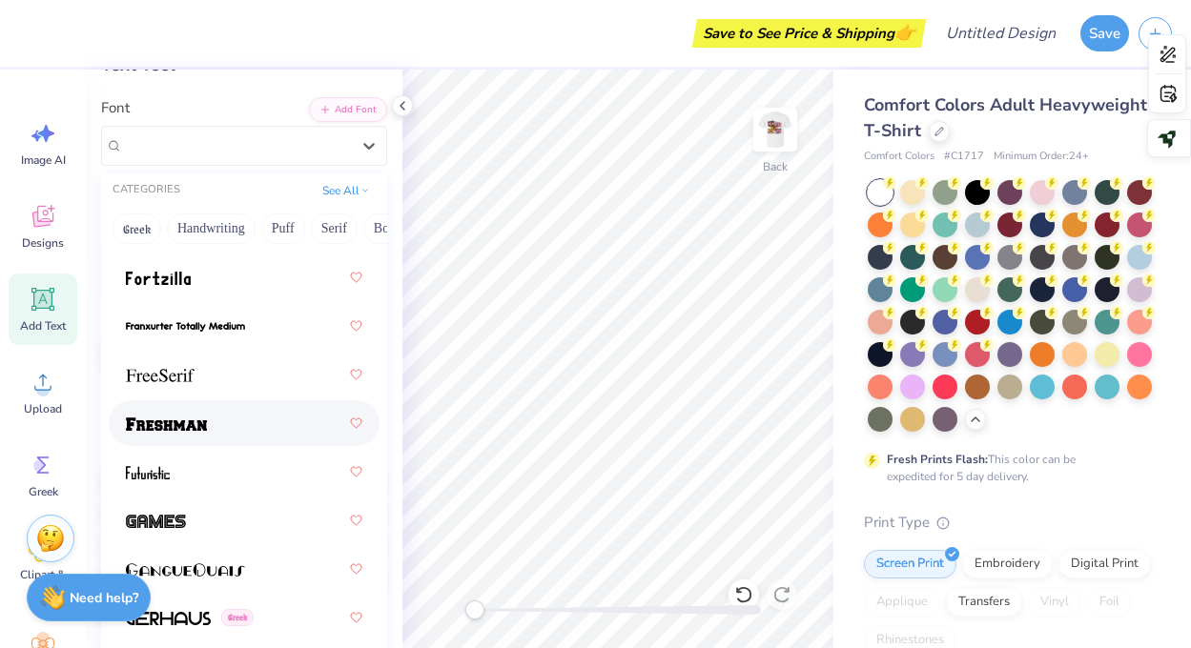
click at [204, 431] on img at bounding box center [166, 424] width 81 height 13
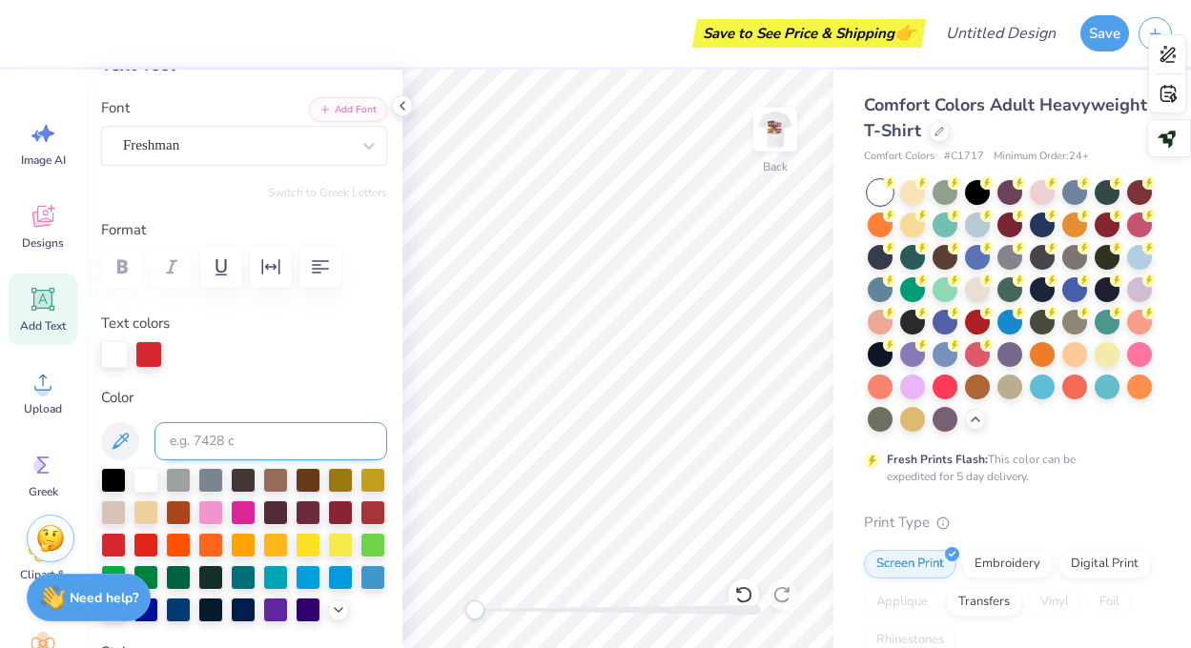
type input "3.98"
type input "1.16"
type input "3.00"
type input "3.39"
type input "0.98"
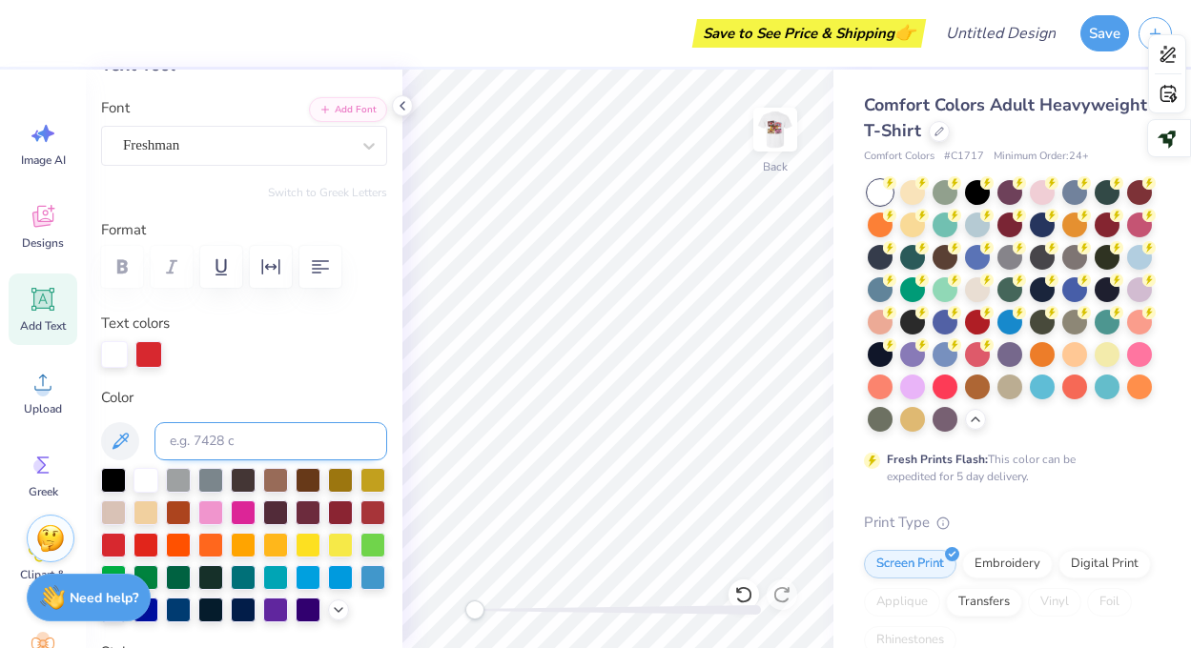
type input "3.17"
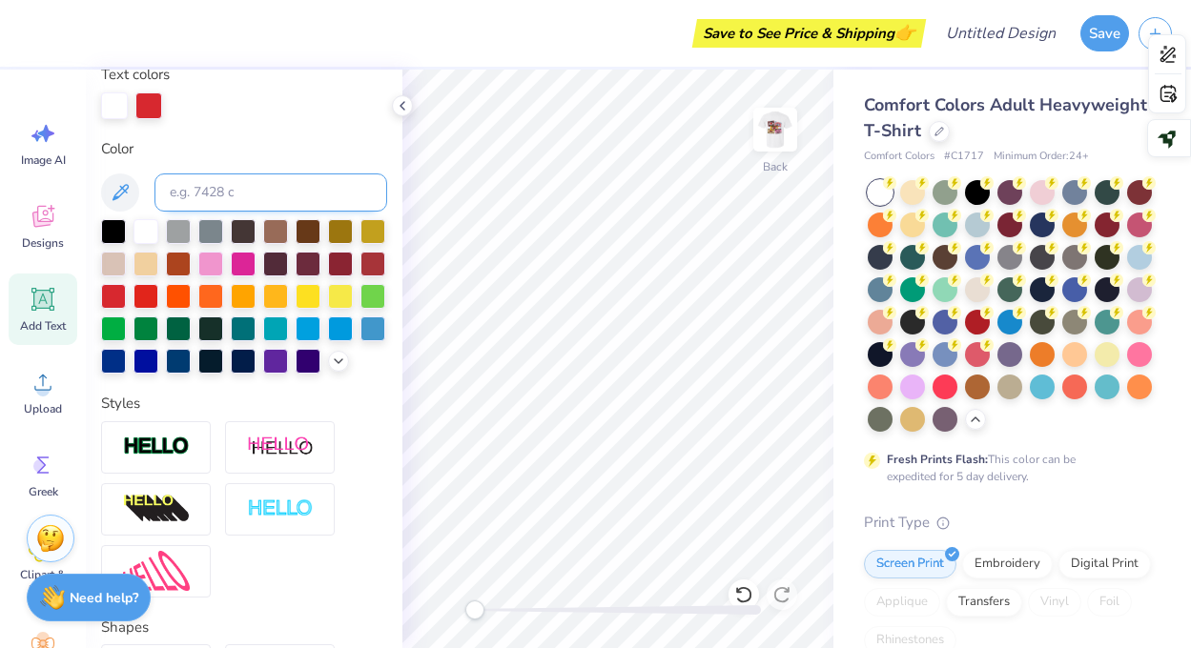
scroll to position [576, 0]
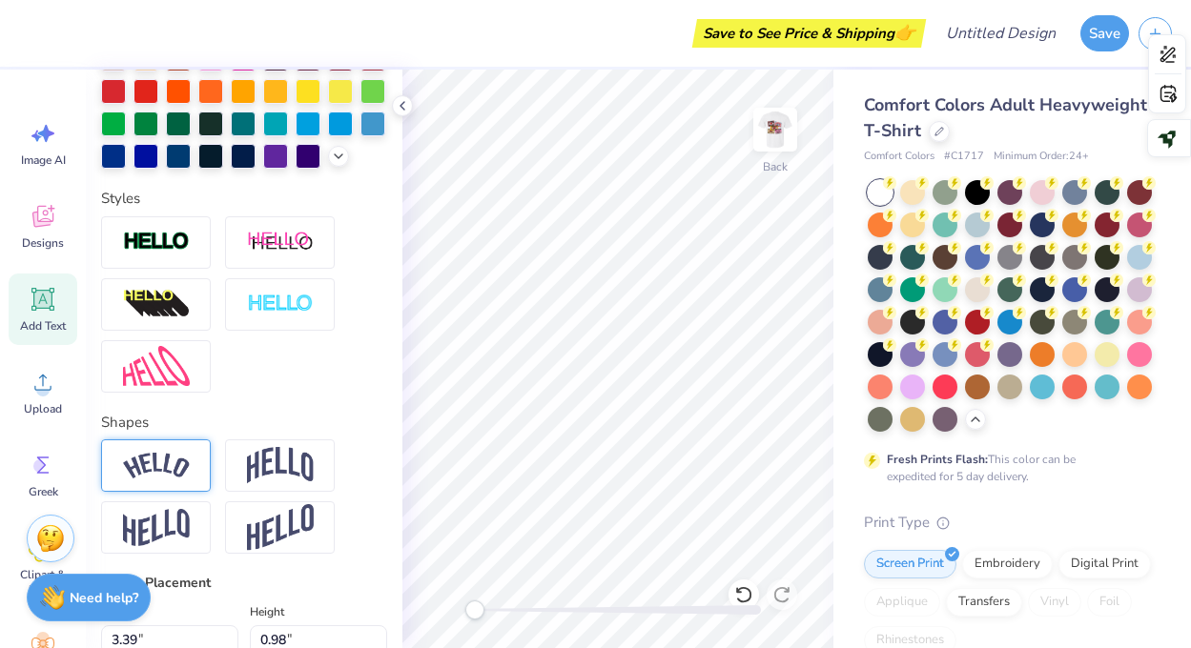
click at [180, 456] on img at bounding box center [156, 466] width 67 height 26
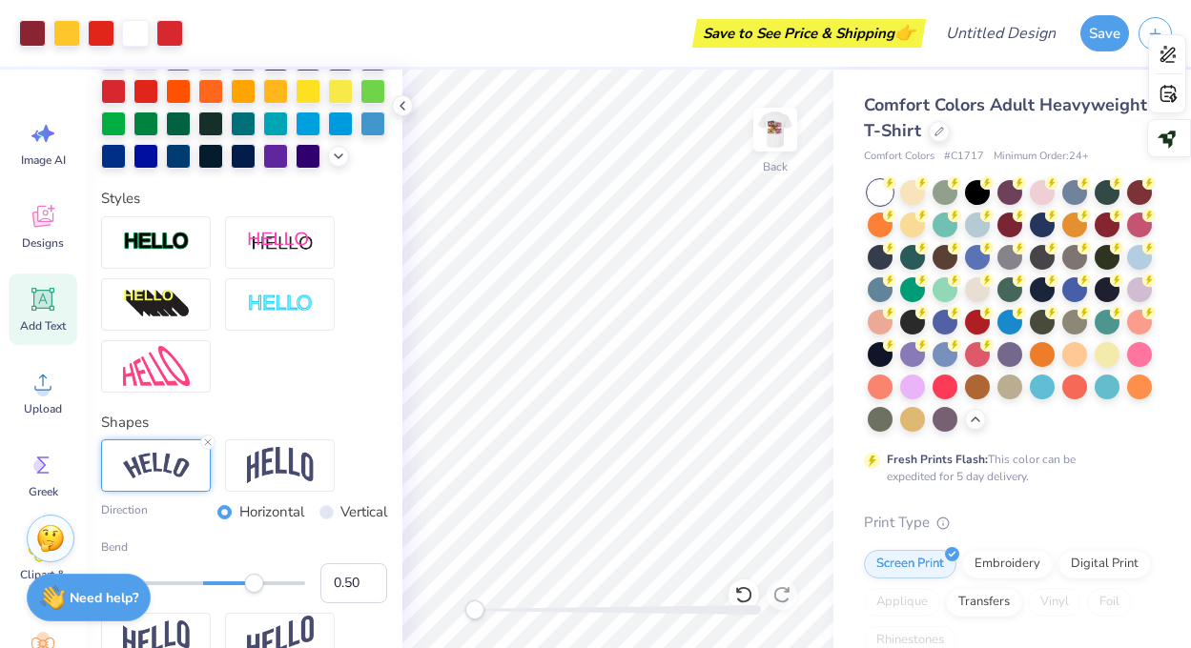
type input "4.40"
type input "1.48"
type input "2.75"
type input "3.89"
type input "1.31"
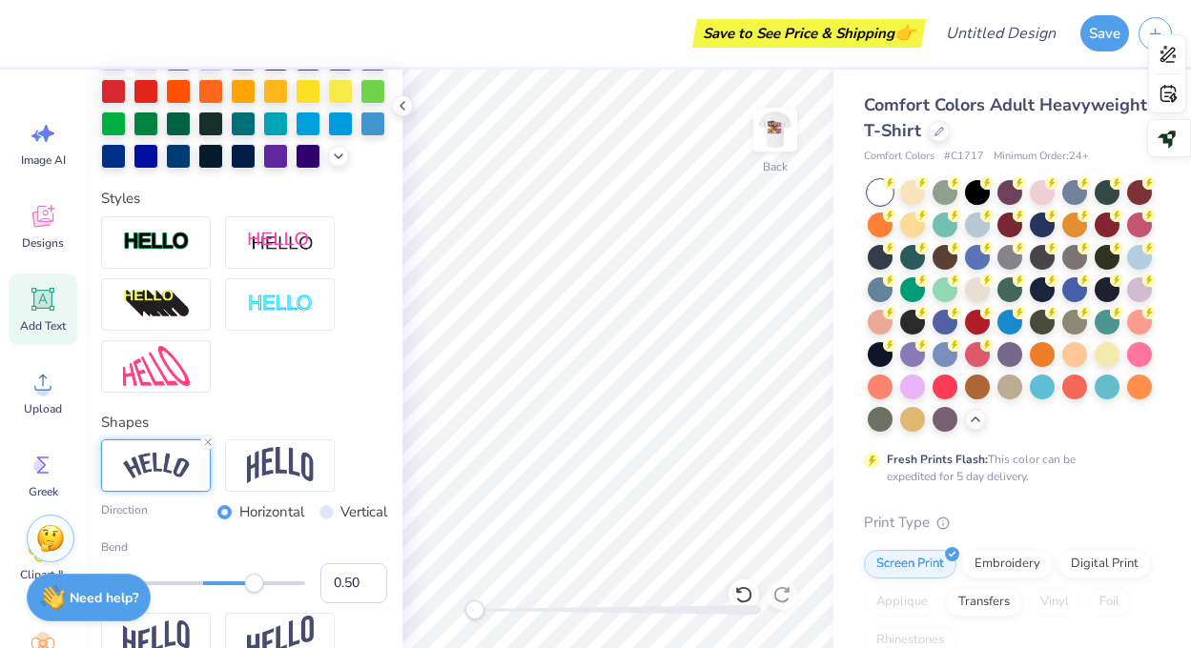
type input "2.92"
click at [178, 233] on img at bounding box center [156, 242] width 67 height 22
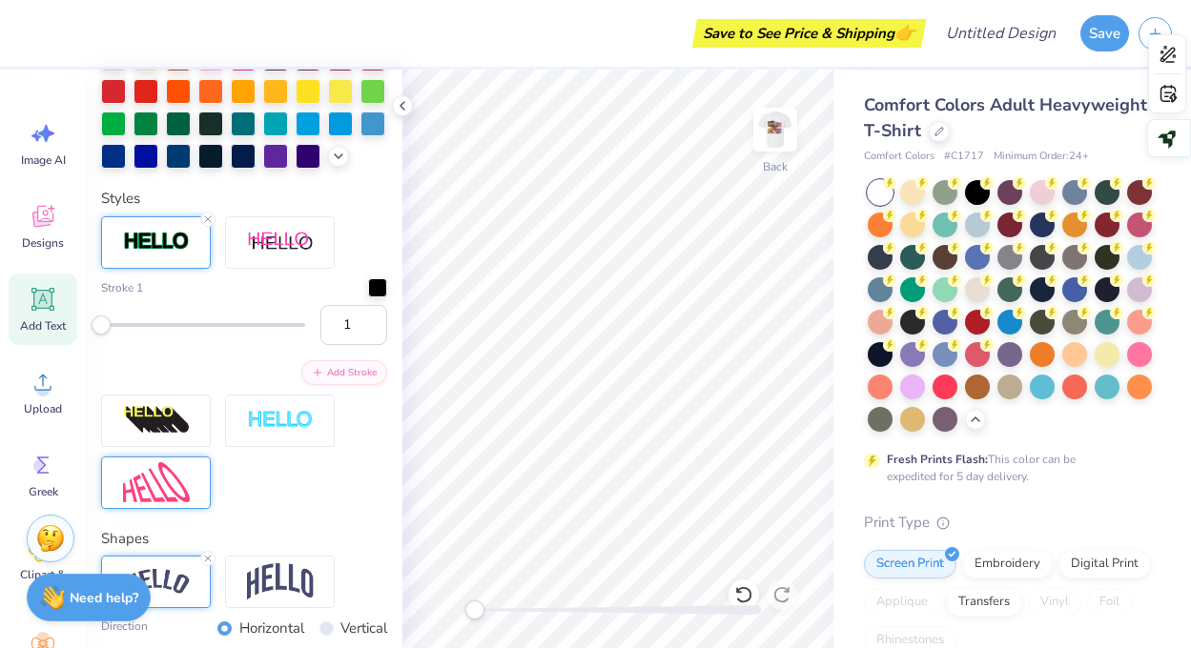
click at [155, 470] on img at bounding box center [156, 482] width 67 height 41
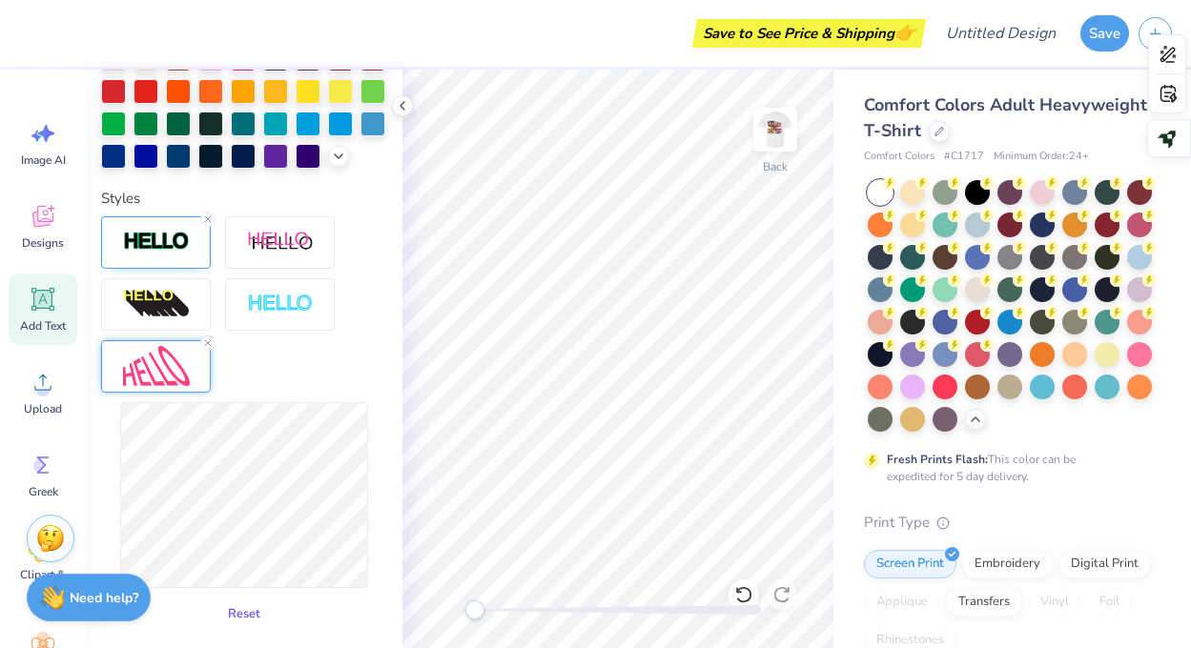
click at [248, 616] on button "Reset" at bounding box center [244, 614] width 50 height 31
click at [179, 245] on img at bounding box center [156, 242] width 67 height 22
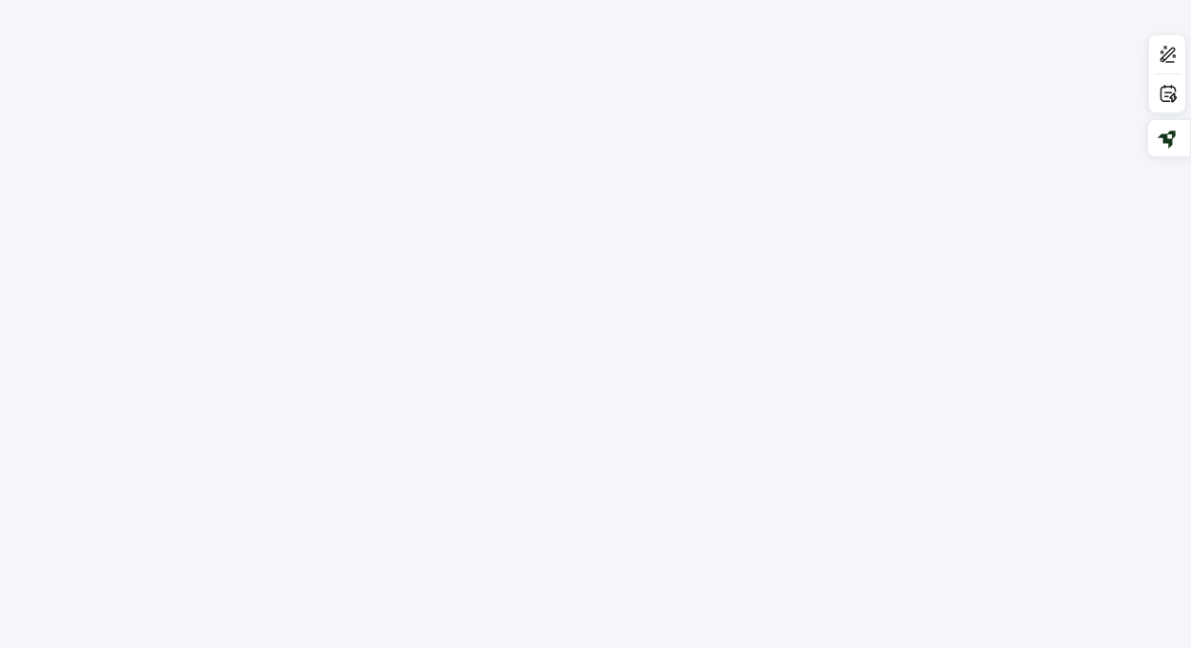
click at [193, 204] on div at bounding box center [595, 324] width 1191 height 648
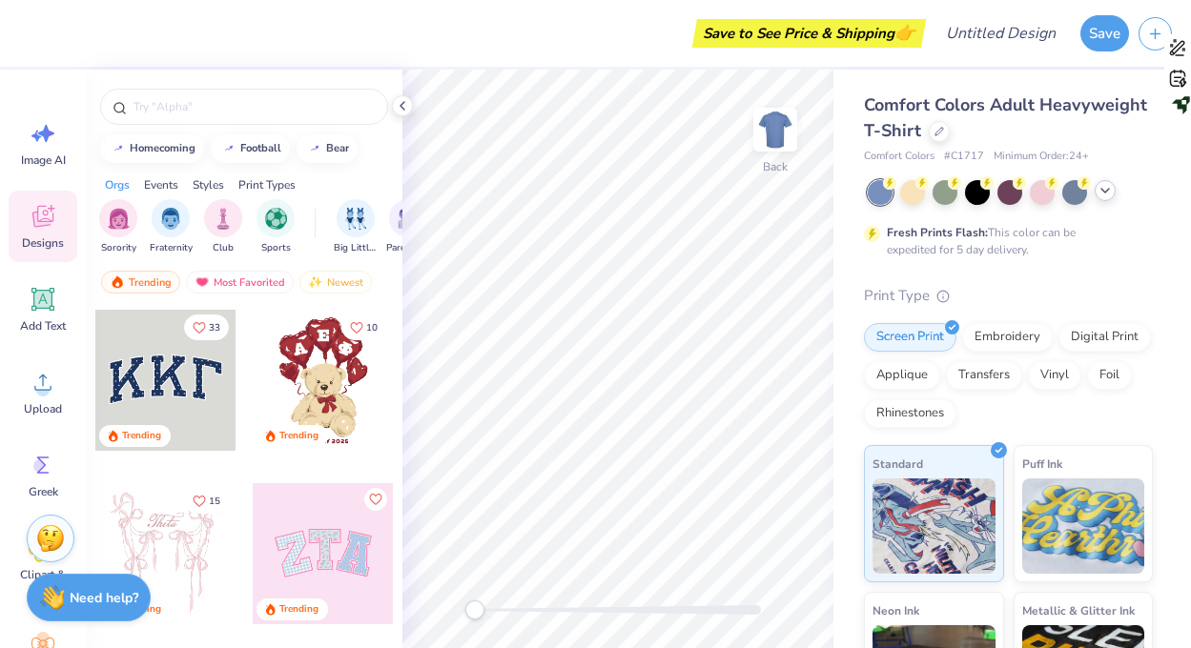
click at [1103, 197] on icon at bounding box center [1104, 190] width 15 height 15
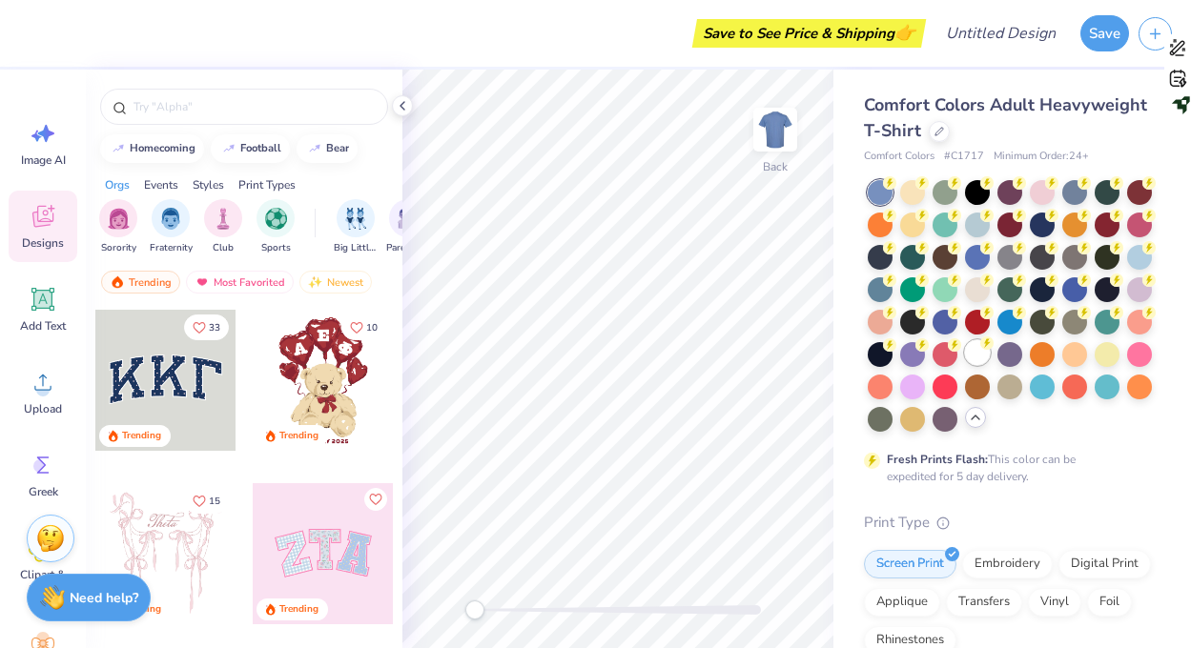
click at [983, 358] on div at bounding box center [977, 352] width 25 height 25
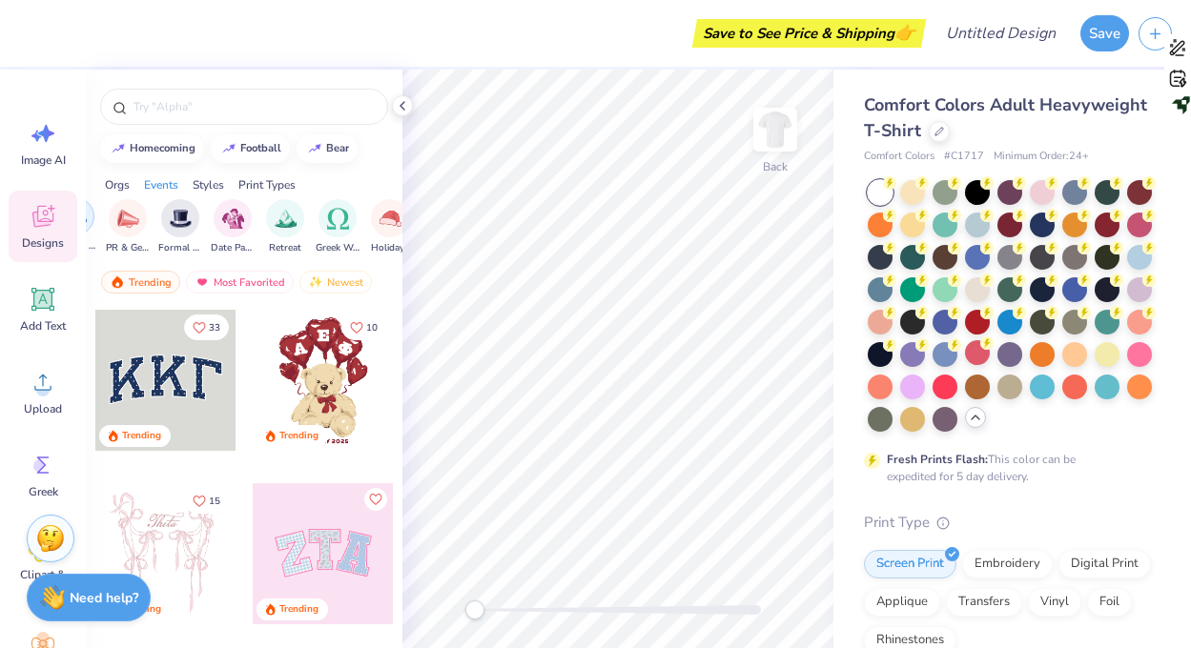
scroll to position [0, 501]
click at [231, 223] on img "filter for Date Parties & Socials" at bounding box center [222, 217] width 22 height 22
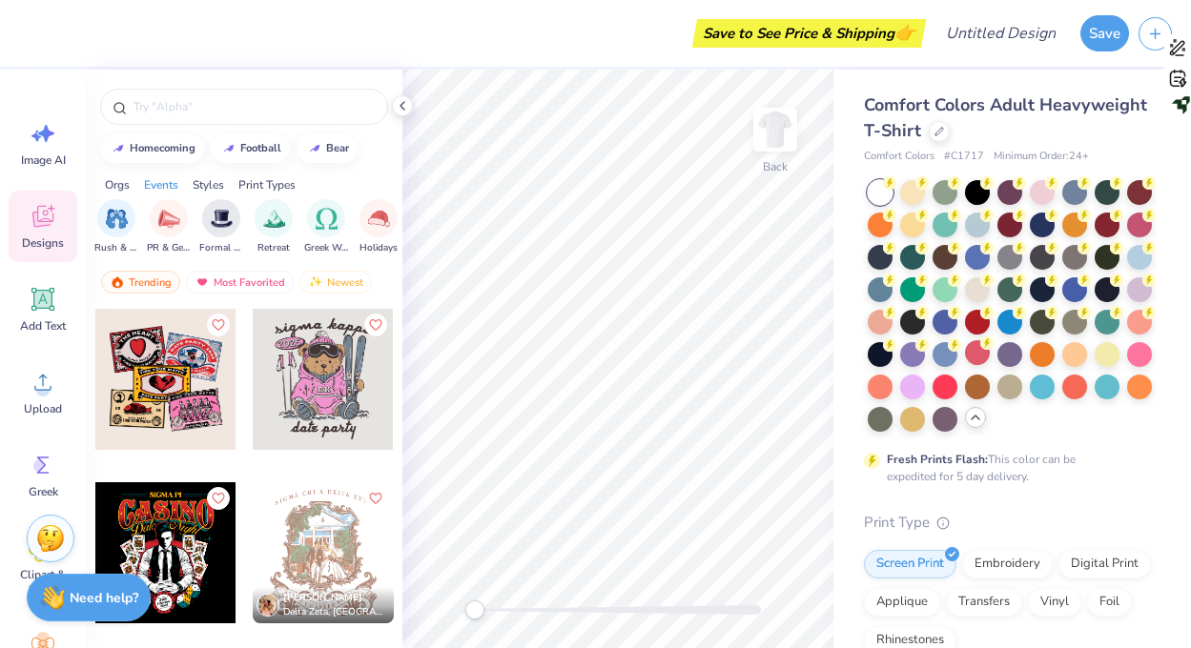
scroll to position [1908, 0]
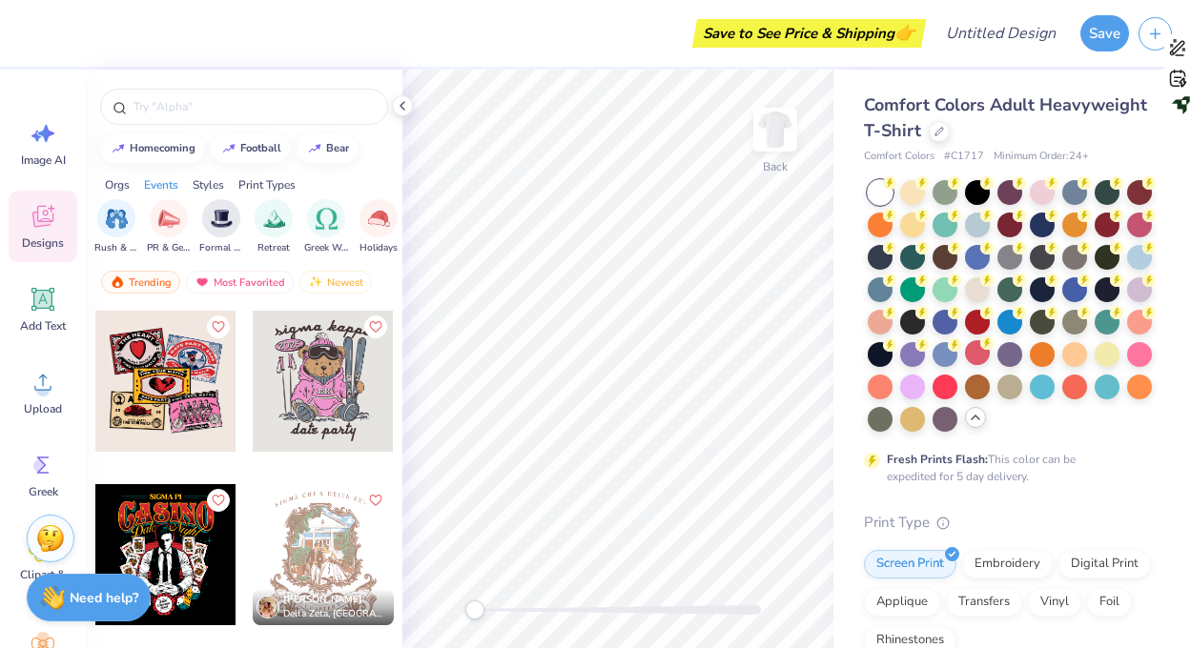
click at [178, 397] on div at bounding box center [165, 381] width 141 height 141
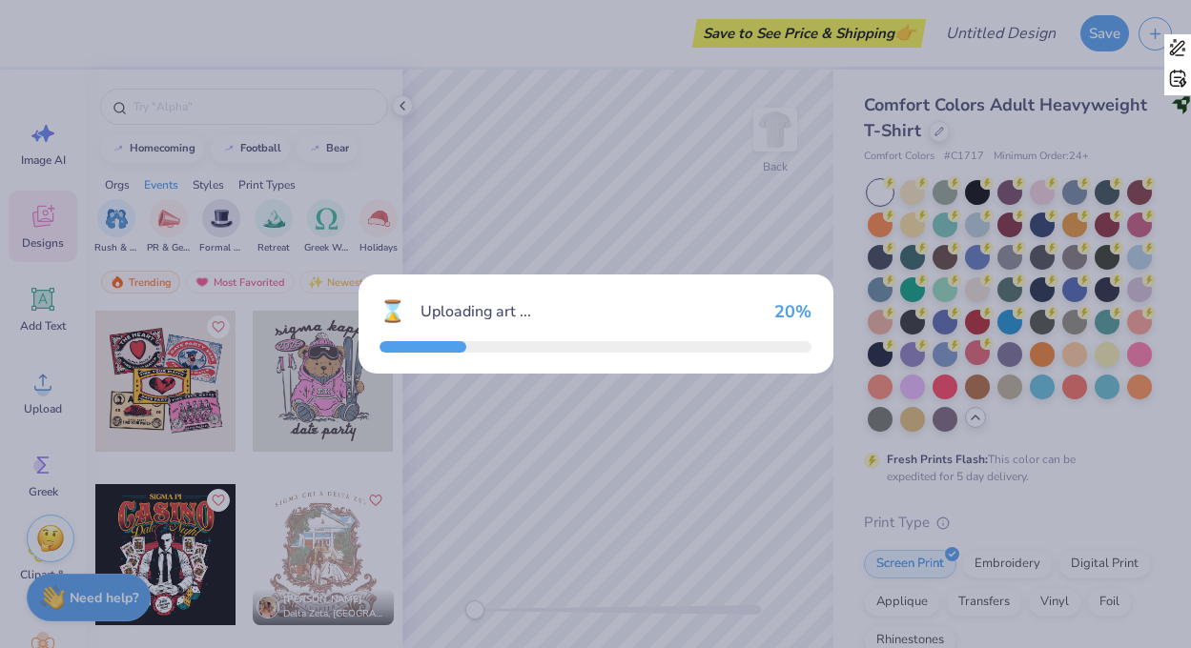
click at [709, 207] on div "⌛ Uploading art ... 20 %" at bounding box center [595, 324] width 1191 height 648
click at [708, 207] on div "⌛ Uploading art ... 20 %" at bounding box center [595, 324] width 1191 height 648
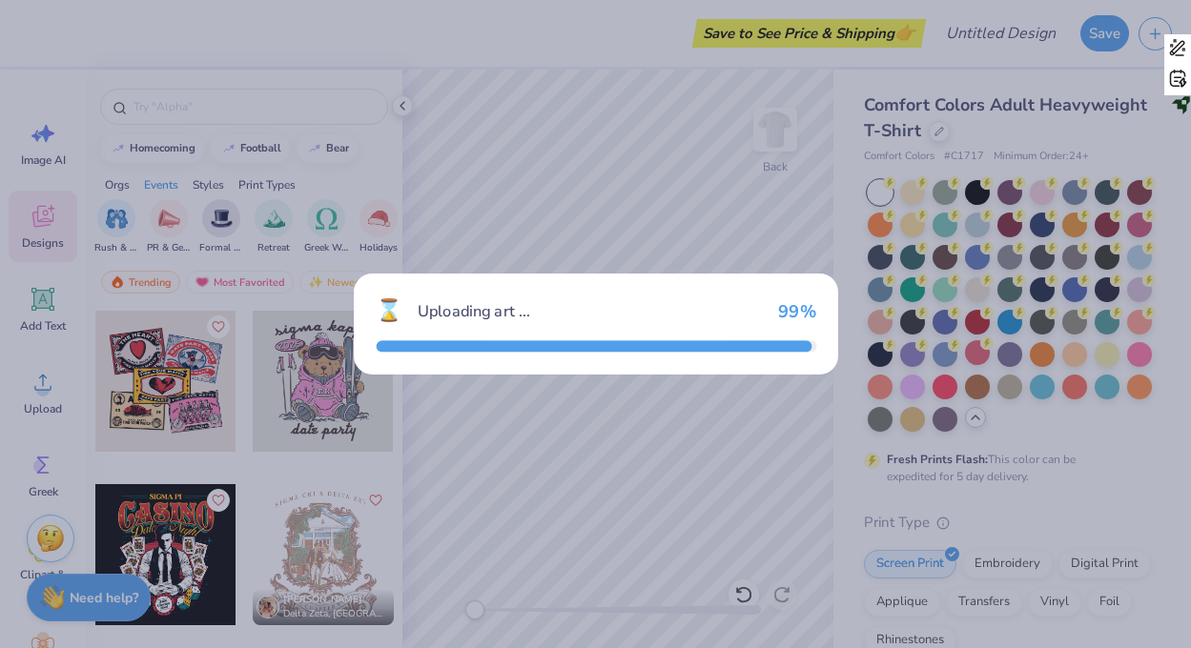
click at [708, 207] on div "⌛ Uploading art ... 99 %" at bounding box center [595, 324] width 1191 height 648
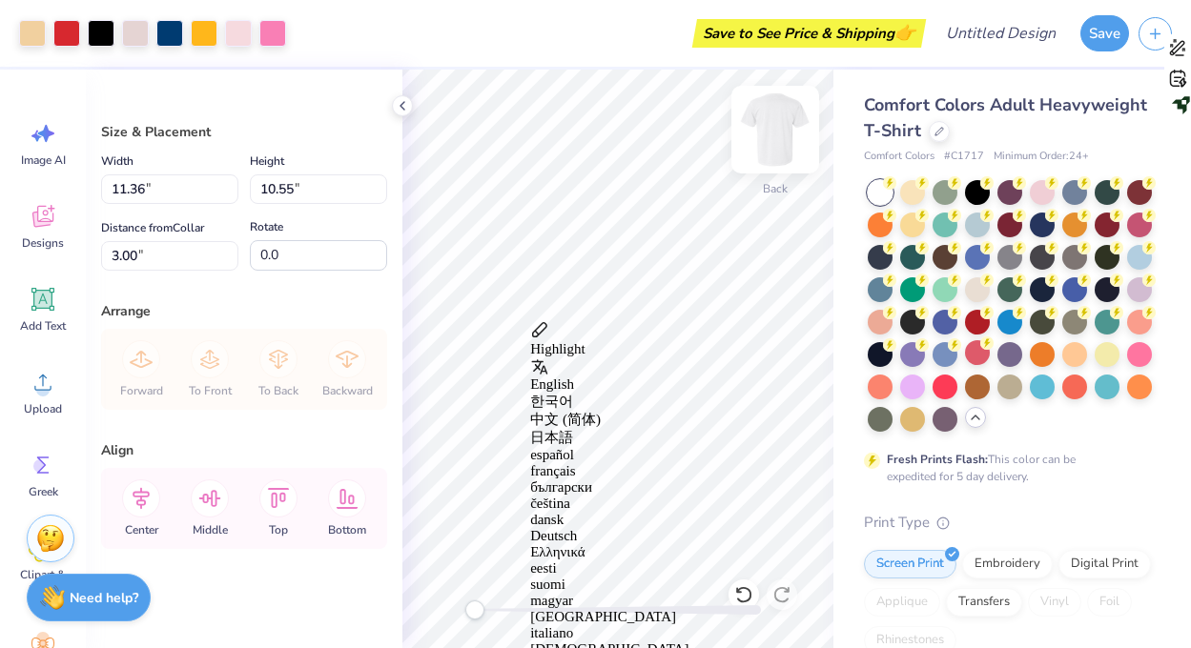
click at [760, 142] on img at bounding box center [775, 130] width 76 height 76
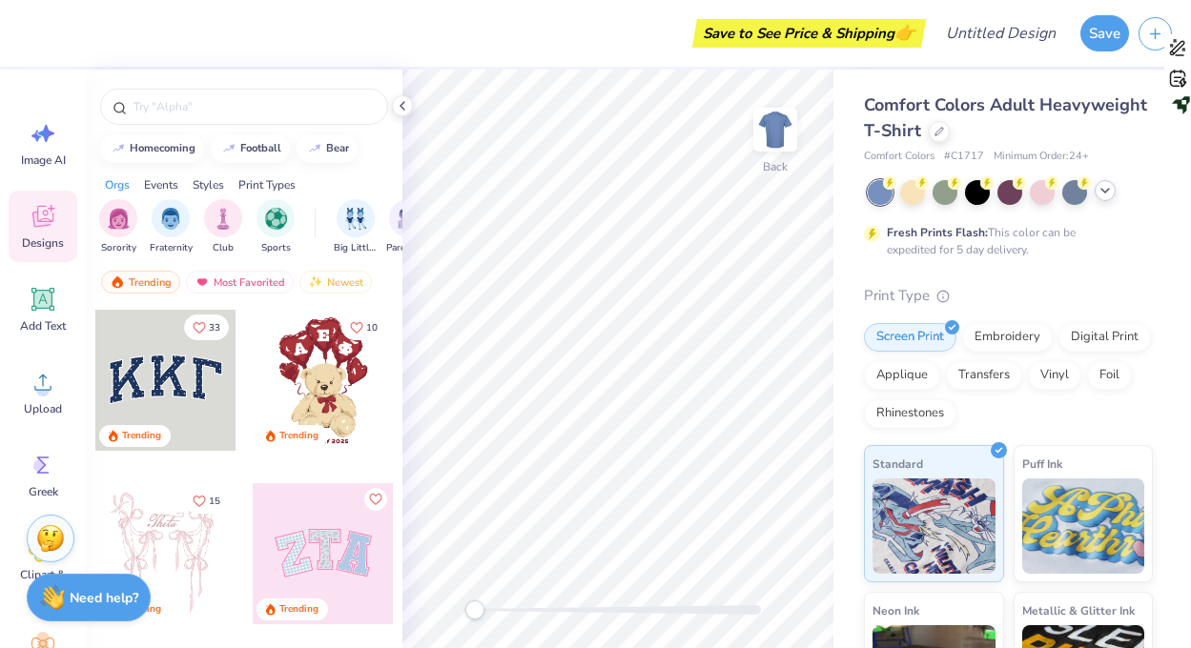
click at [1106, 190] on icon at bounding box center [1104, 190] width 15 height 15
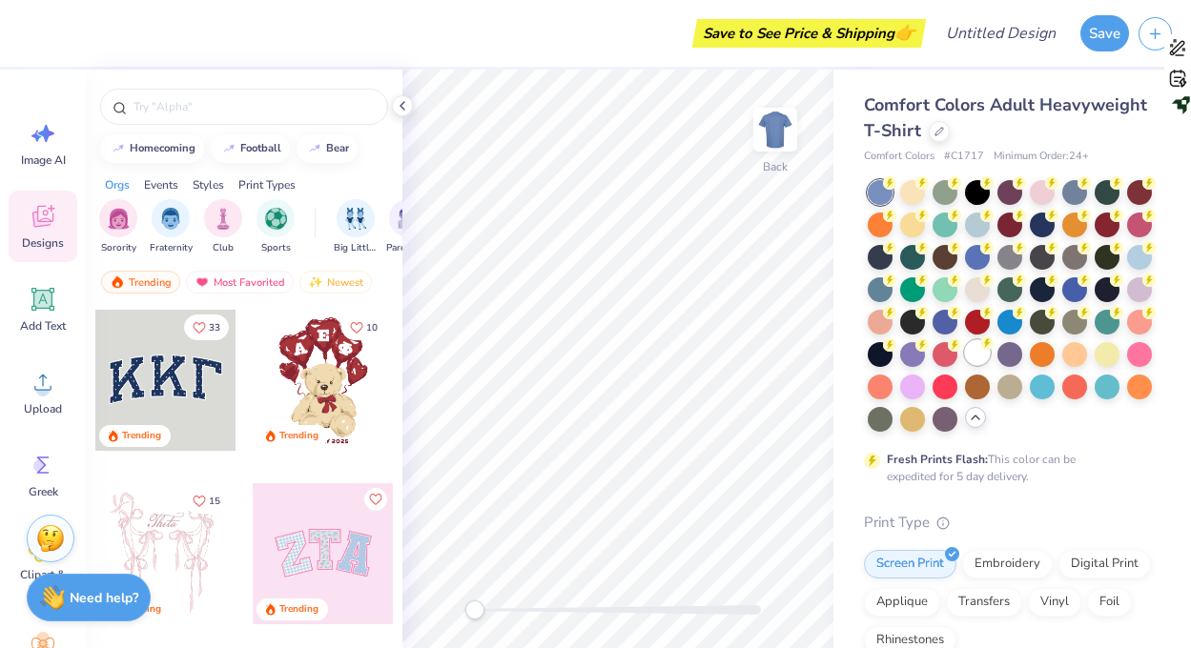
click at [979, 358] on div at bounding box center [977, 352] width 25 height 25
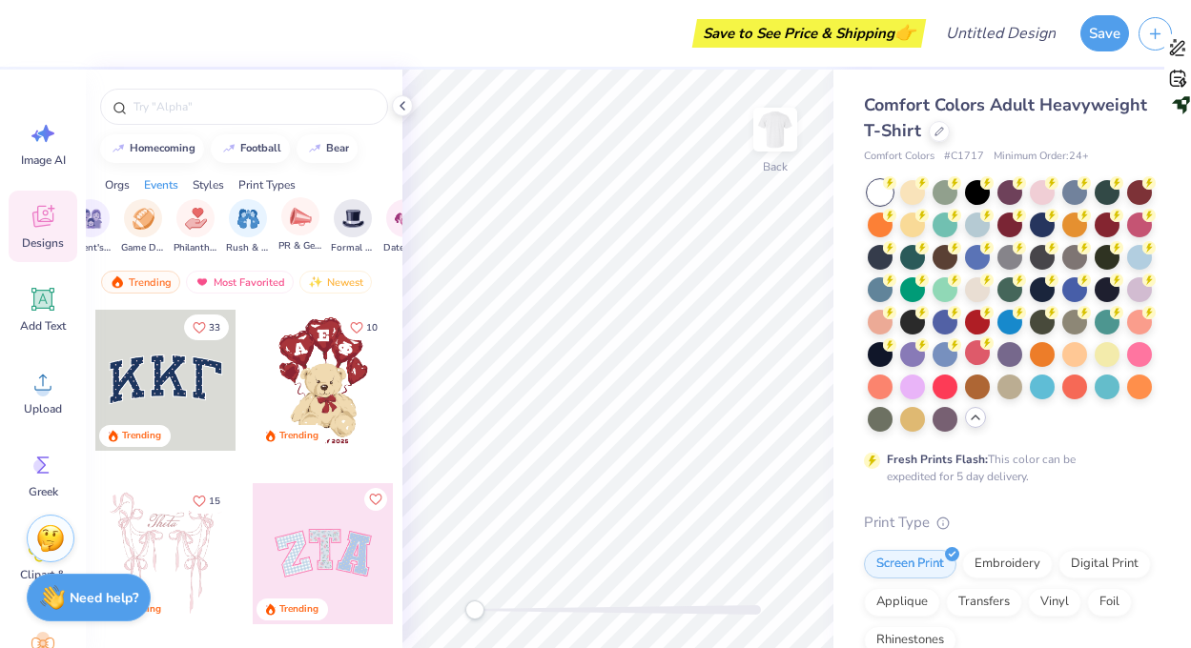
scroll to position [0, 395]
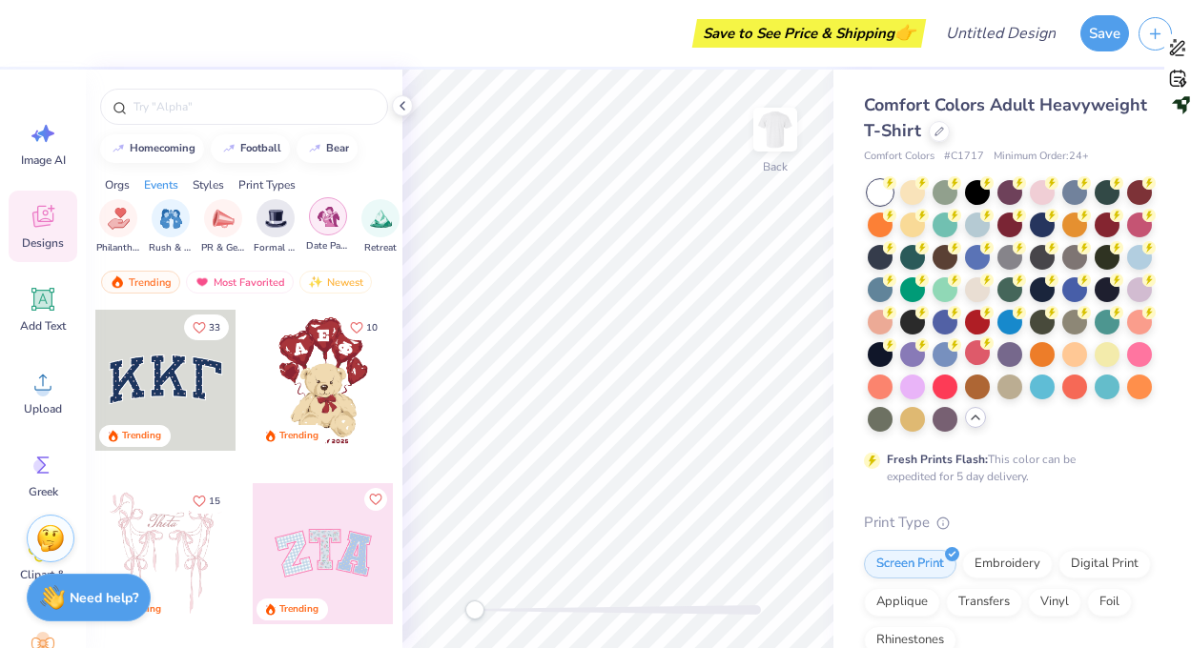
click at [318, 221] on img "filter for Date Parties & Socials" at bounding box center [328, 217] width 22 height 22
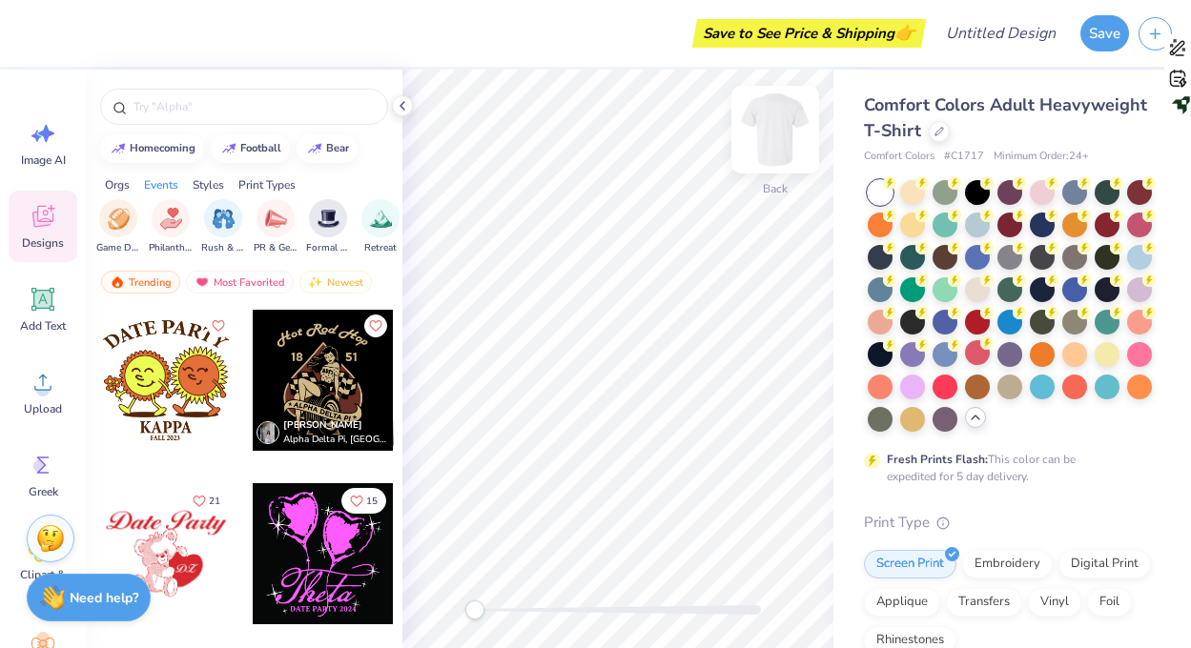
click at [777, 135] on img at bounding box center [775, 130] width 76 height 76
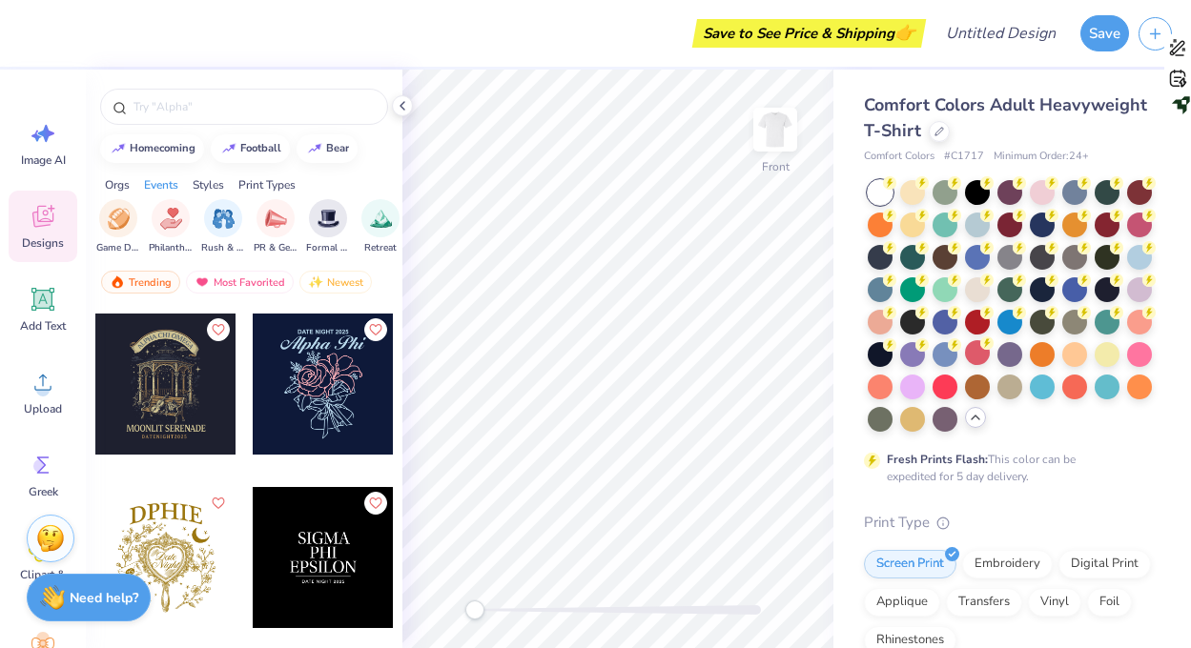
scroll to position [1845, 0]
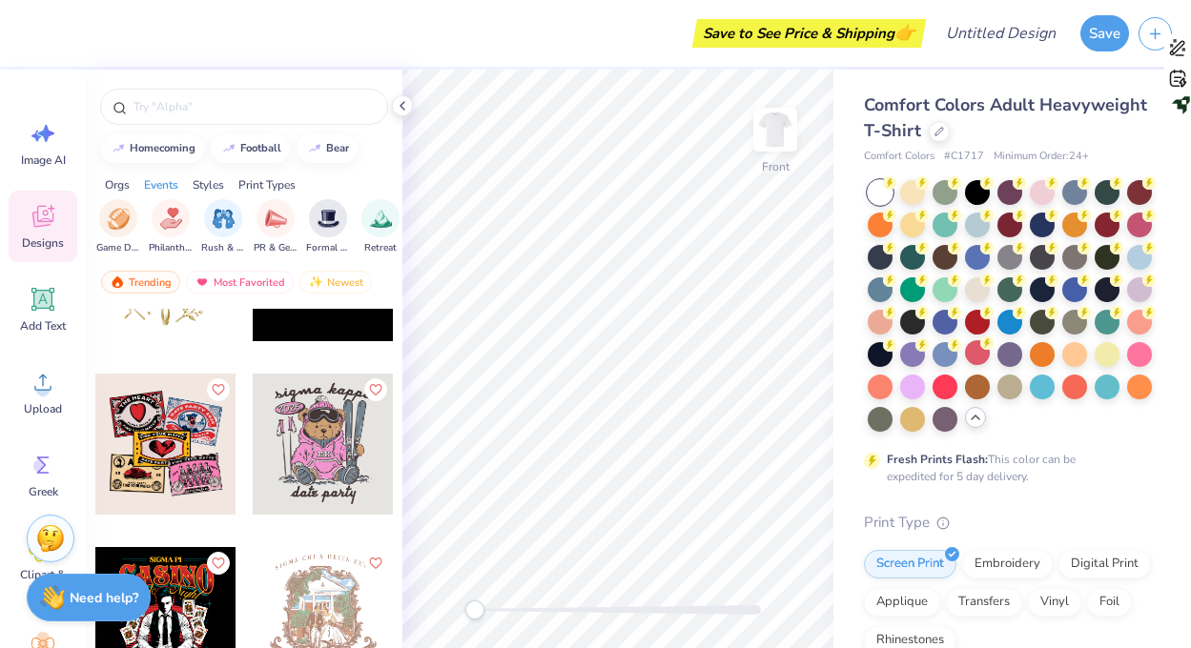
click at [155, 480] on div at bounding box center [165, 444] width 141 height 141
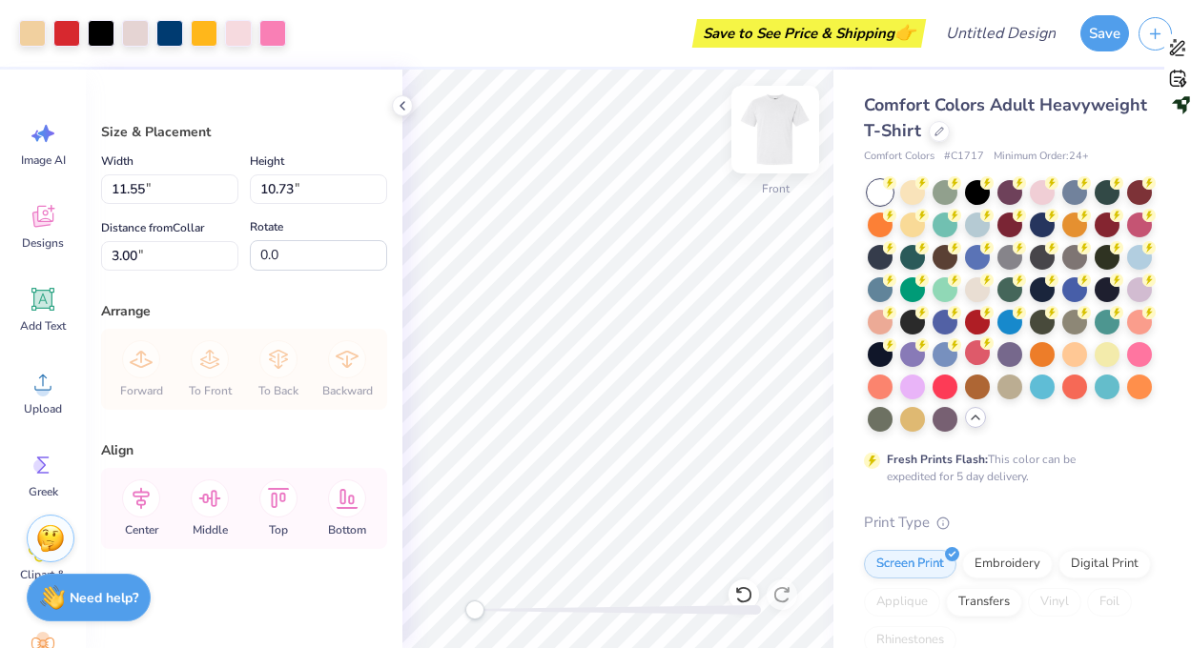
click at [779, 140] on img at bounding box center [775, 130] width 76 height 76
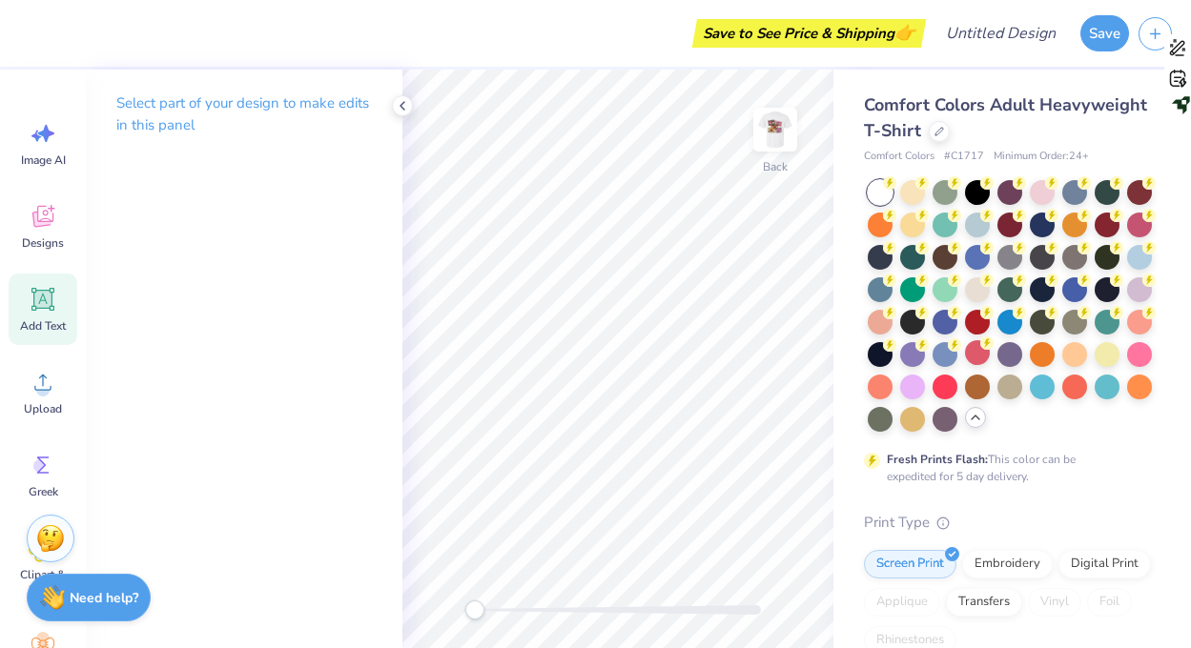
scroll to position [119, 0]
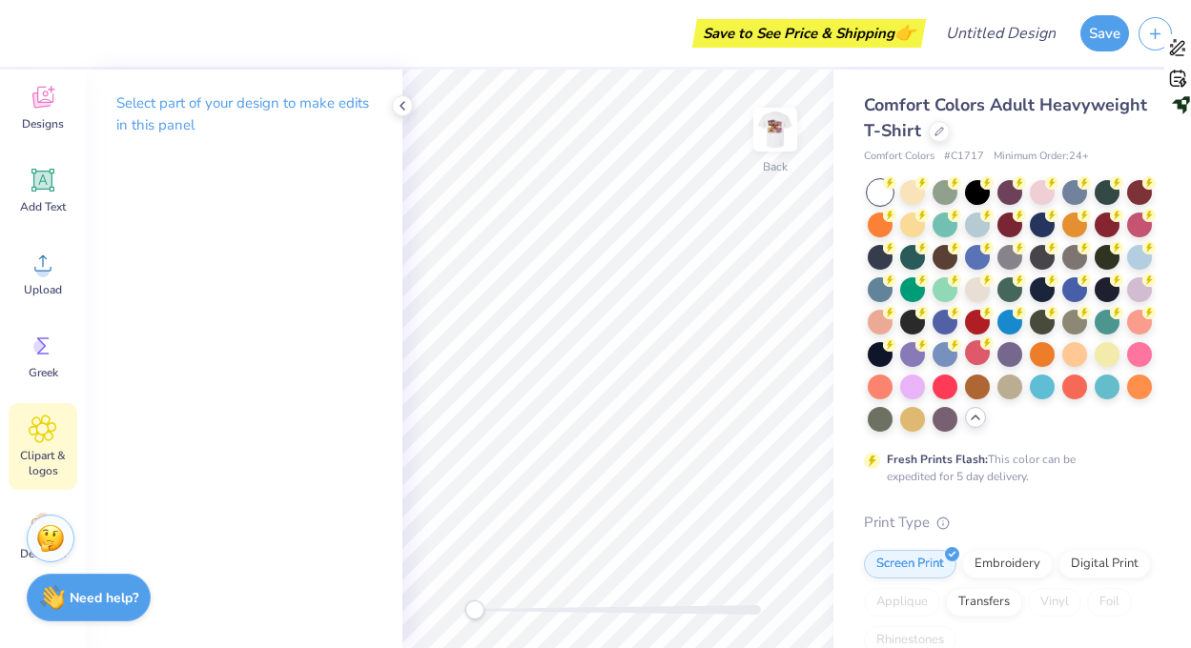
click at [38, 422] on icon at bounding box center [43, 429] width 28 height 29
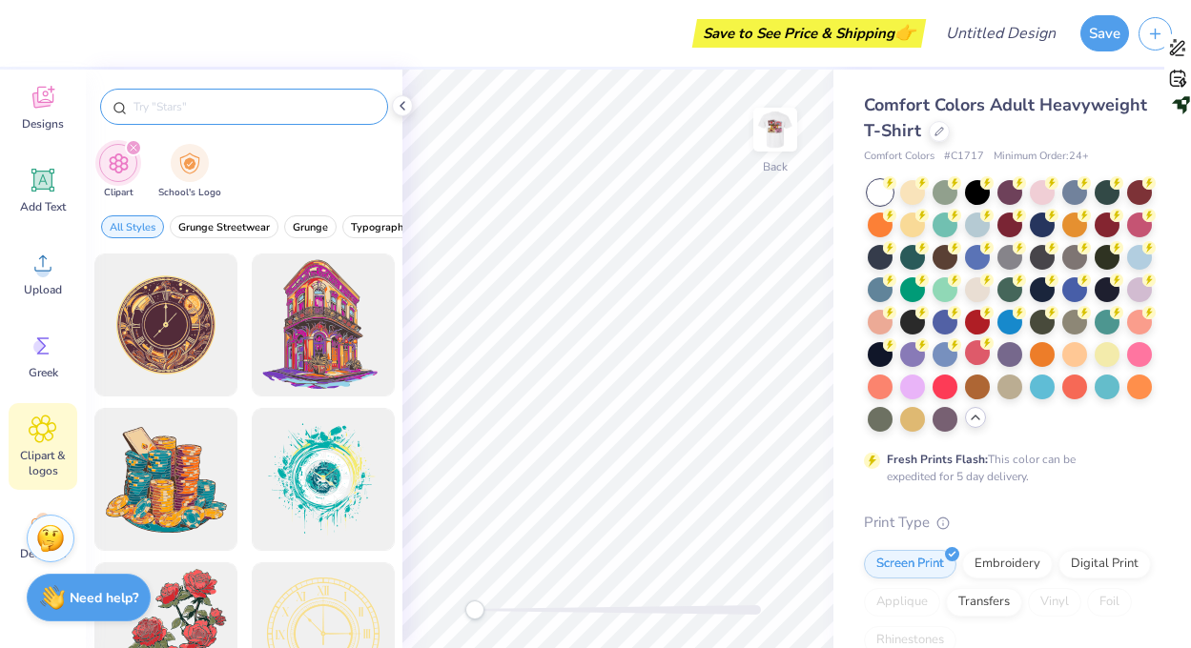
click at [200, 118] on div at bounding box center [244, 107] width 288 height 36
click at [195, 112] on input "text" at bounding box center [254, 106] width 244 height 19
type input "heart"
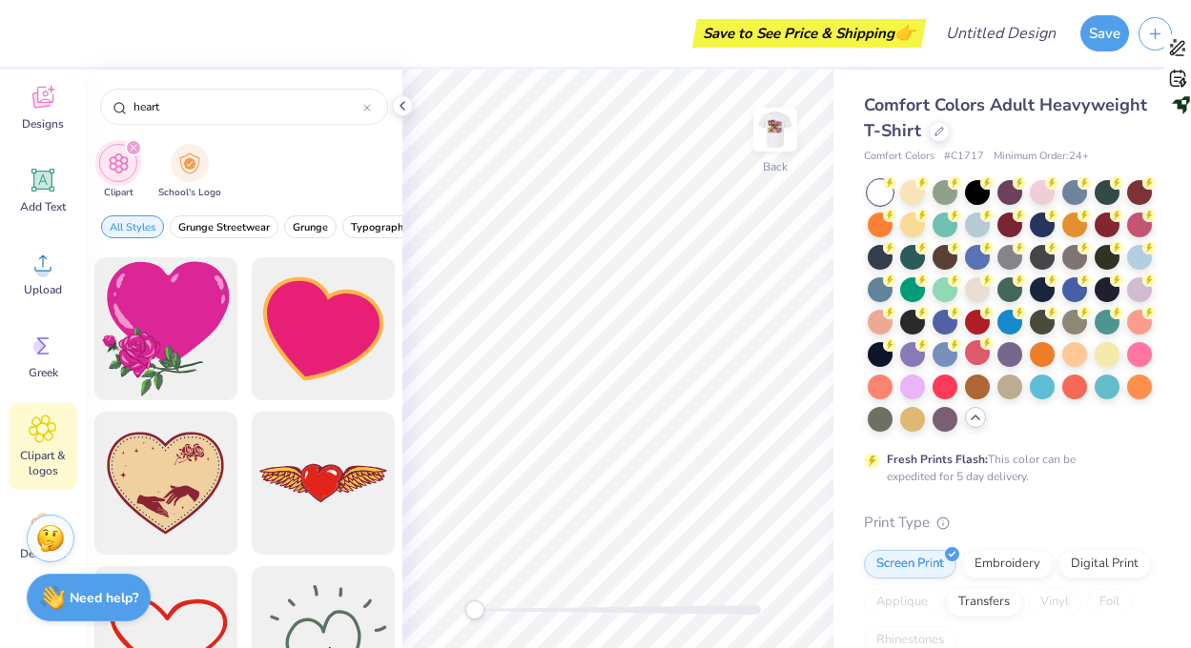
scroll to position [798, 0]
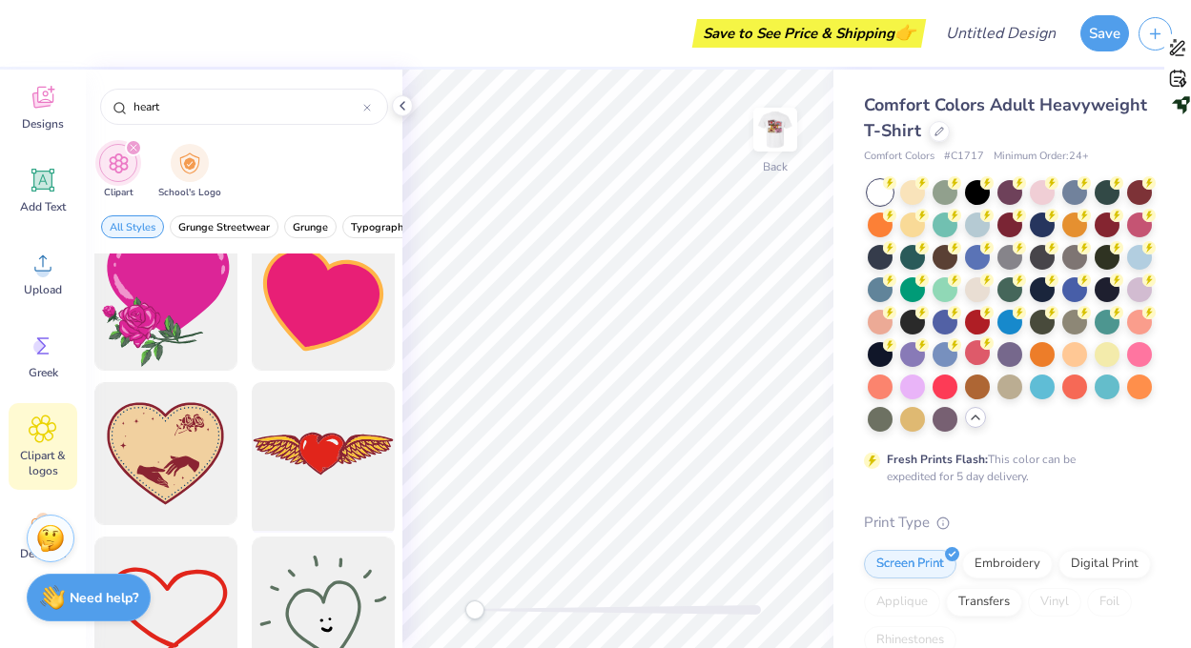
click at [322, 461] on div at bounding box center [322, 454] width 157 height 157
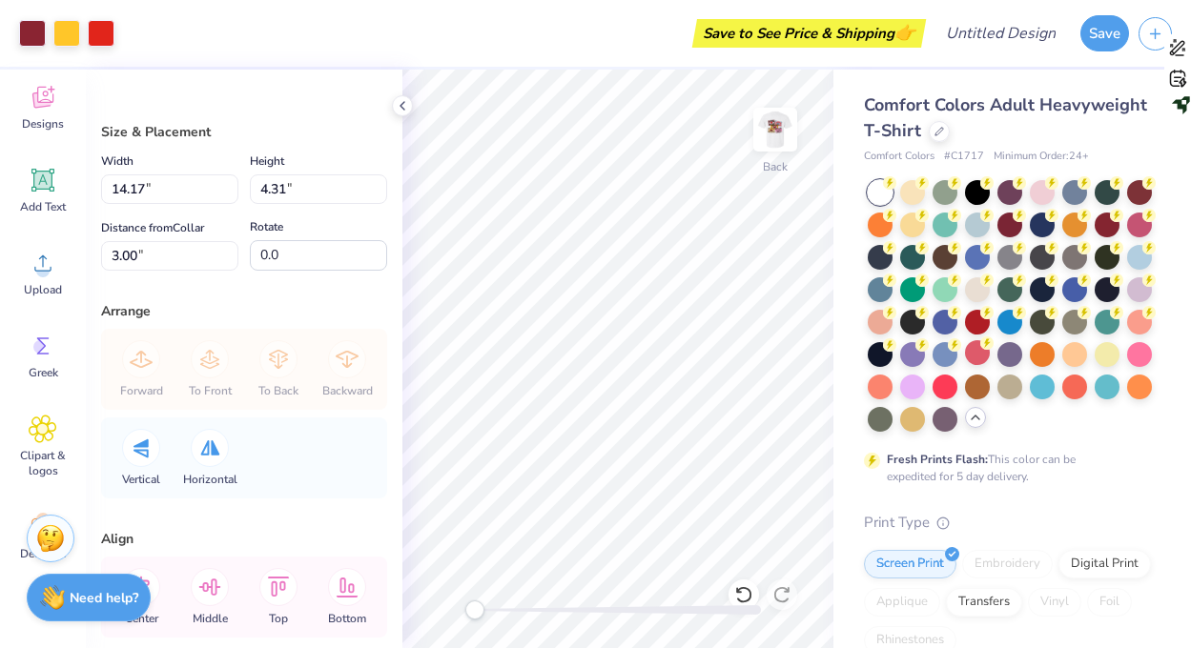
type input "6.37"
type input "1.94"
type input "7.29"
type input "5.68"
type input "1.73"
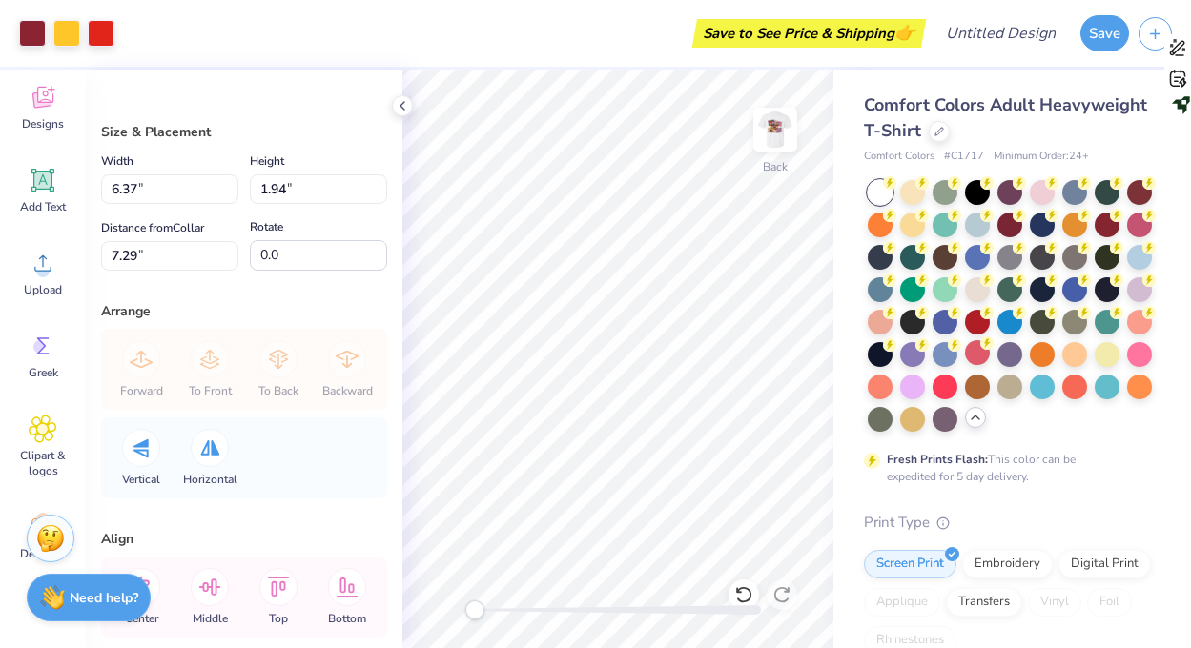
type input "3.74"
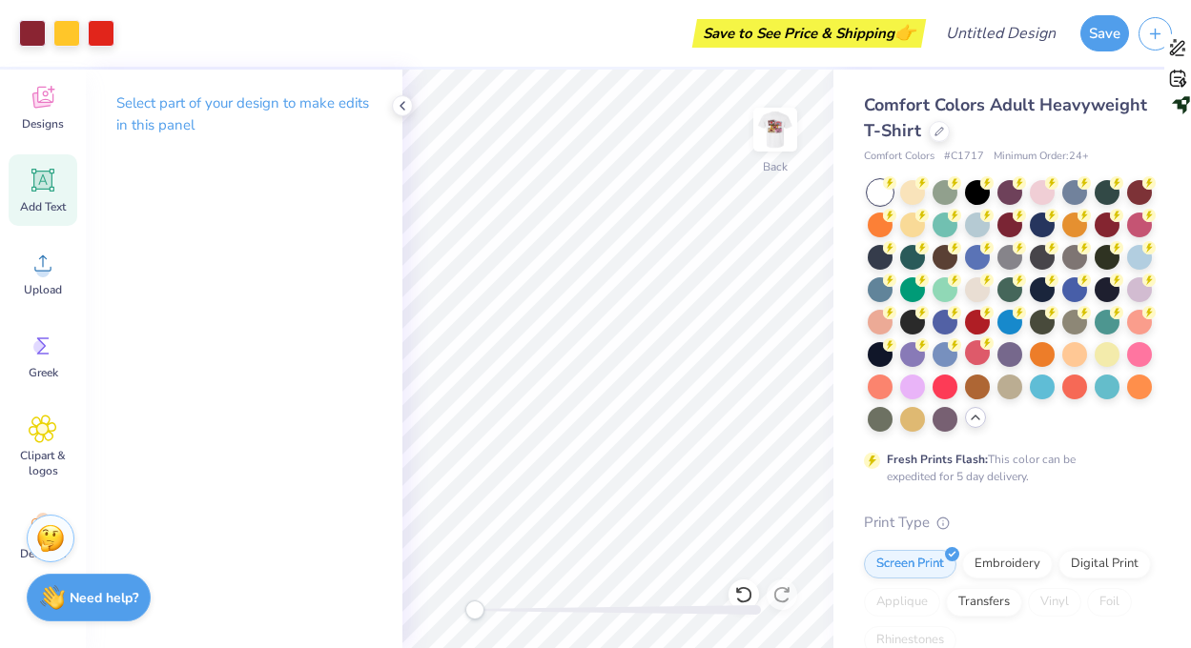
click at [50, 194] on icon at bounding box center [43, 180] width 29 height 29
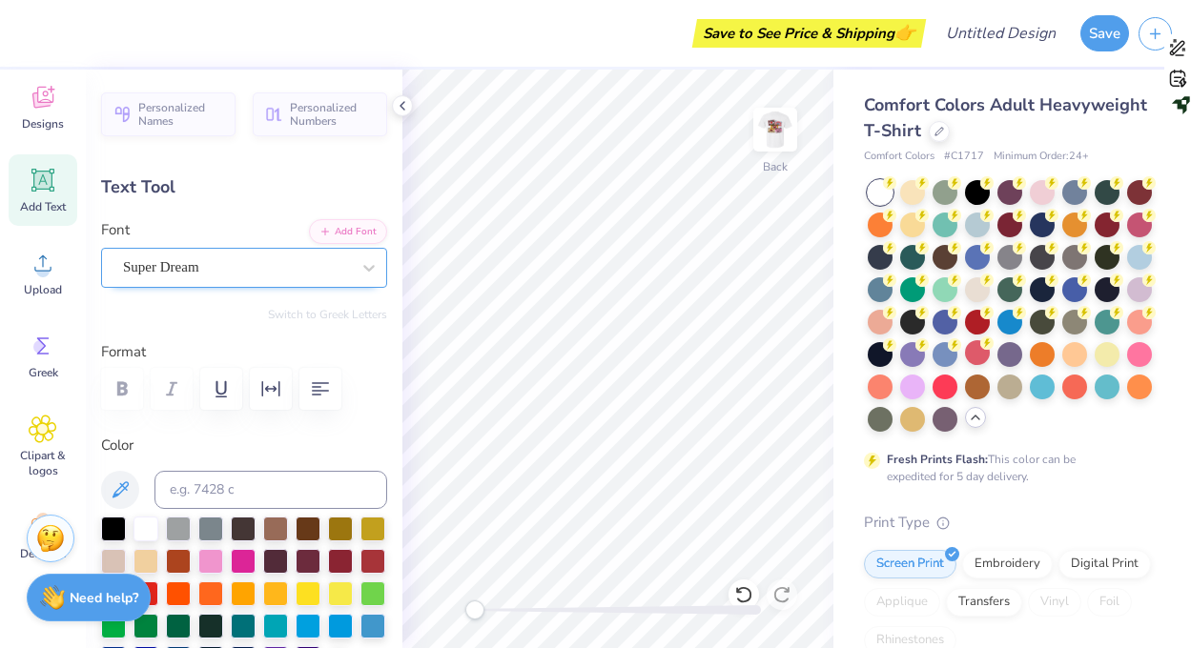
click at [162, 259] on div "Super Dream" at bounding box center [236, 268] width 231 height 30
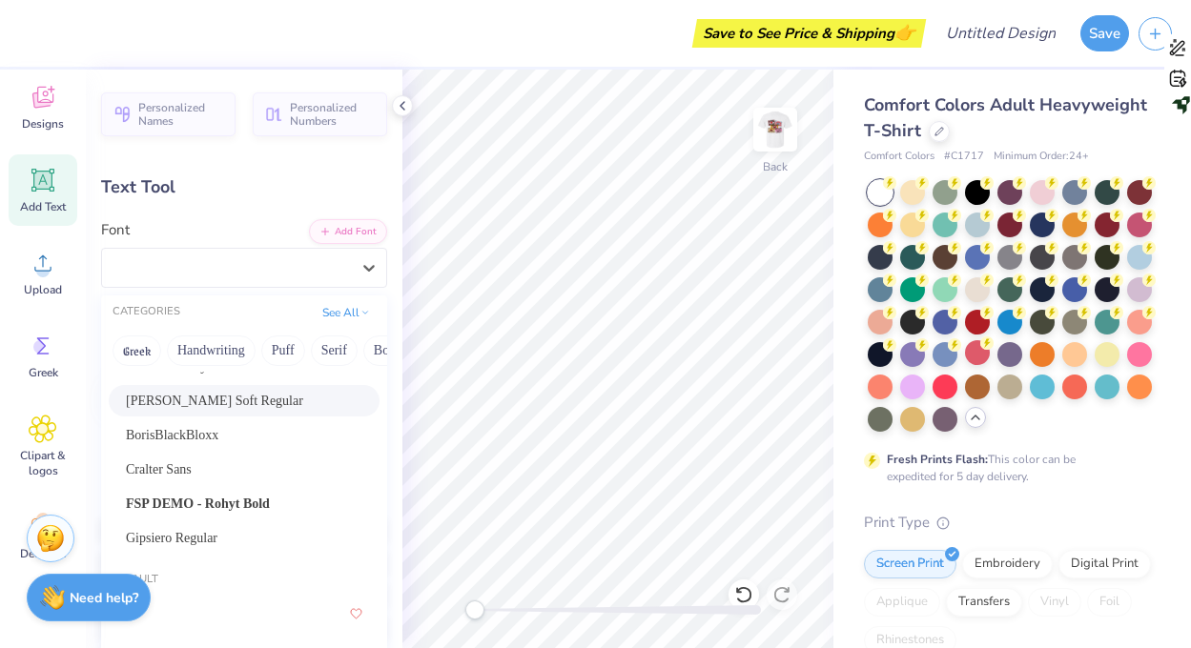
scroll to position [65, 0]
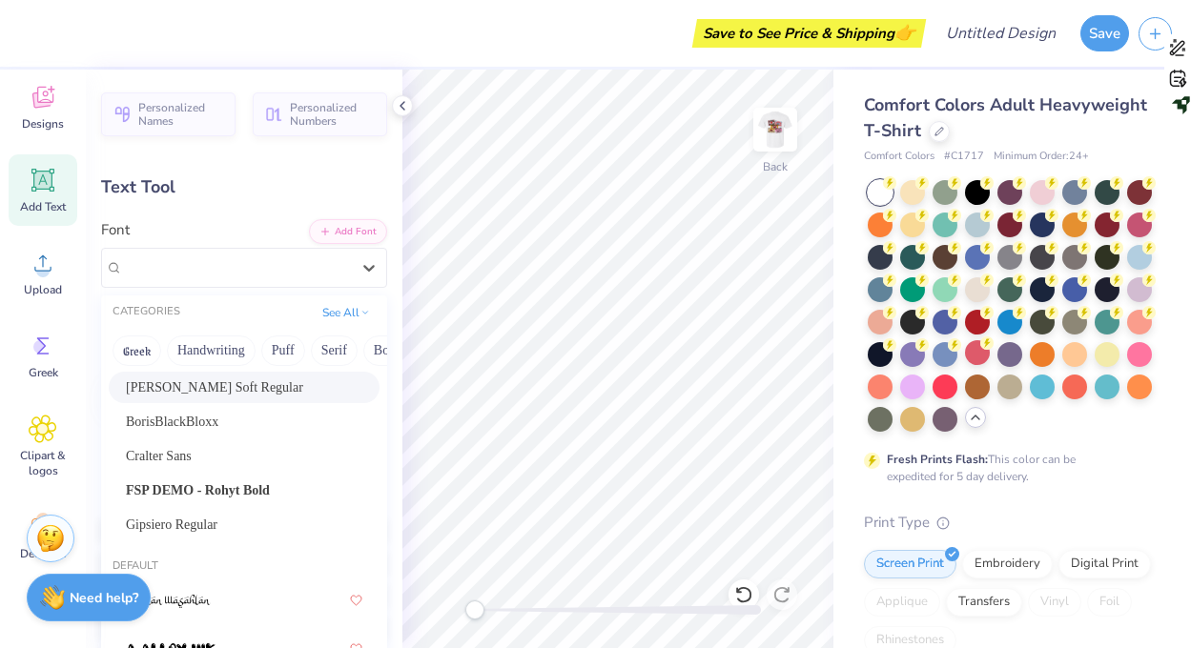
click at [174, 391] on span "[PERSON_NAME] Soft Regular" at bounding box center [214, 388] width 177 height 20
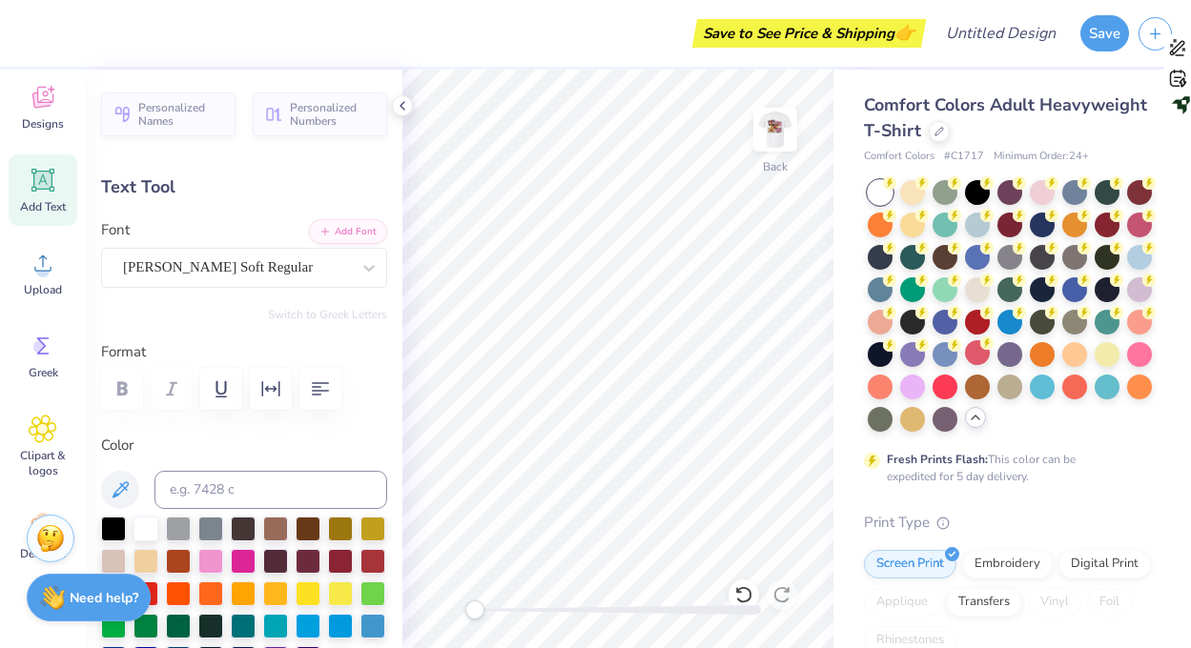
scroll to position [0, 0]
type textarea "[MEDICAL_DATA]"
click at [147, 592] on div "Need help? Chat with us." at bounding box center [89, 595] width 124 height 48
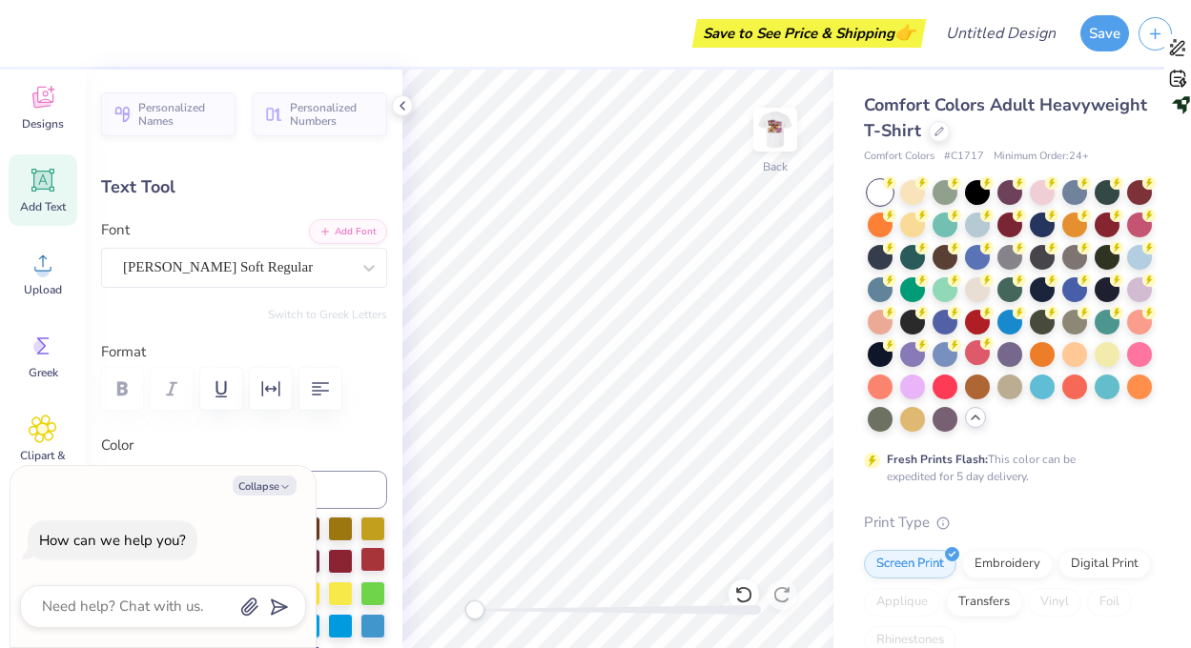
click at [361, 548] on div at bounding box center [372, 559] width 25 height 25
click at [257, 478] on button "Collapse" at bounding box center [265, 486] width 64 height 20
type textarea "x"
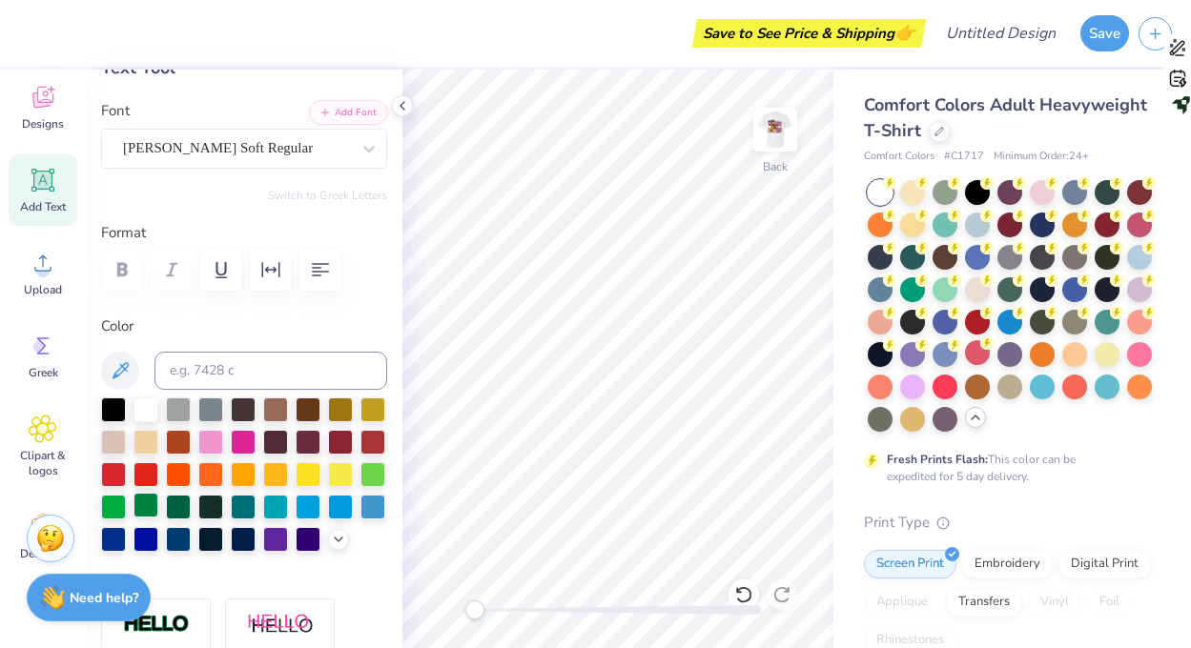
scroll to position [120, 0]
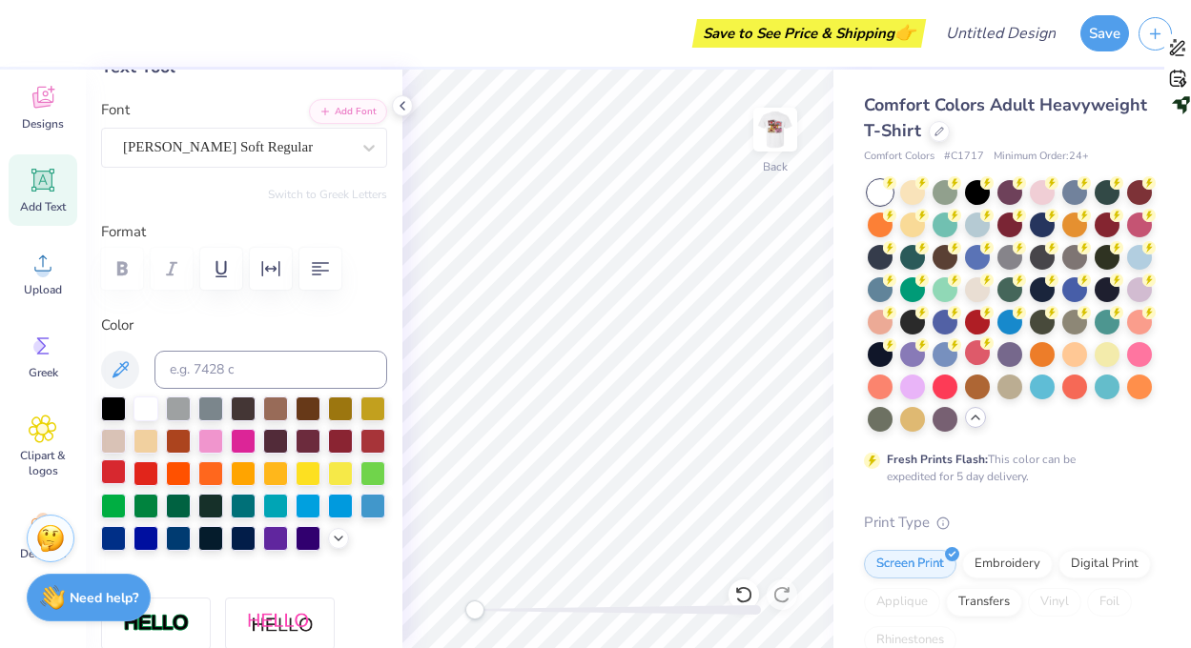
click at [113, 472] on div at bounding box center [113, 472] width 25 height 25
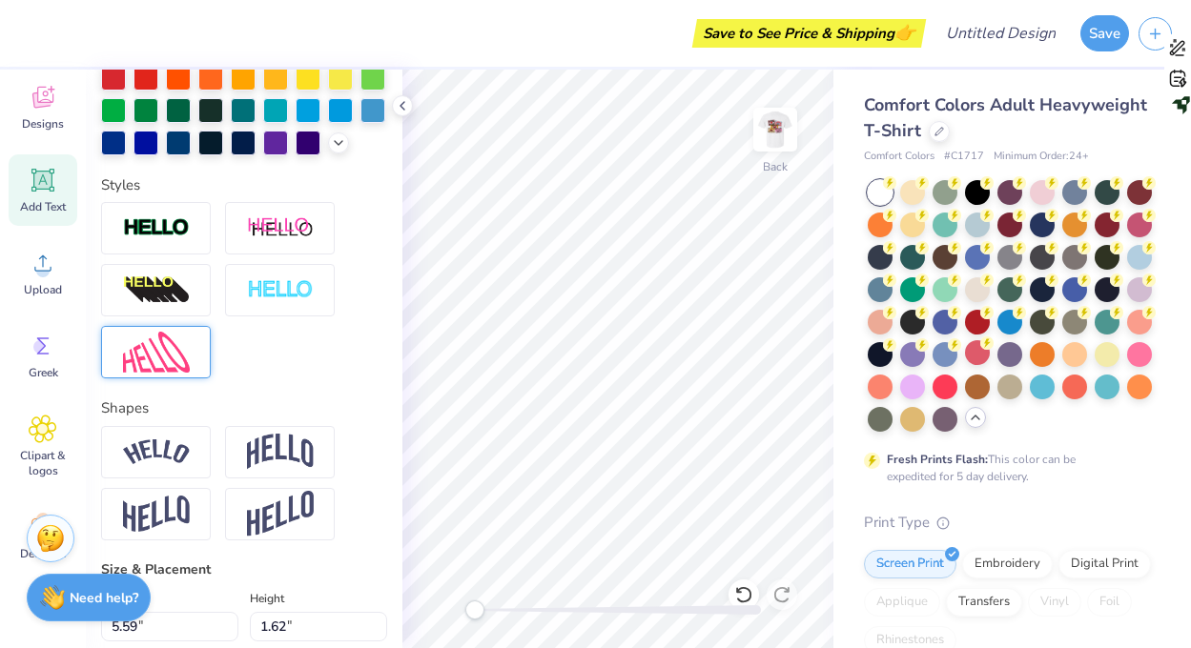
scroll to position [525, 0]
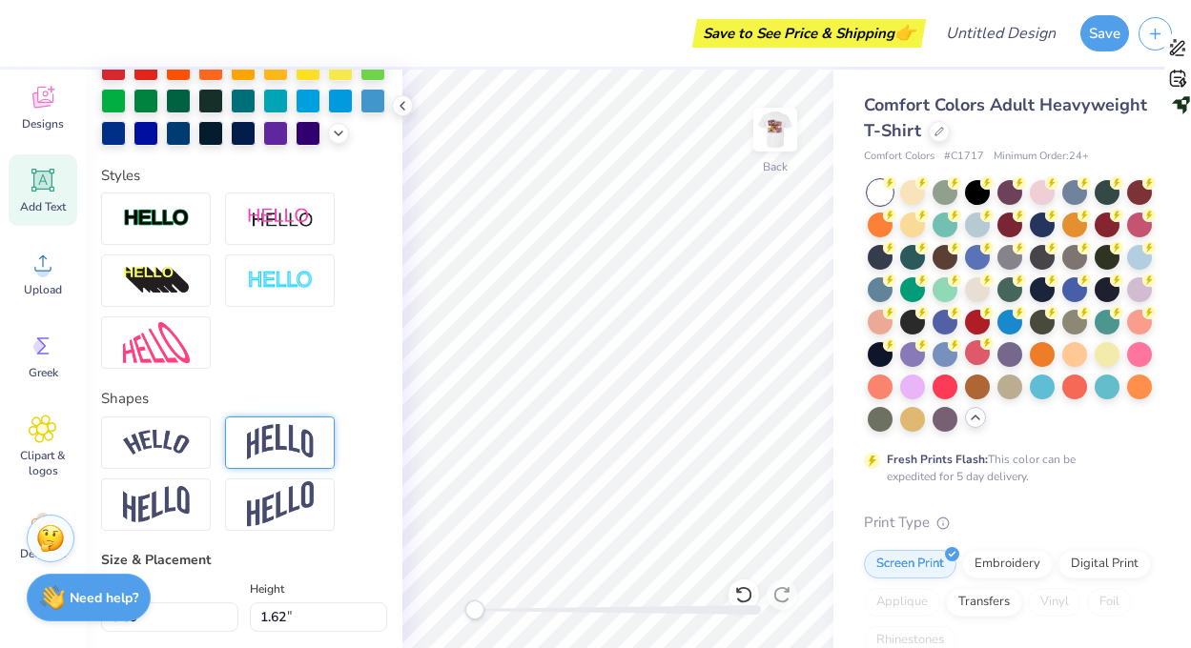
click at [275, 431] on img at bounding box center [280, 442] width 67 height 36
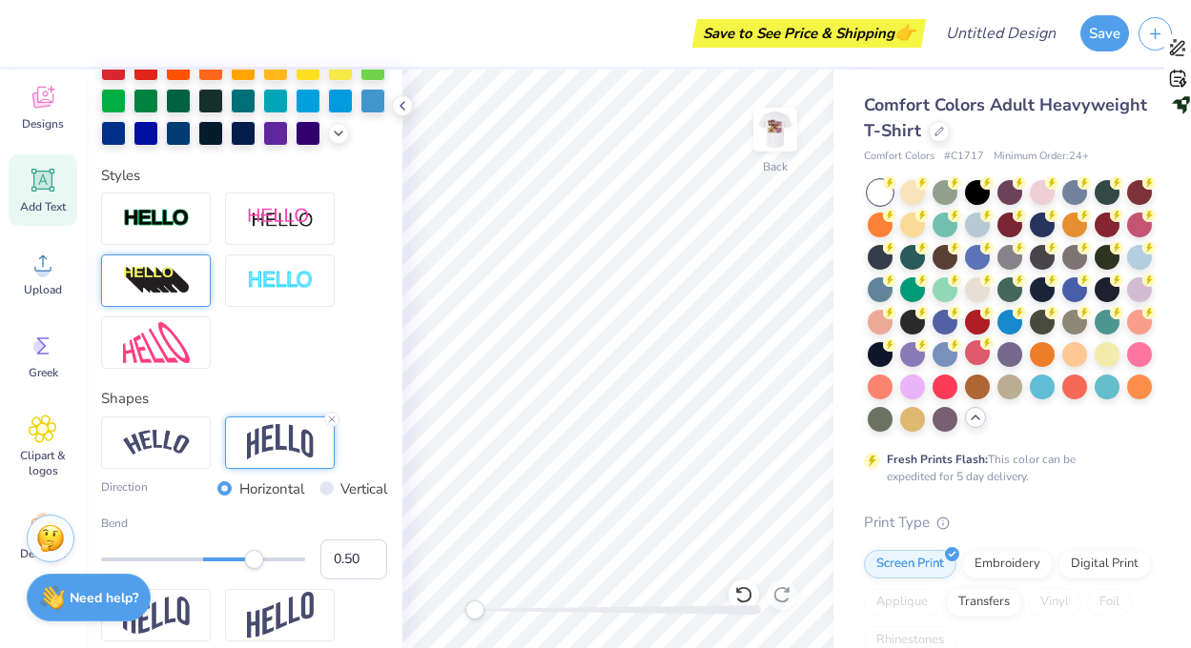
scroll to position [0, 0]
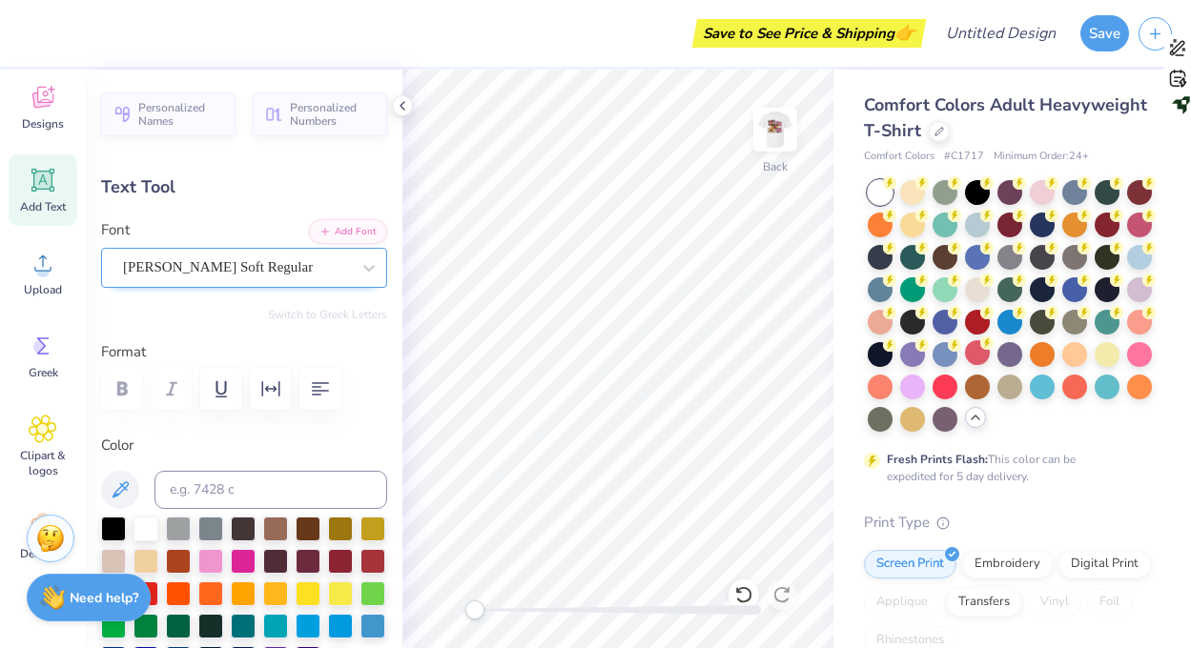
click at [189, 253] on div "[PERSON_NAME] Soft Regular" at bounding box center [236, 268] width 231 height 30
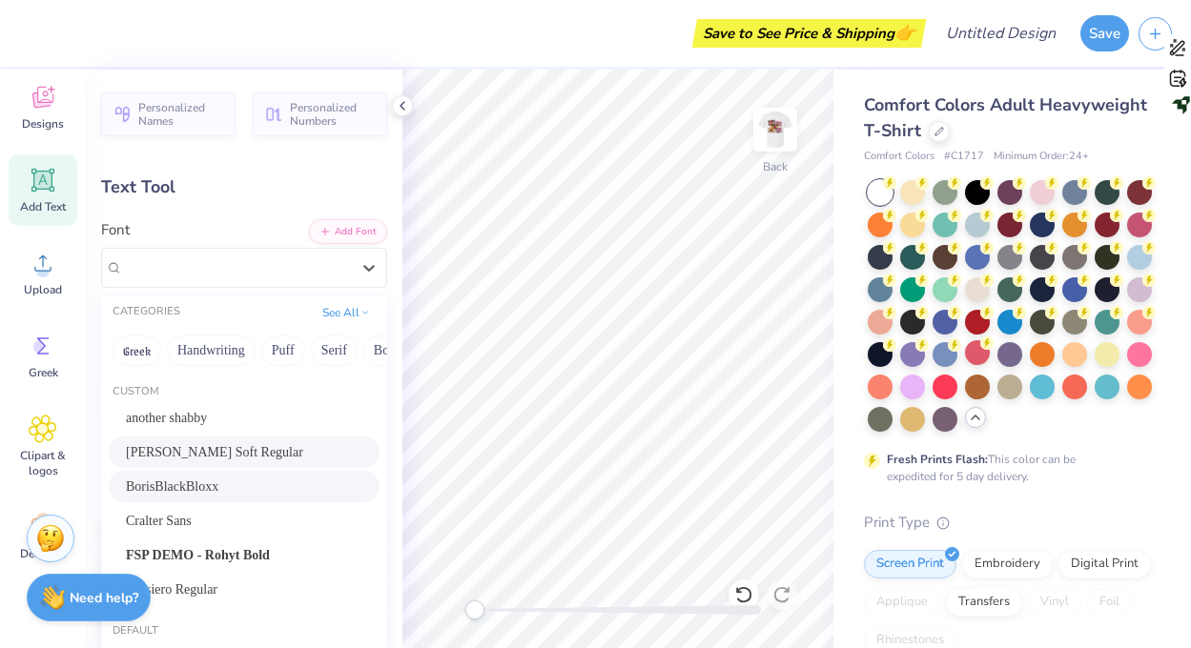
click at [214, 476] on div "BorisBlackBloxx" at bounding box center [244, 486] width 271 height 31
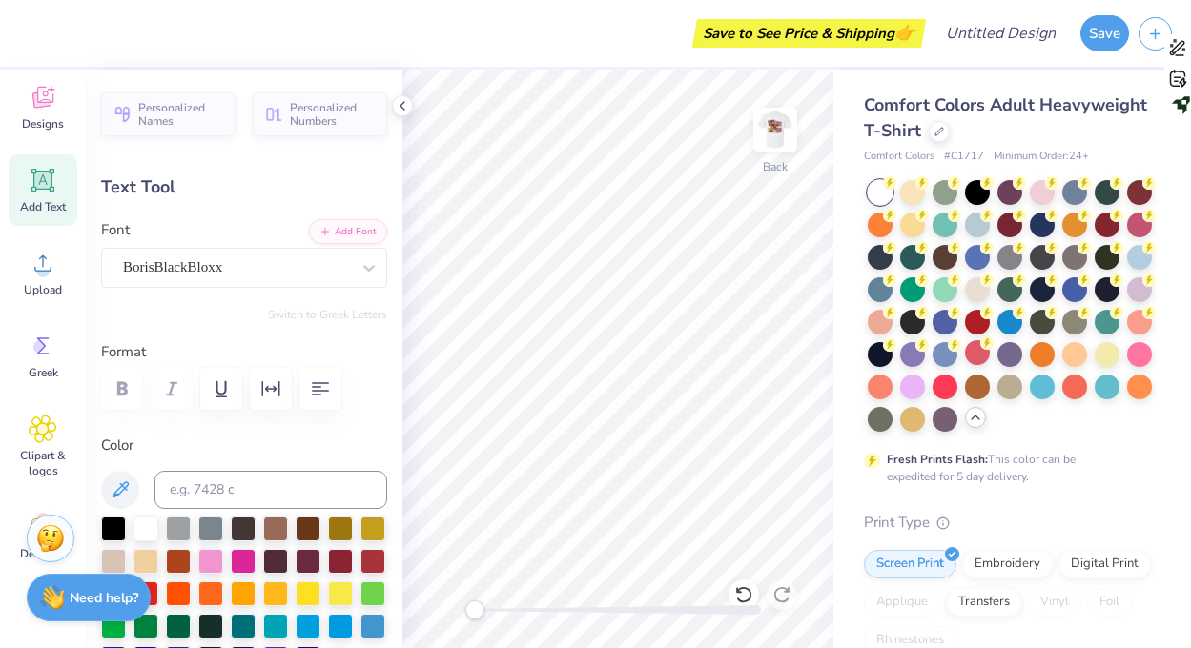
type input "4.35"
type input "1.93"
type input "12.23"
click at [331, 281] on div "BorisBlackBloxx" at bounding box center [236, 268] width 231 height 30
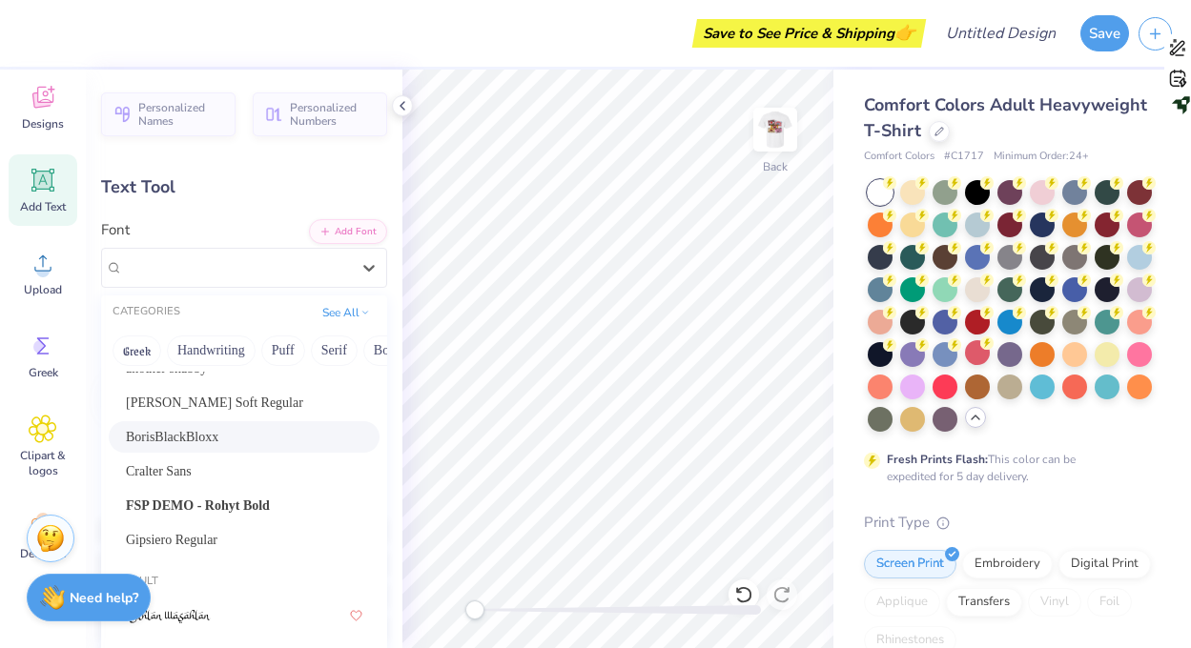
scroll to position [53, 0]
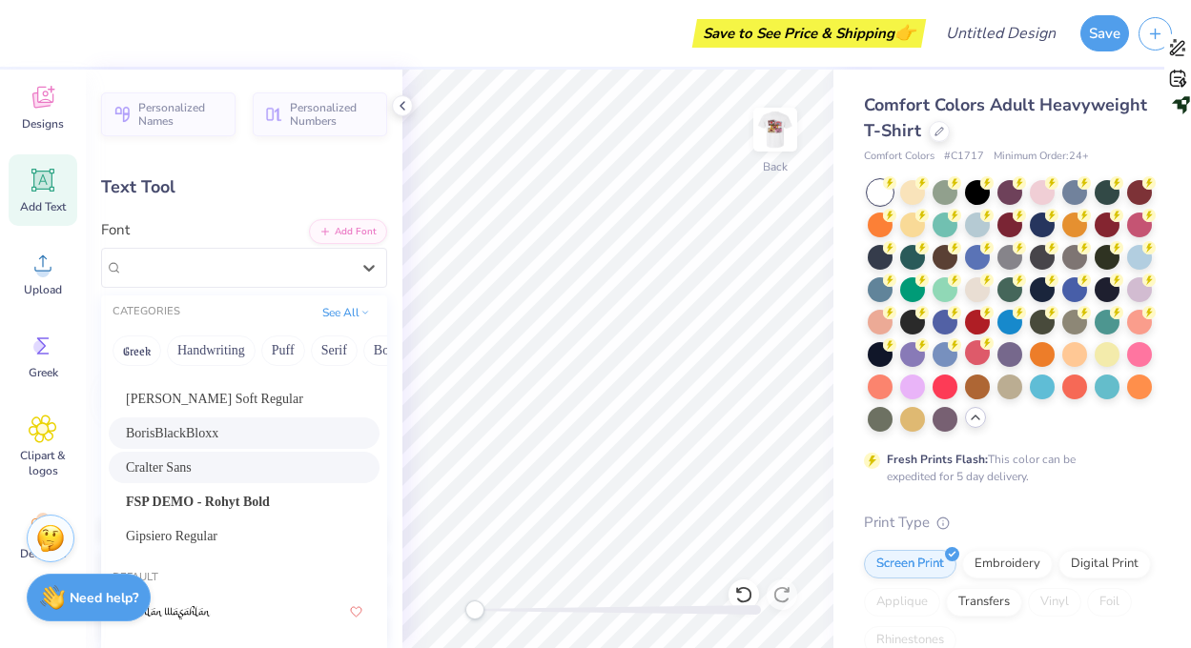
click at [261, 461] on div "Cralter Sans" at bounding box center [244, 468] width 236 height 20
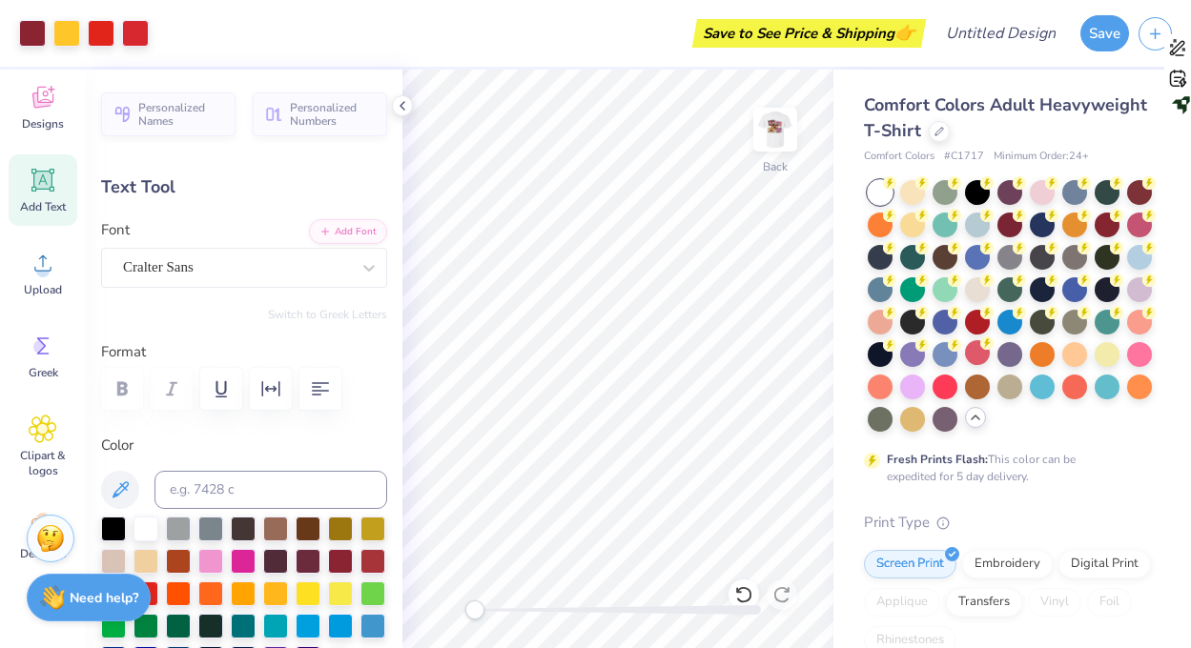
type input "2.89"
type input "1.50"
type input "2.25"
click at [772, 133] on img at bounding box center [775, 130] width 76 height 76
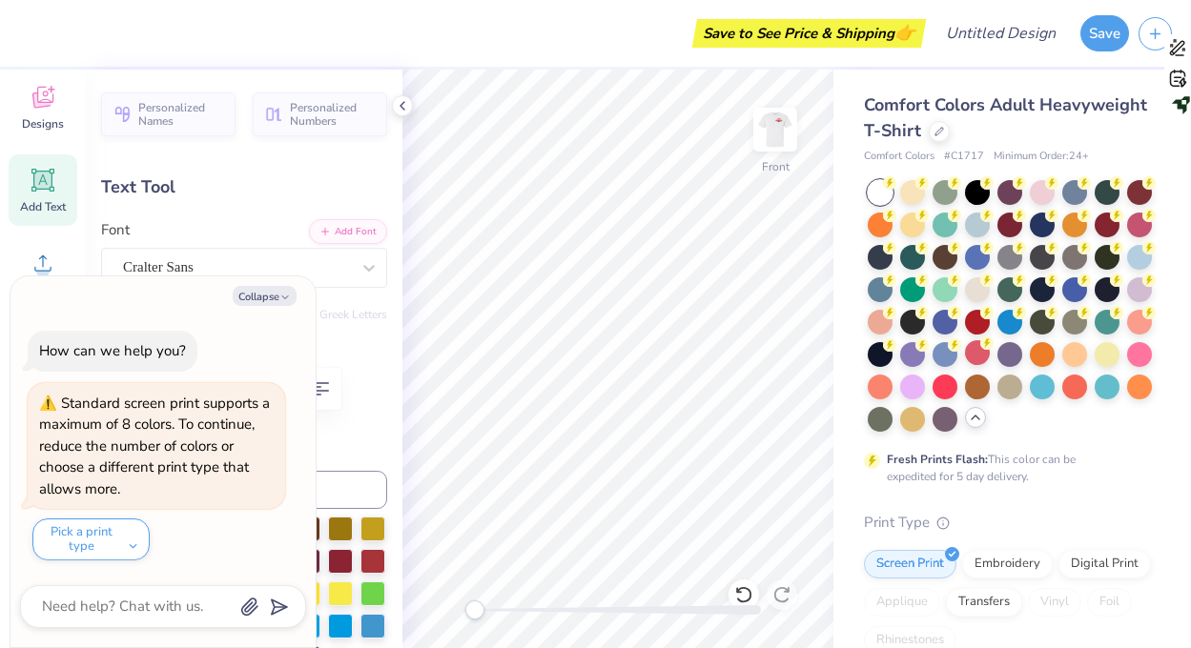
type textarea "x"
type input "2.93"
type input "1.53"
type input "4.63"
click at [774, 125] on img at bounding box center [775, 130] width 76 height 76
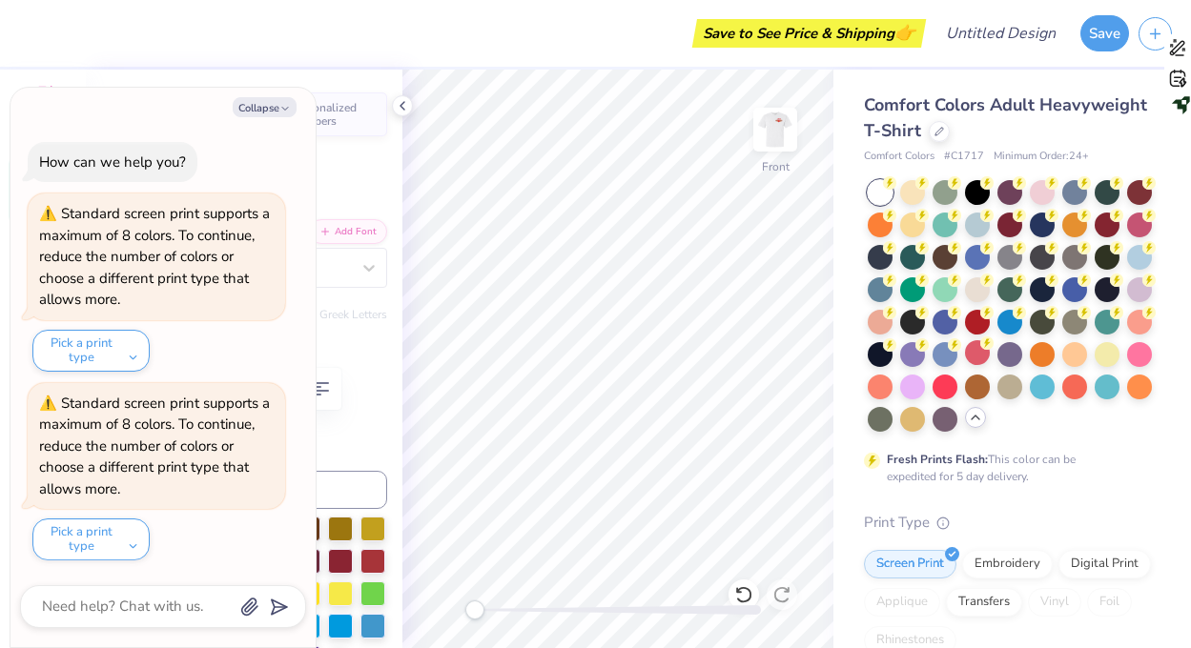
click at [776, 126] on img at bounding box center [775, 130] width 38 height 38
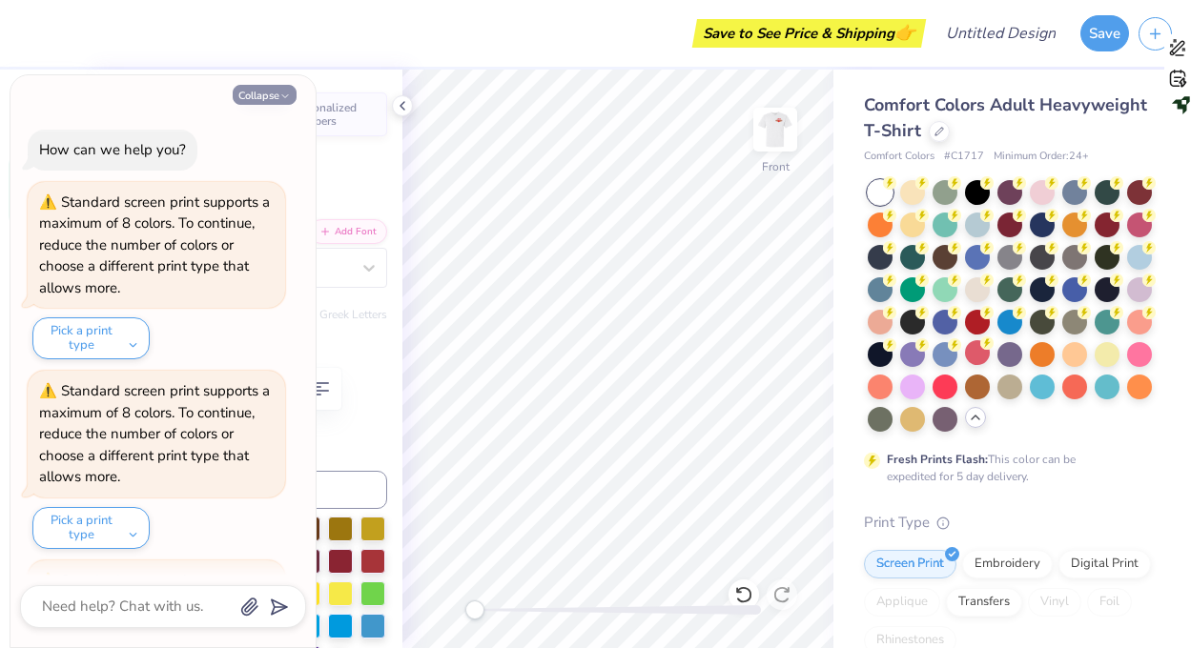
scroll to position [177, 0]
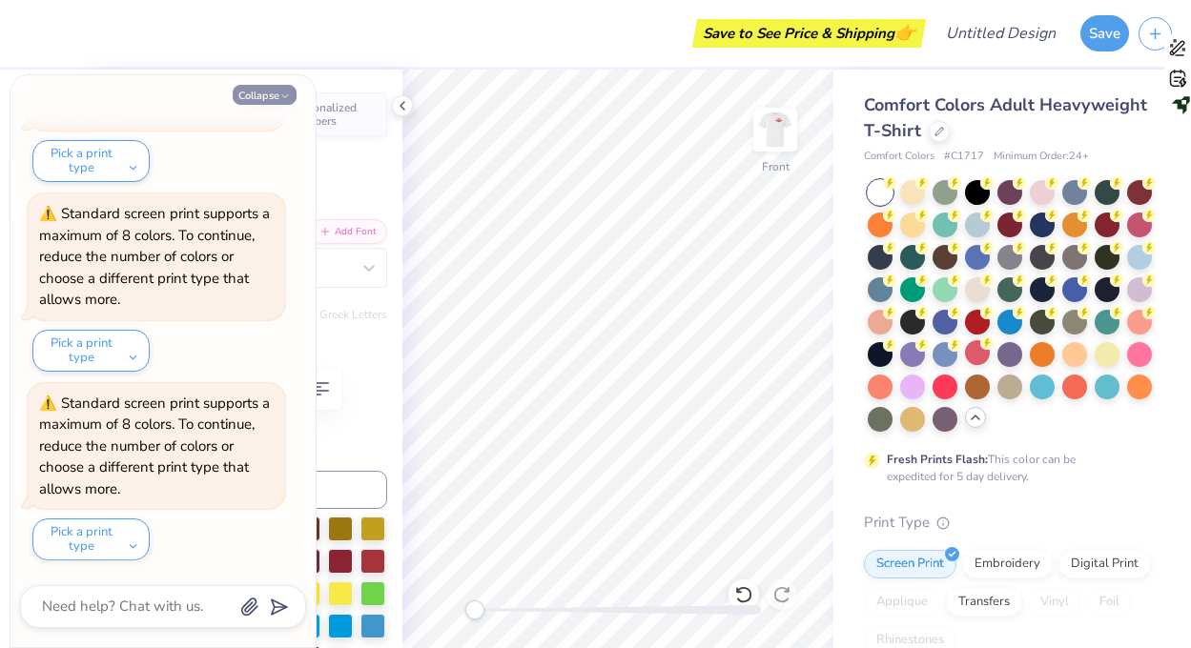
click at [250, 96] on button "Collapse" at bounding box center [265, 95] width 64 height 20
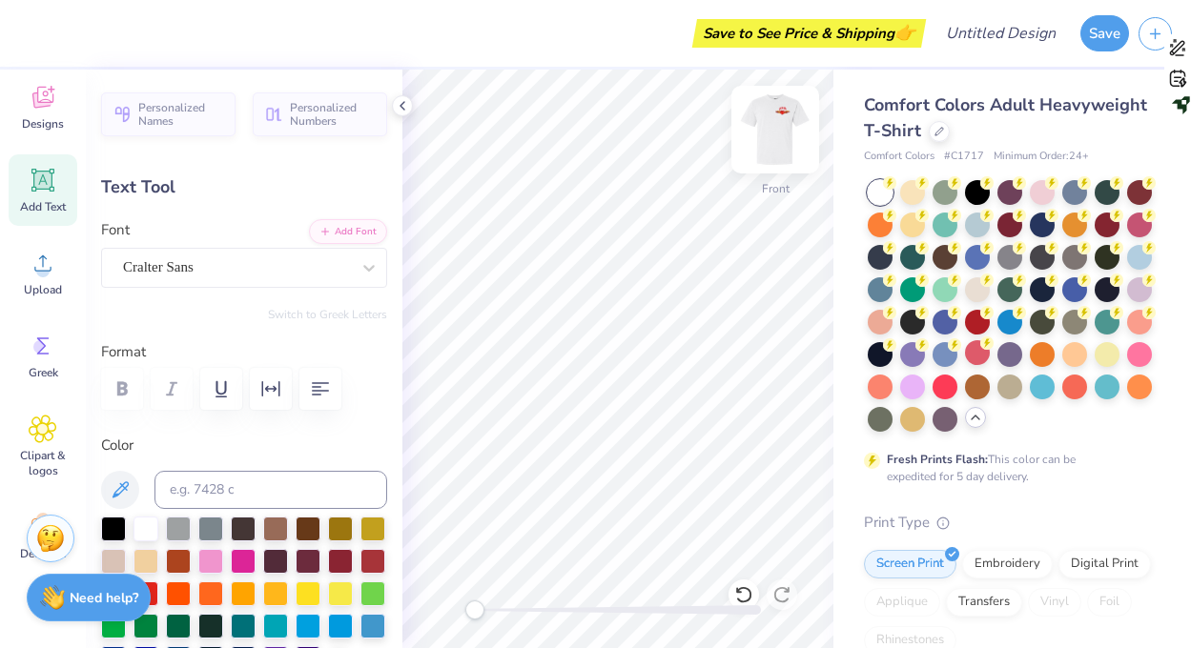
click at [773, 122] on img at bounding box center [775, 130] width 76 height 76
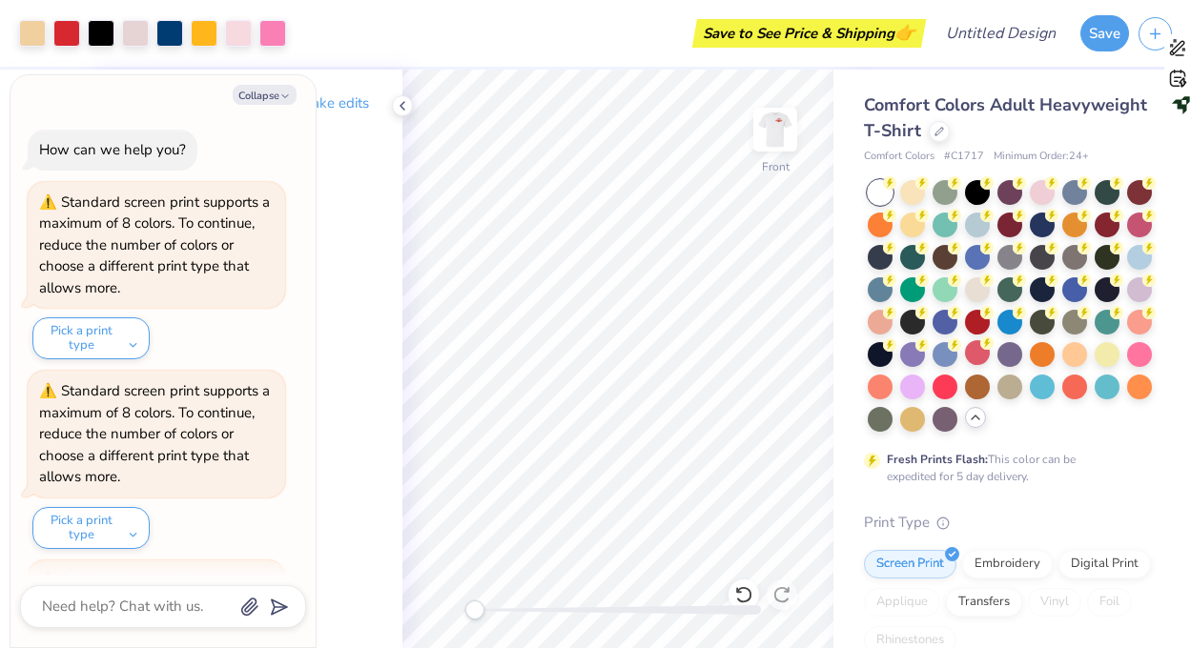
scroll to position [556, 0]
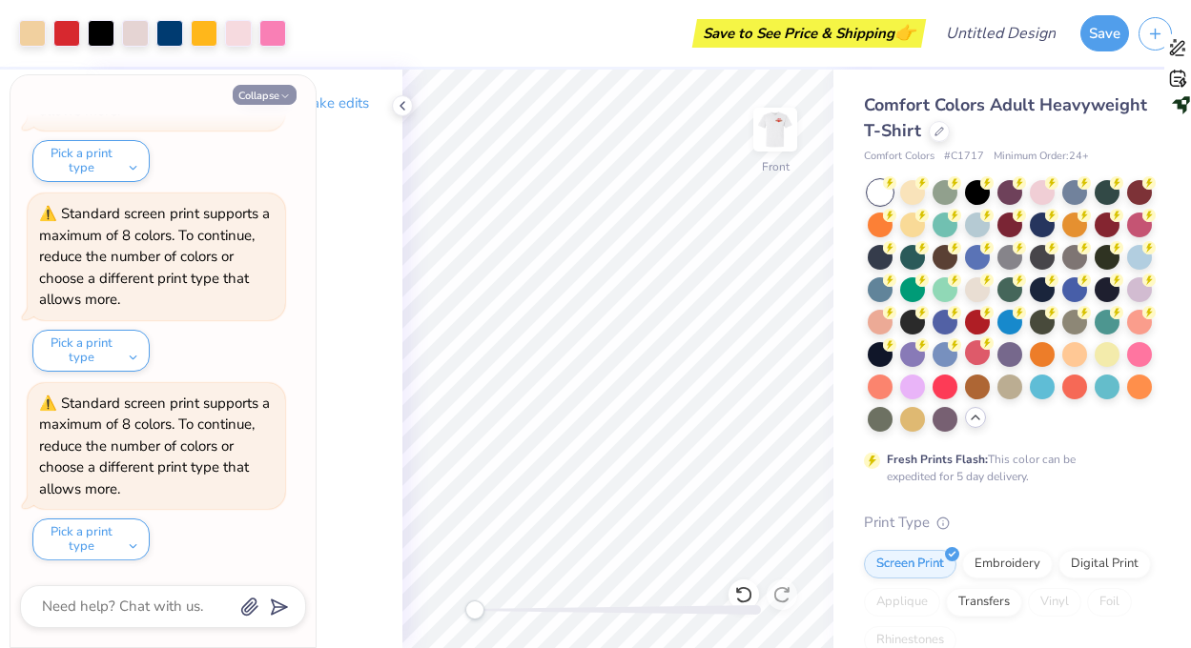
drag, startPoint x: 770, startPoint y: 143, endPoint x: 293, endPoint y: 92, distance: 480.3
click at [770, 143] on img at bounding box center [775, 130] width 38 height 38
click at [293, 92] on button "Collapse" at bounding box center [265, 95] width 64 height 20
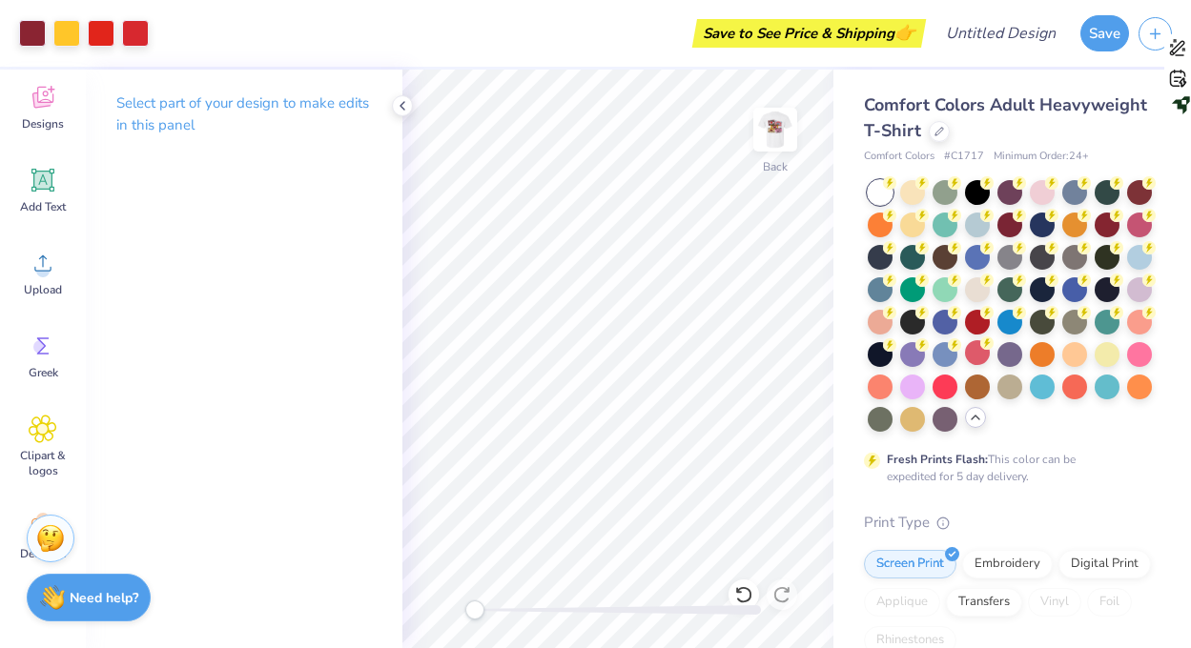
scroll to position [745, 0]
click at [771, 124] on img at bounding box center [775, 130] width 76 height 76
click at [771, 124] on img at bounding box center [775, 130] width 38 height 38
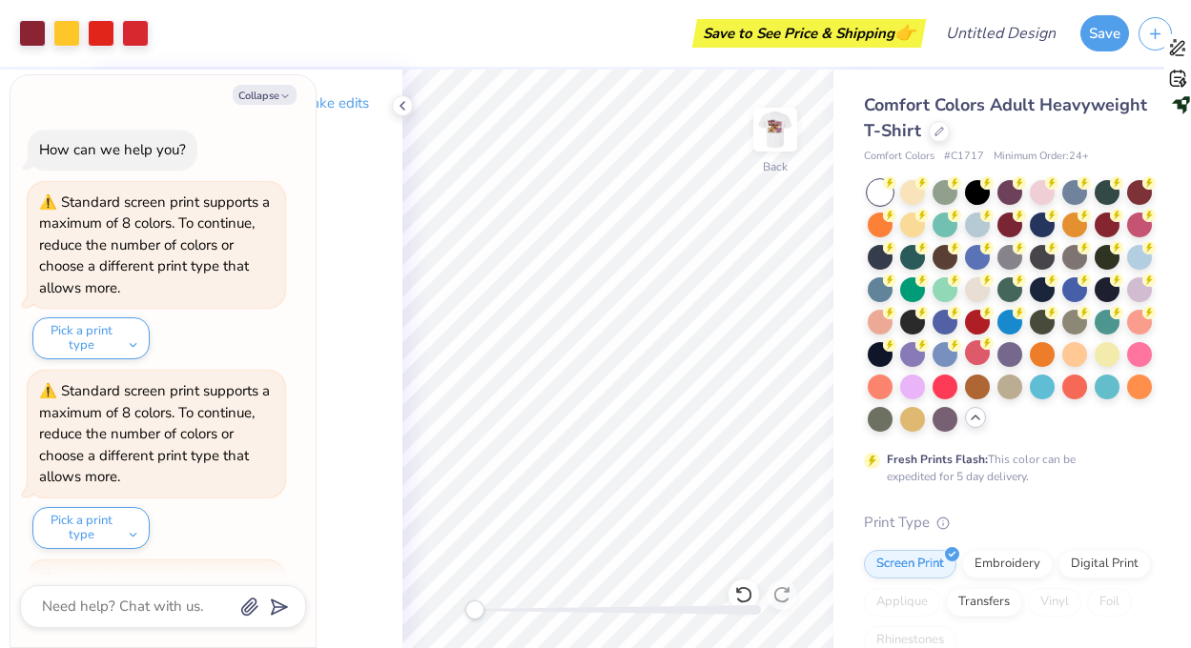
scroll to position [934, 0]
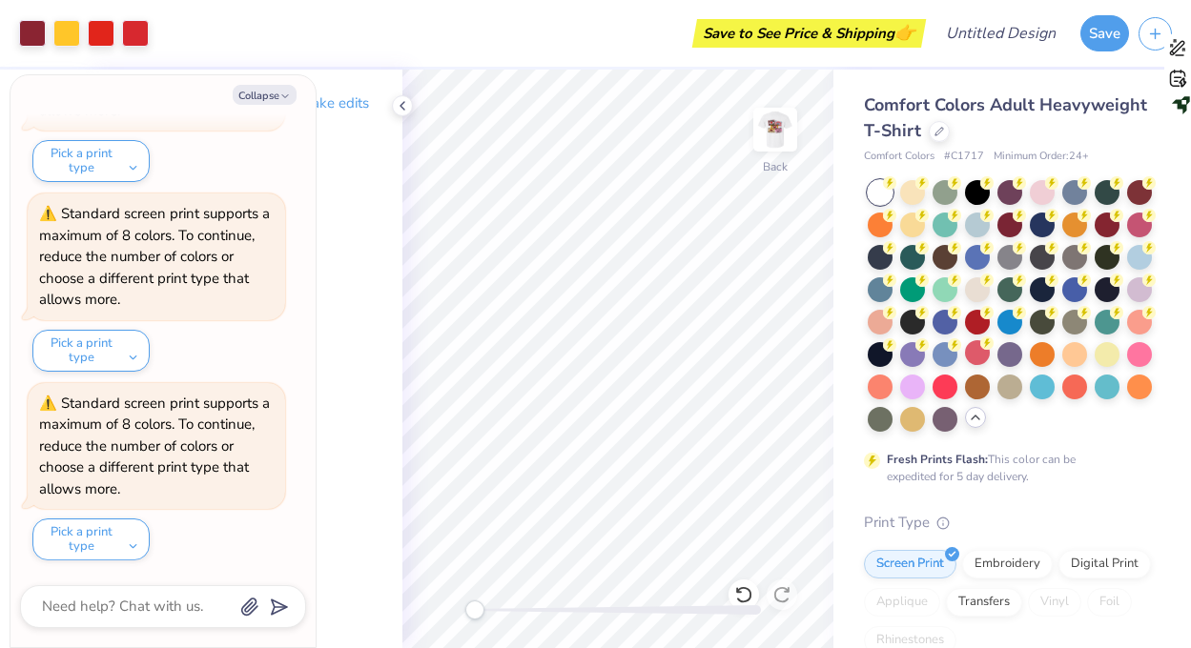
type textarea "x"
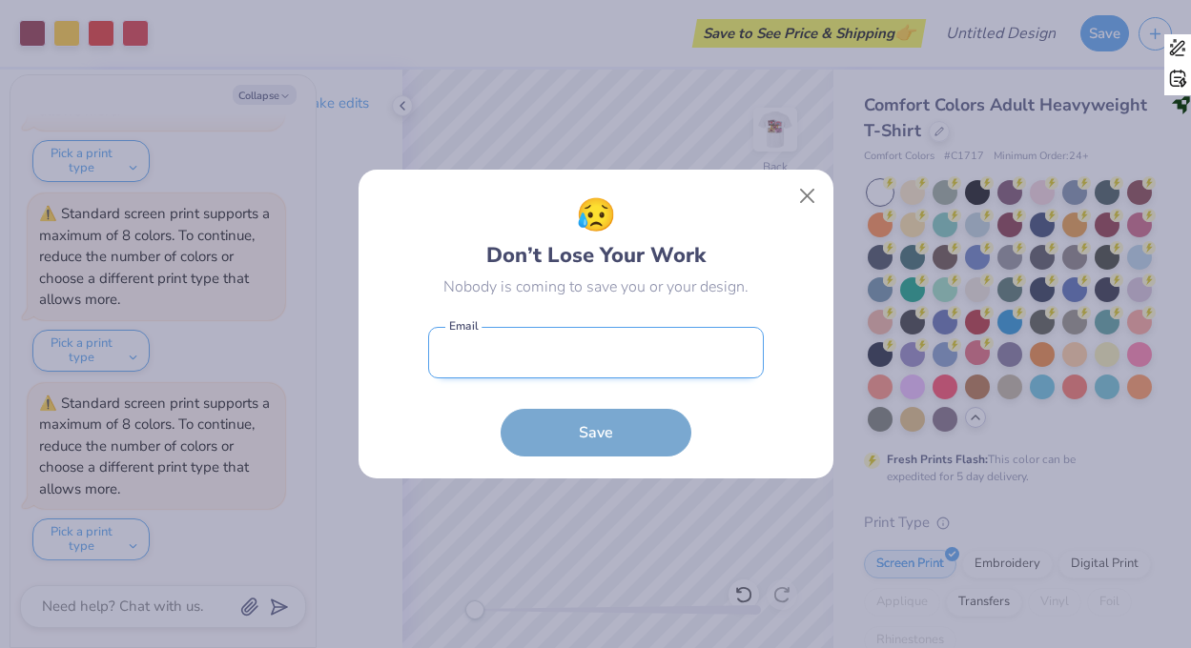
click at [585, 349] on input "email" at bounding box center [596, 353] width 336 height 52
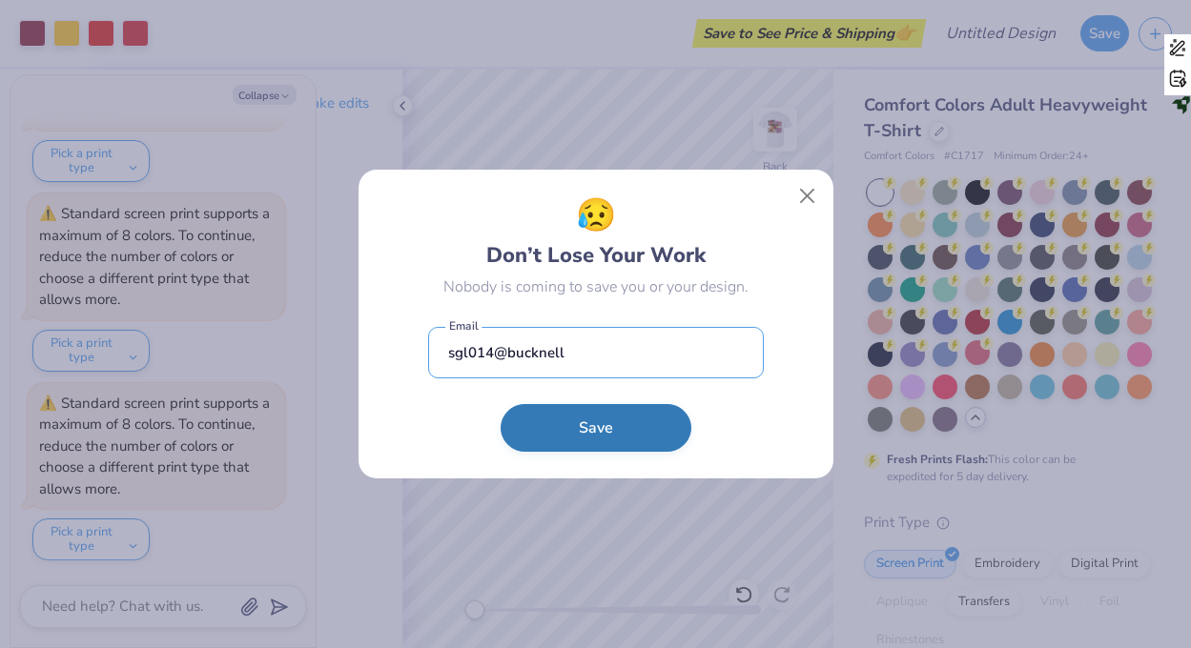
type input "sgl014@bucknell"
click at [554, 418] on button "Save" at bounding box center [596, 428] width 191 height 48
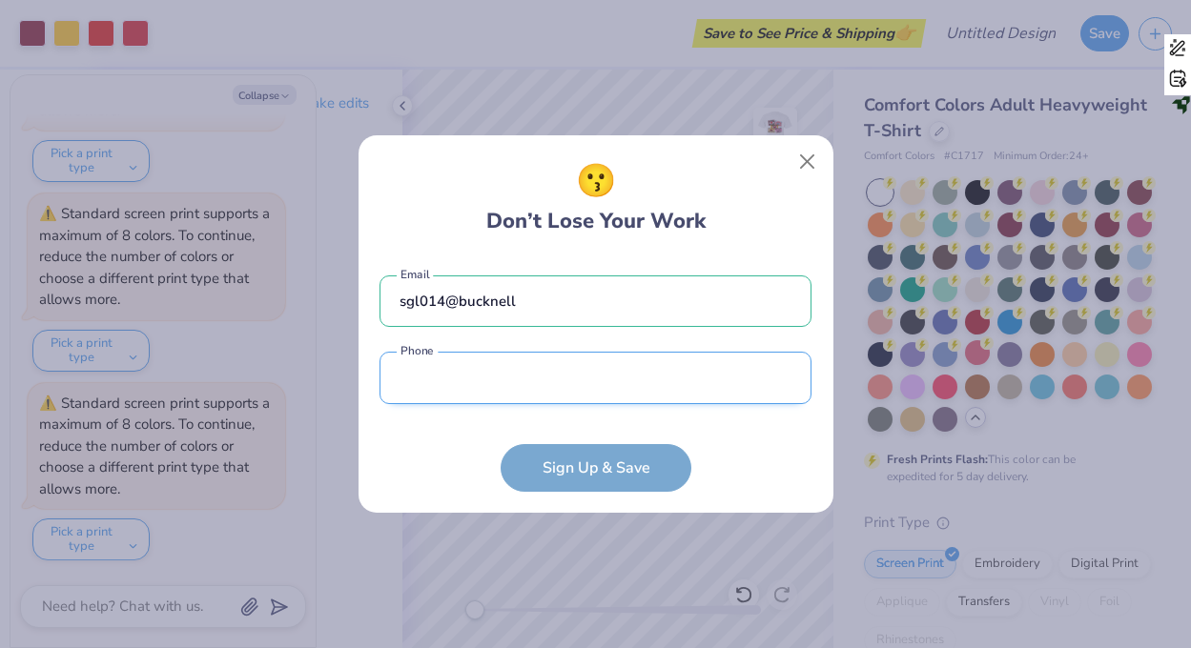
click at [546, 397] on input "tel" at bounding box center [595, 378] width 432 height 52
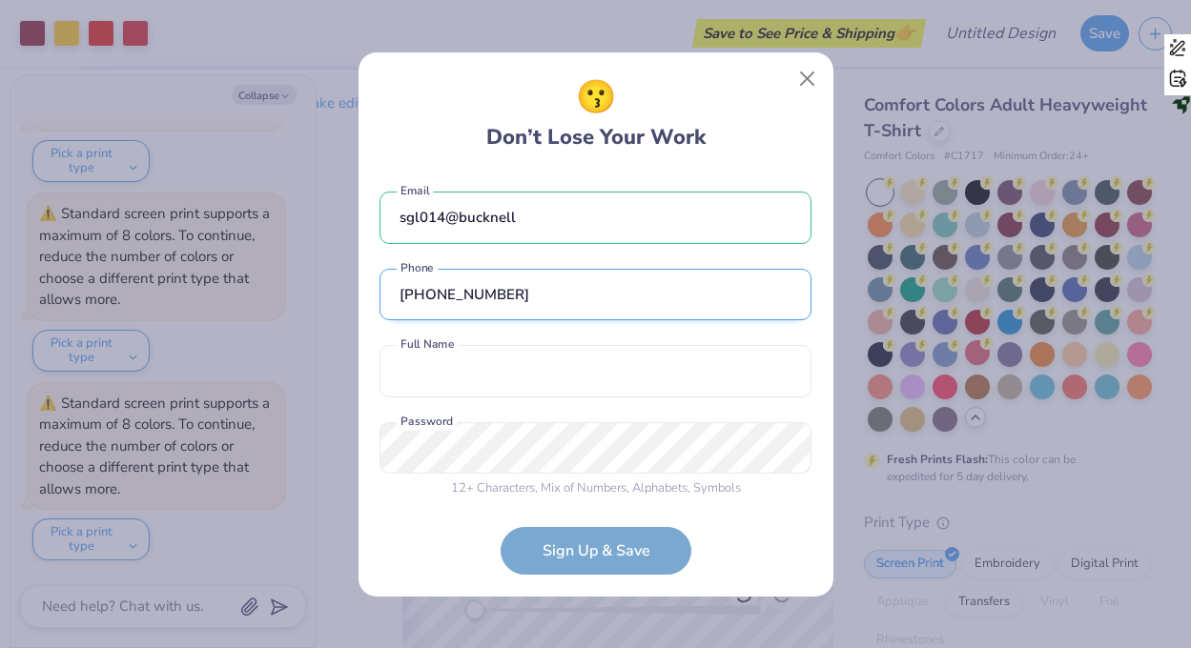
type input "[PHONE_NUMBER]"
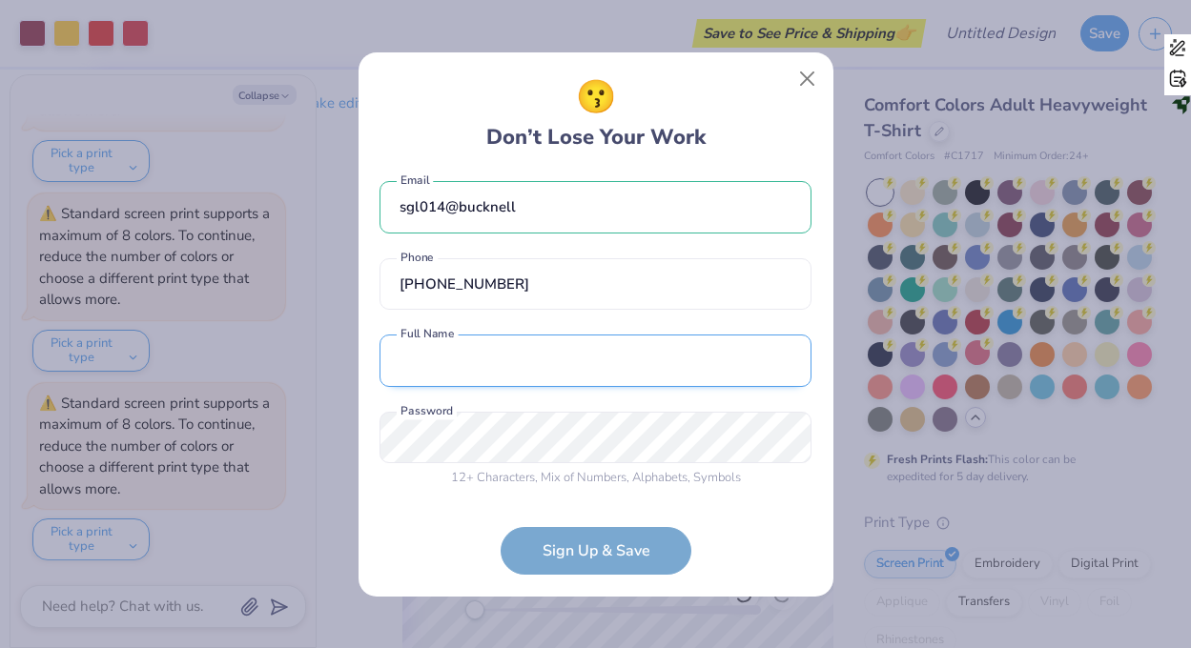
click at [513, 358] on input "text" at bounding box center [595, 361] width 432 height 52
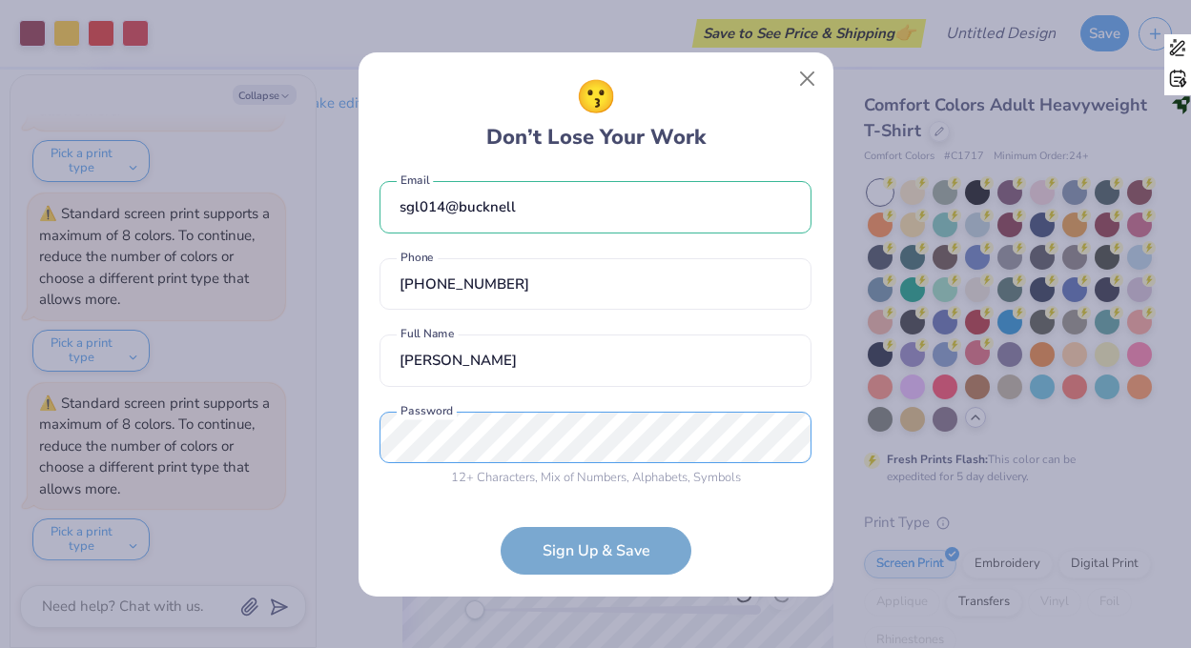
click at [522, 430] on div "sgl014@bucknell Email [PHONE_NUMBER] Phone [PERSON_NAME] first and last name ar…" at bounding box center [595, 335] width 432 height 324
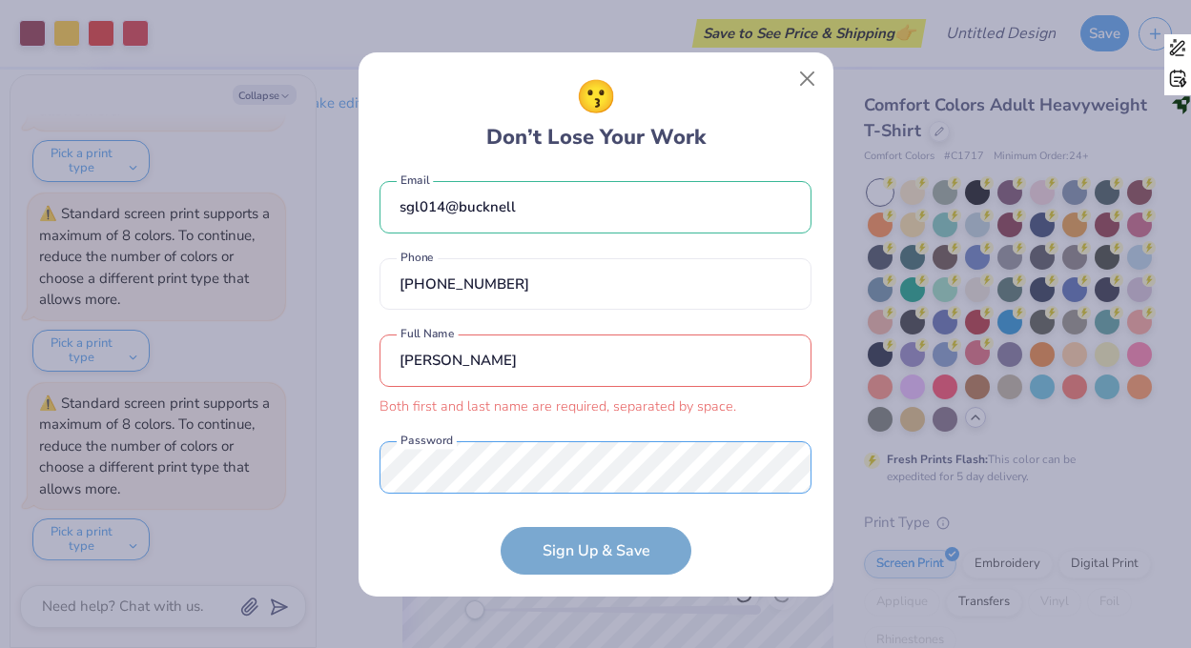
scroll to position [41, 0]
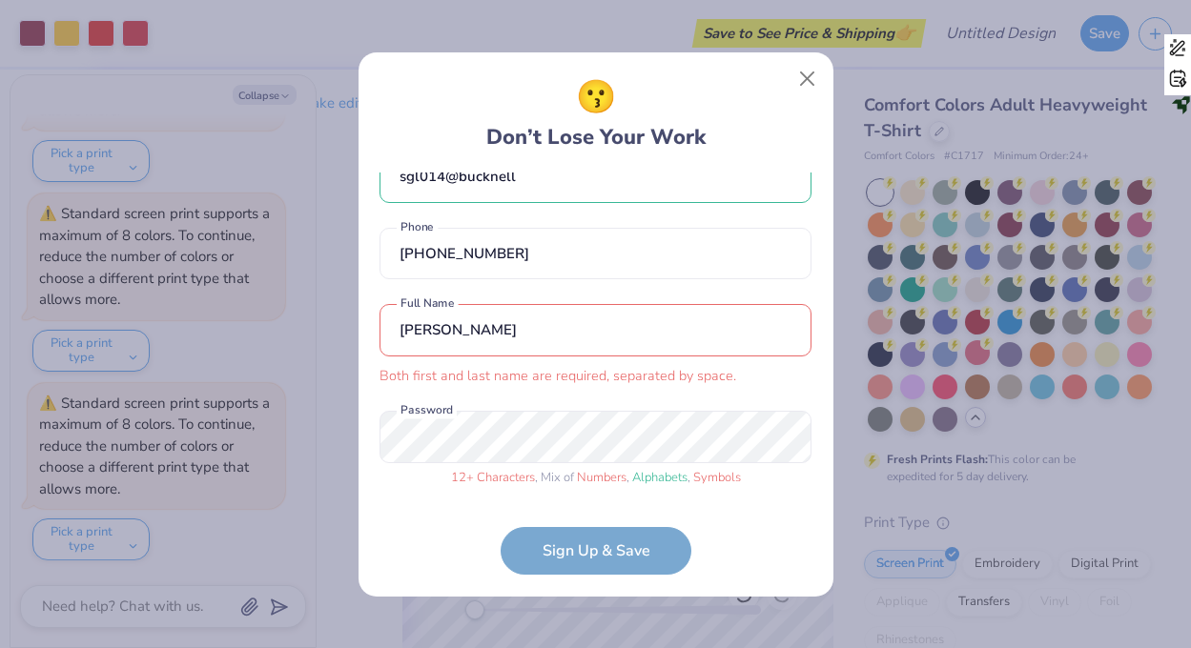
click at [542, 328] on input "[PERSON_NAME]" at bounding box center [595, 330] width 432 height 52
click at [532, 549] on form "sgl014@bucknell Email [PHONE_NUMBER] Phone [PERSON_NAME] Both first and last na…" at bounding box center [595, 374] width 432 height 402
click at [553, 340] on input "[PERSON_NAME]" at bounding box center [595, 330] width 432 height 52
click at [467, 330] on input "[PERSON_NAME]" at bounding box center [595, 330] width 432 height 52
type input "[PERSON_NAME]"
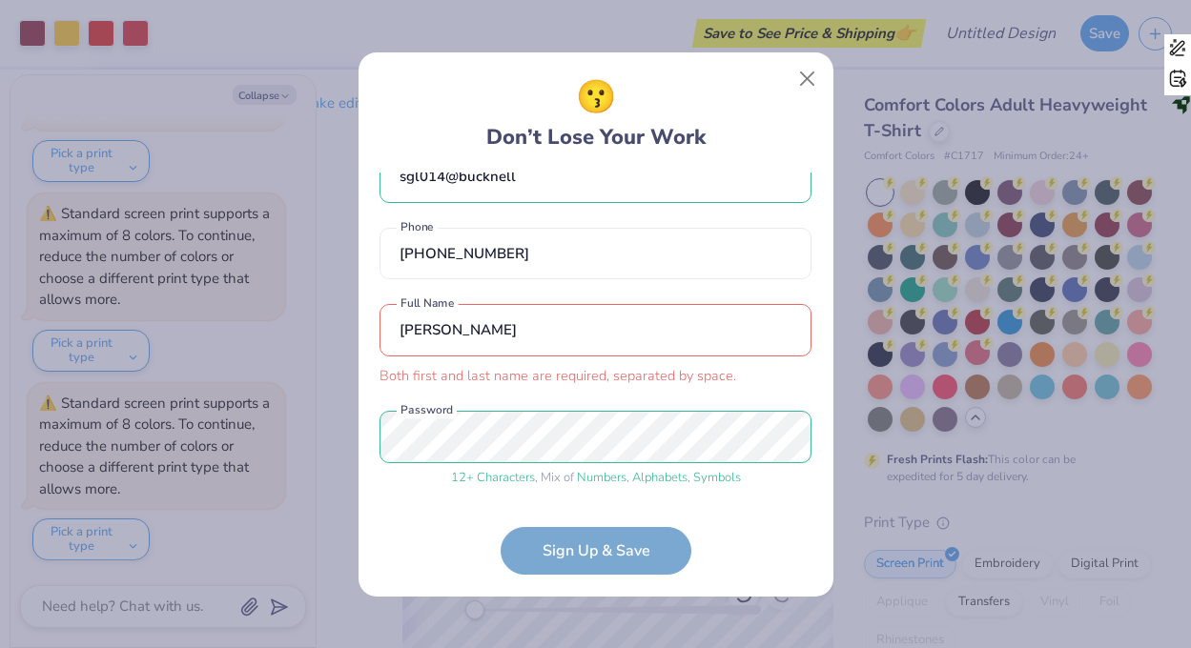
click at [569, 546] on form "sgl014@bucknell Email [PHONE_NUMBER] Phone [PERSON_NAME] Both first and last na…" at bounding box center [595, 374] width 432 height 402
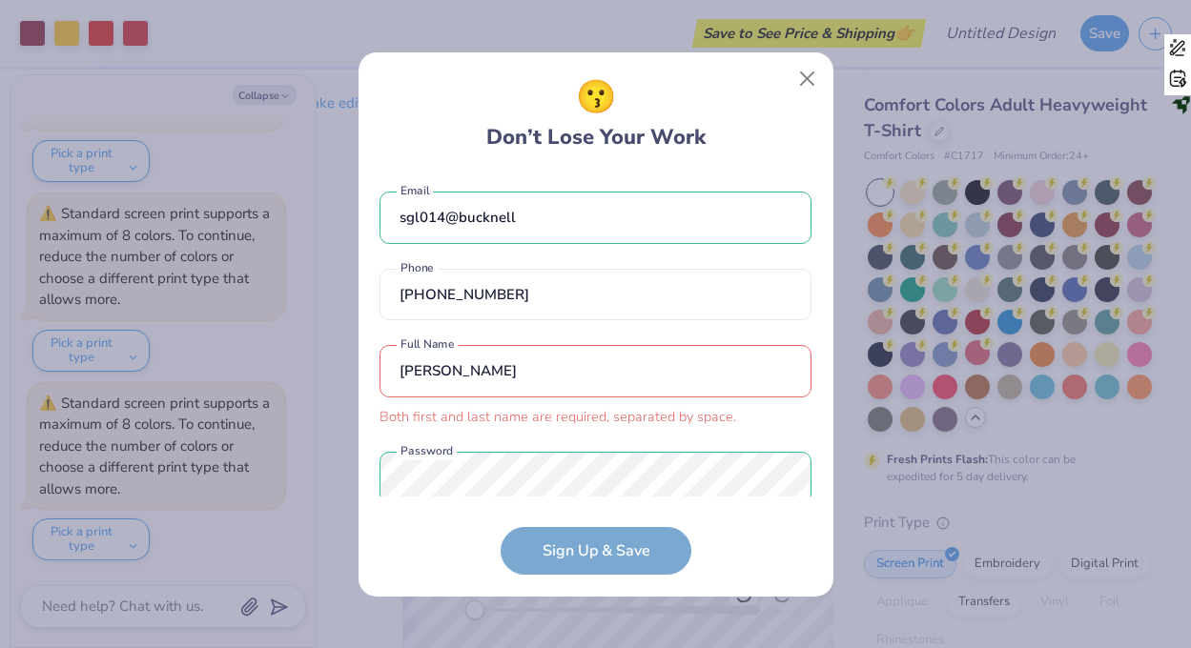
click at [555, 376] on input "[PERSON_NAME]" at bounding box center [595, 371] width 432 height 52
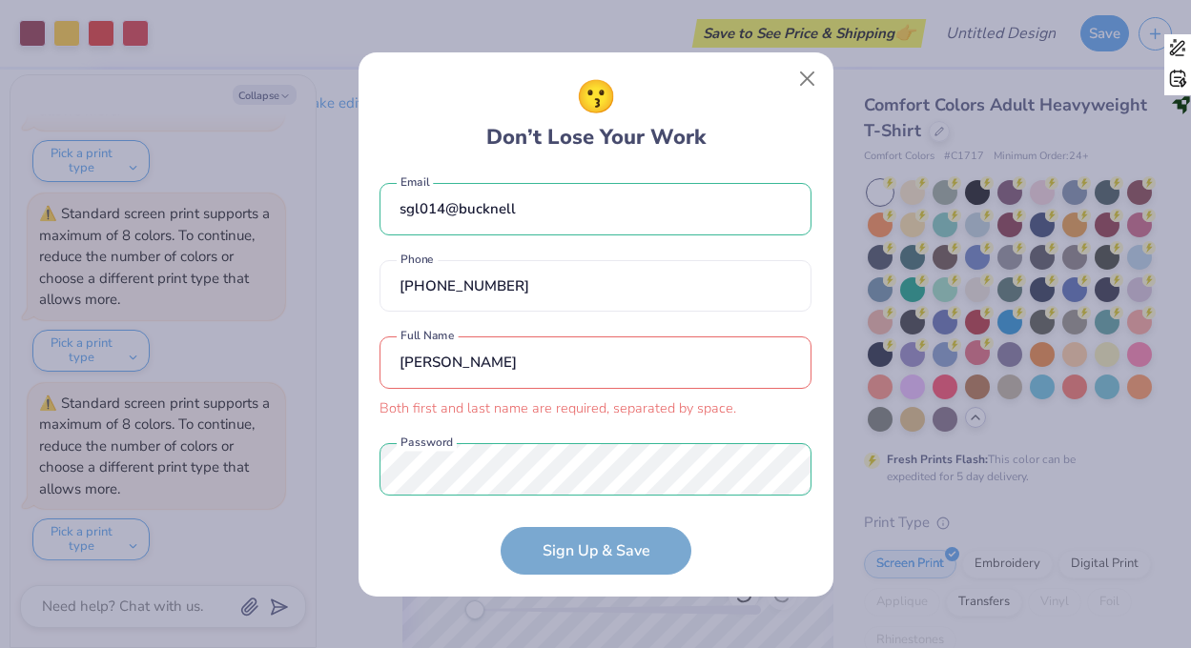
drag, startPoint x: 527, startPoint y: 370, endPoint x: 398, endPoint y: 347, distance: 130.7
click at [398, 349] on input "[PERSON_NAME]" at bounding box center [595, 363] width 432 height 52
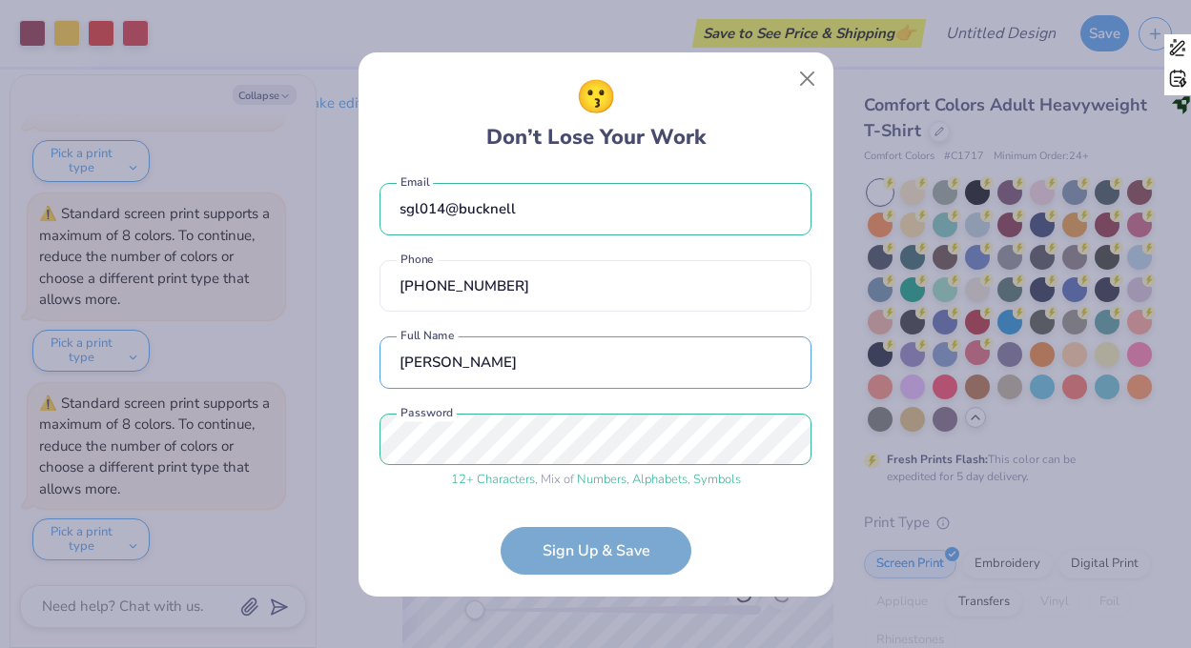
type input "[PERSON_NAME]"
click at [556, 547] on form "sgl014@bucknell Email [PHONE_NUMBER] Phone [PERSON_NAME] Full Name 12 + Charact…" at bounding box center [595, 374] width 432 height 402
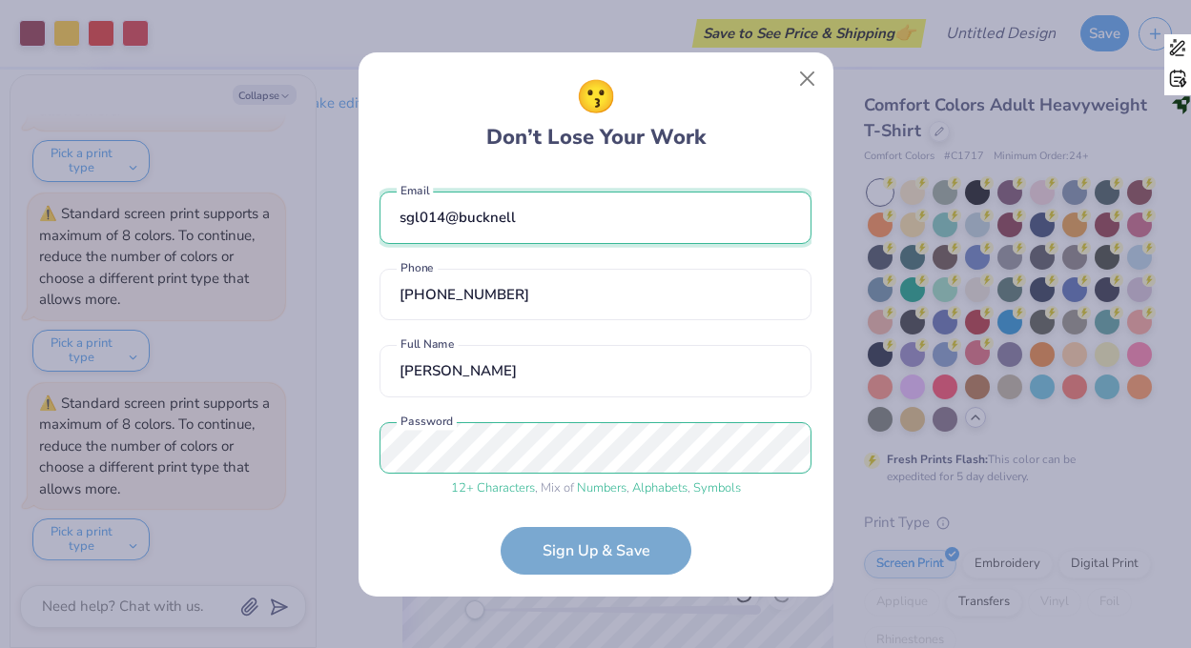
click at [522, 219] on input "sgl014@bucknell" at bounding box center [595, 218] width 432 height 52
type input "[EMAIL_ADDRESS][DOMAIN_NAME]"
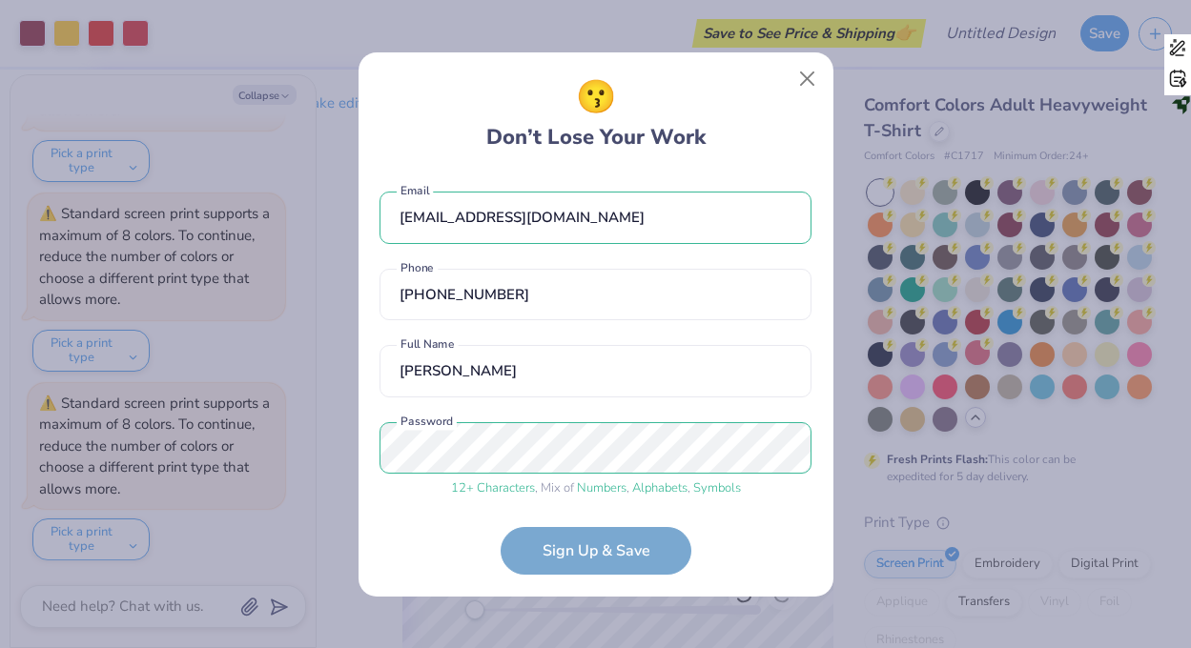
click at [552, 533] on form "[EMAIL_ADDRESS][DOMAIN_NAME] Email [PHONE_NUMBER] Phone [PERSON_NAME] Full Name…" at bounding box center [595, 374] width 432 height 402
click at [523, 295] on input "[PHONE_NUMBER]" at bounding box center [595, 295] width 432 height 52
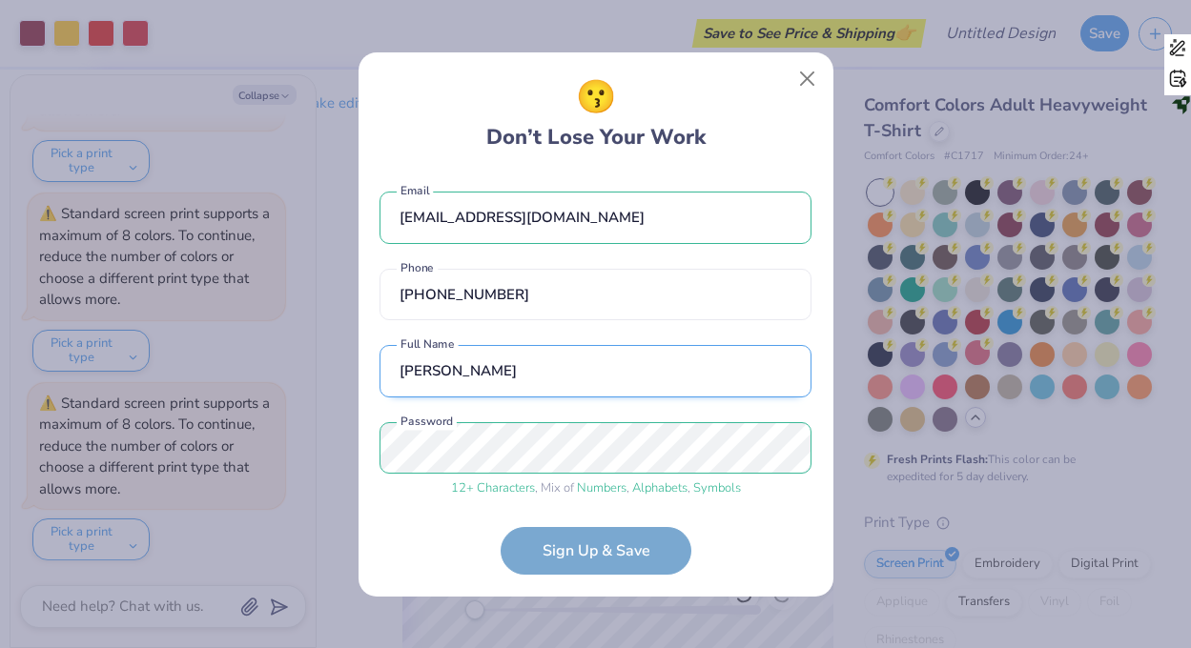
click at [523, 389] on input "[PERSON_NAME]" at bounding box center [595, 371] width 432 height 52
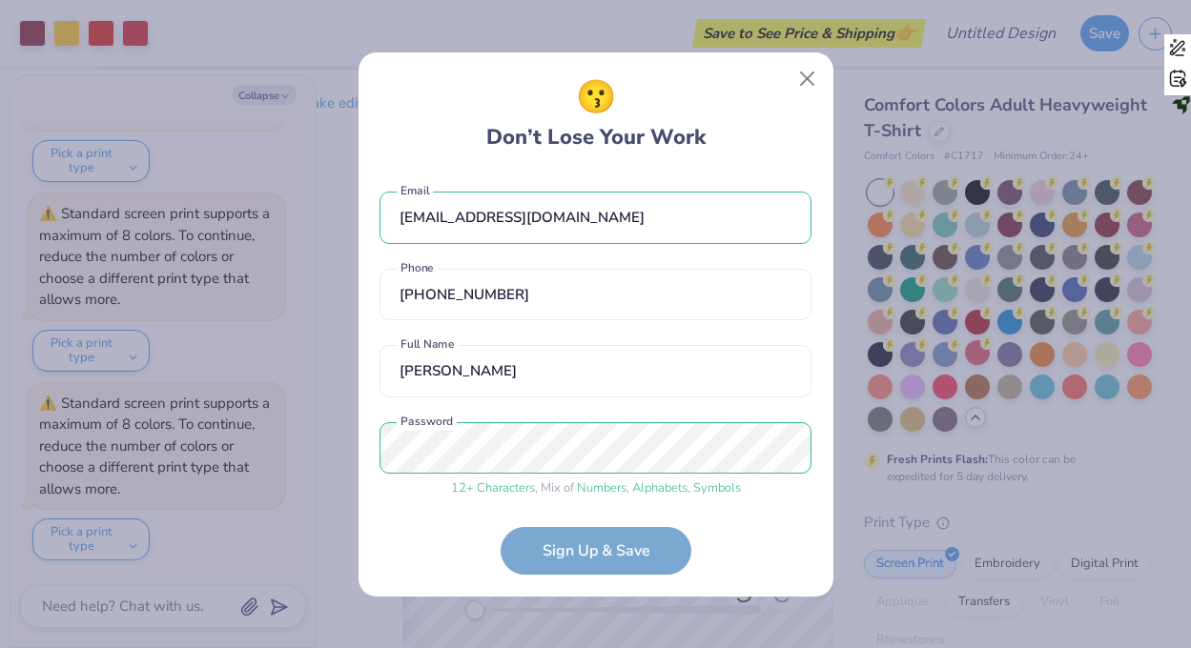
click at [566, 539] on form "[EMAIL_ADDRESS][DOMAIN_NAME] Email [PHONE_NUMBER] Phone [PERSON_NAME] Full Name…" at bounding box center [595, 374] width 432 height 402
click at [801, 87] on button "Close" at bounding box center [806, 78] width 36 height 36
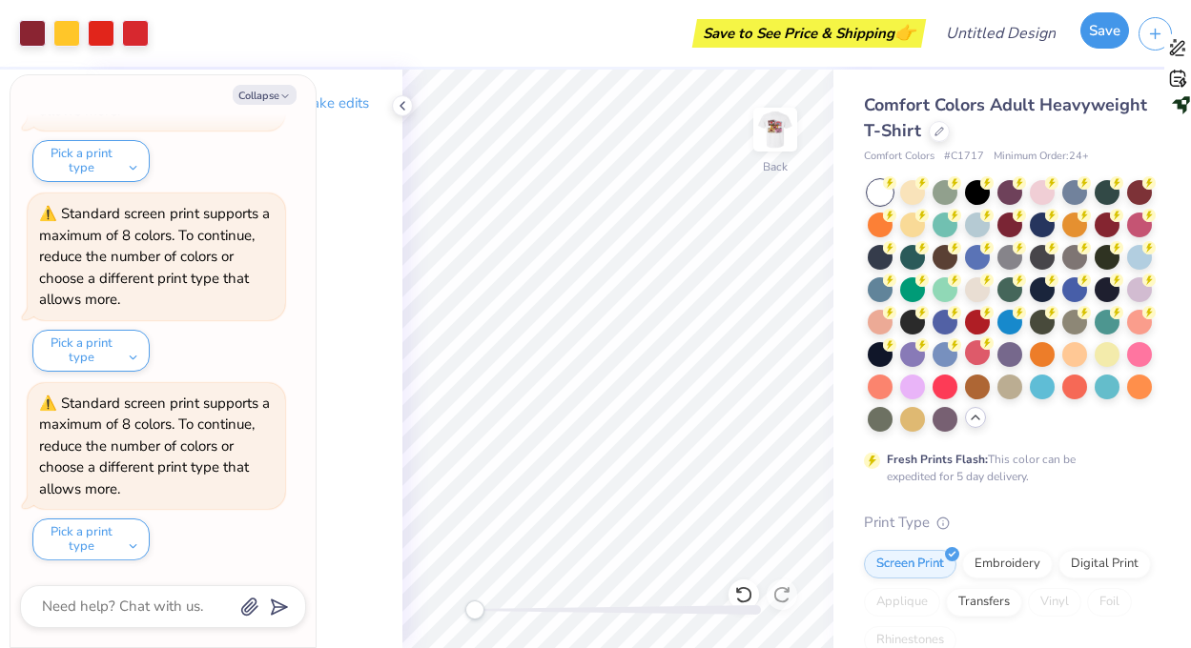
click at [1097, 38] on button "Save" at bounding box center [1104, 30] width 49 height 36
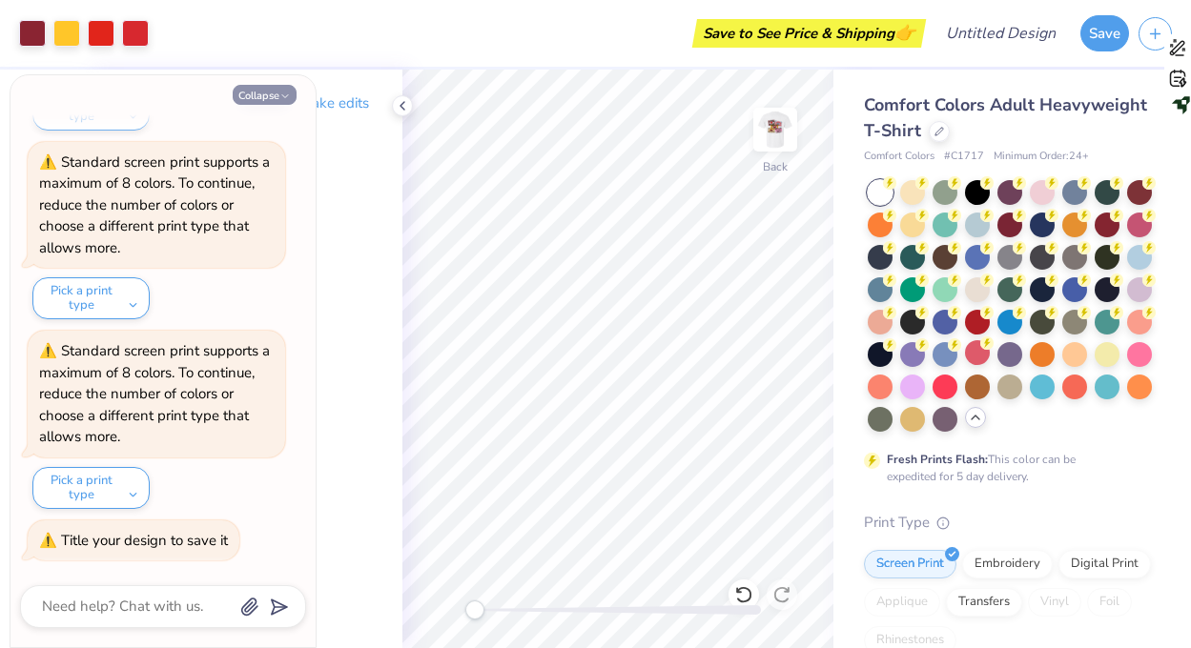
click at [281, 87] on button "Collapse" at bounding box center [265, 95] width 64 height 20
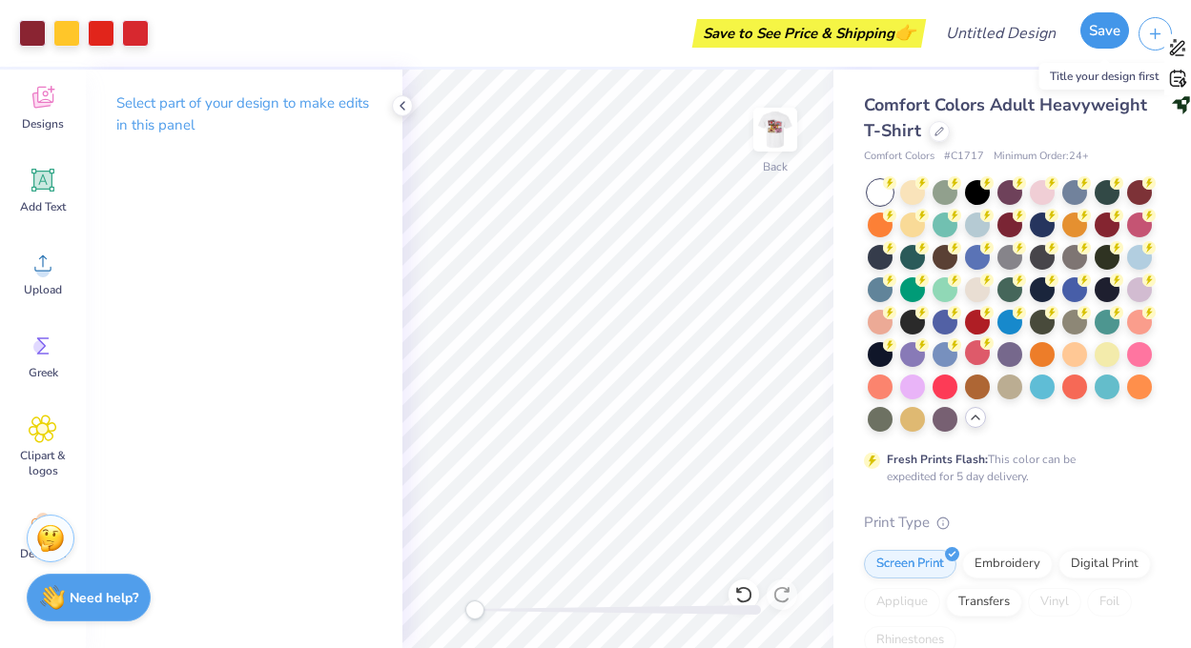
click at [1106, 31] on button "Save" at bounding box center [1104, 30] width 49 height 36
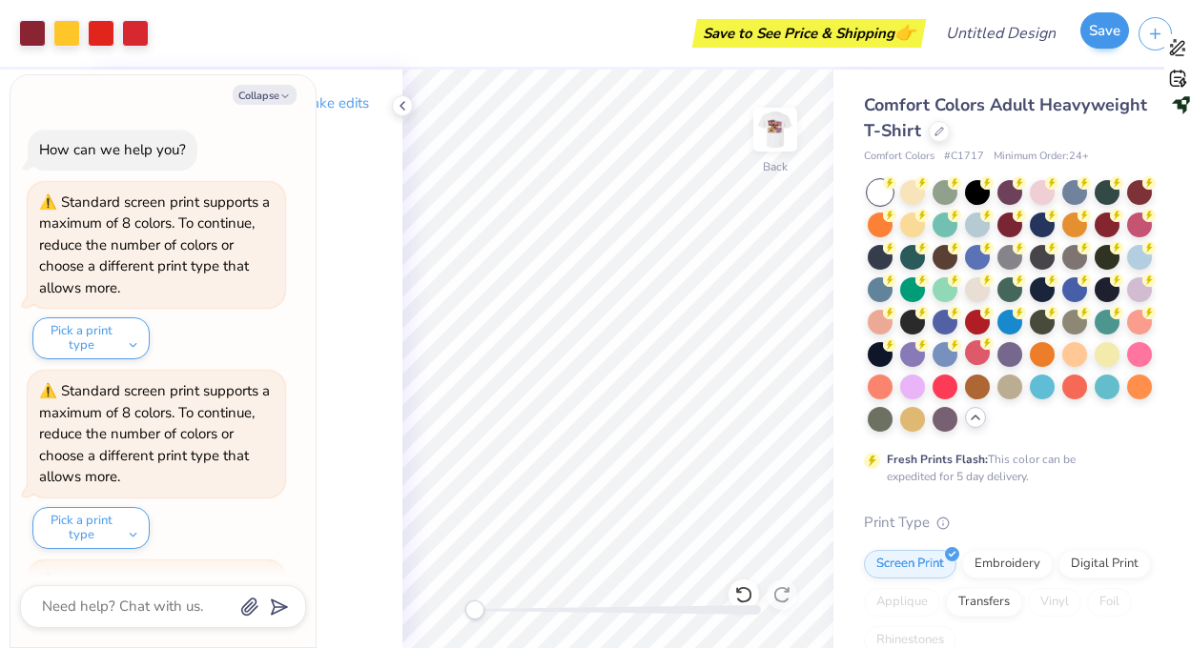
scroll to position [1417, 0]
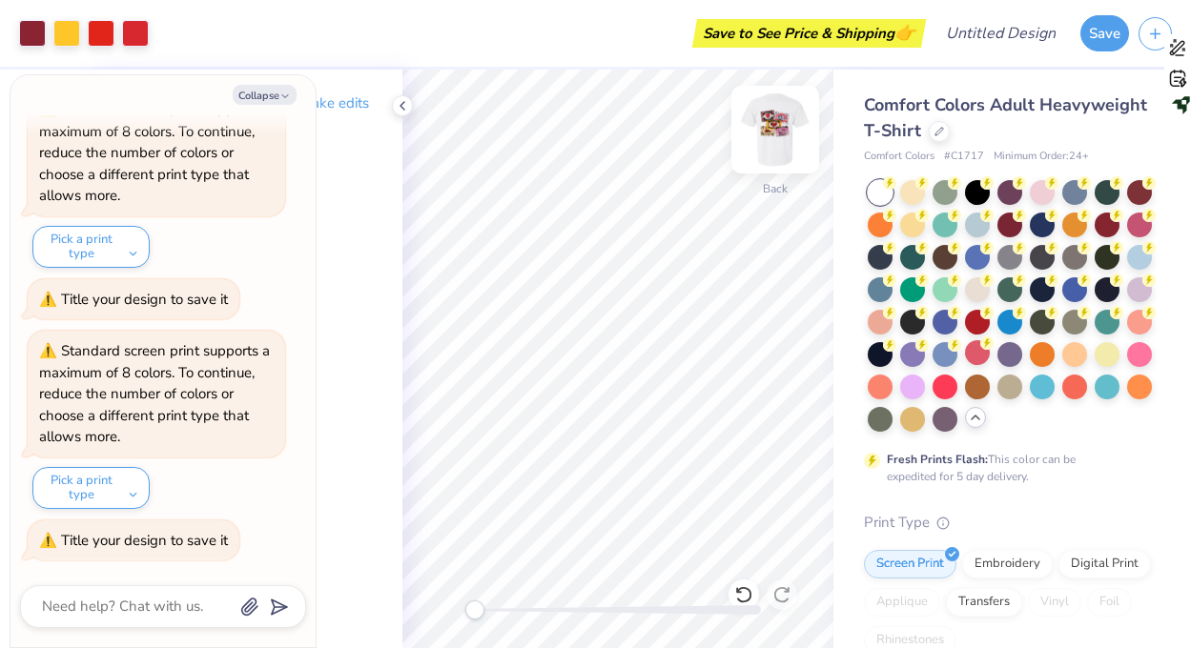
click at [788, 119] on img at bounding box center [775, 130] width 76 height 76
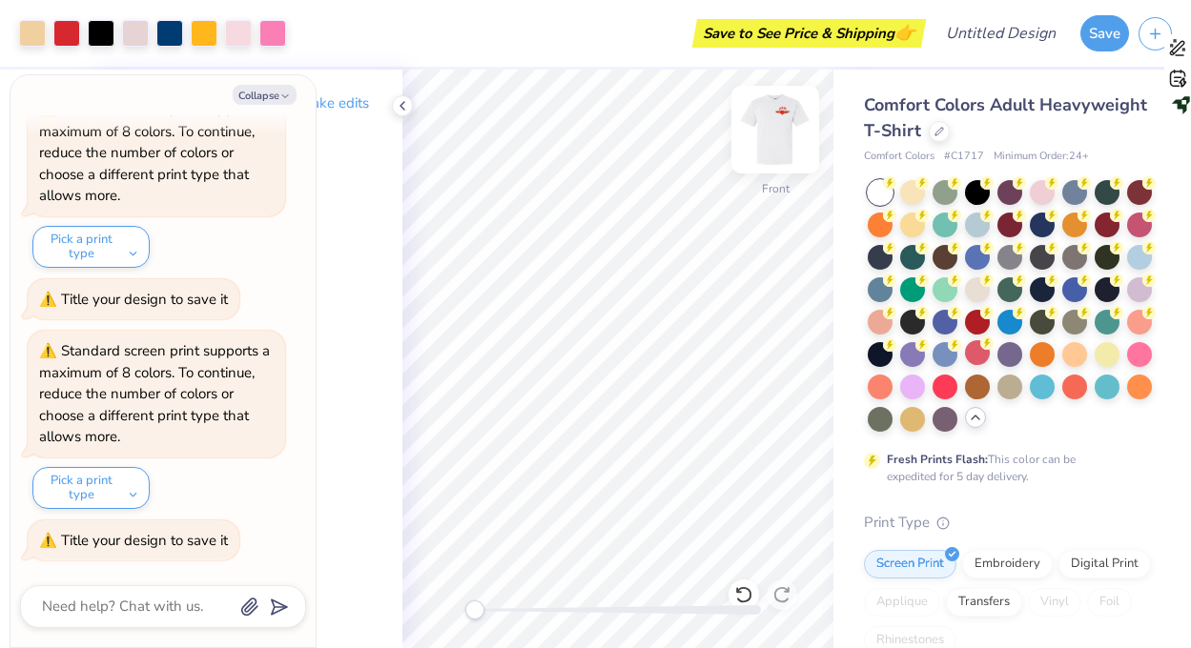
click at [775, 120] on img at bounding box center [775, 130] width 76 height 76
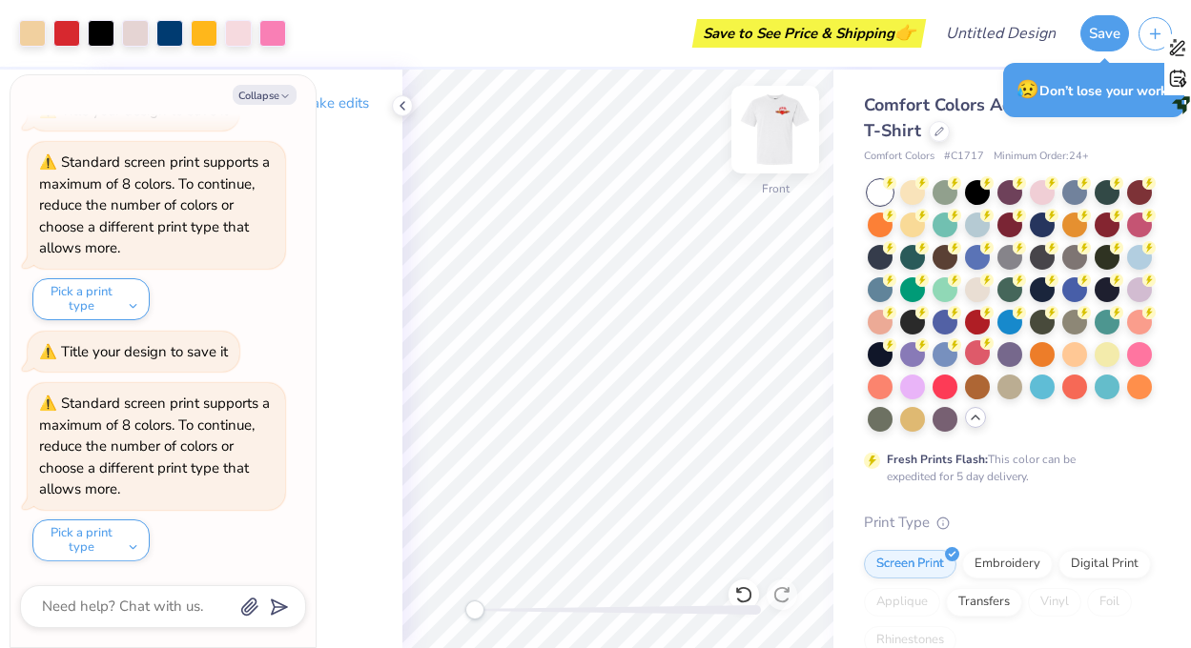
click at [770, 136] on img at bounding box center [775, 130] width 76 height 76
type textarea "x"
